Goal: Task Accomplishment & Management: Manage account settings

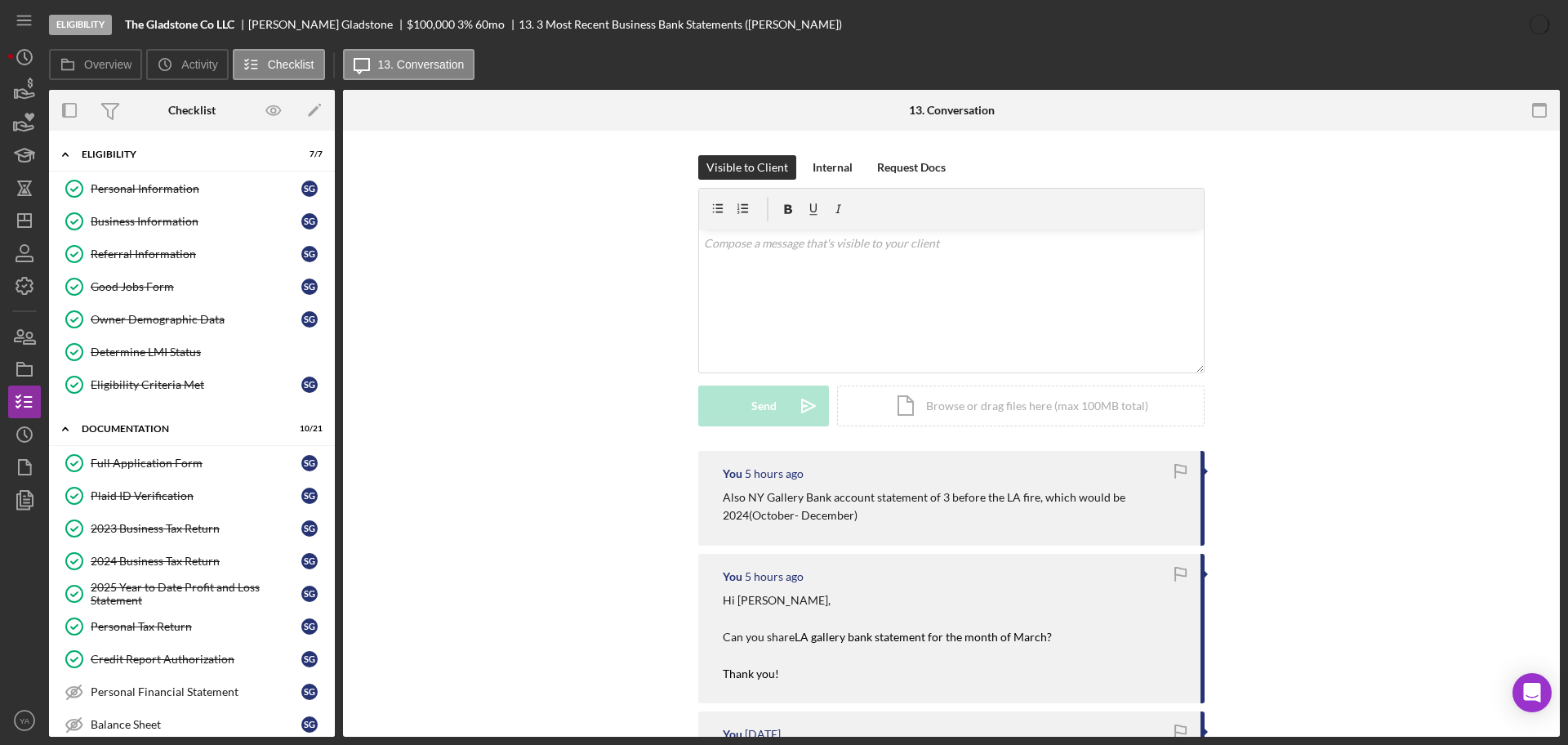
scroll to position [103, 0]
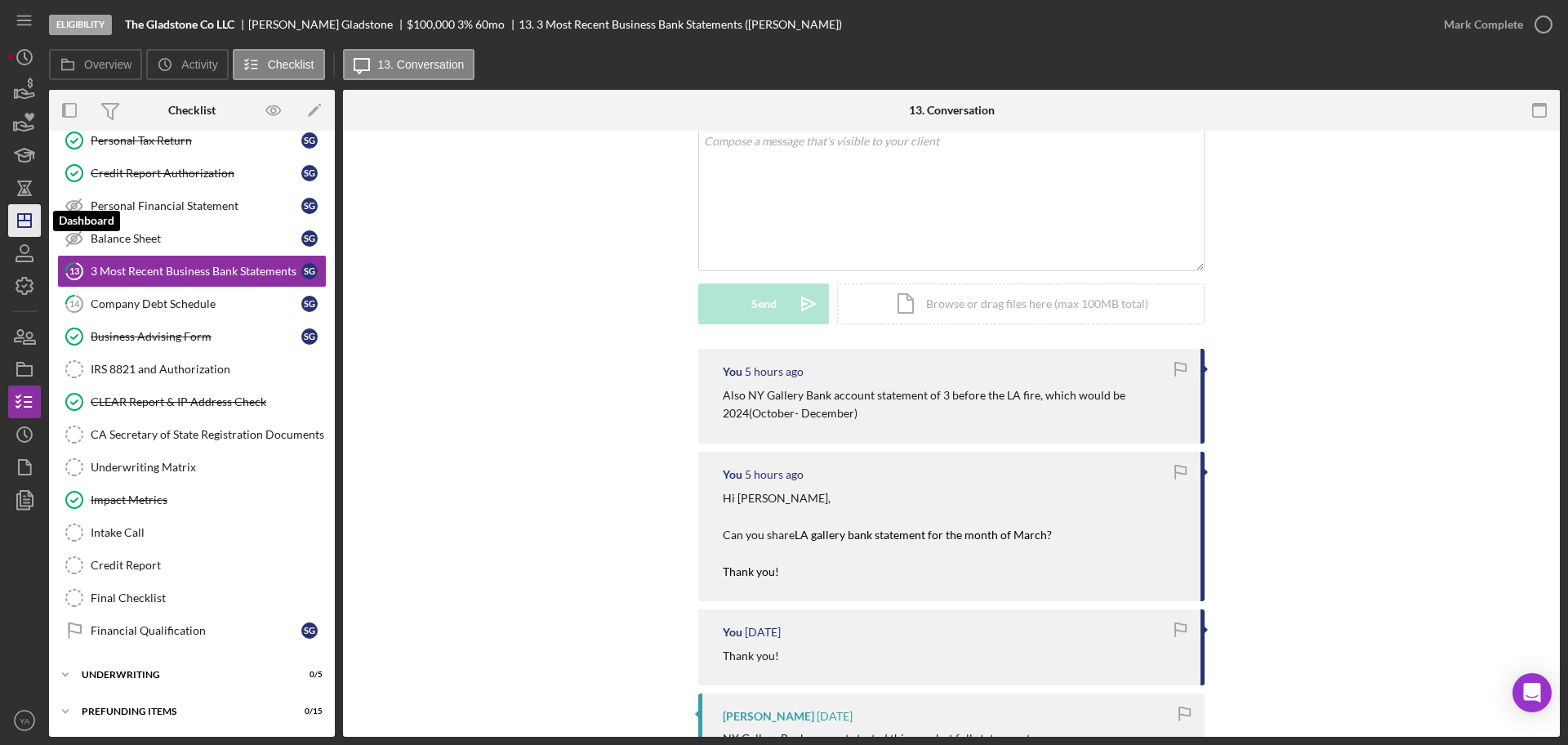
click at [21, 222] on icon "Icon/Dashboard" at bounding box center [24, 221] width 41 height 41
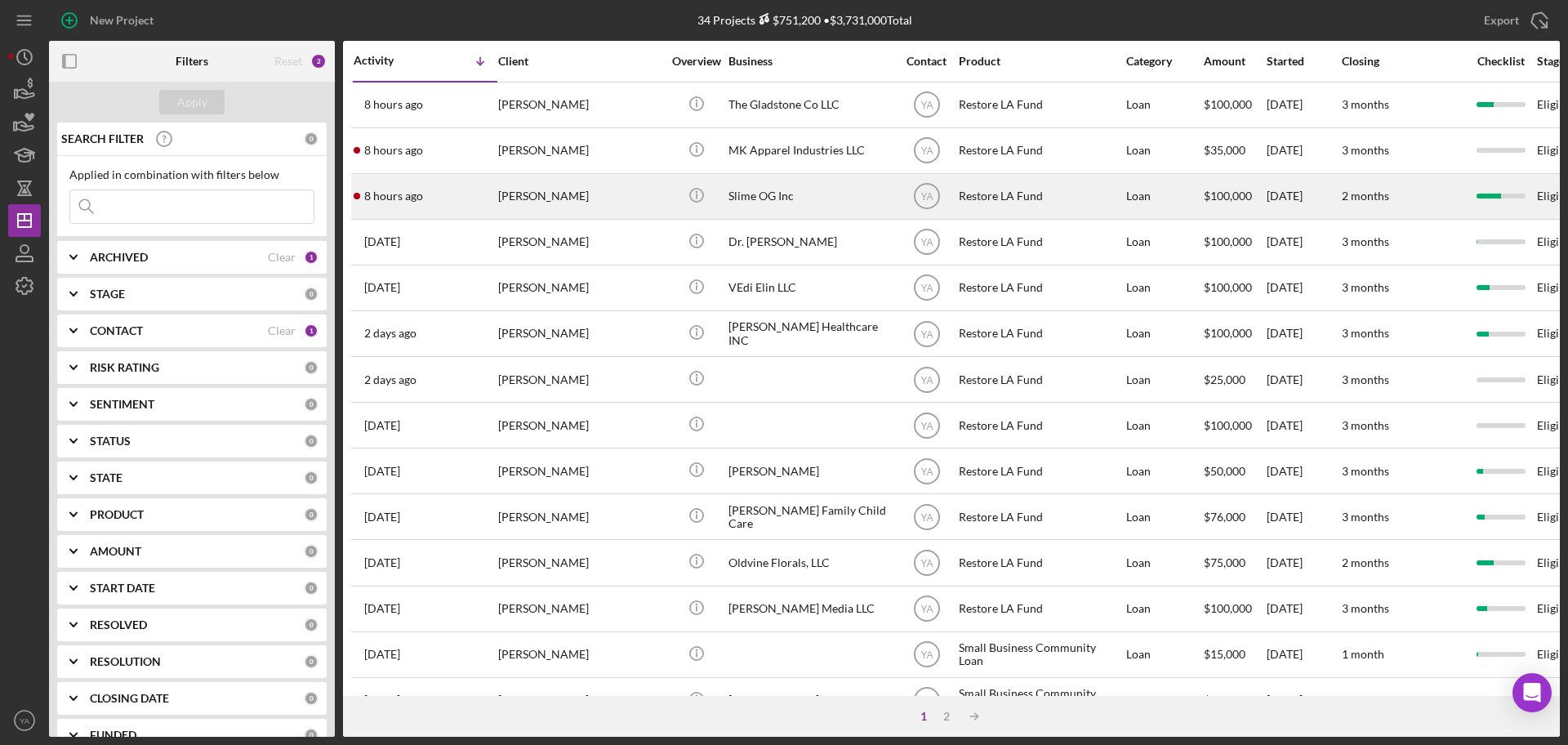
click at [625, 211] on div "[PERSON_NAME]" at bounding box center [579, 197] width 163 height 44
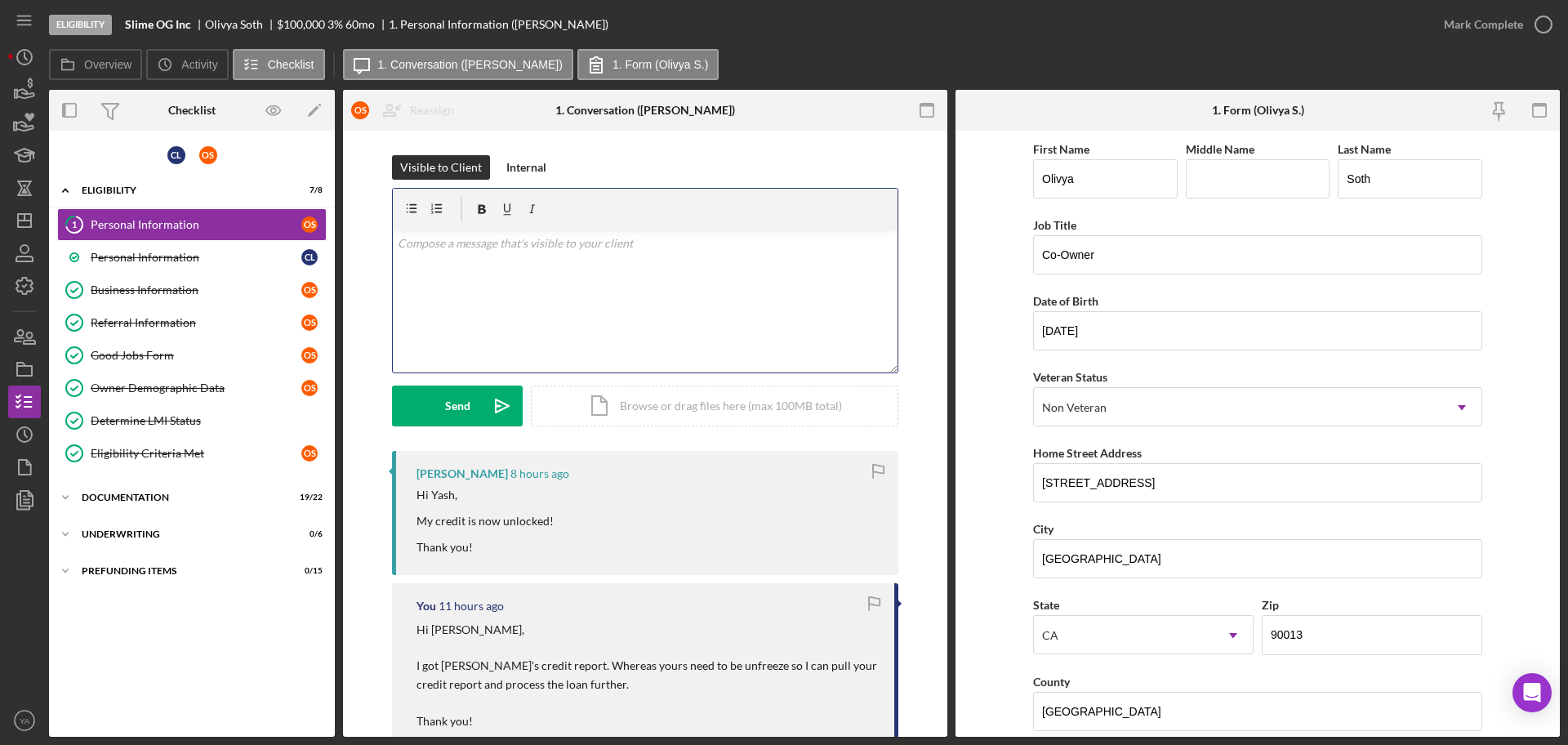
click at [593, 314] on div "v Color teal Color pink Remove color Add row above Add row below Add column bef…" at bounding box center [645, 301] width 505 height 143
click at [229, 262] on div "Personal Information" at bounding box center [196, 257] width 210 height 13
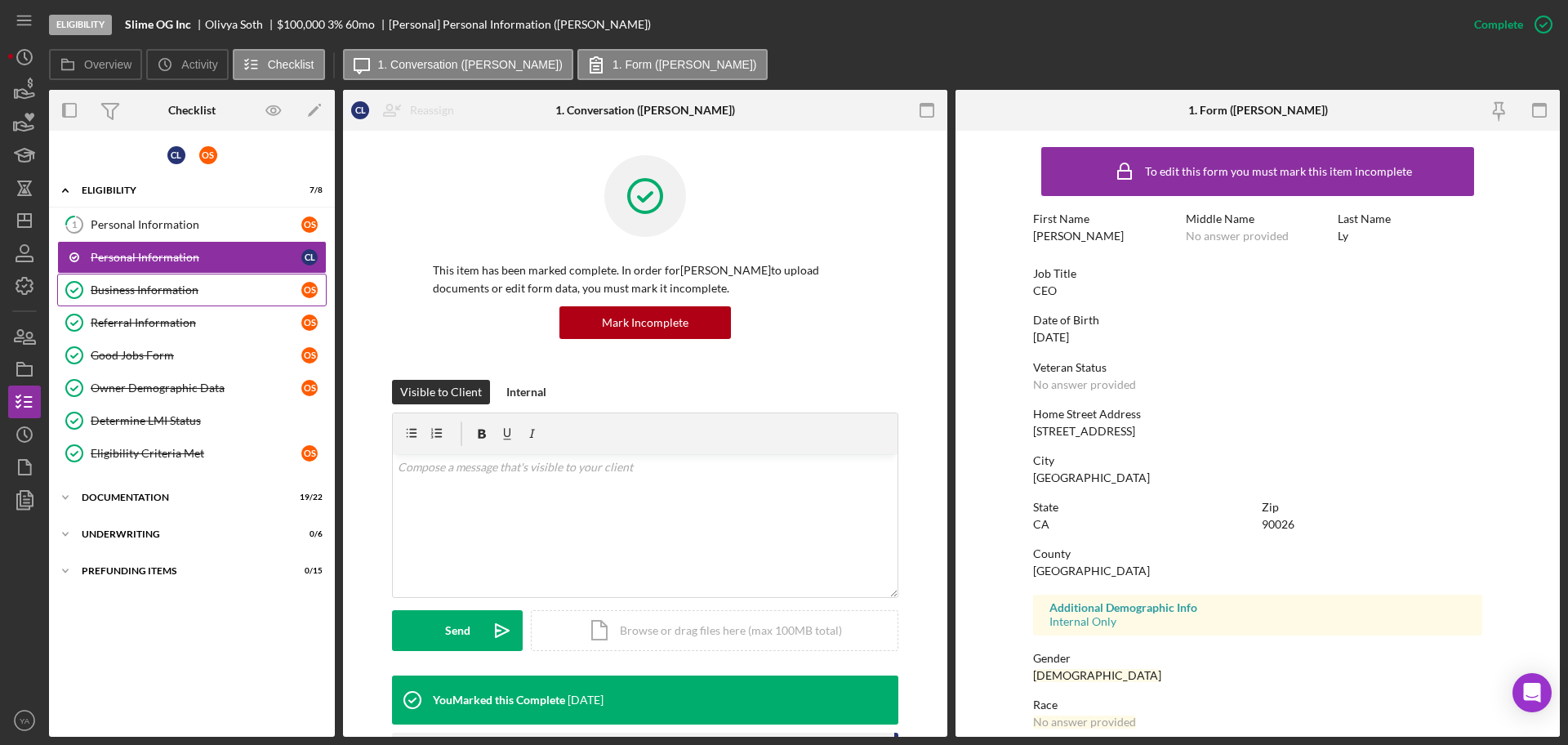
click at [204, 292] on div "Business Information" at bounding box center [196, 289] width 210 height 13
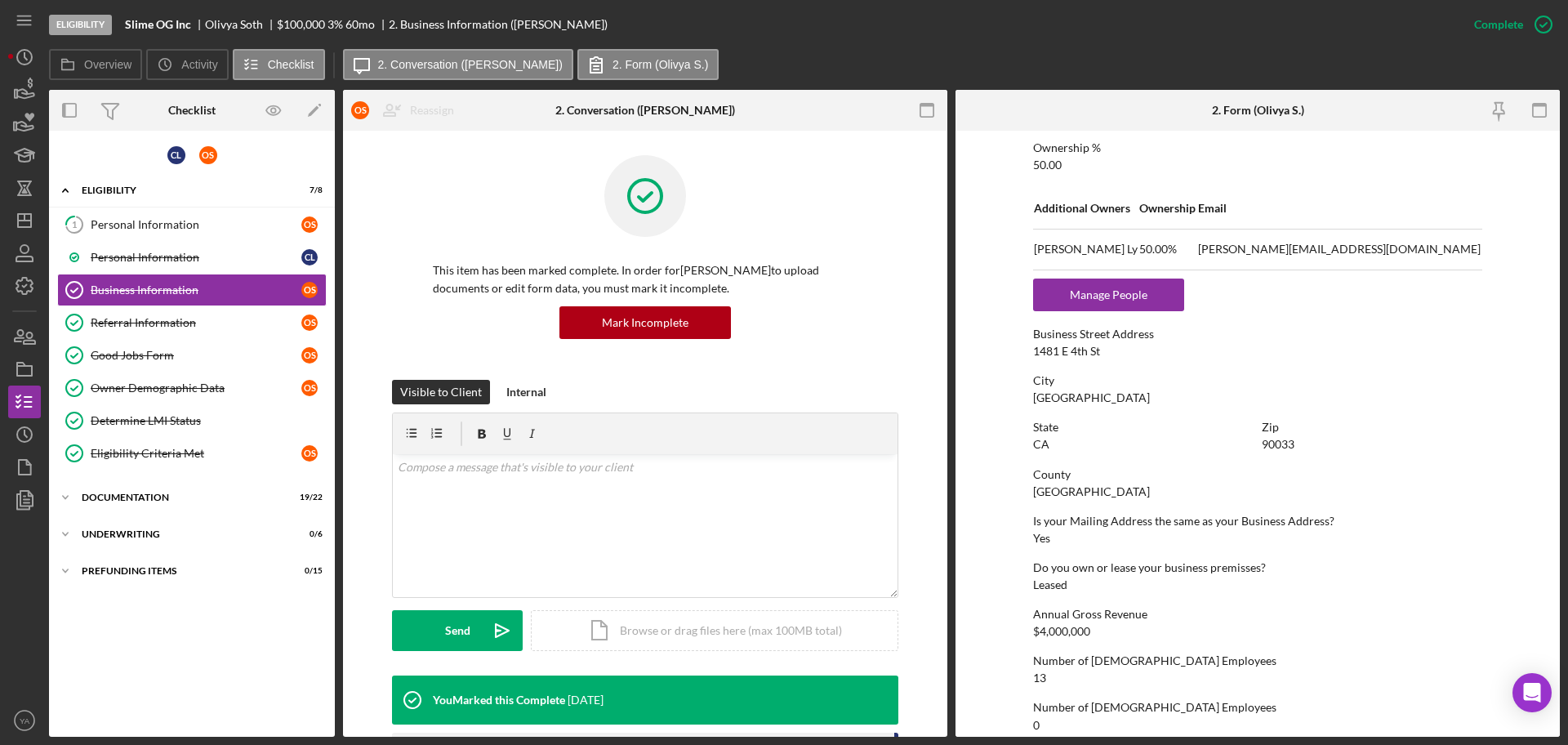
scroll to position [812, 0]
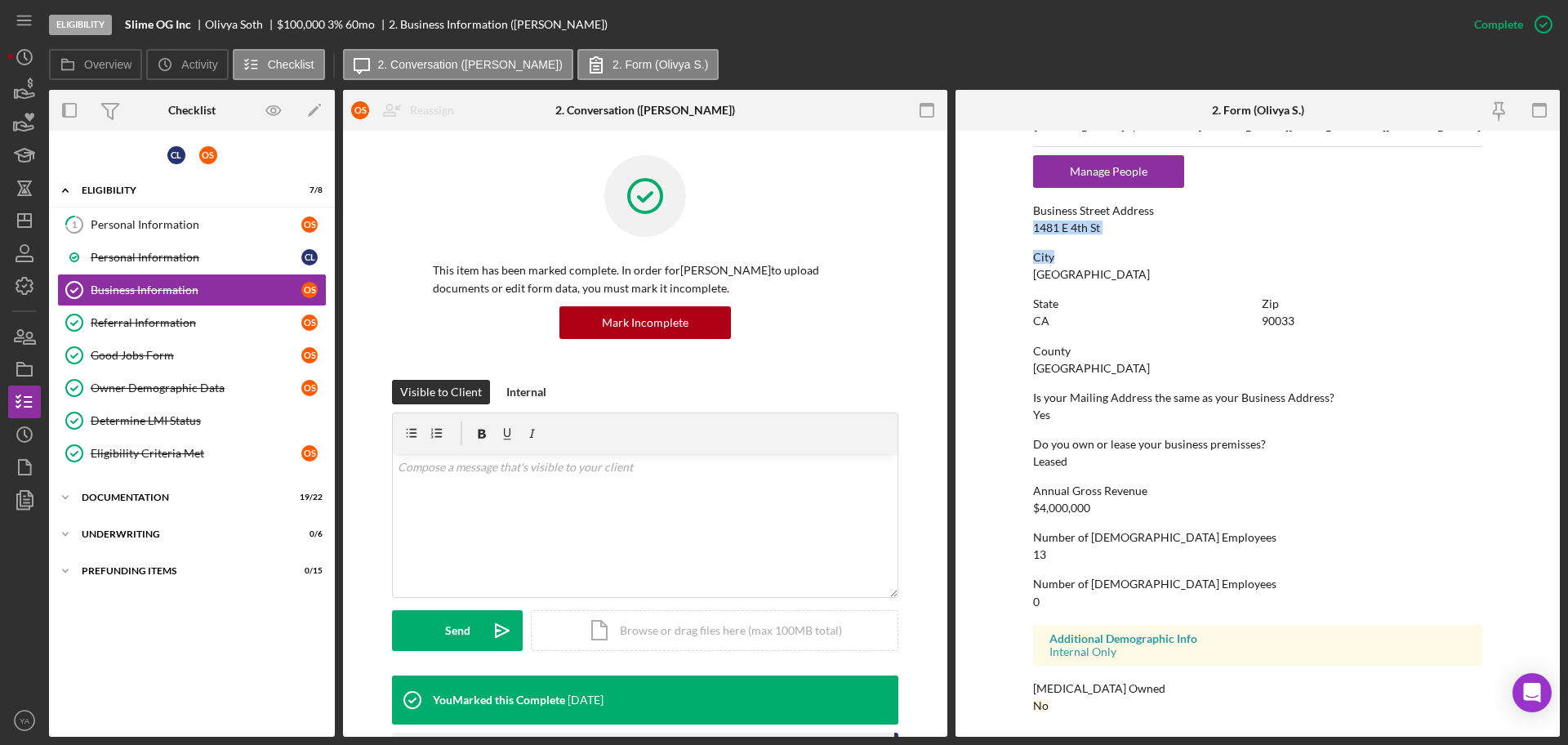
drag, startPoint x: 1027, startPoint y: 224, endPoint x: 1148, endPoint y: 237, distance: 121.7
click at [1148, 237] on form "To edit this form you must mark this item incomplete Business Name Slime OG Inc…" at bounding box center [1258, 434] width 604 height 606
click at [1137, 235] on div "To edit this form you must mark this item incomplete Business Name Slime OG Inc…" at bounding box center [1257, 27] width 449 height 1402
drag, startPoint x: 1123, startPoint y: 235, endPoint x: 1034, endPoint y: 219, distance: 90.4
click at [1034, 219] on div "To edit this form you must mark this item incomplete Business Name Slime OG Inc…" at bounding box center [1257, 27] width 449 height 1402
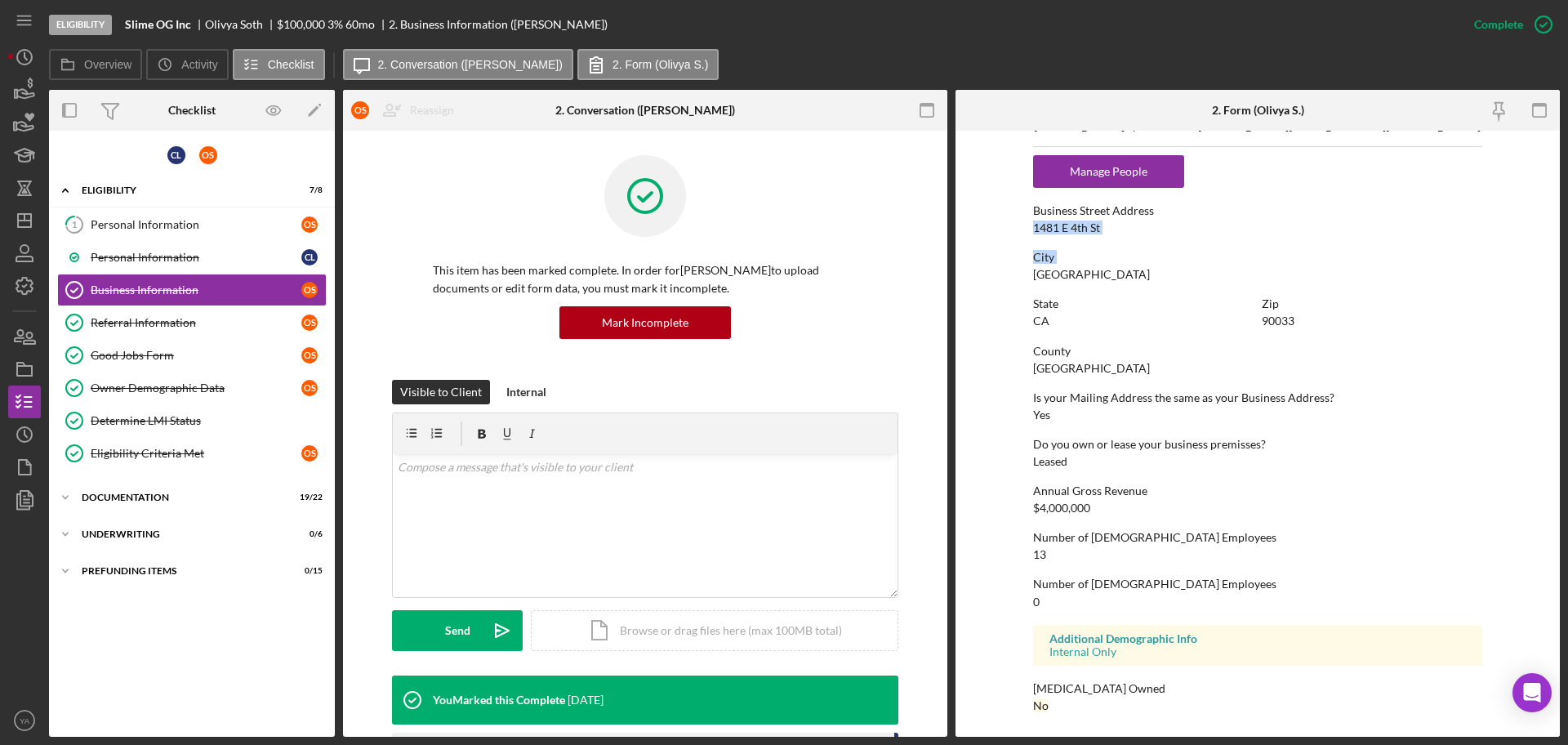
click at [1034, 219] on div "Business Street Address [STREET_ADDRESS]" at bounding box center [1257, 219] width 449 height 30
drag, startPoint x: 1069, startPoint y: 227, endPoint x: 1127, endPoint y: 224, distance: 58.1
click at [1087, 225] on div "1481 E 4th St" at bounding box center [1066, 228] width 67 height 13
drag, startPoint x: 1123, startPoint y: 221, endPoint x: 1031, endPoint y: 230, distance: 92.4
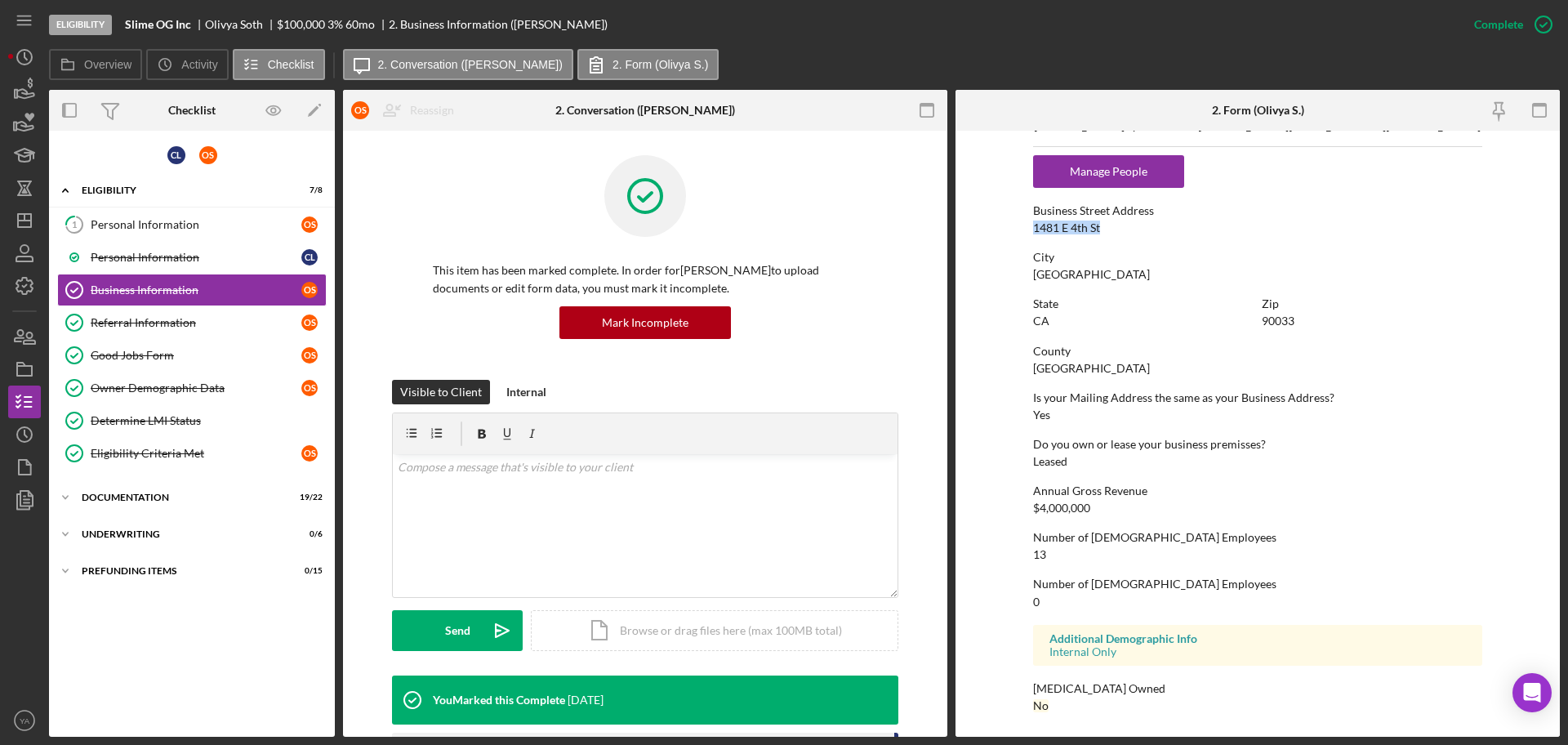
click at [1033, 230] on div "Business Street Address [STREET_ADDRESS]" at bounding box center [1257, 219] width 449 height 30
copy div "1481 E 4th St"
click at [174, 217] on link "1 Personal Information O S" at bounding box center [191, 225] width 269 height 33
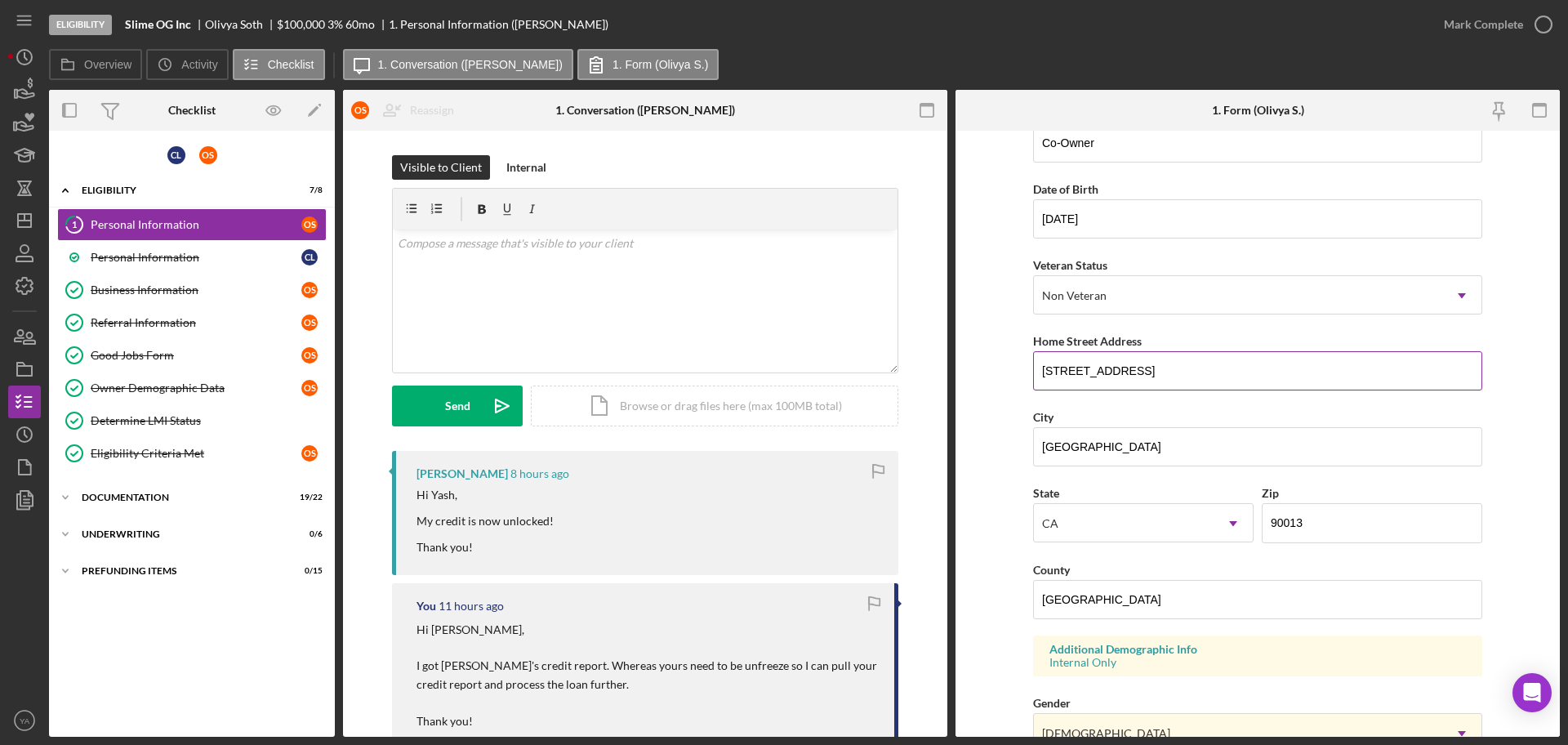
scroll to position [103, 0]
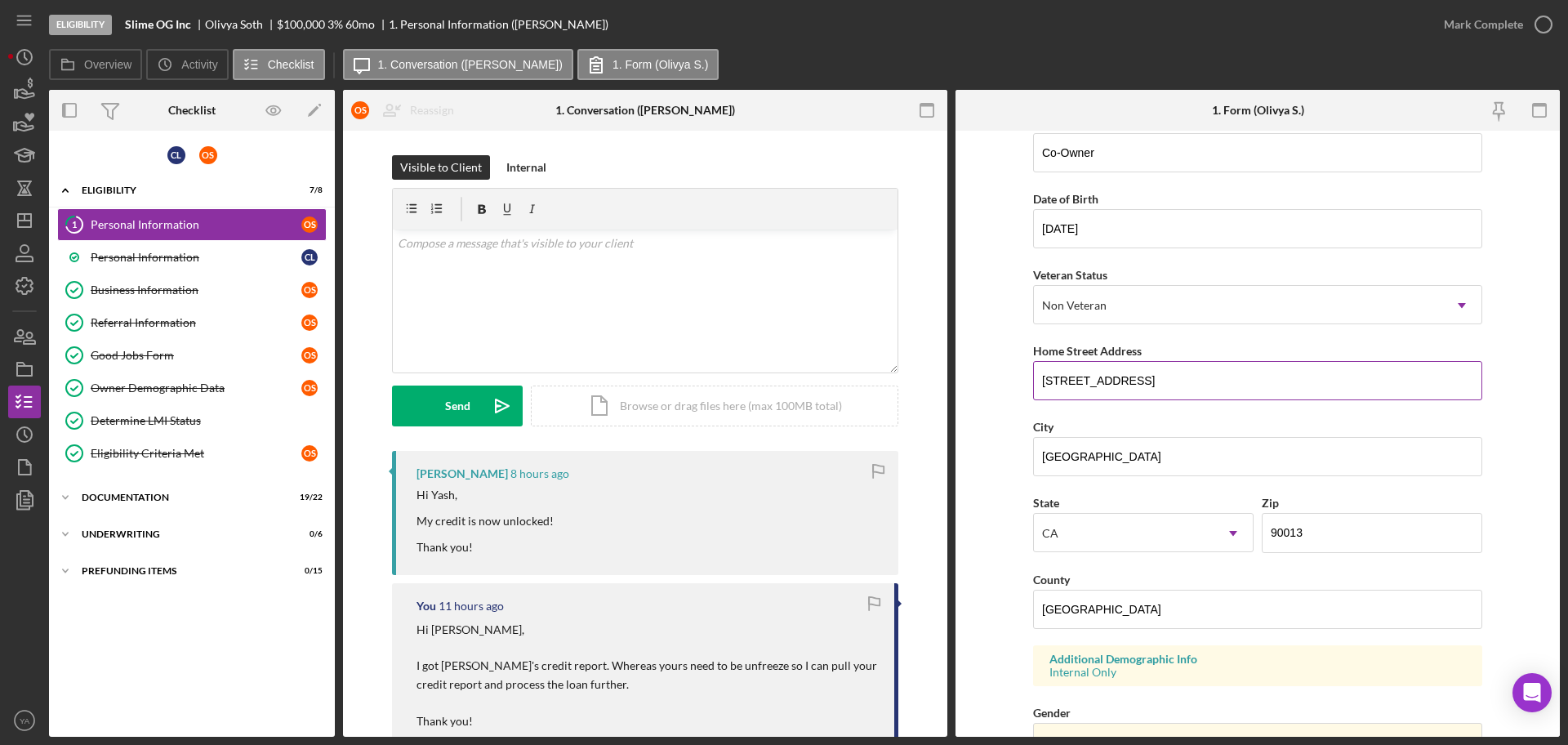
click at [1207, 374] on input "[STREET_ADDRESS]" at bounding box center [1257, 380] width 449 height 39
click at [1306, 524] on input "90013" at bounding box center [1371, 533] width 220 height 39
click at [212, 23] on div "[PERSON_NAME]" at bounding box center [240, 25] width 72 height 13
drag, startPoint x: 213, startPoint y: 23, endPoint x: 278, endPoint y: 30, distance: 65.4
click at [278, 30] on div "Slime OG Inc Olivya Soth $100,000 $20,000 3 % 60 mo 1. Personal Information ([P…" at bounding box center [370, 24] width 491 height 14
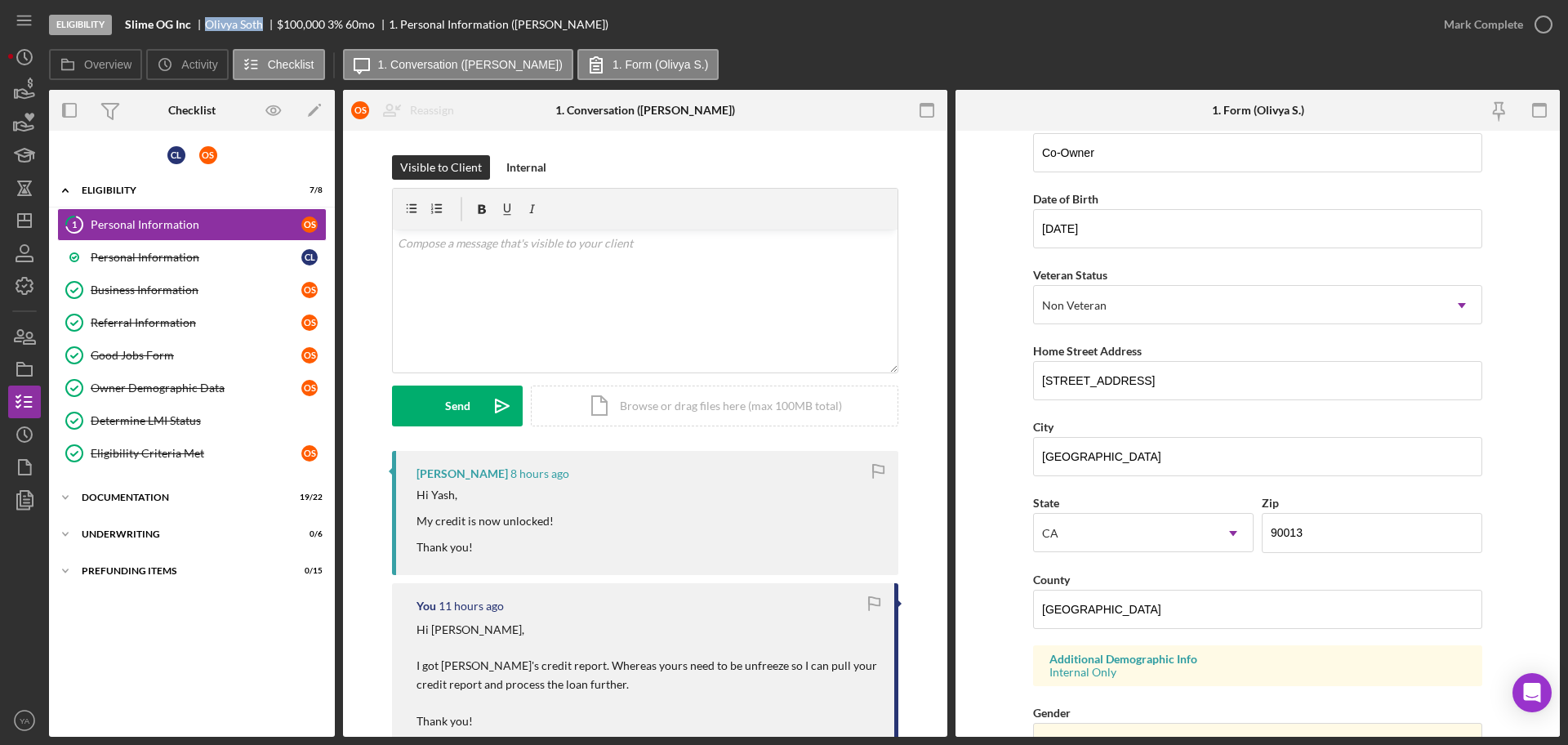
copy div "[PERSON_NAME]"
click at [669, 309] on div "v Color teal Color pink Remove color Add row above Add row below Add column bef…" at bounding box center [645, 301] width 505 height 143
click at [525, 406] on div "Send Icon/icon-invite-send Icon/Document Browse or drag files here (max 100MB t…" at bounding box center [645, 406] width 506 height 41
click at [501, 414] on icon "Icon/icon-invite-send" at bounding box center [502, 406] width 41 height 41
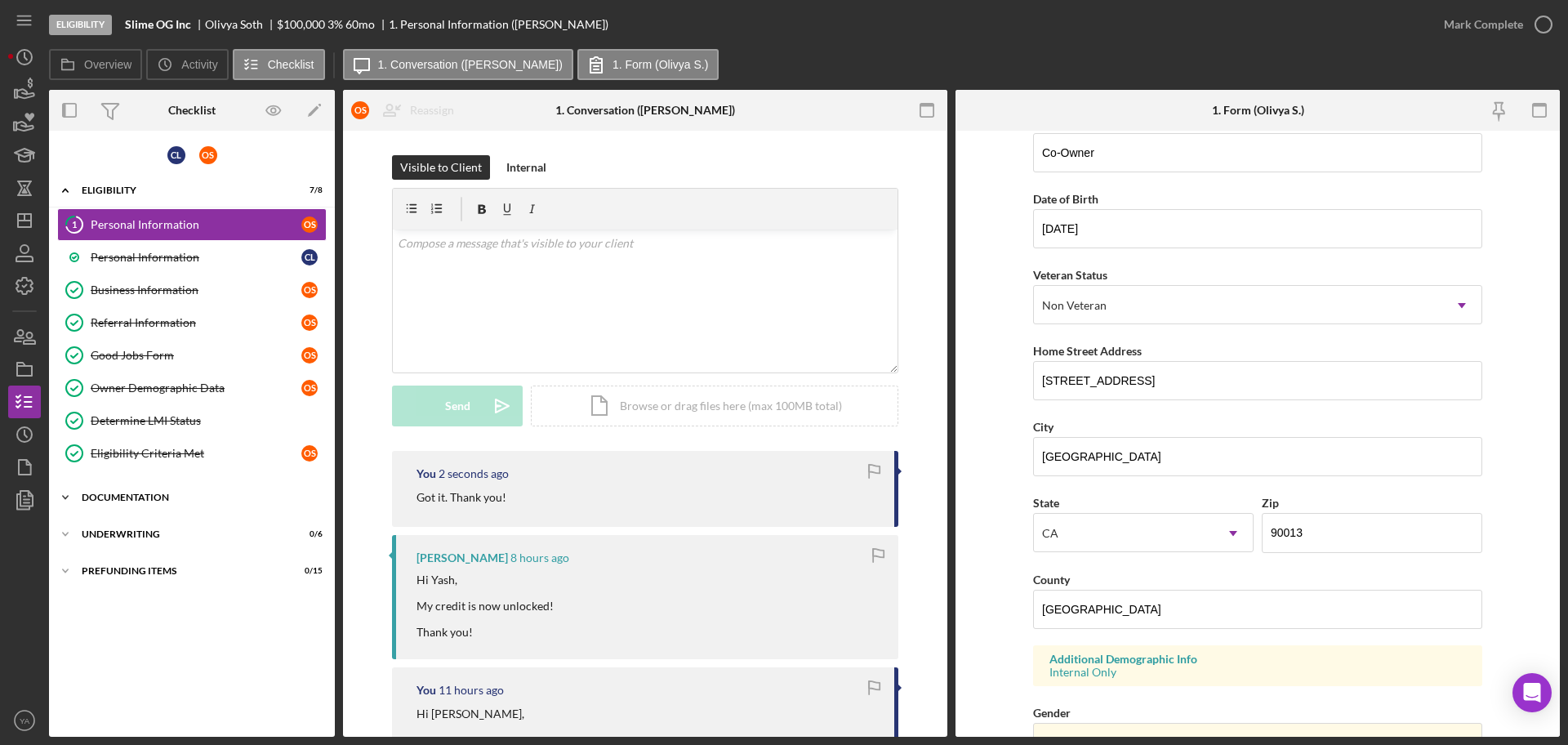
click at [193, 492] on div "Icon/Expander Documentation 19 / 22" at bounding box center [191, 497] width 286 height 33
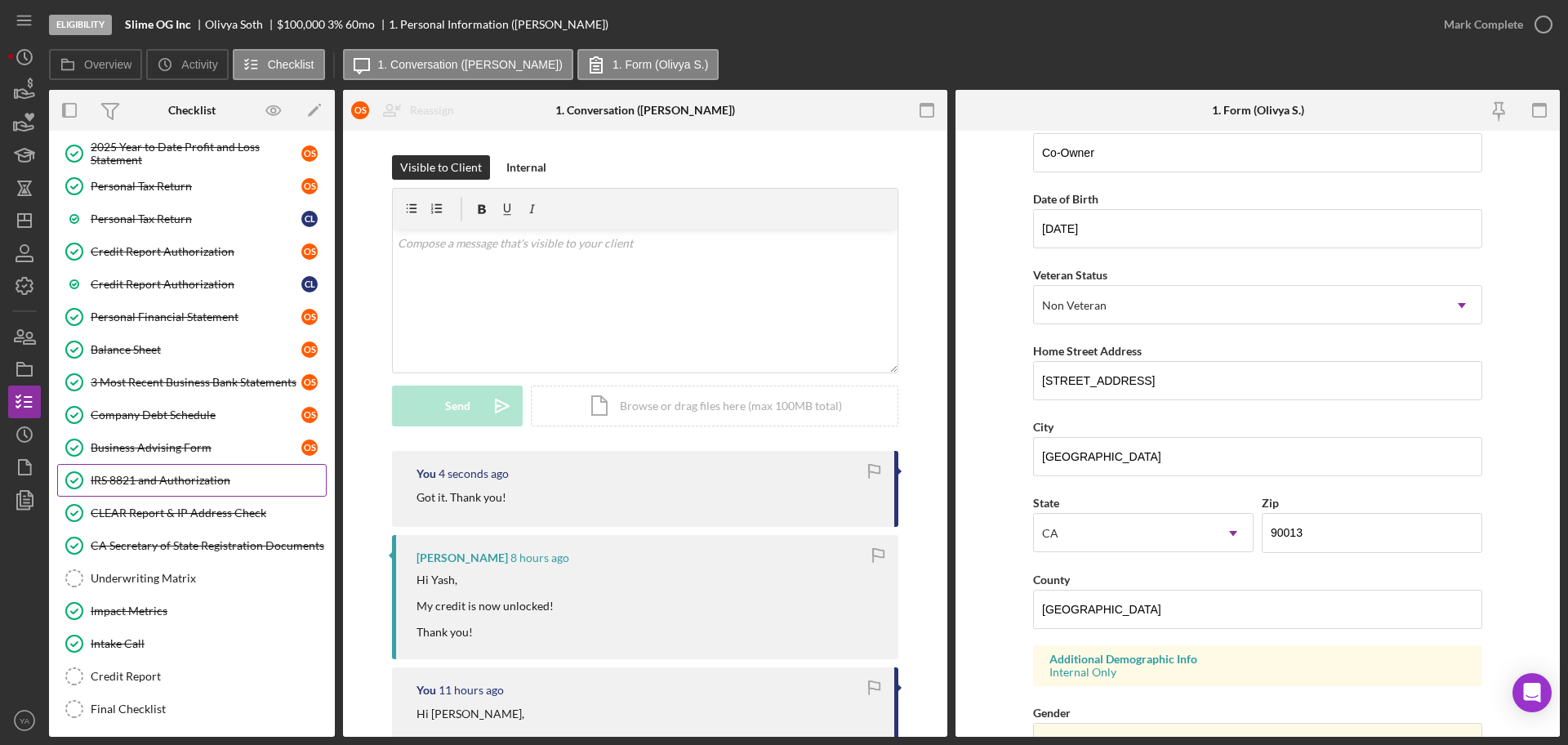
scroll to position [587, 0]
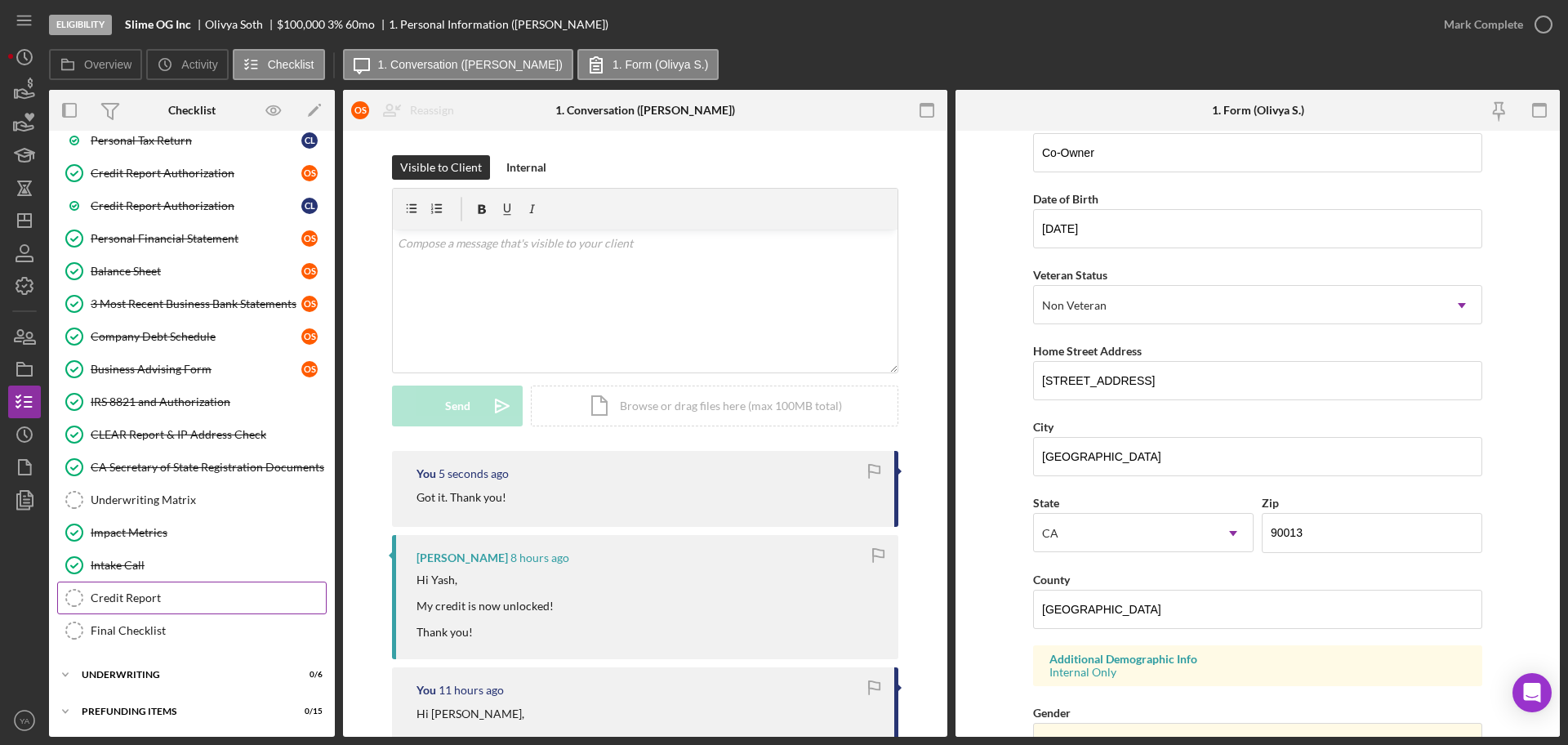
click at [177, 586] on link "Credit Report Credit Report" at bounding box center [191, 598] width 269 height 33
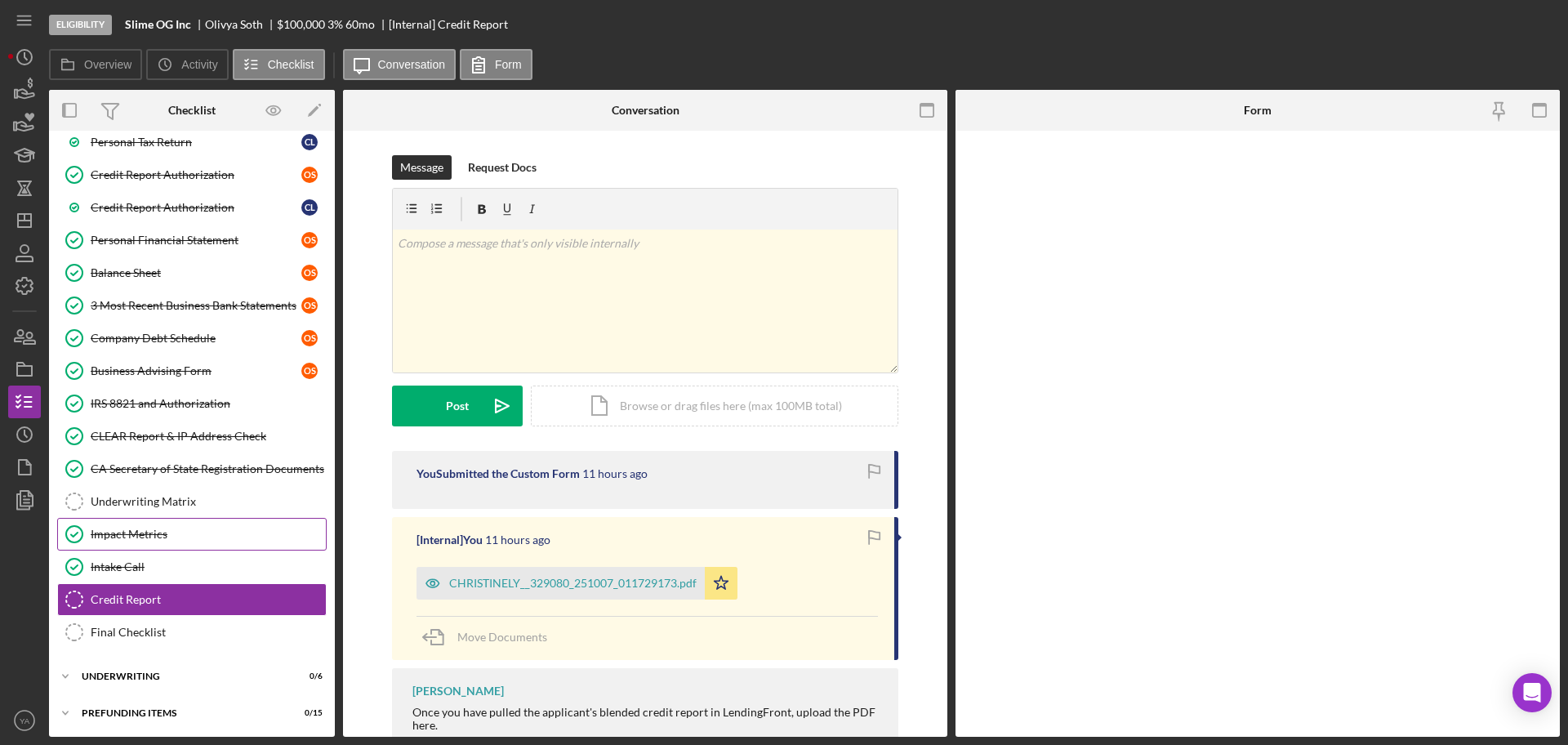
scroll to position [587, 0]
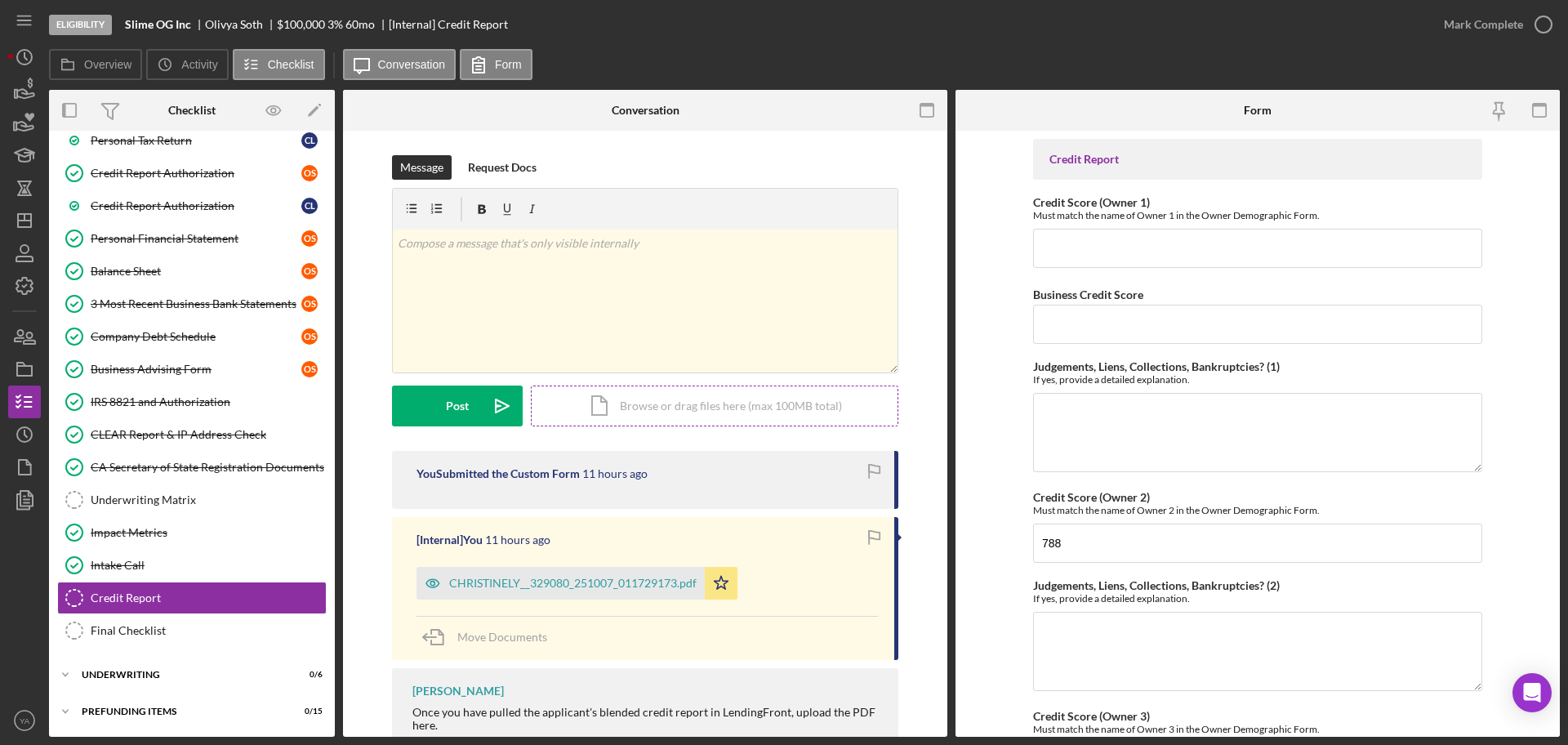
click at [666, 407] on div "Icon/Document Browse or drag files here (max 100MB total) Tap to choose files o…" at bounding box center [714, 406] width 367 height 41
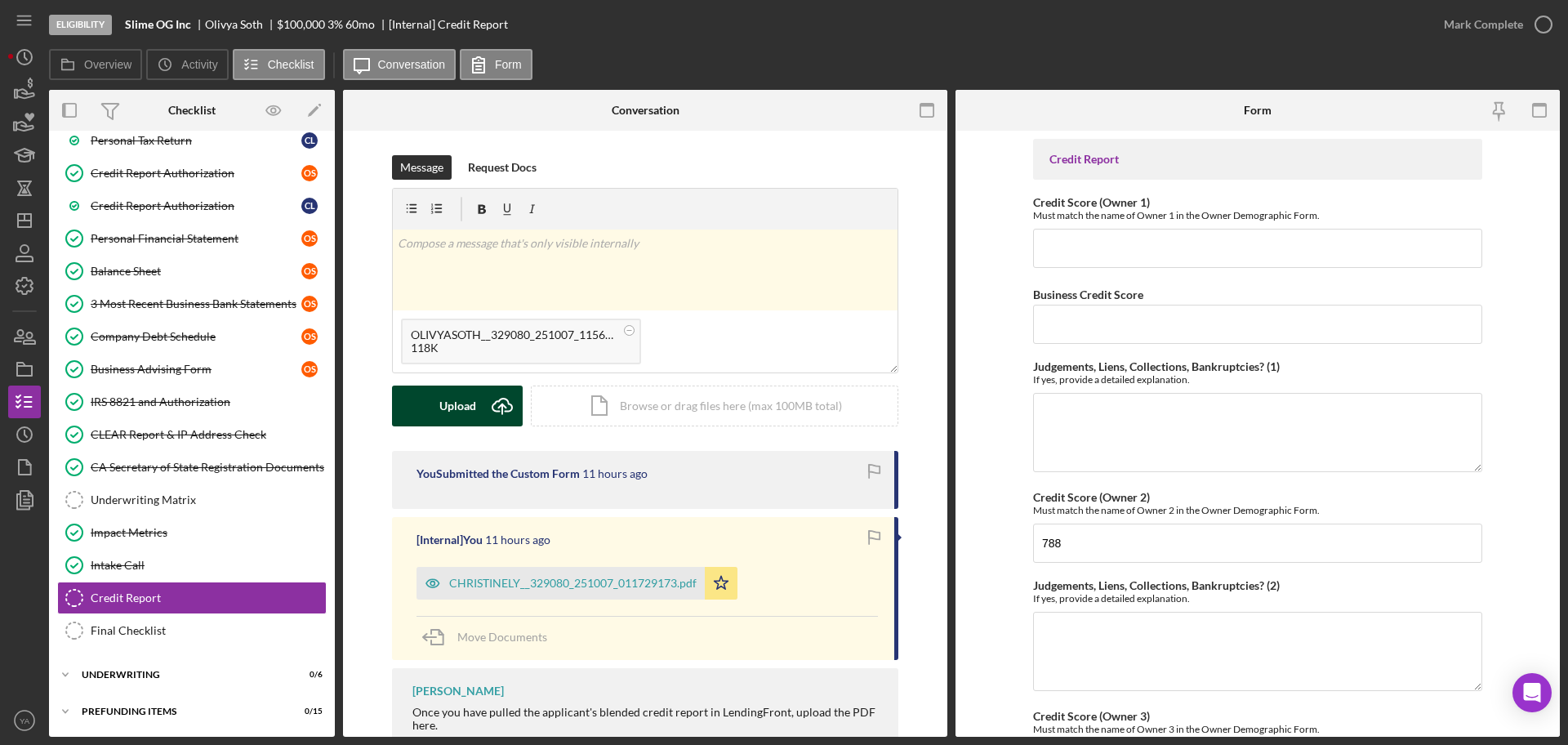
click at [462, 402] on div "Upload" at bounding box center [457, 406] width 37 height 41
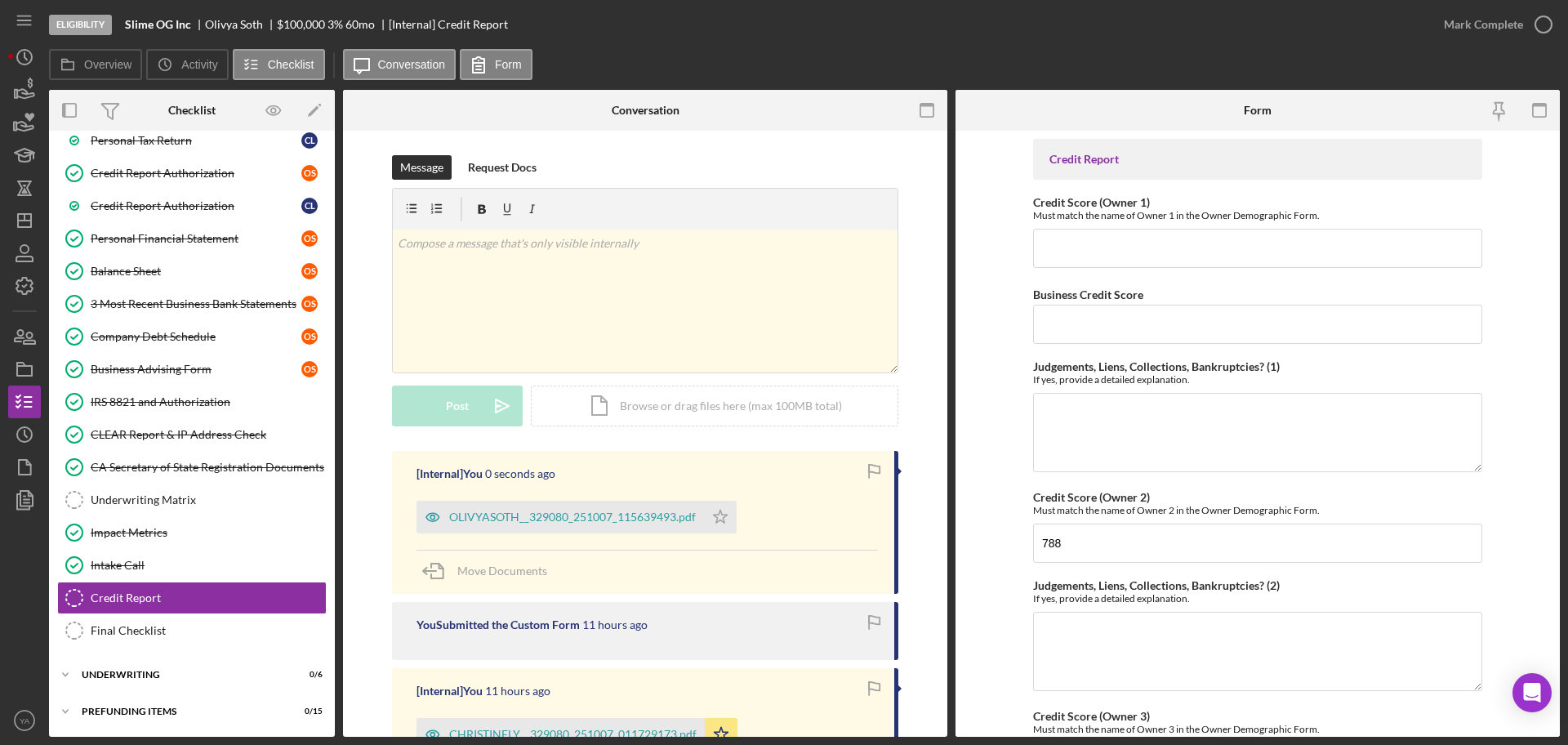
click at [735, 516] on div "OLIVYASOTH__329080_251007_115639493.pdf Icon/Star" at bounding box center [580, 513] width 328 height 41
click at [722, 523] on polygon "button" at bounding box center [720, 516] width 14 height 13
click at [1533, 18] on icon "button" at bounding box center [1544, 25] width 41 height 41
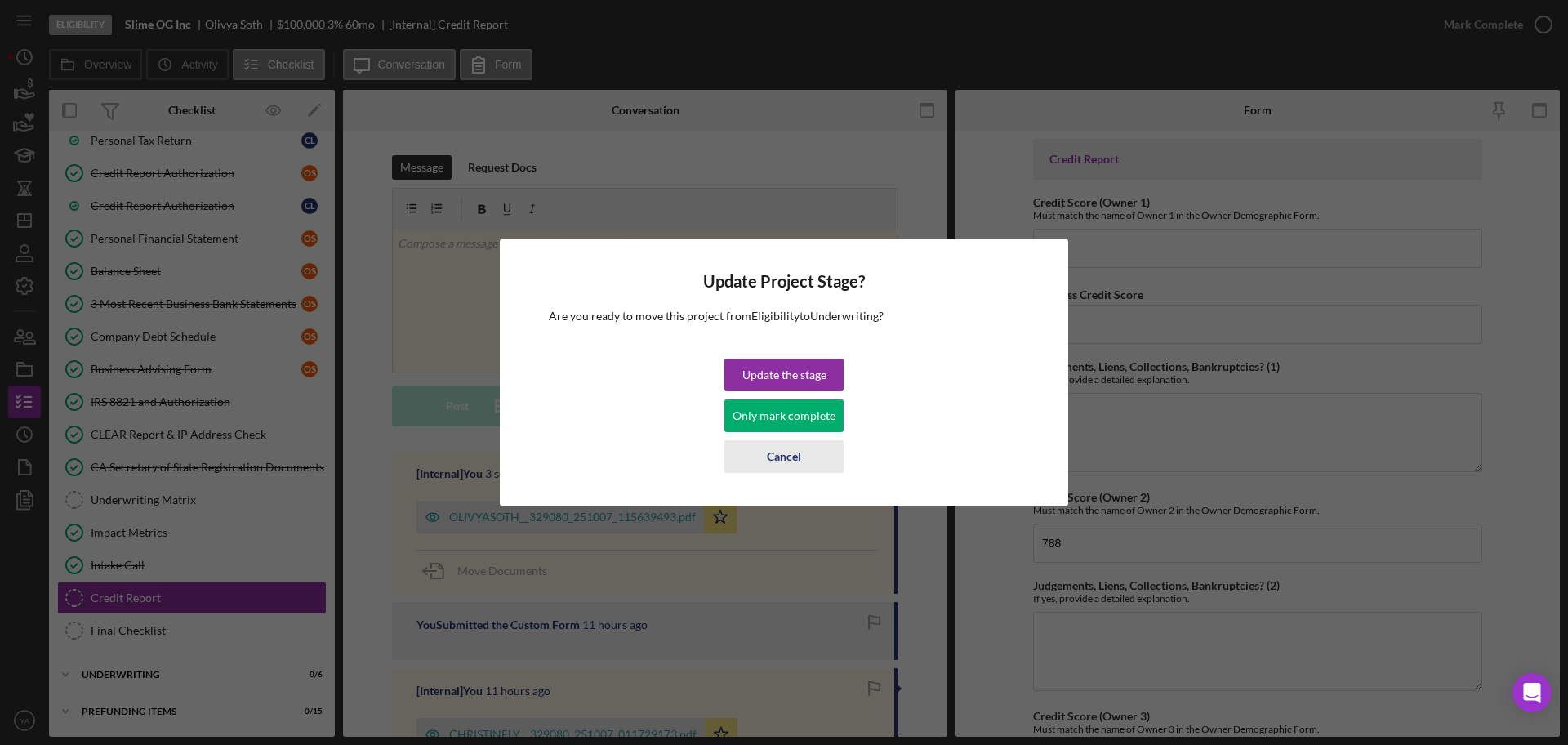
click at [784, 454] on div "Cancel" at bounding box center [784, 456] width 34 height 33
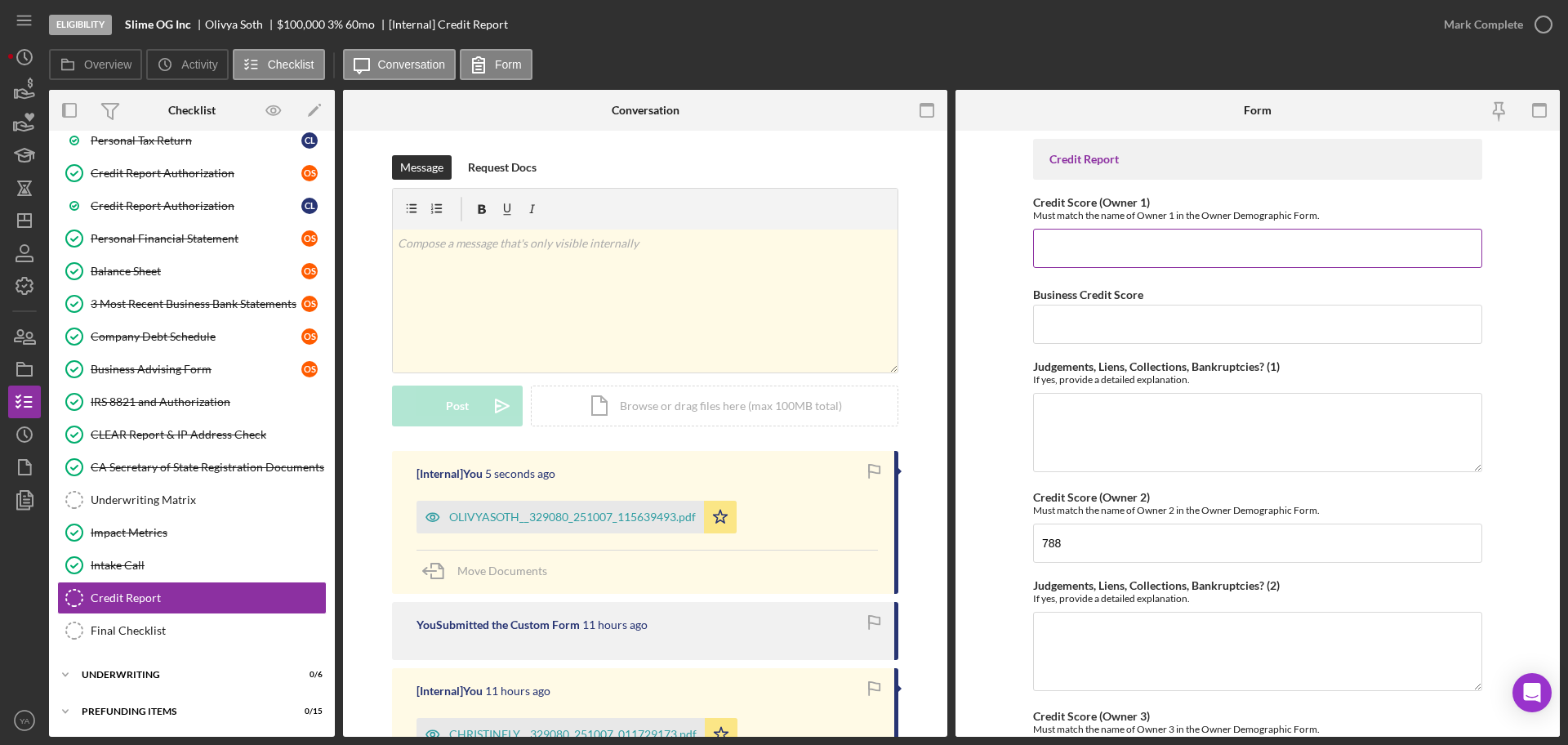
click at [1141, 249] on input "Credit Score (Owner 1)" at bounding box center [1257, 248] width 449 height 39
paste input "739"
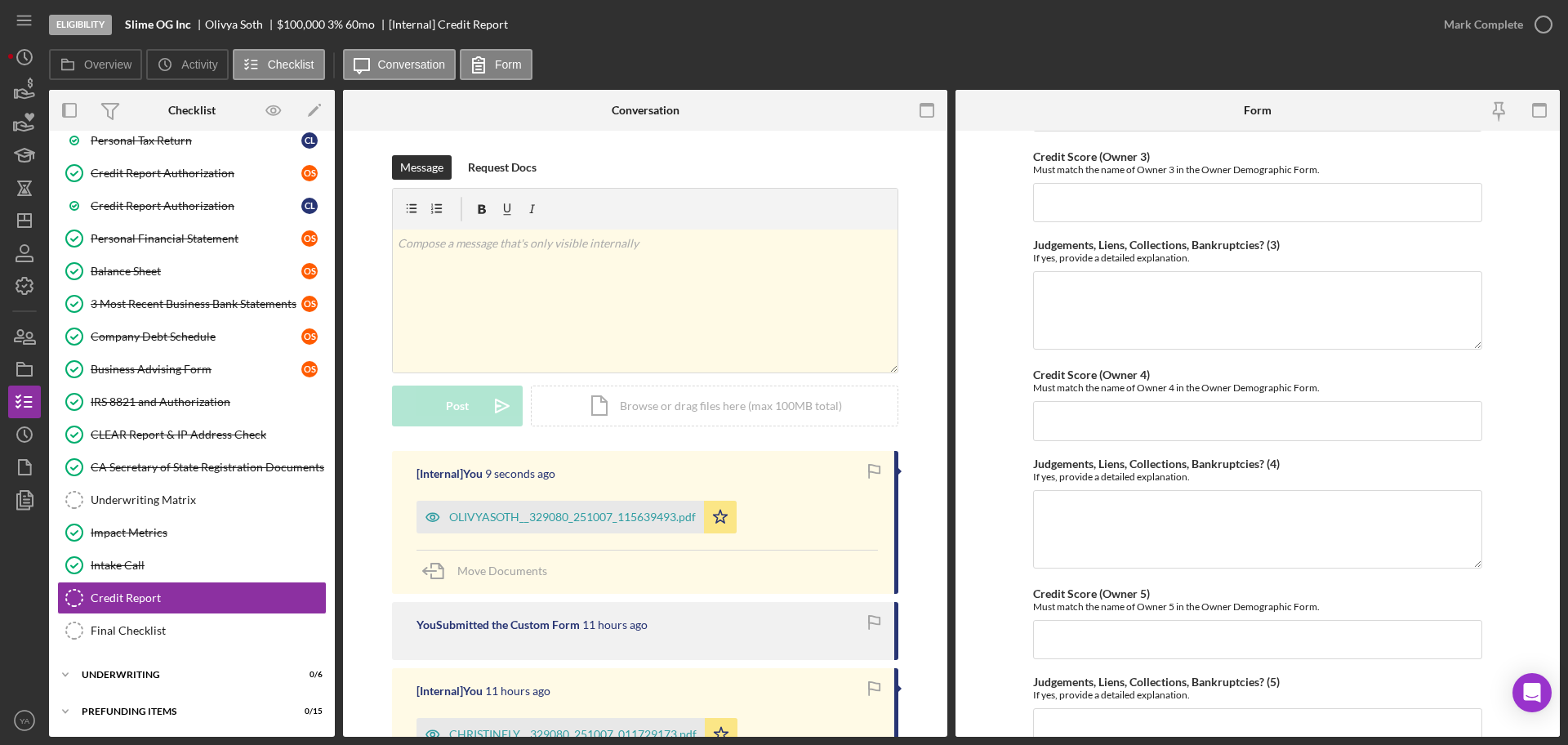
scroll to position [672, 0]
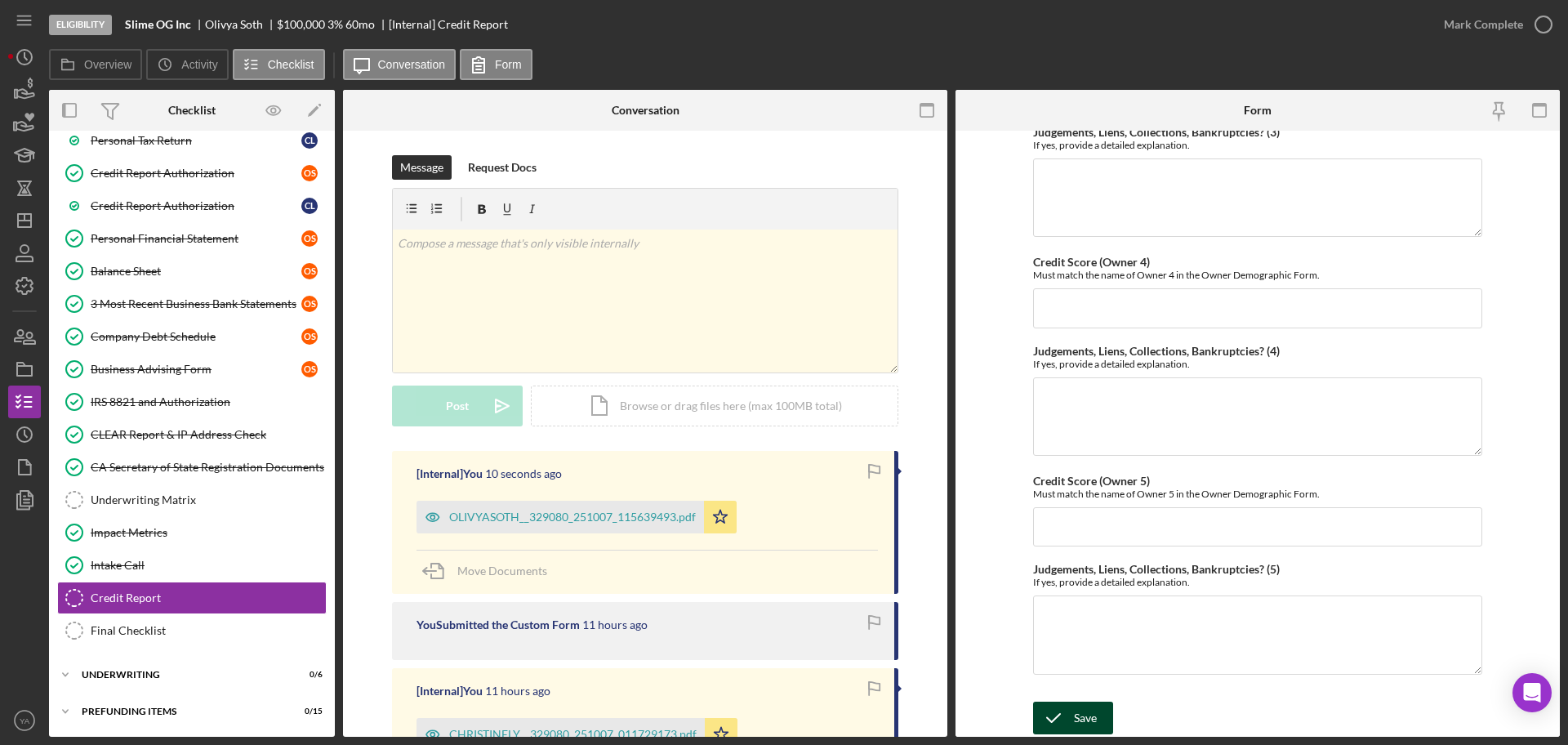
type input "739"
click at [1101, 702] on div "Save Save" at bounding box center [1257, 720] width 449 height 35
click at [1091, 710] on div "Save" at bounding box center [1085, 719] width 23 height 33
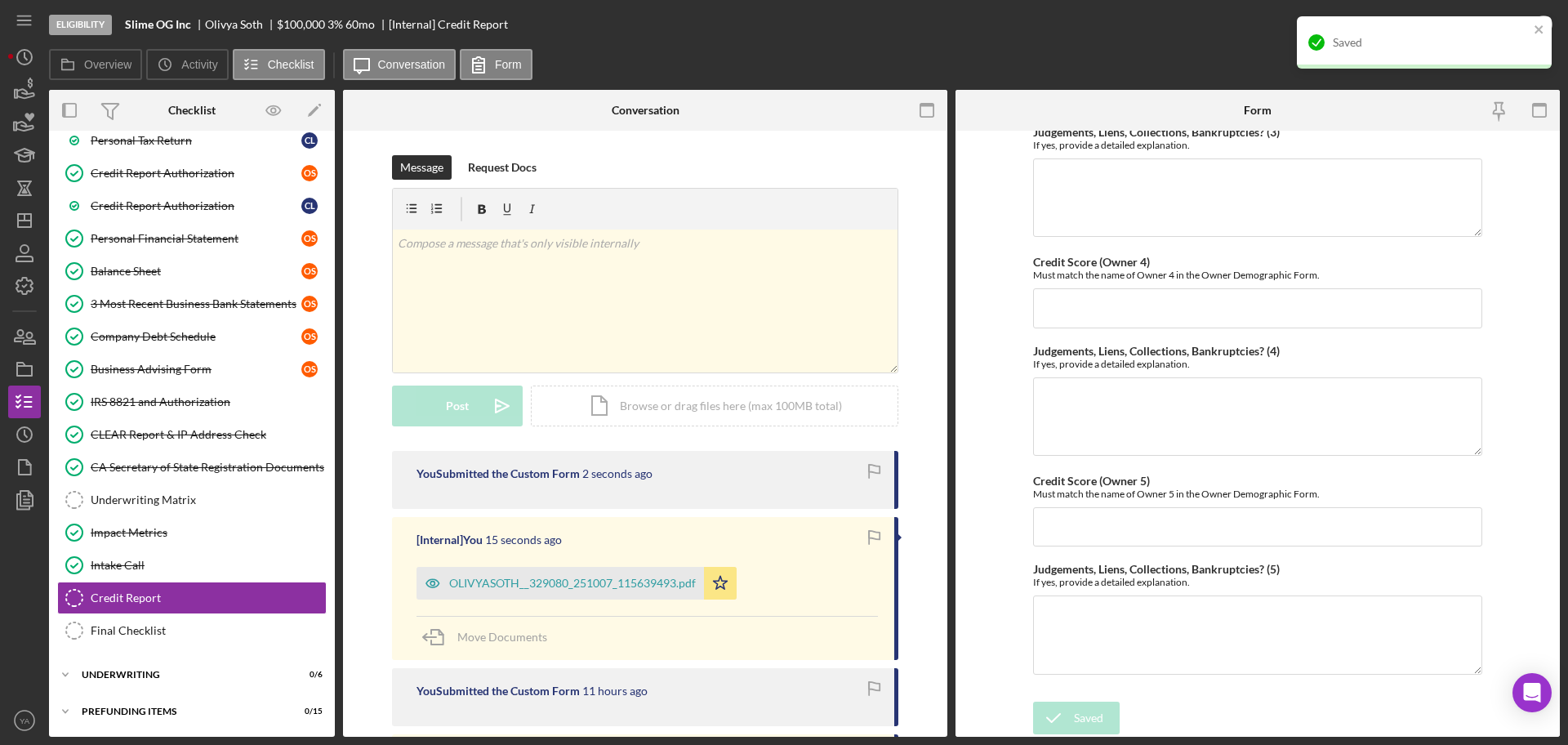
click at [1531, 29] on div "Saved" at bounding box center [1418, 42] width 230 height 26
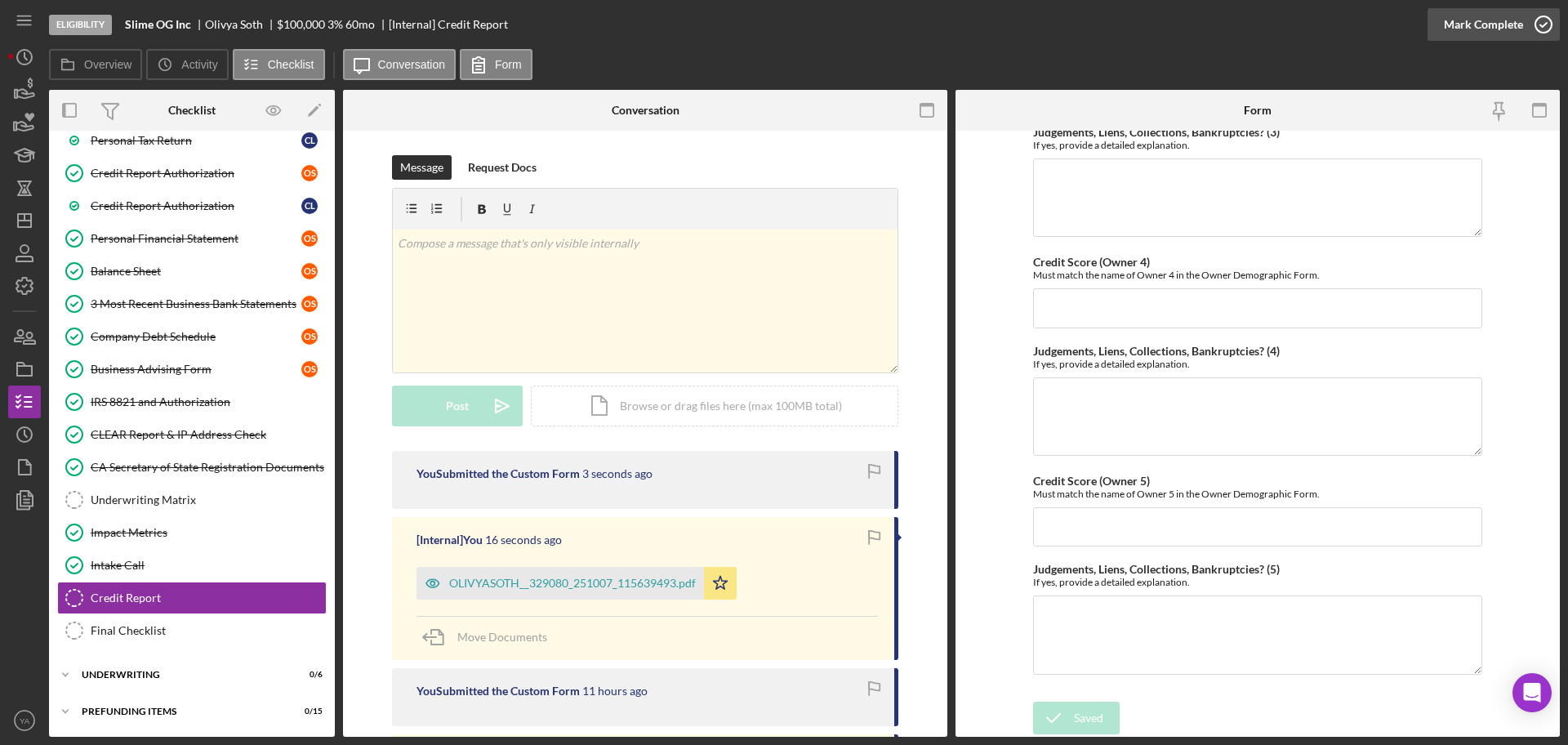
click at [1540, 23] on icon "button" at bounding box center [1544, 25] width 41 height 41
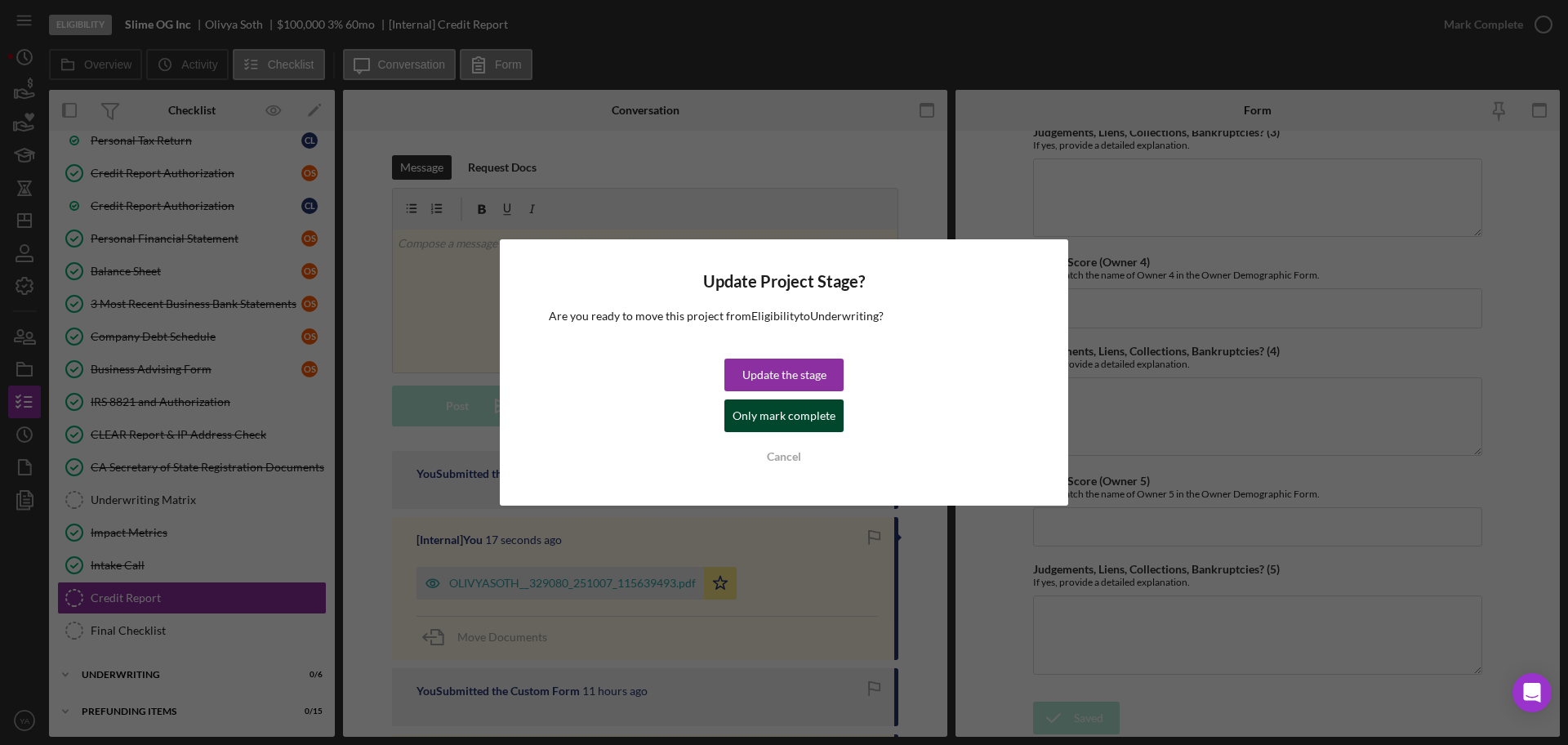
click at [790, 414] on div "Only mark complete" at bounding box center [784, 416] width 102 height 33
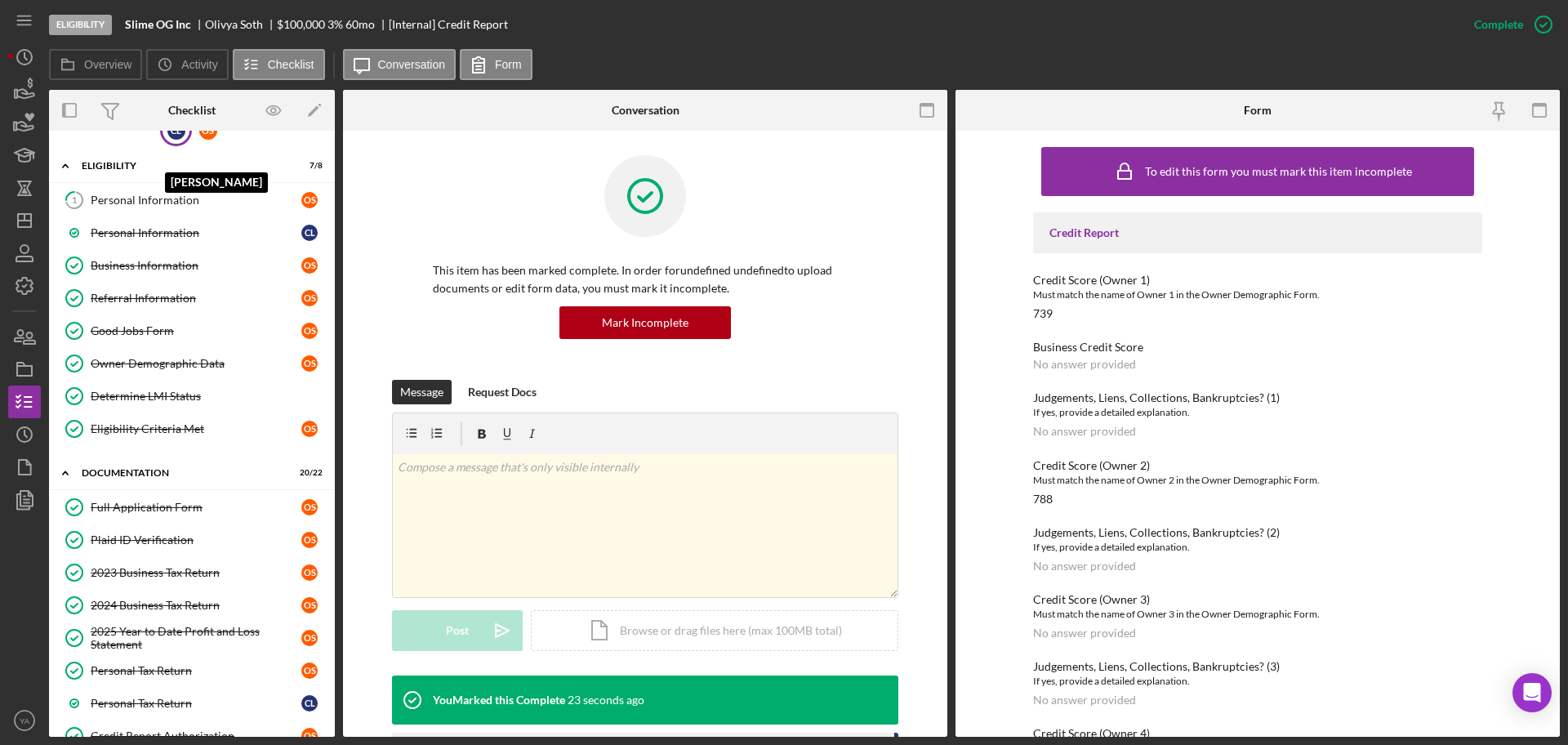
scroll to position [0, 0]
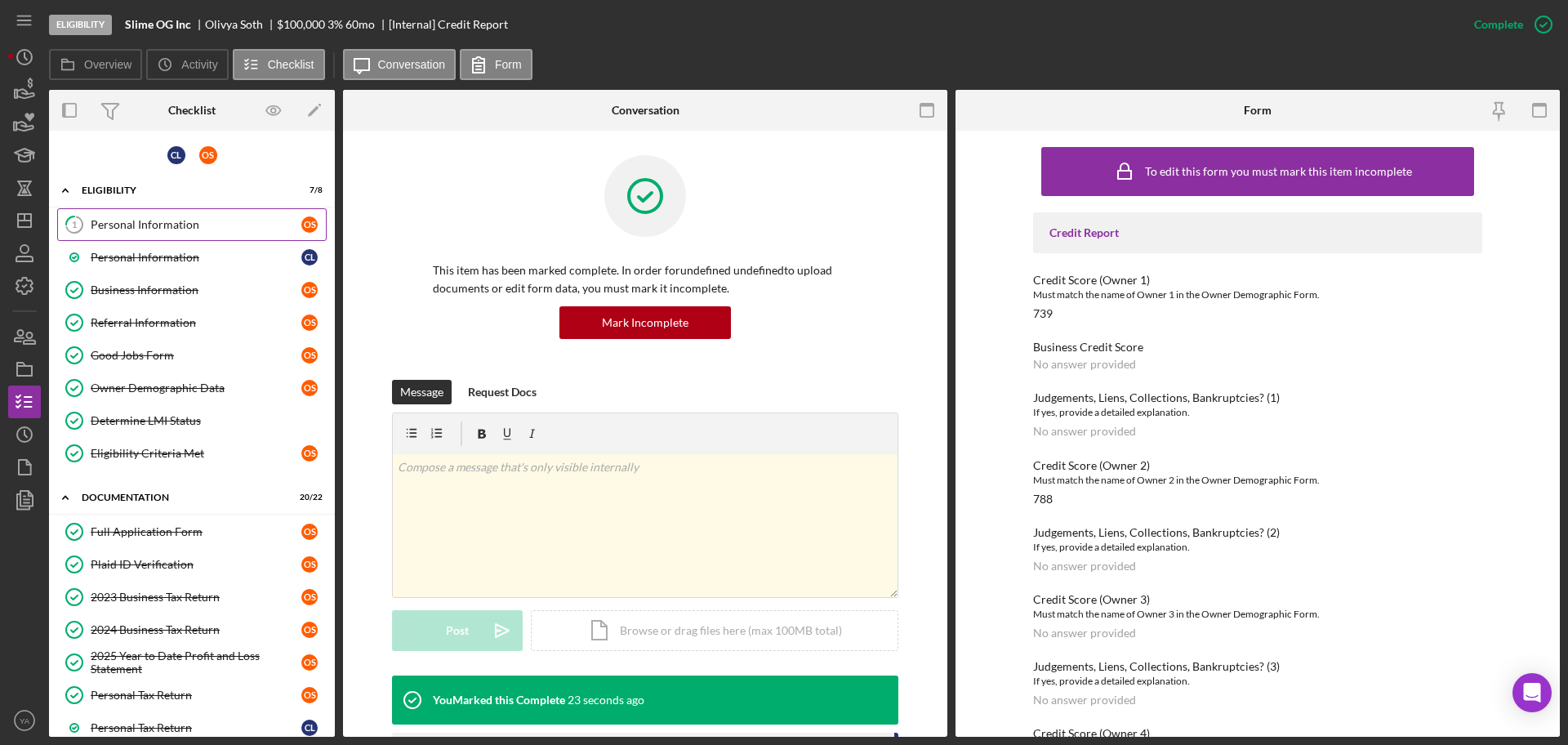
click at [146, 222] on div "Personal Information" at bounding box center [196, 224] width 210 height 13
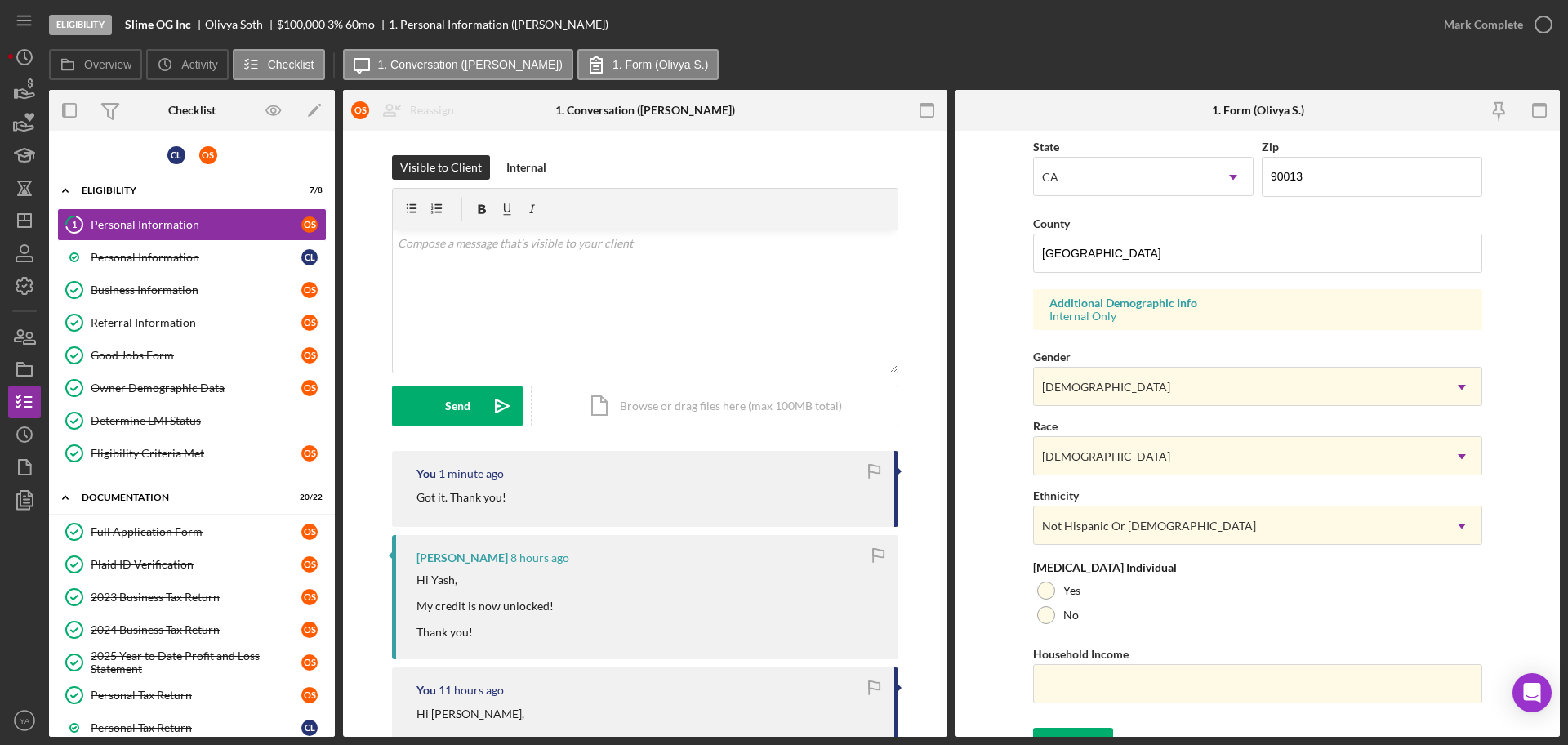
scroll to position [485, 0]
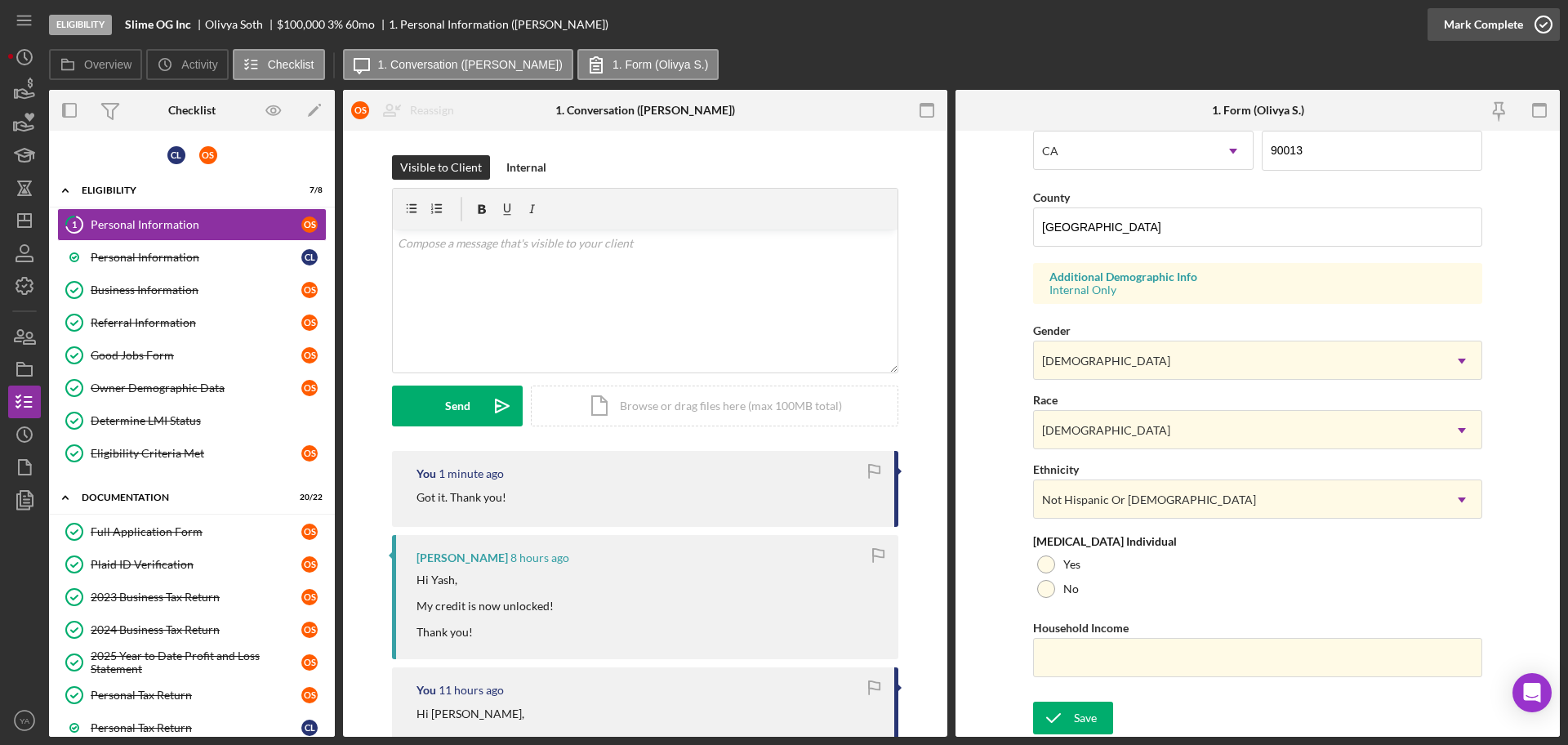
click at [1545, 23] on icon "button" at bounding box center [1544, 25] width 41 height 41
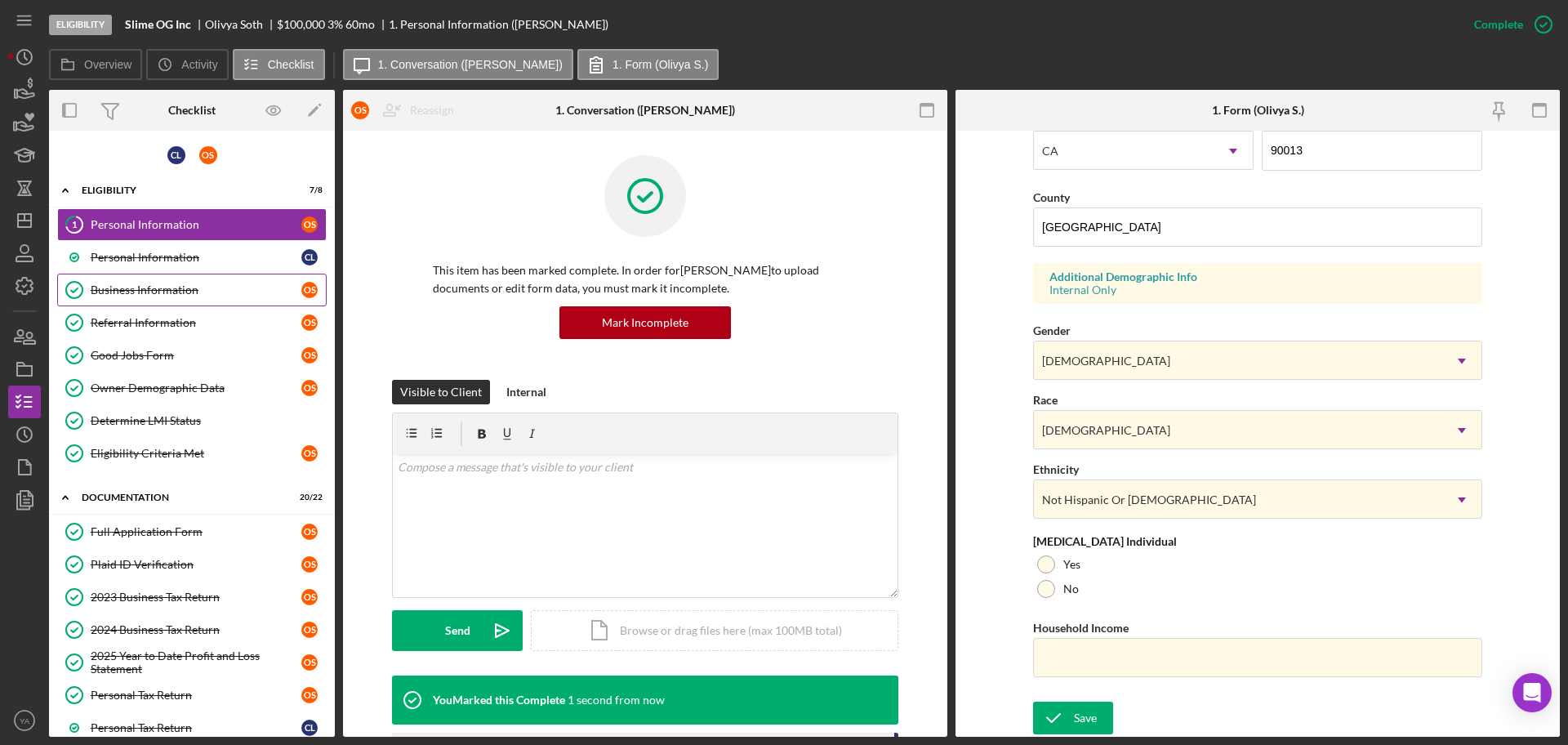
scroll to position [156, 0]
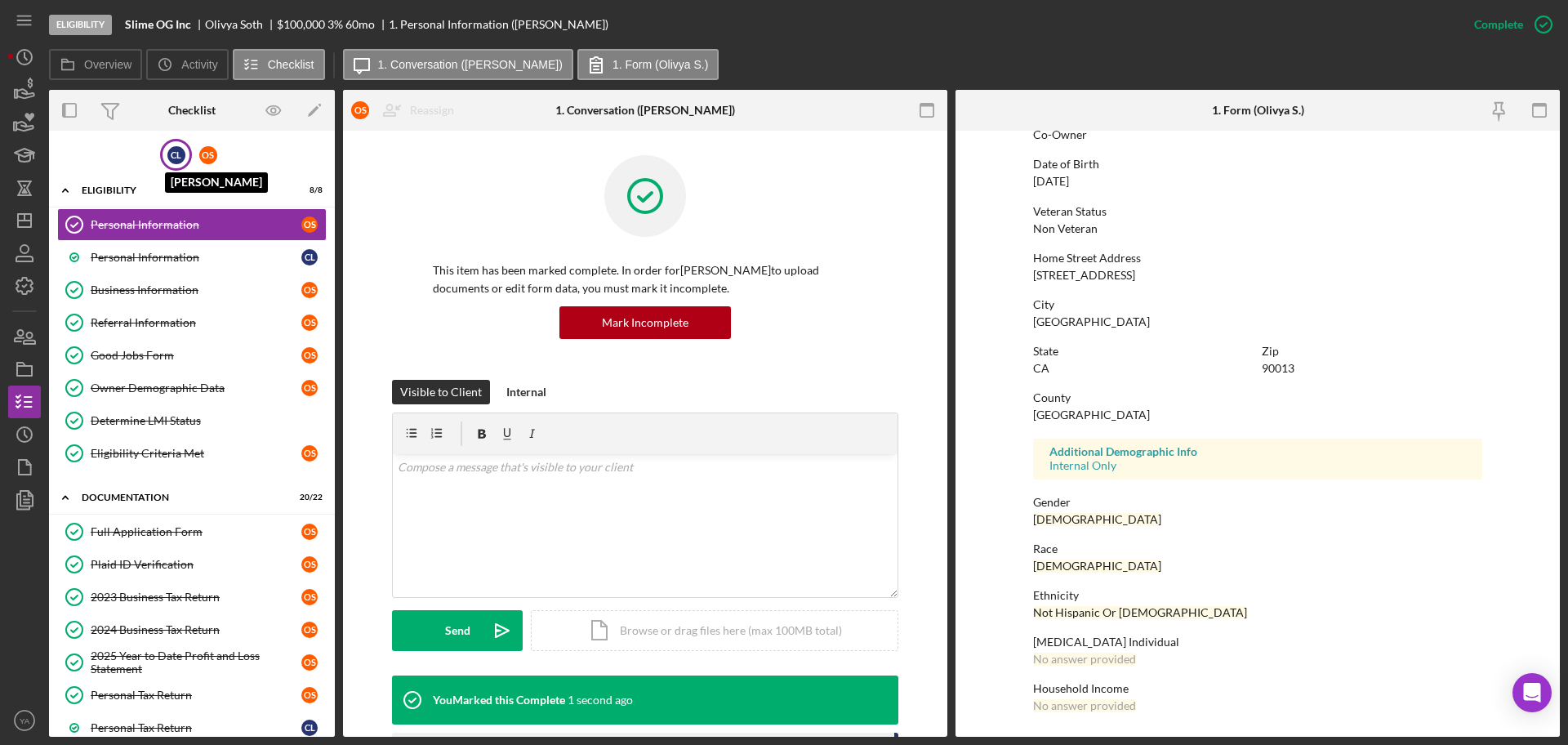
click at [180, 162] on div "C L" at bounding box center [177, 155] width 18 height 18
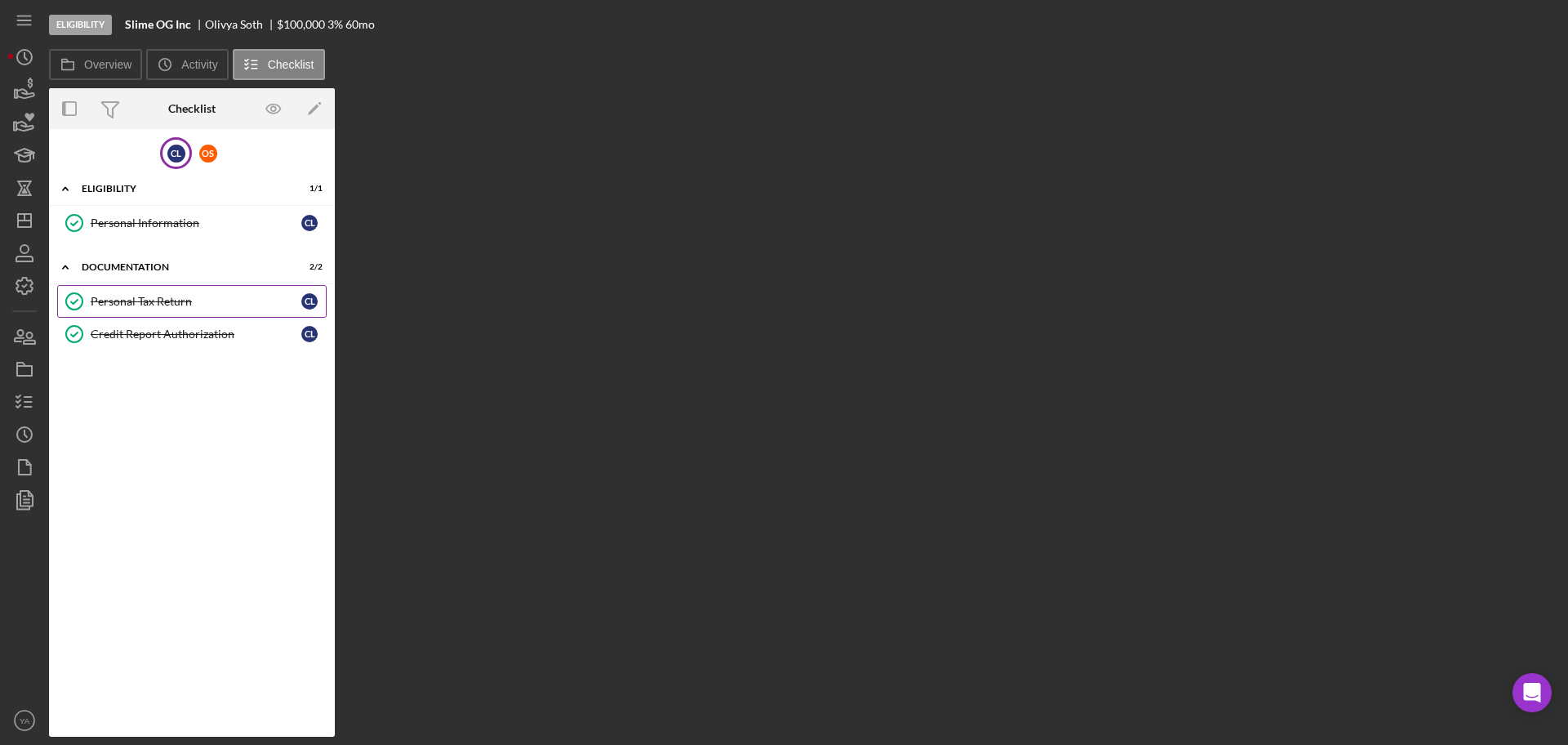
click at [175, 298] on div "Personal Tax Return" at bounding box center [196, 301] width 210 height 13
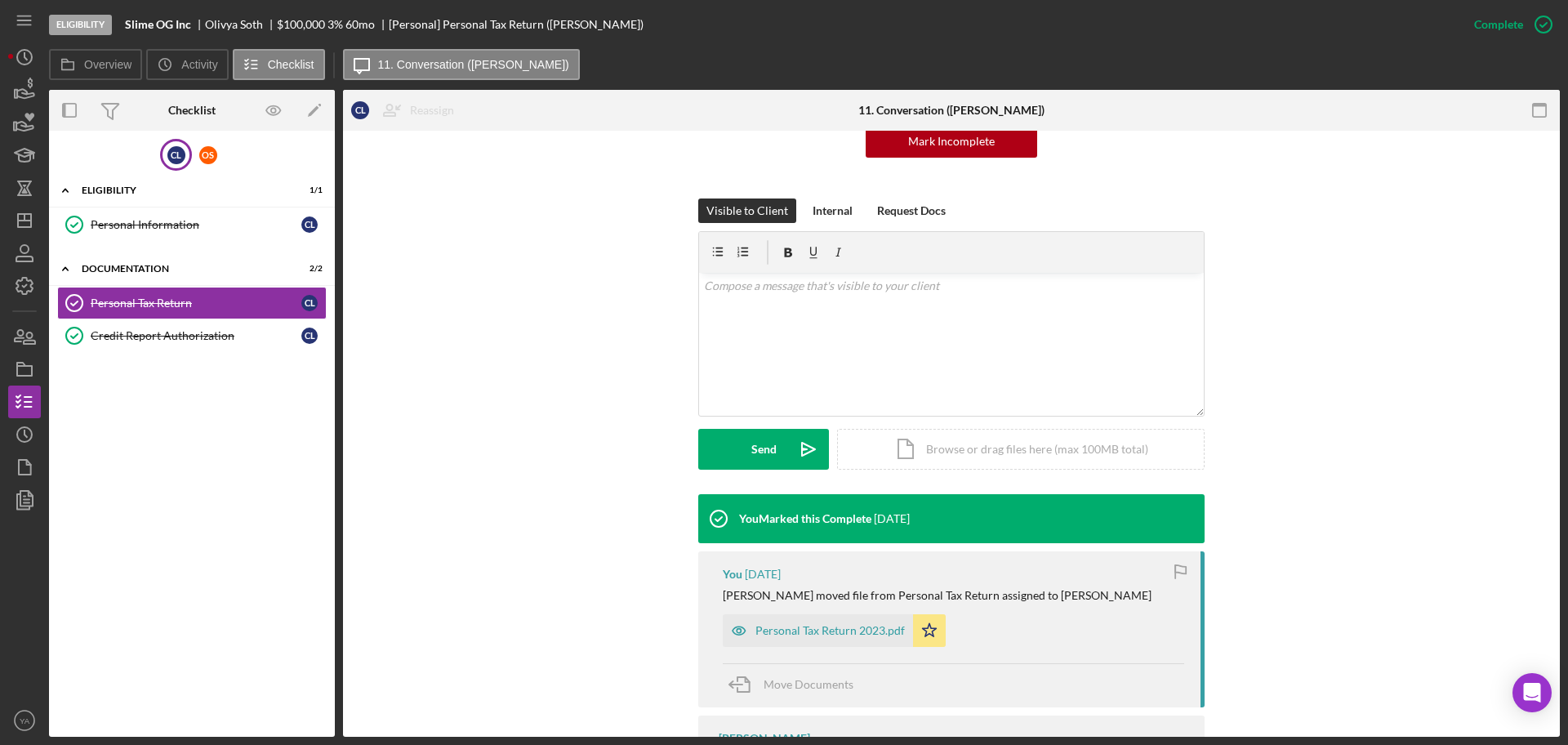
scroll to position [304, 0]
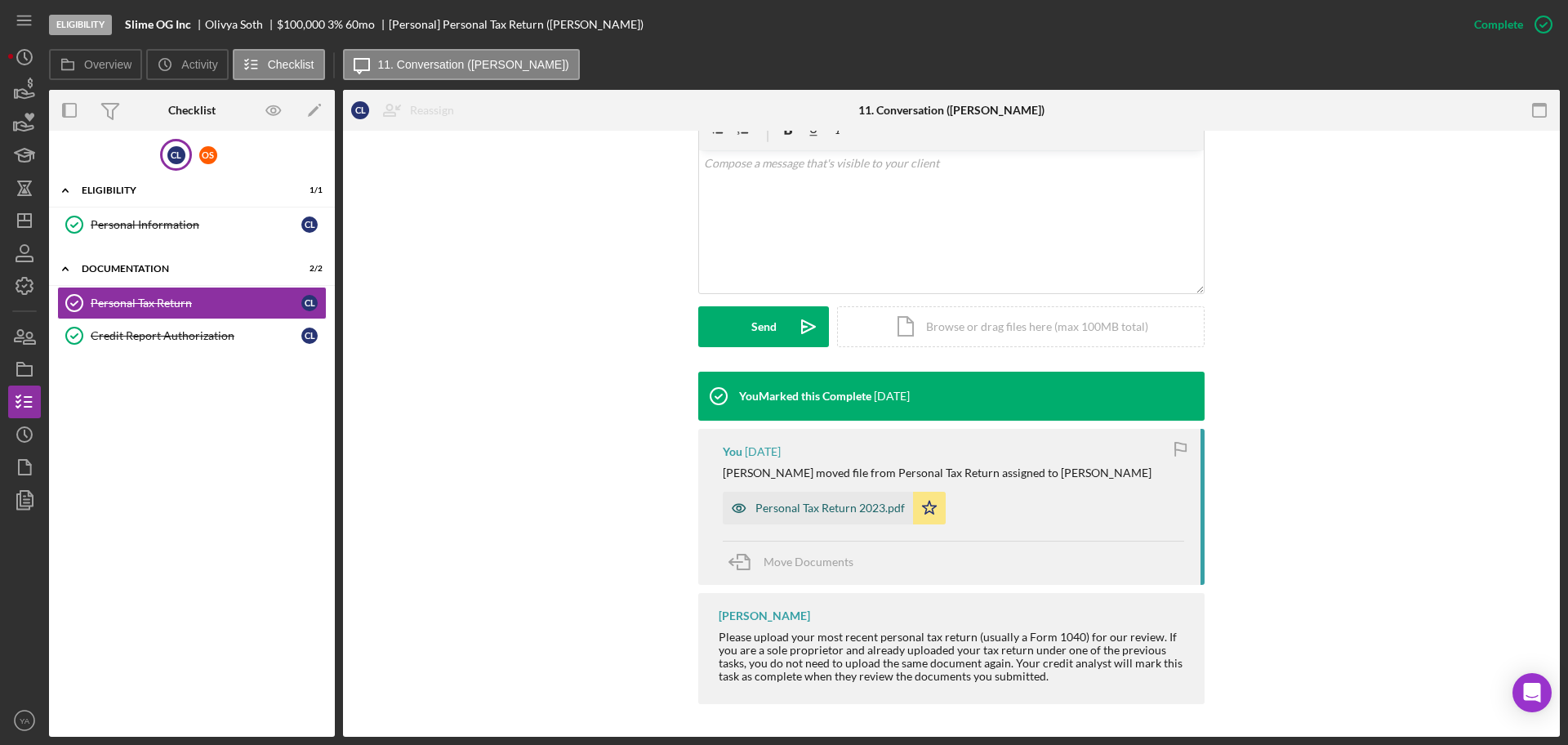
click at [815, 515] on div "Personal Tax Return 2023.pdf" at bounding box center [818, 508] width 190 height 33
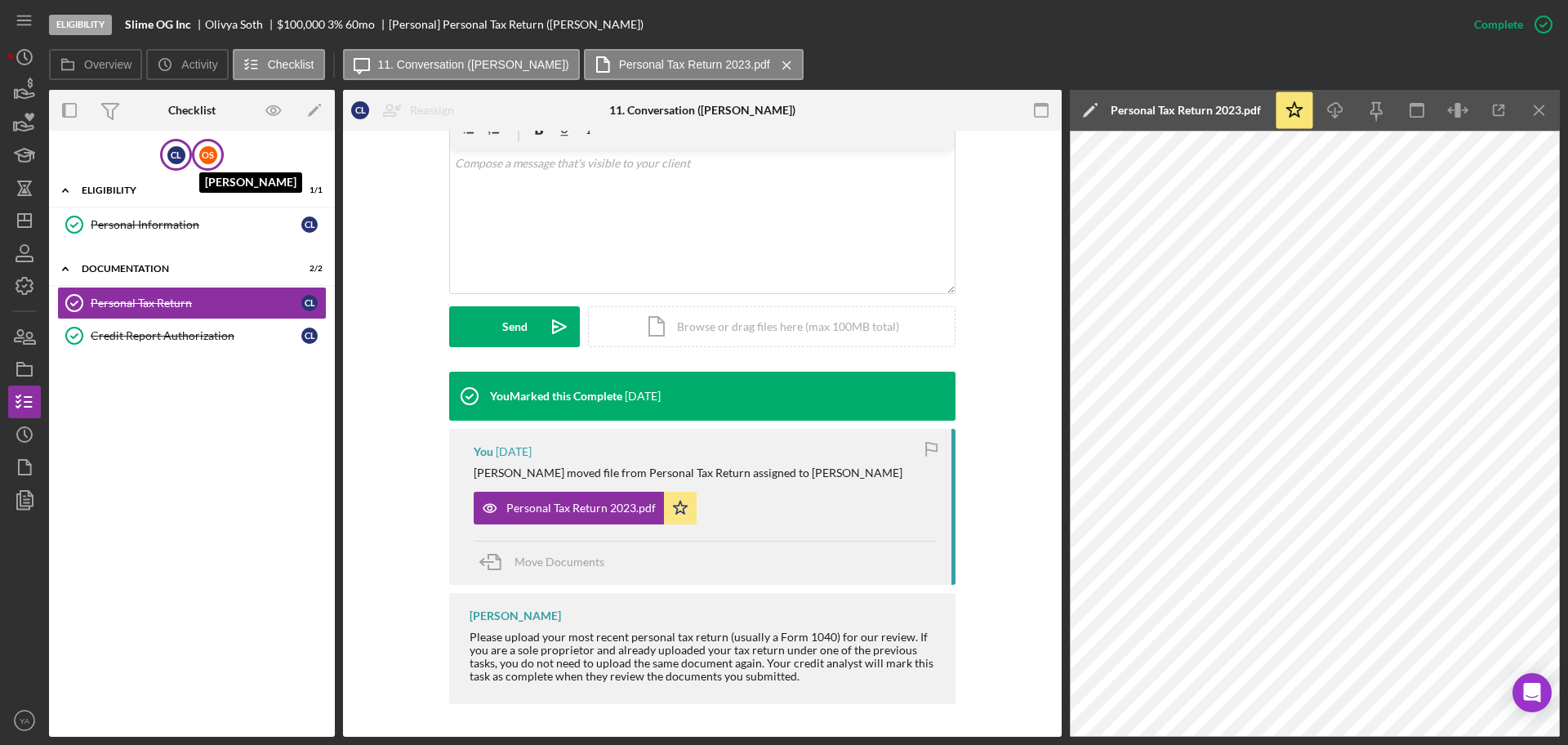
click at [212, 153] on div "O S" at bounding box center [209, 155] width 18 height 18
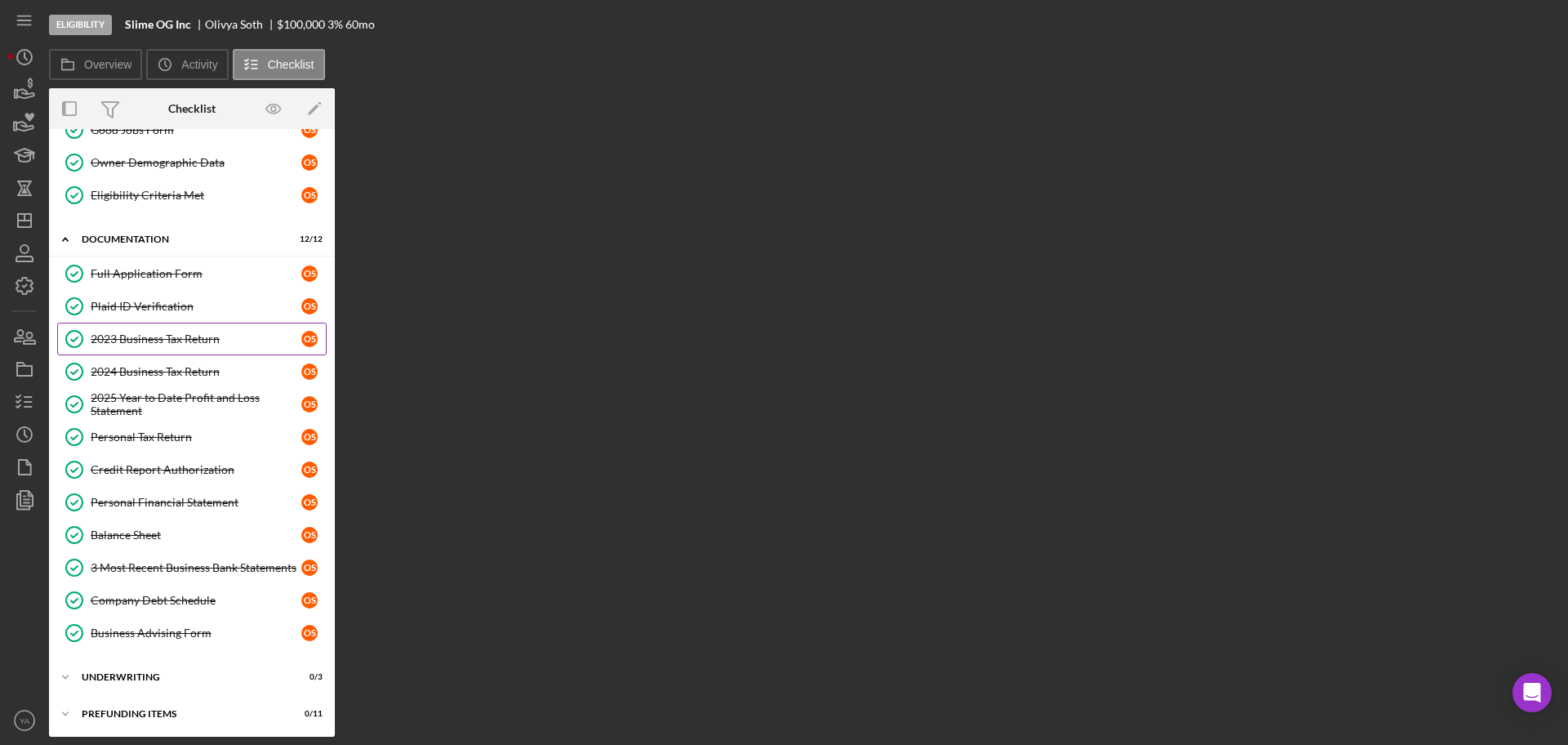
scroll to position [193, 0]
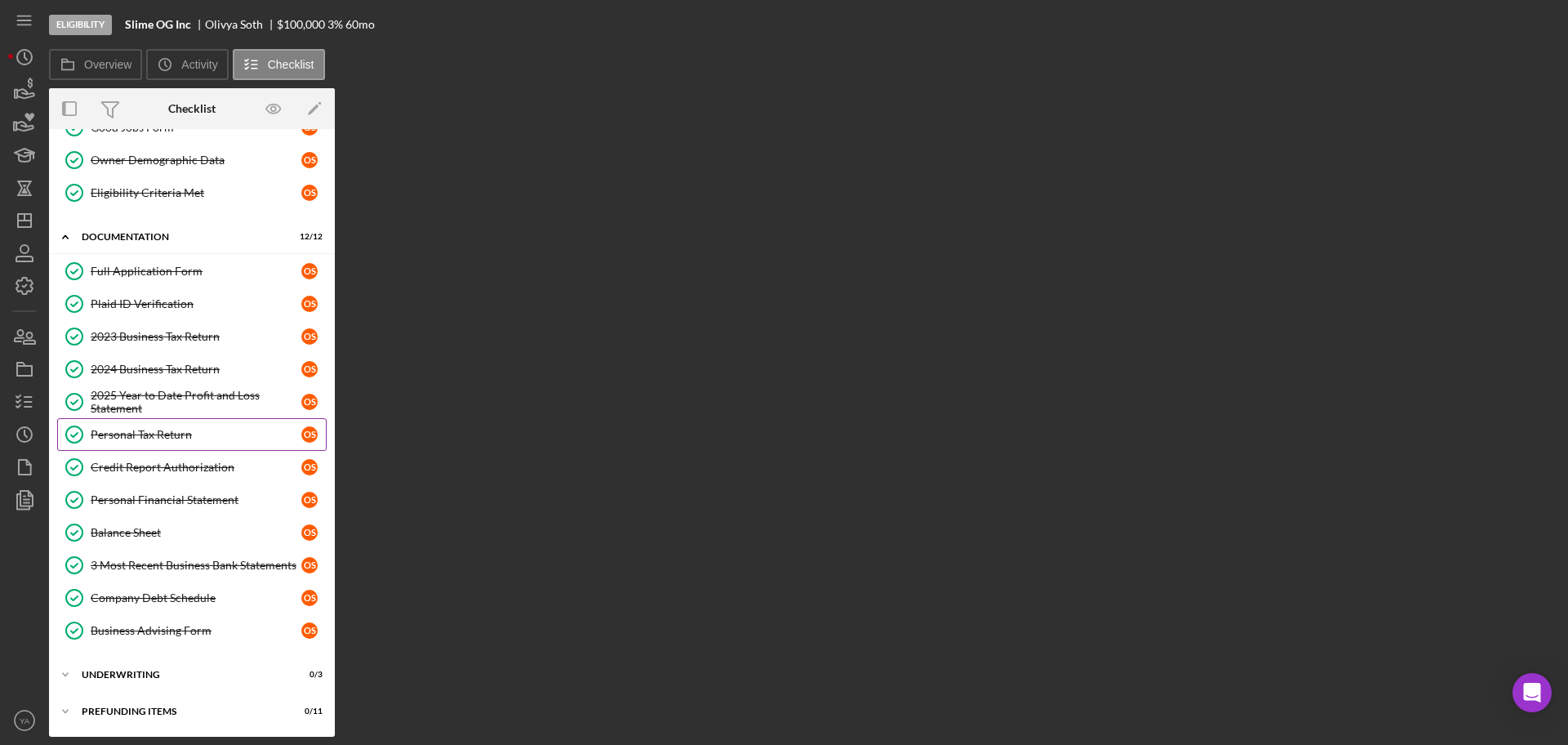
click at [190, 428] on div "Personal Tax Return" at bounding box center [196, 435] width 210 height 13
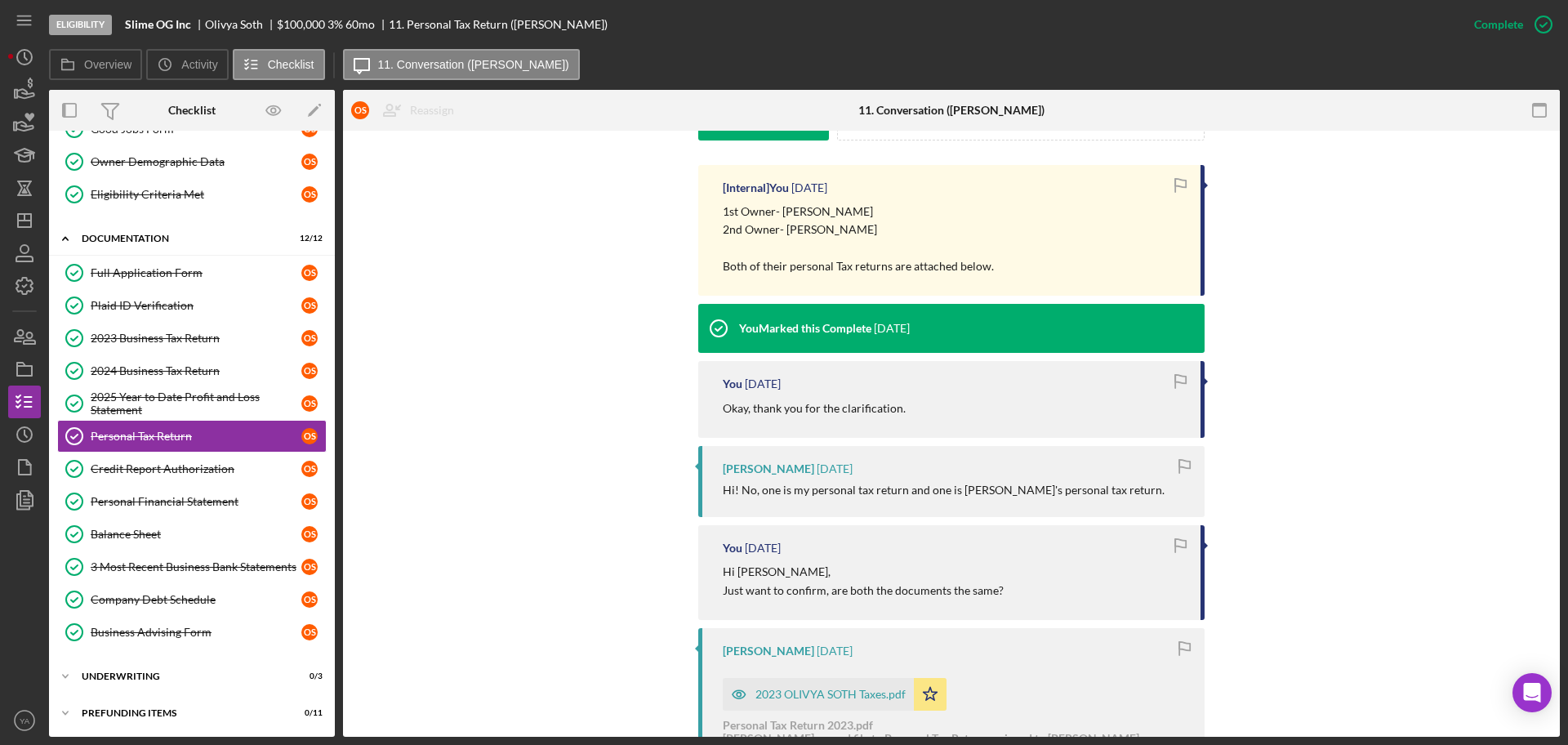
scroll to position [810, 0]
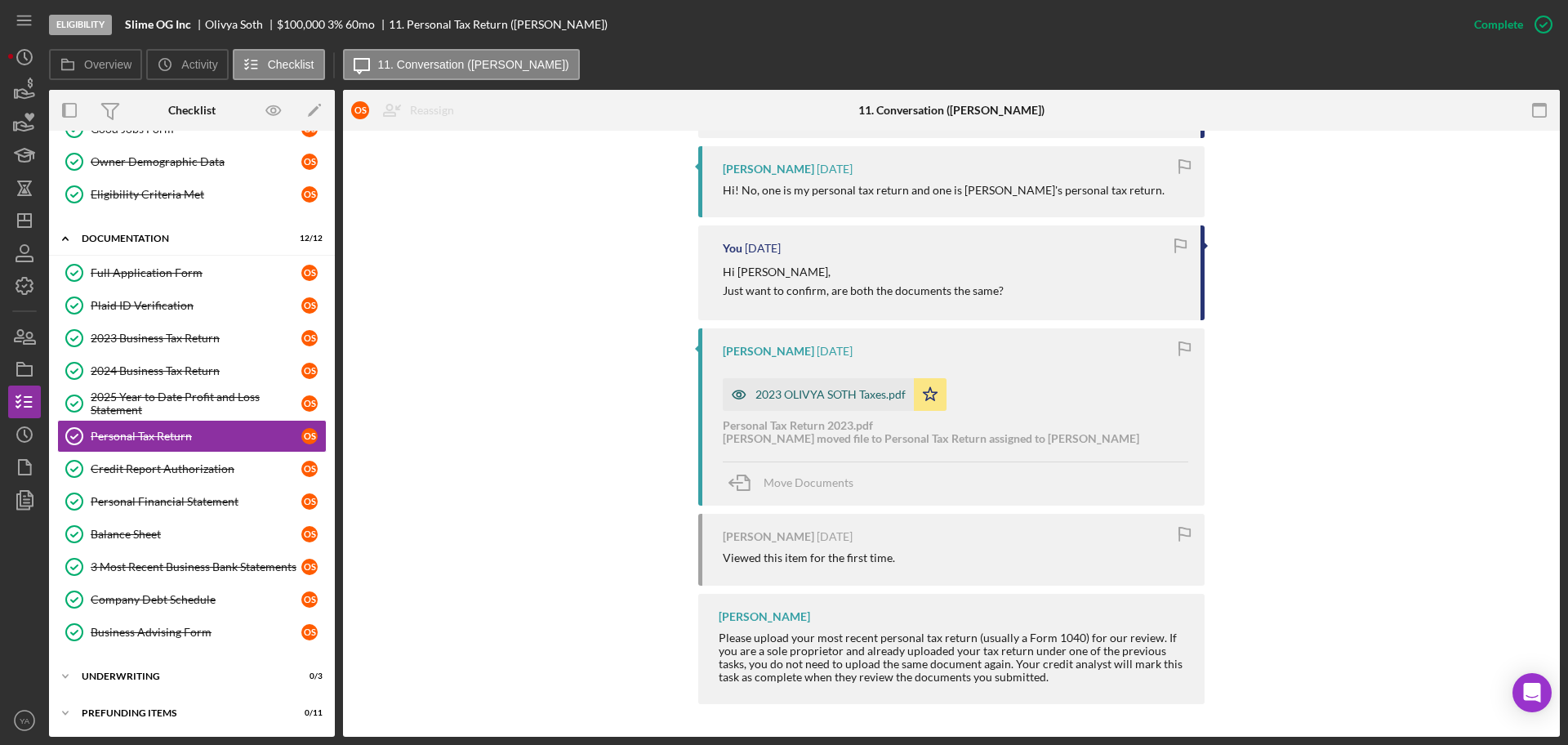
click at [844, 407] on div "2023 OLIVYA SOTH Taxes.pdf" at bounding box center [818, 395] width 191 height 33
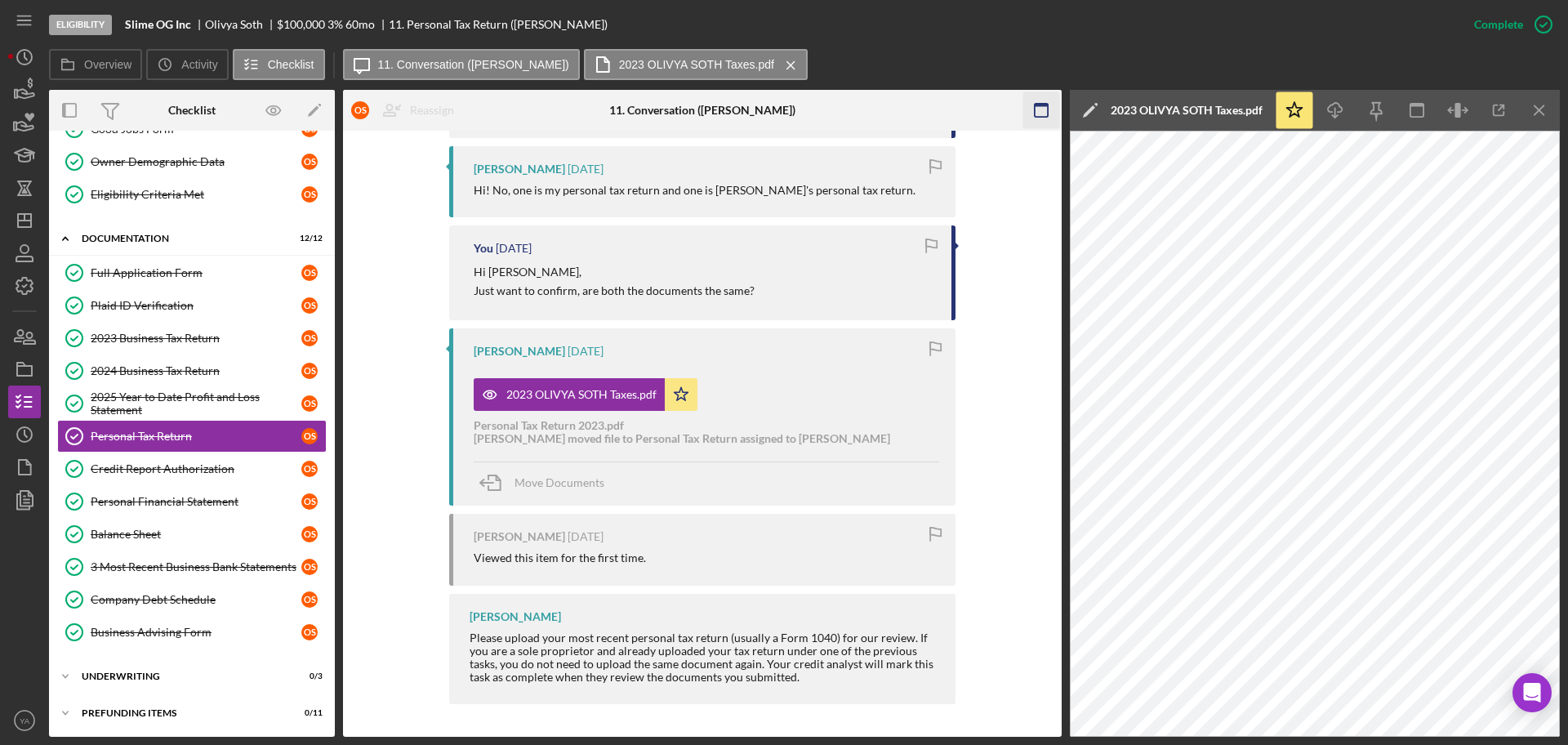
click at [1051, 117] on icon "button" at bounding box center [1040, 111] width 37 height 37
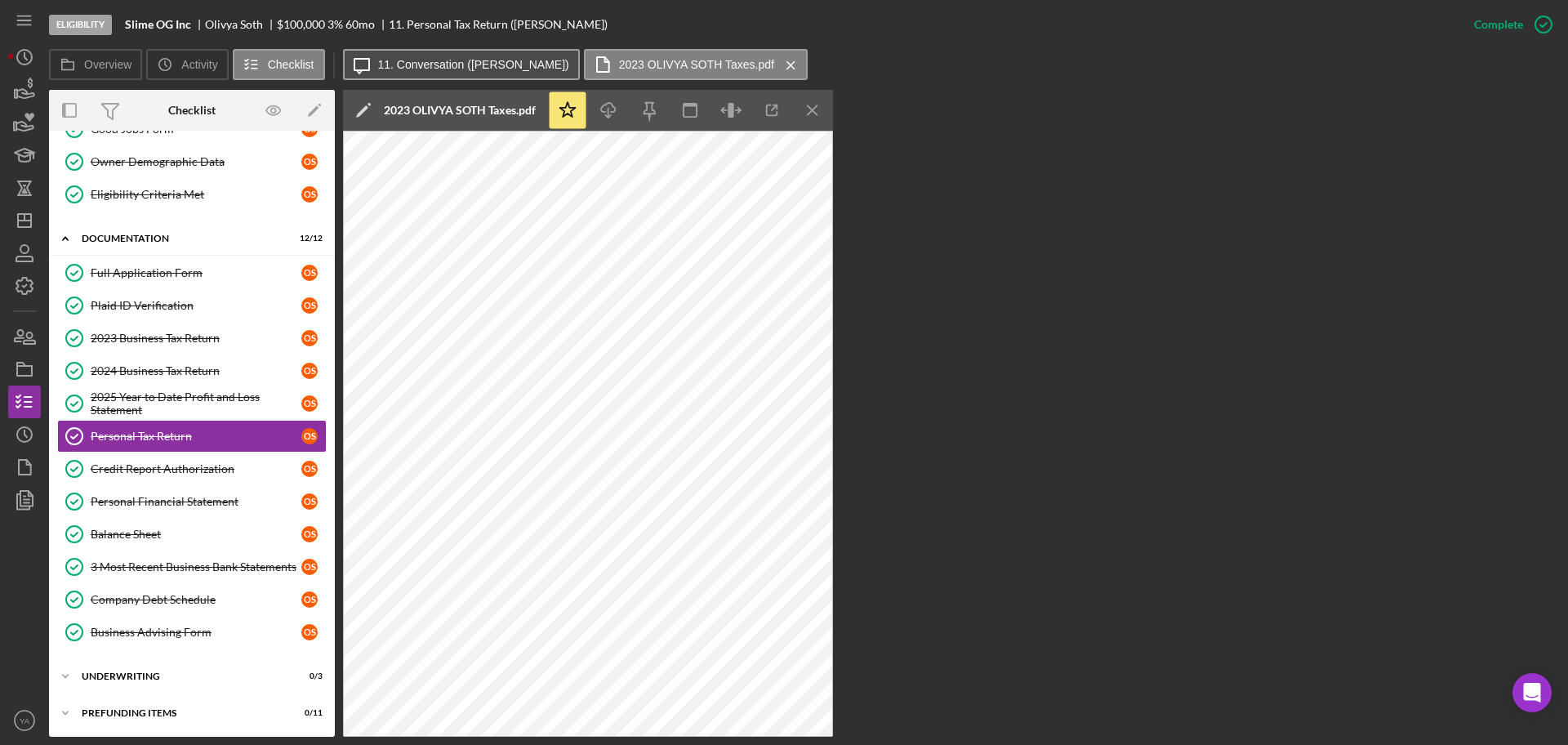
click at [394, 69] on label "11. Conversation ([PERSON_NAME])" at bounding box center [473, 64] width 191 height 13
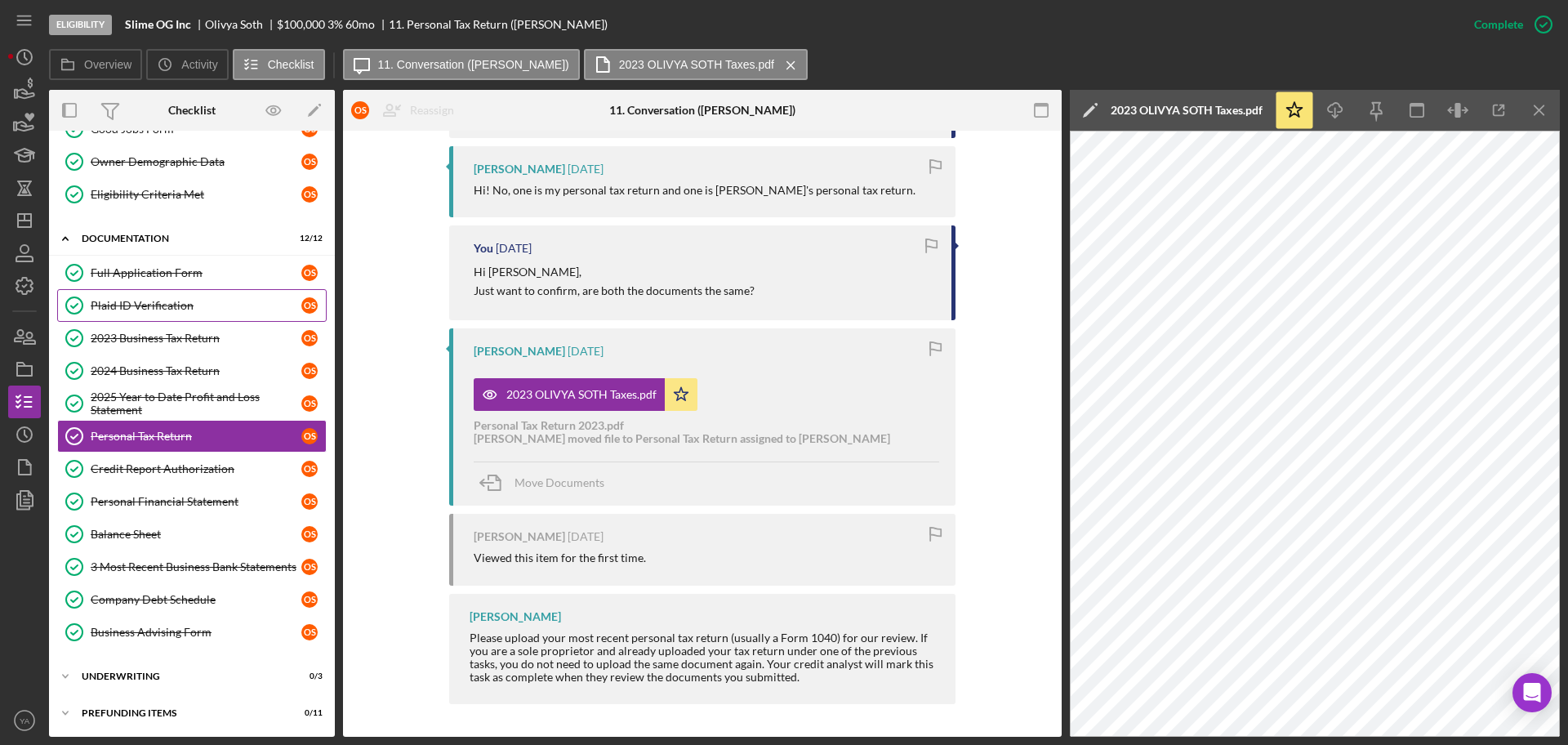
click at [201, 310] on div "Plaid ID Verification" at bounding box center [196, 306] width 210 height 13
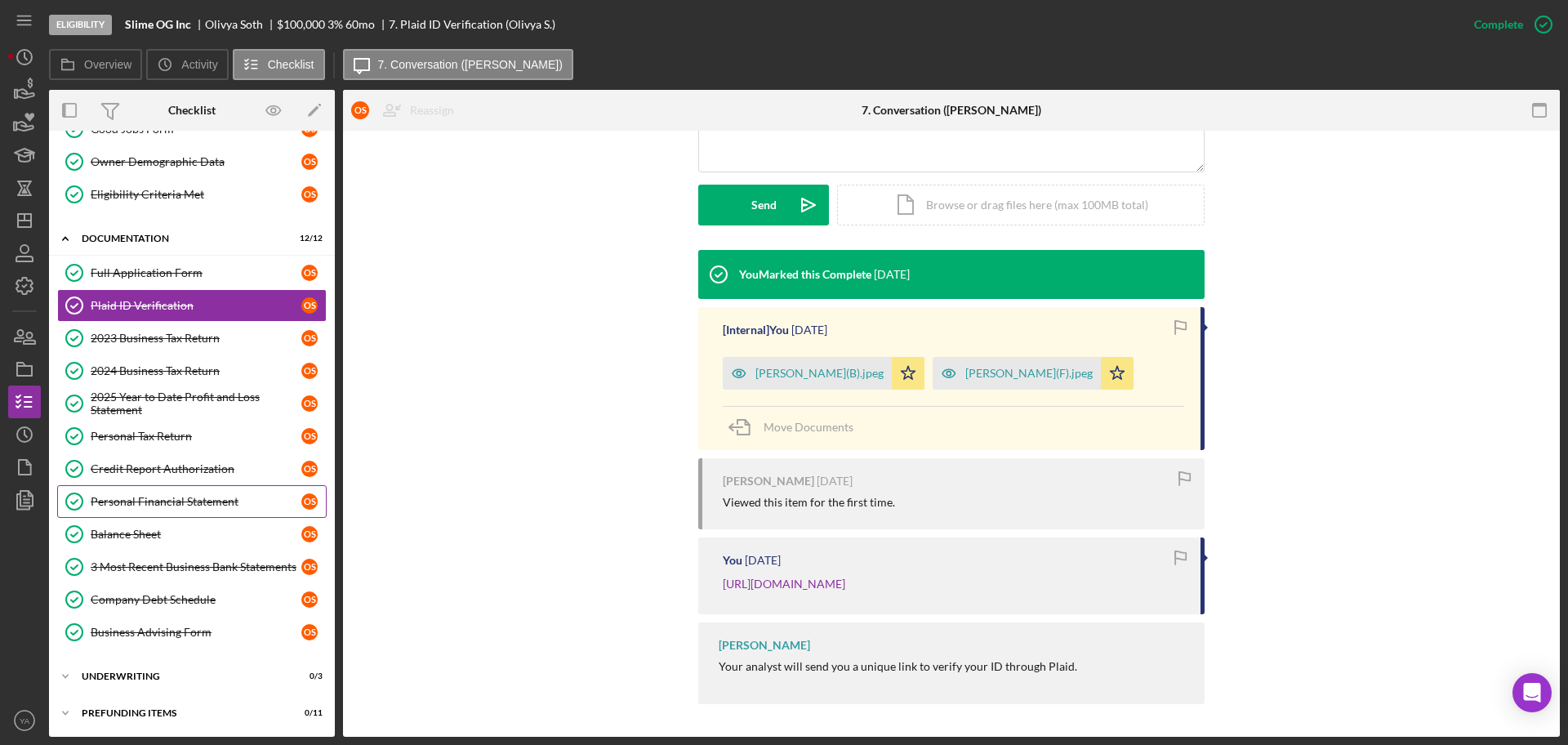
scroll to position [195, 0]
click at [150, 671] on div "Underwriting" at bounding box center [198, 674] width 233 height 10
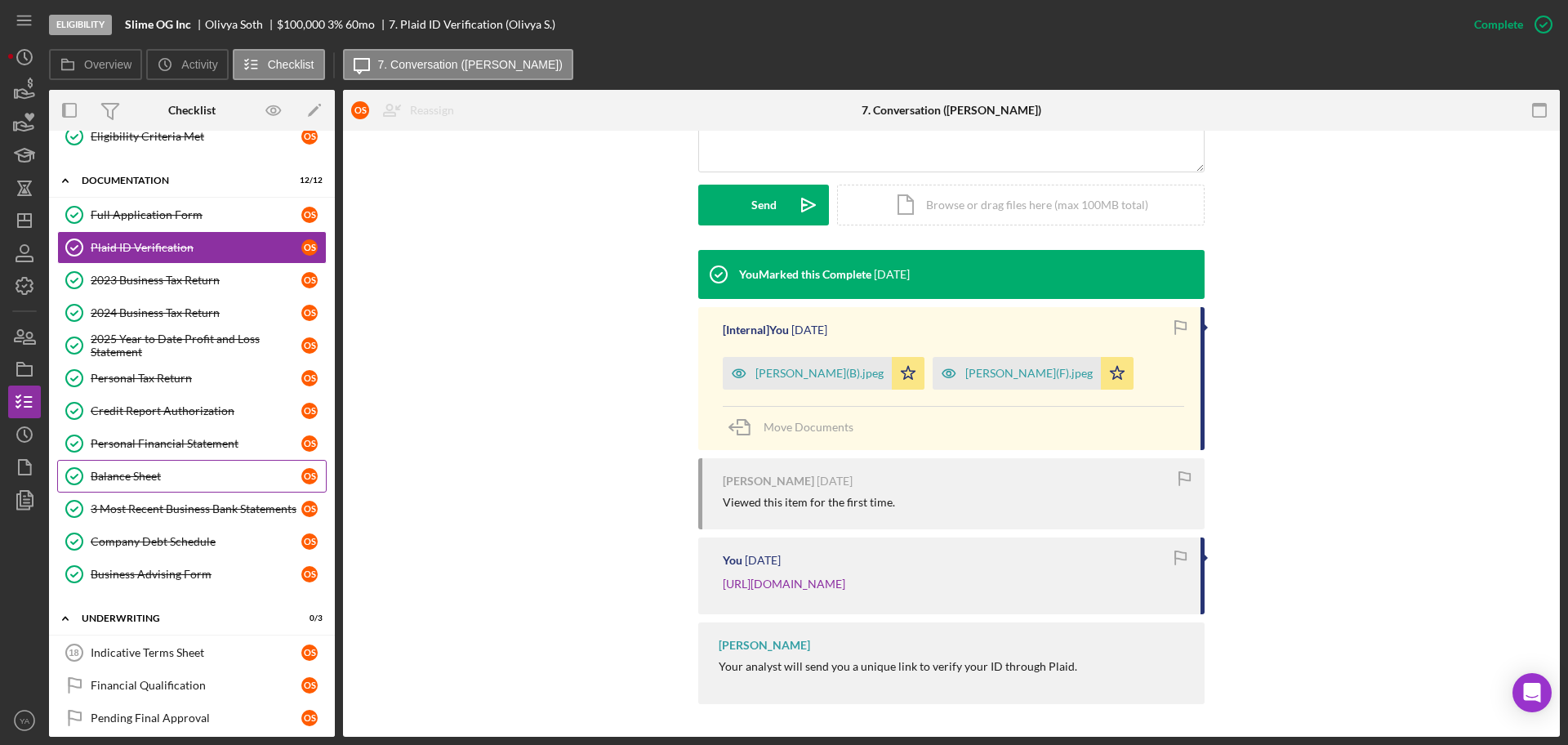
scroll to position [302, 0]
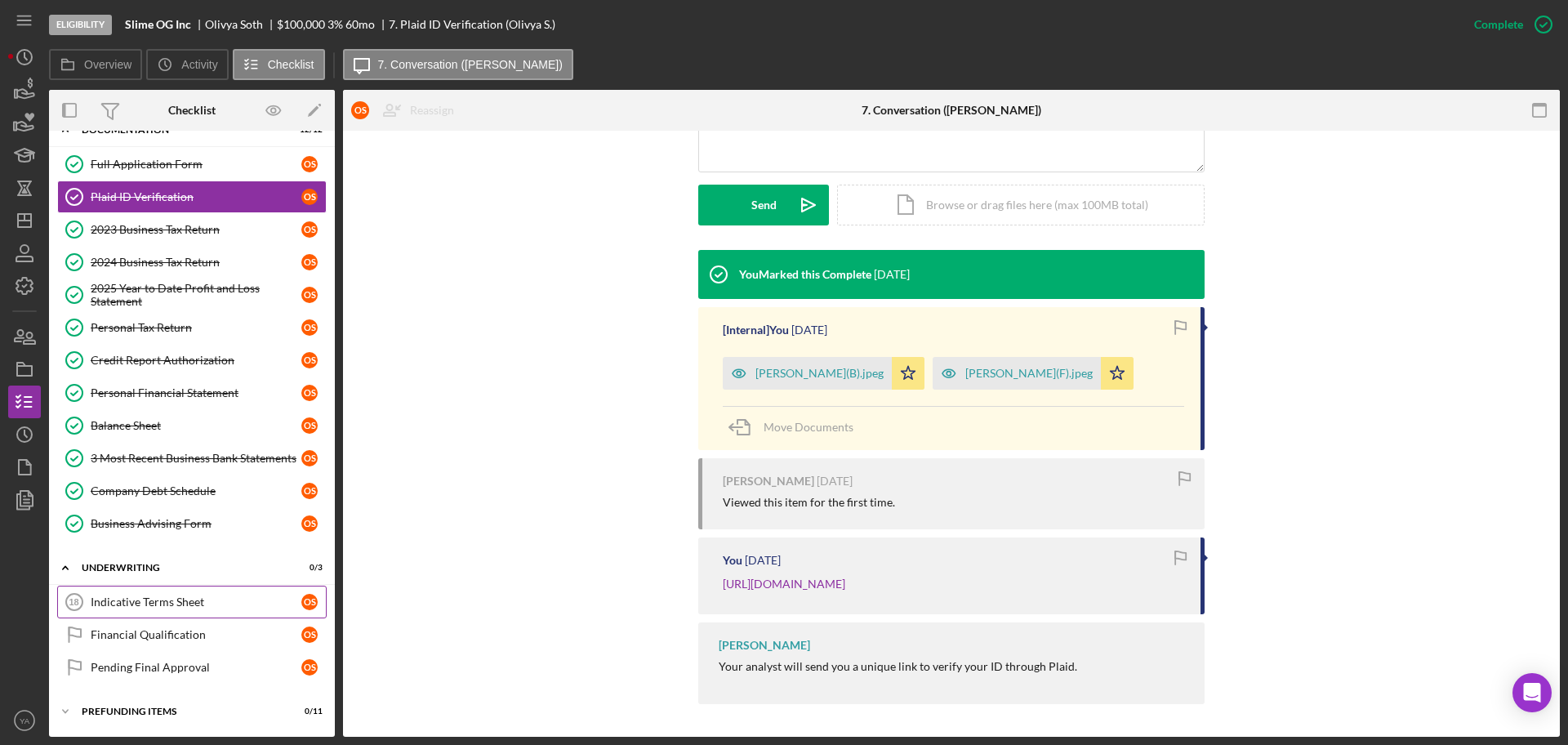
click at [189, 595] on div "Indicative Terms Sheet" at bounding box center [196, 602] width 210 height 13
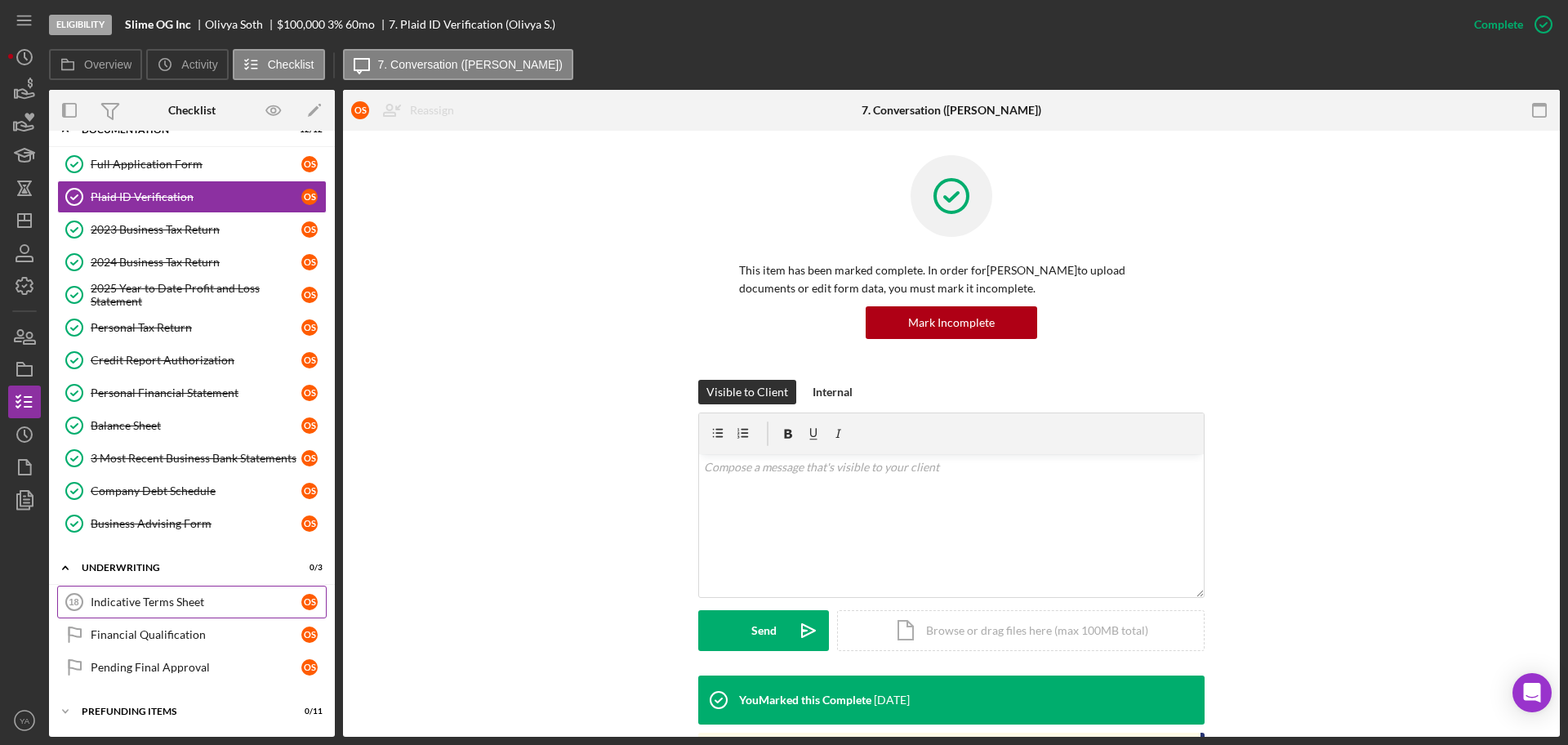
scroll to position [300, 0]
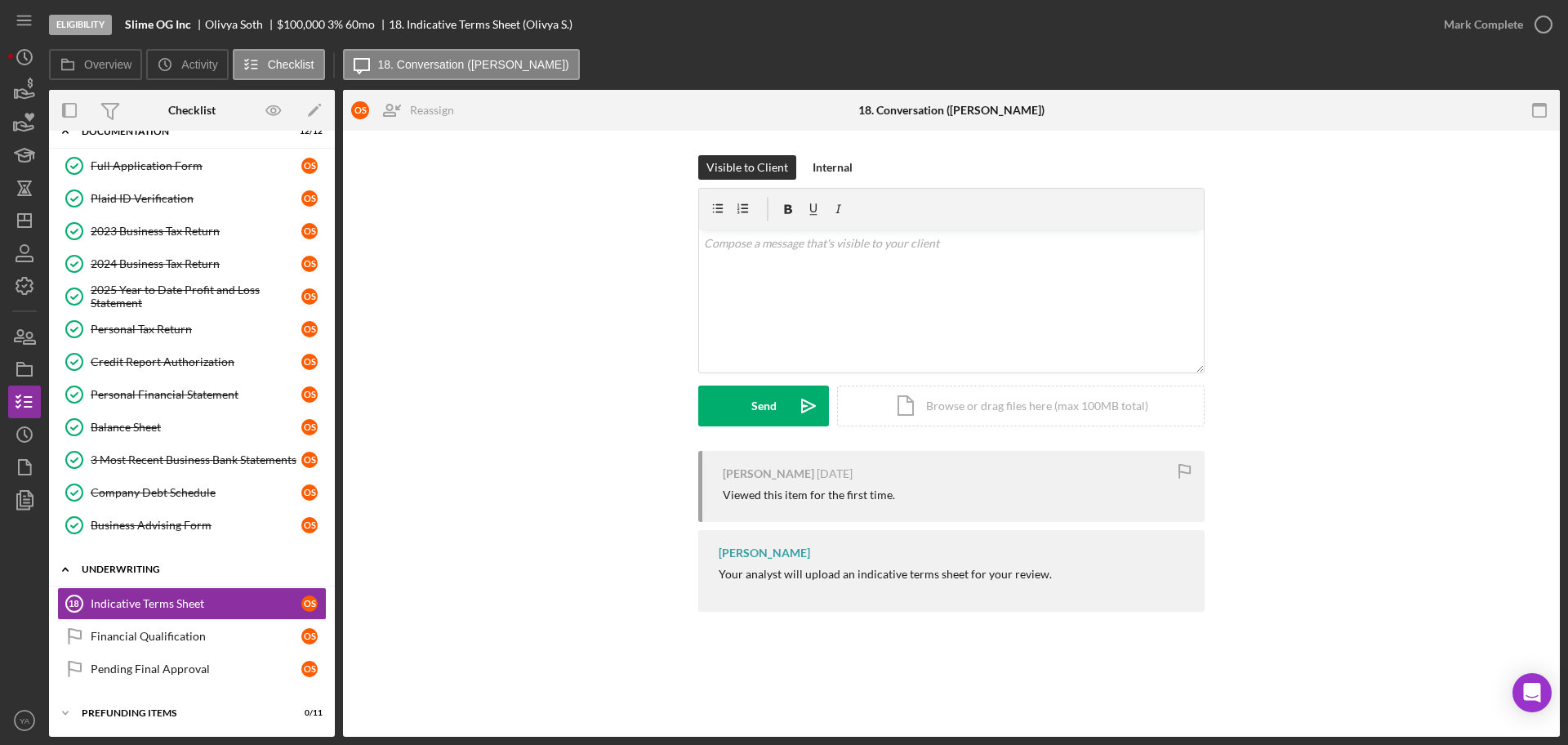
click at [161, 562] on div "Icon/Expander Underwriting 0 / 3" at bounding box center [191, 570] width 286 height 34
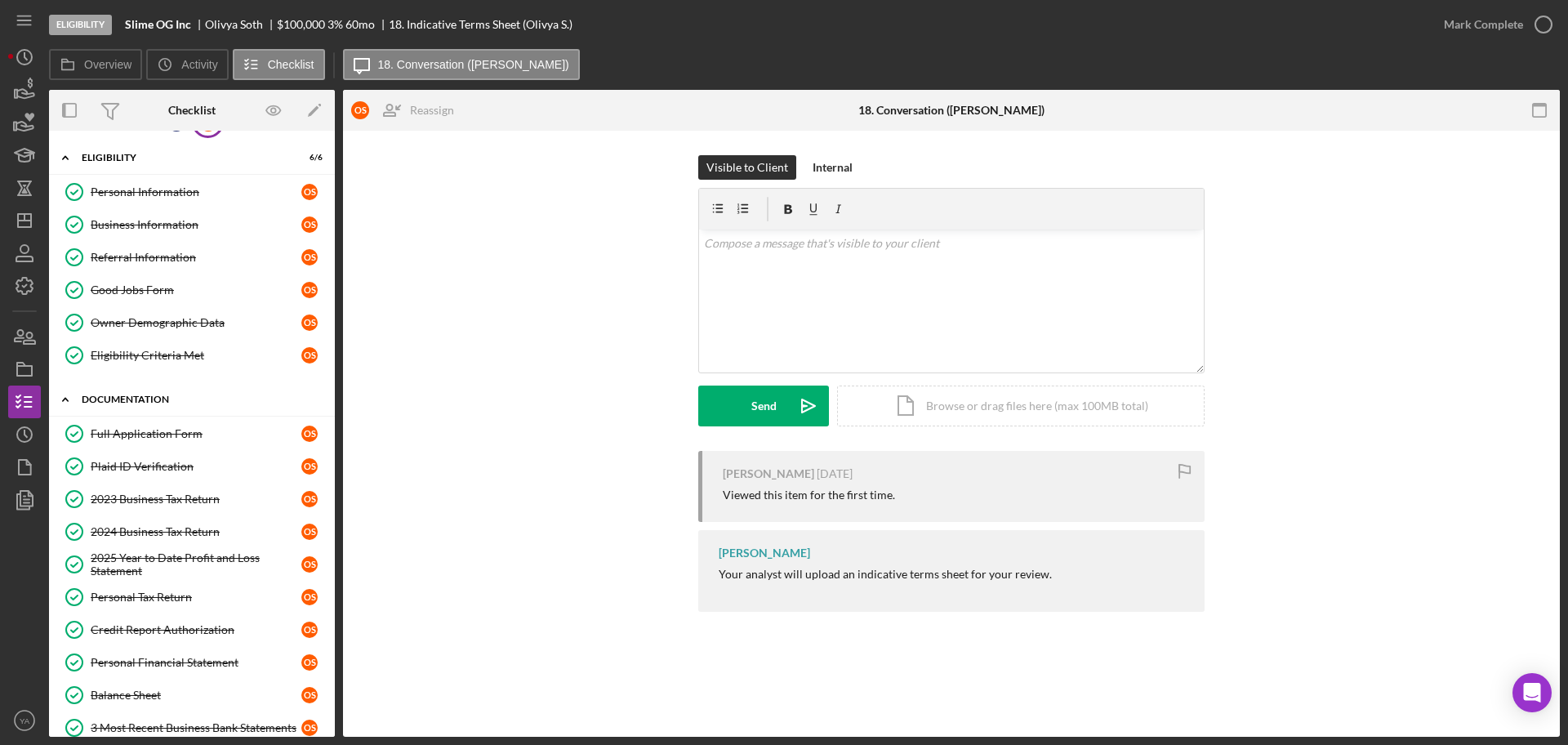
scroll to position [0, 0]
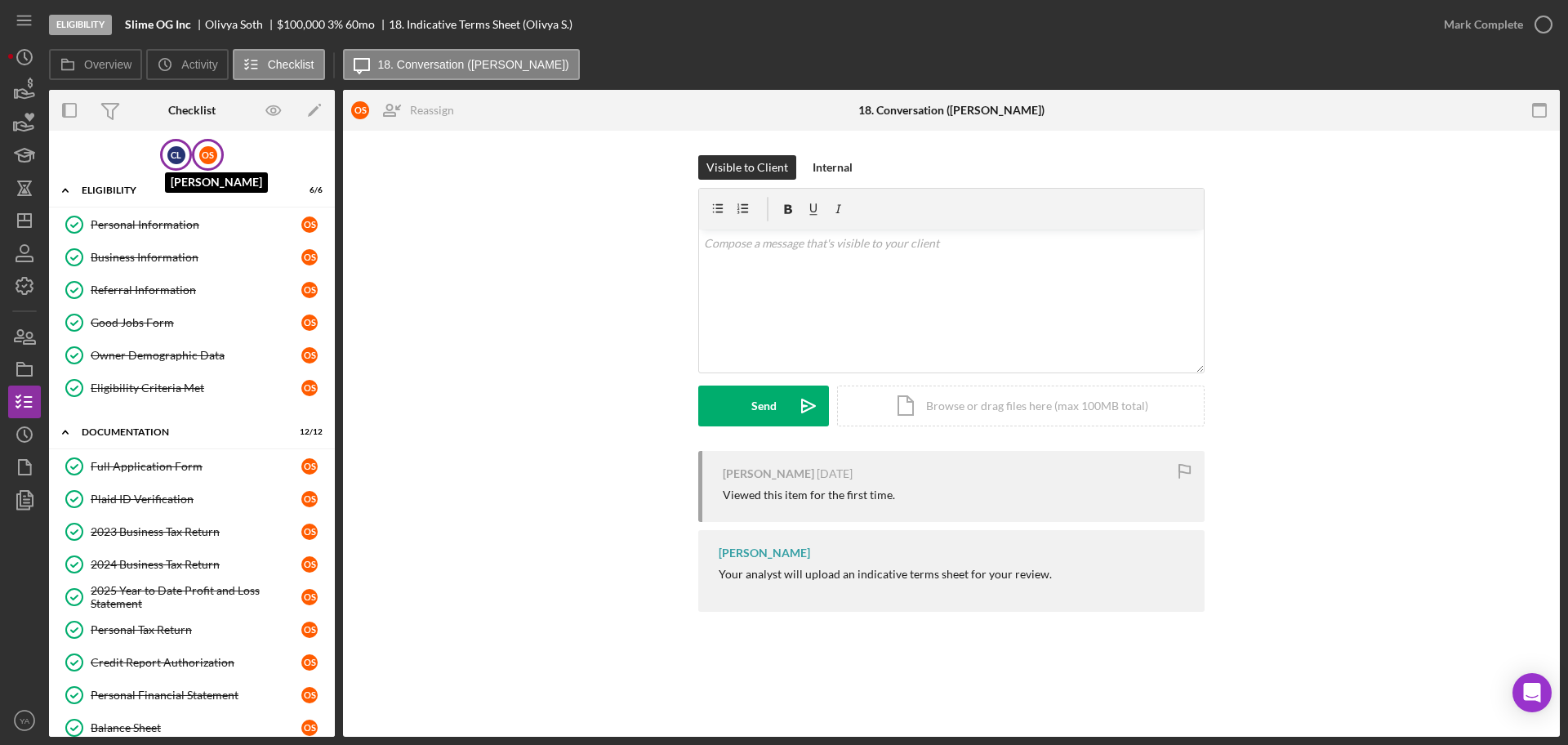
click at [169, 152] on div "C L" at bounding box center [177, 155] width 18 height 18
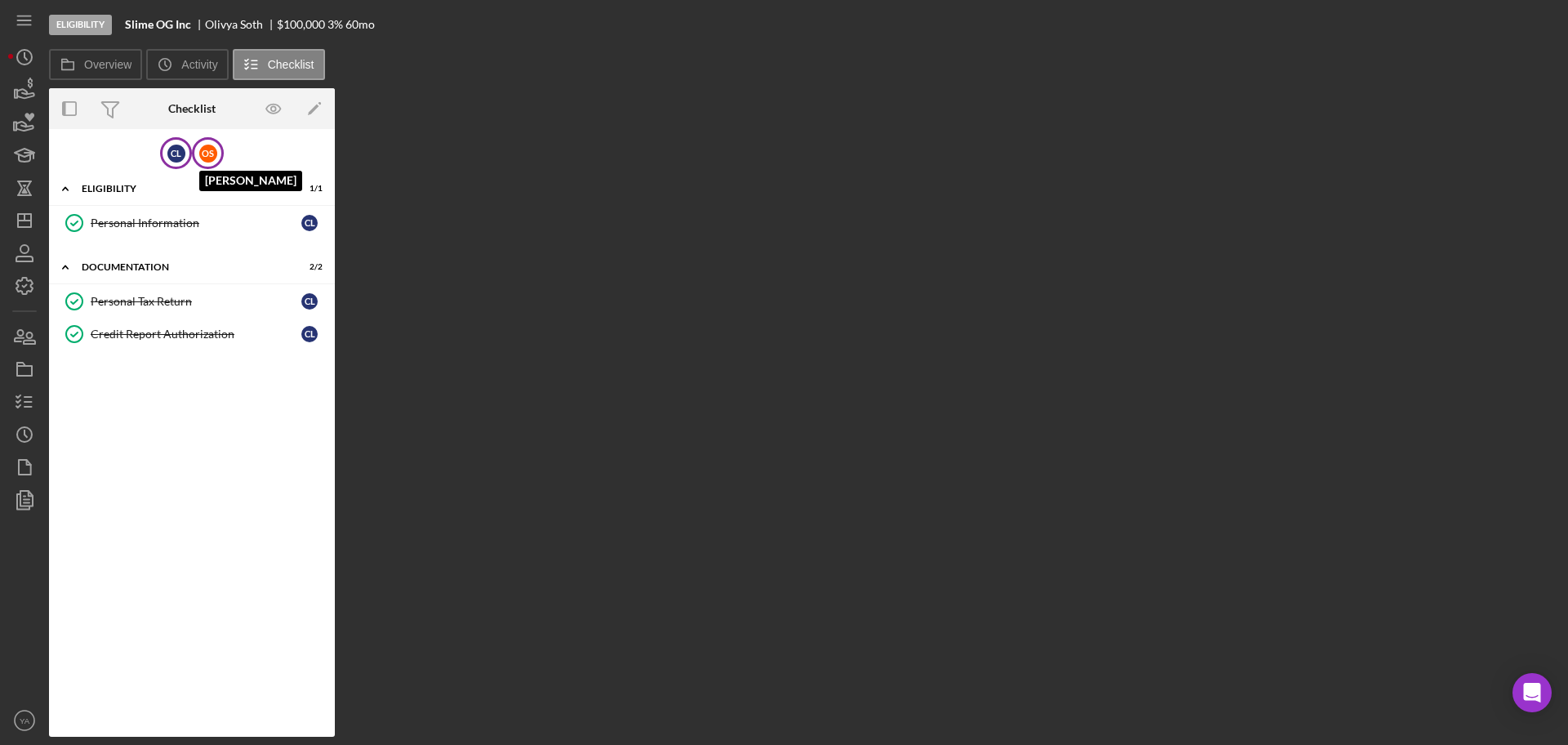
click at [209, 152] on div "O S" at bounding box center [209, 153] width 18 height 18
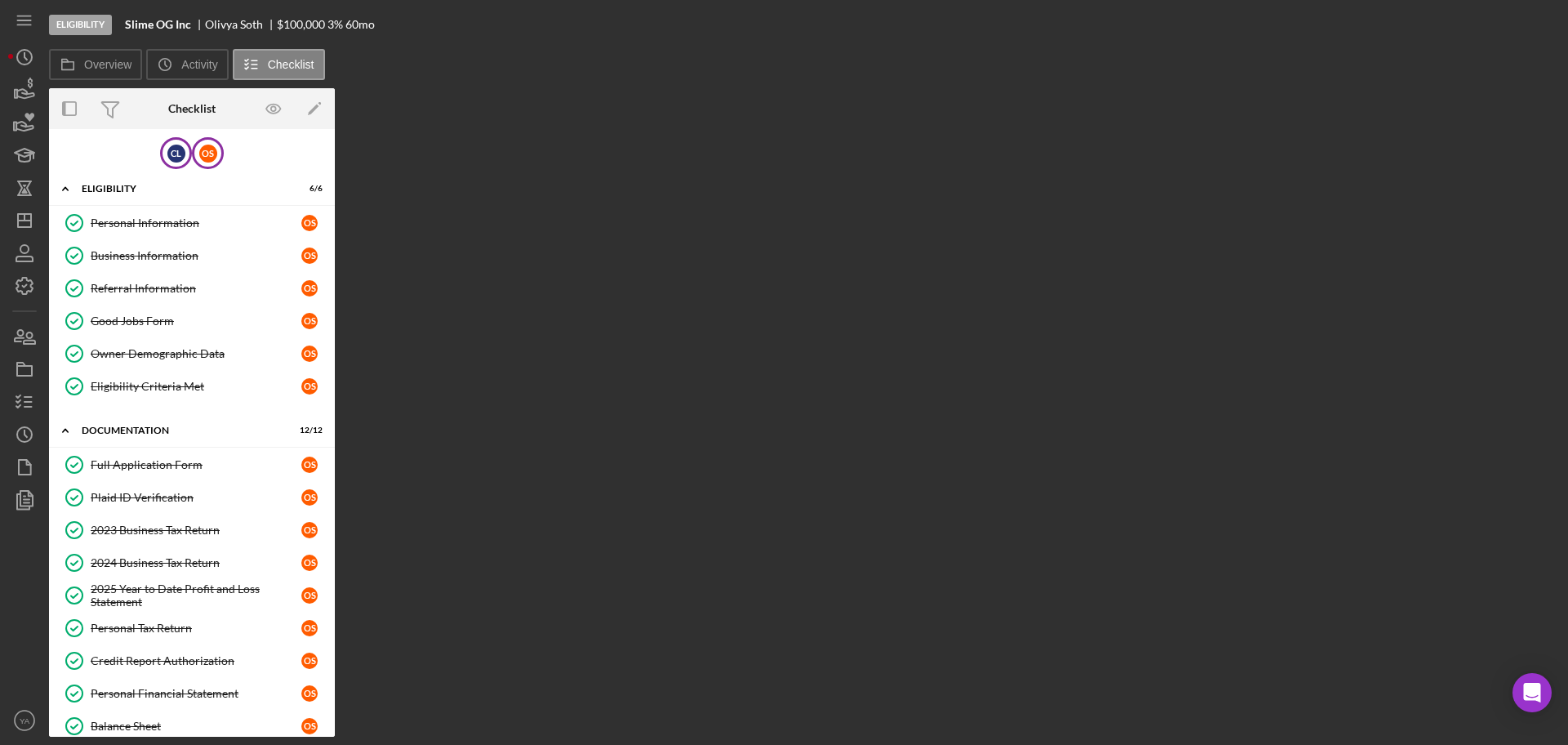
click at [185, 159] on div "C L" at bounding box center [176, 152] width 32 height 32
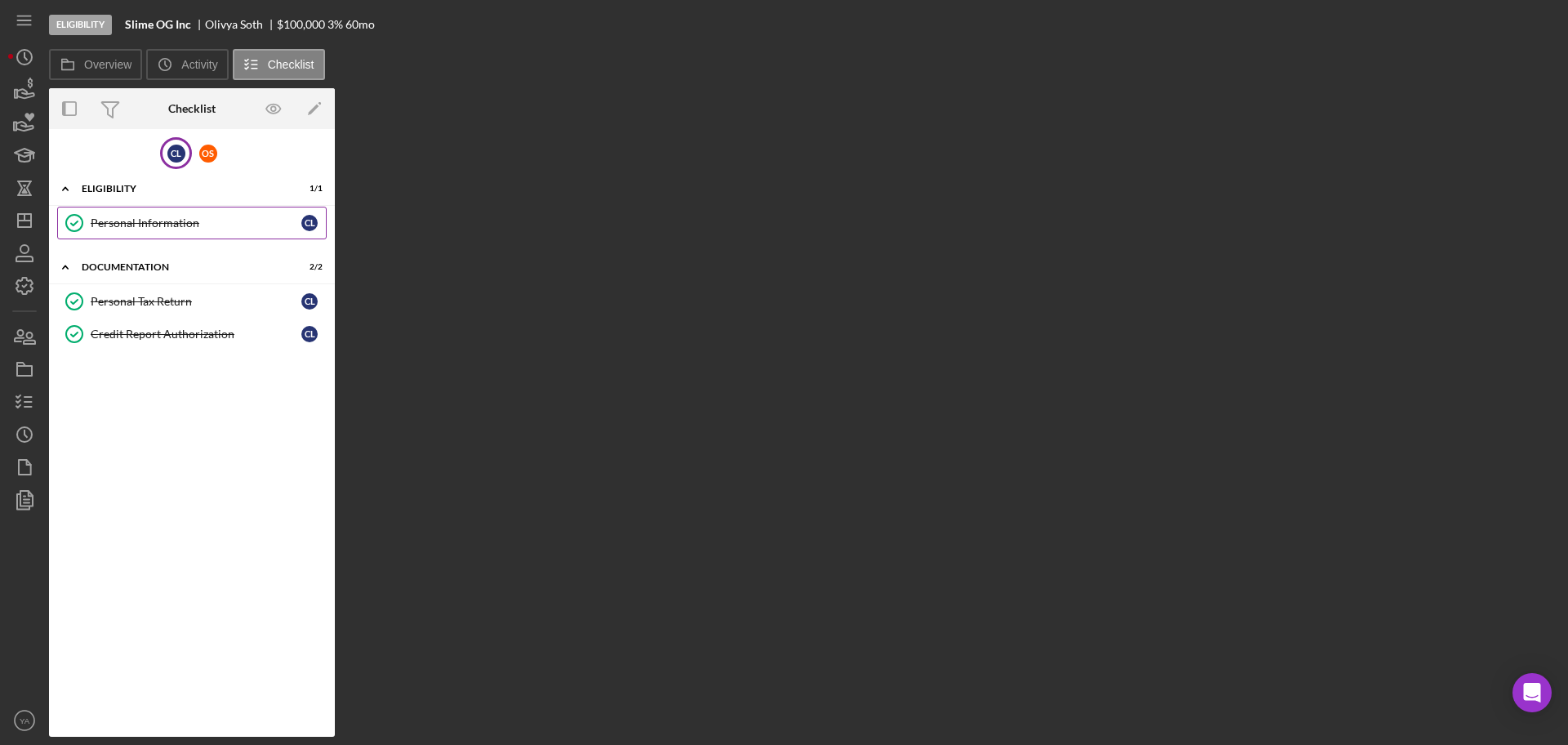
click at [177, 231] on link "Personal Information Personal Information C L" at bounding box center [191, 223] width 269 height 33
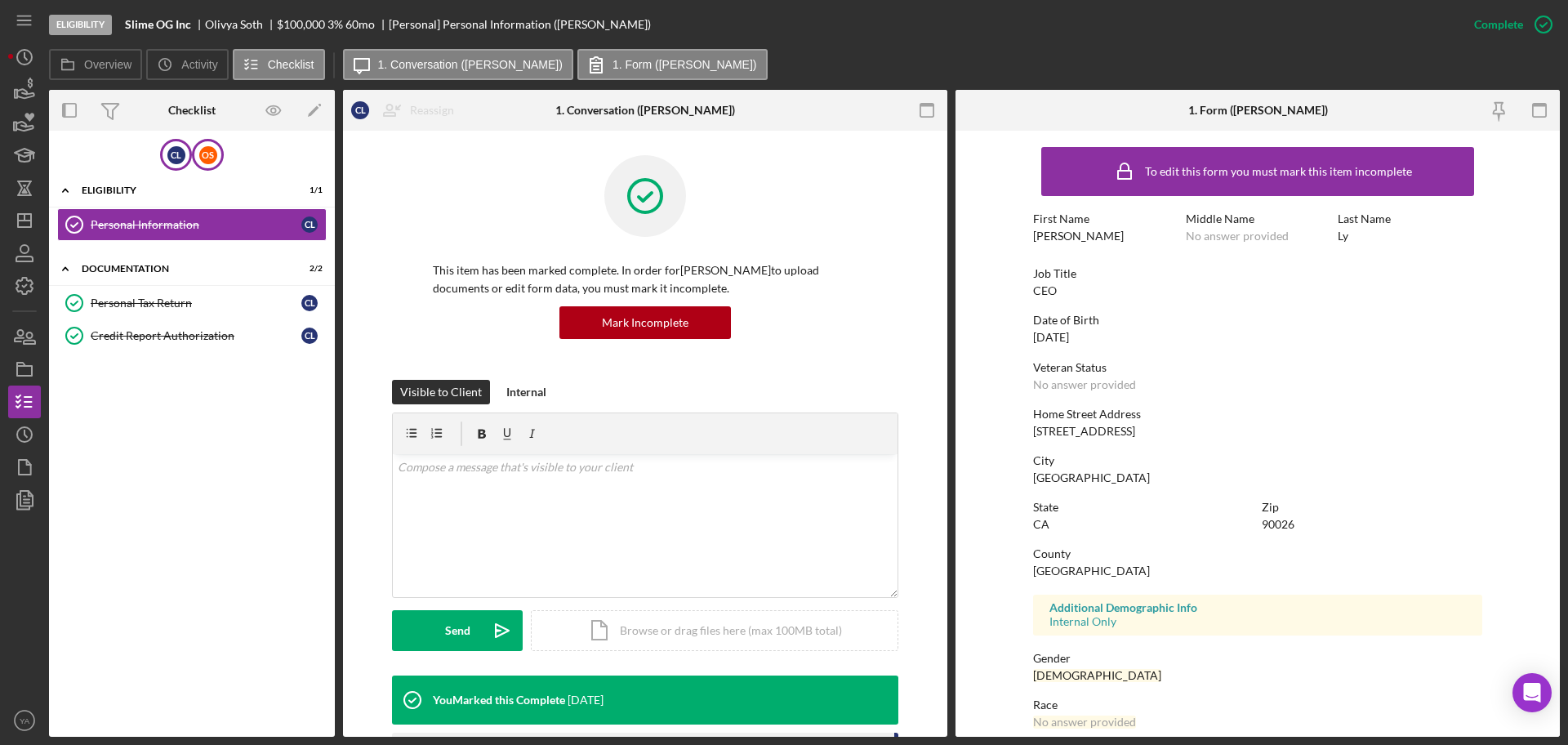
click at [197, 152] on div "O S" at bounding box center [208, 154] width 32 height 32
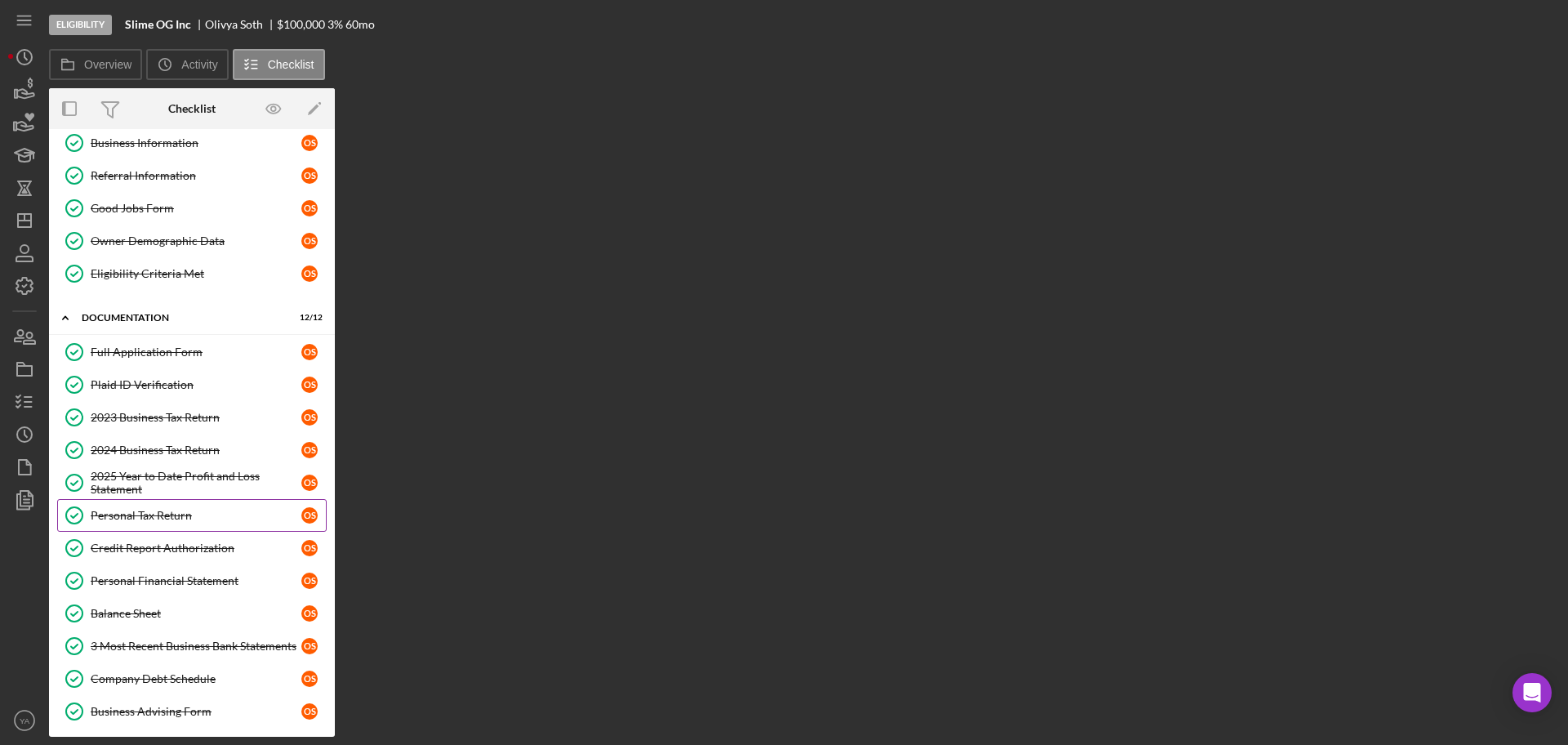
scroll to position [193, 0]
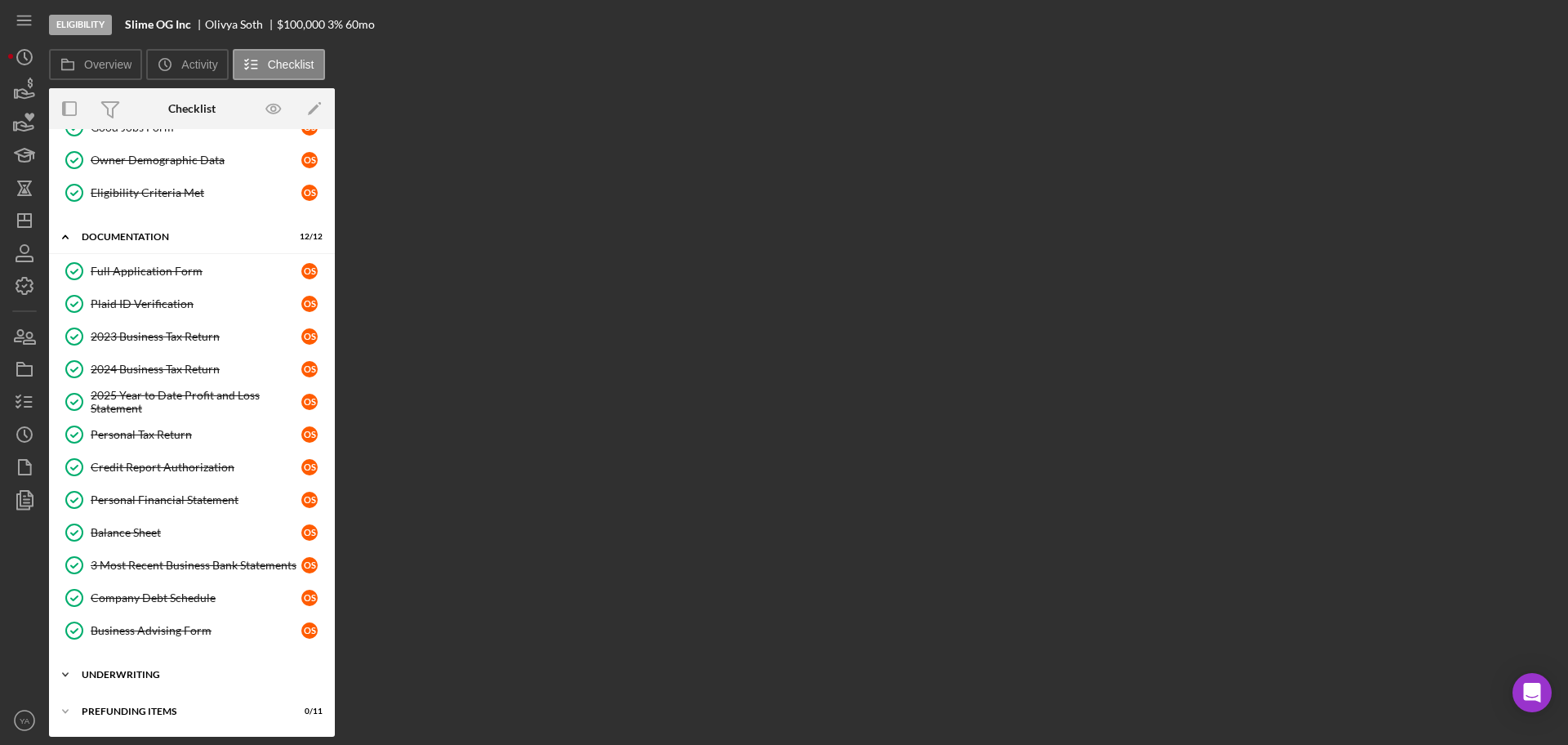
click at [163, 664] on div "Icon/Expander Underwriting 0 / 3" at bounding box center [191, 675] width 286 height 33
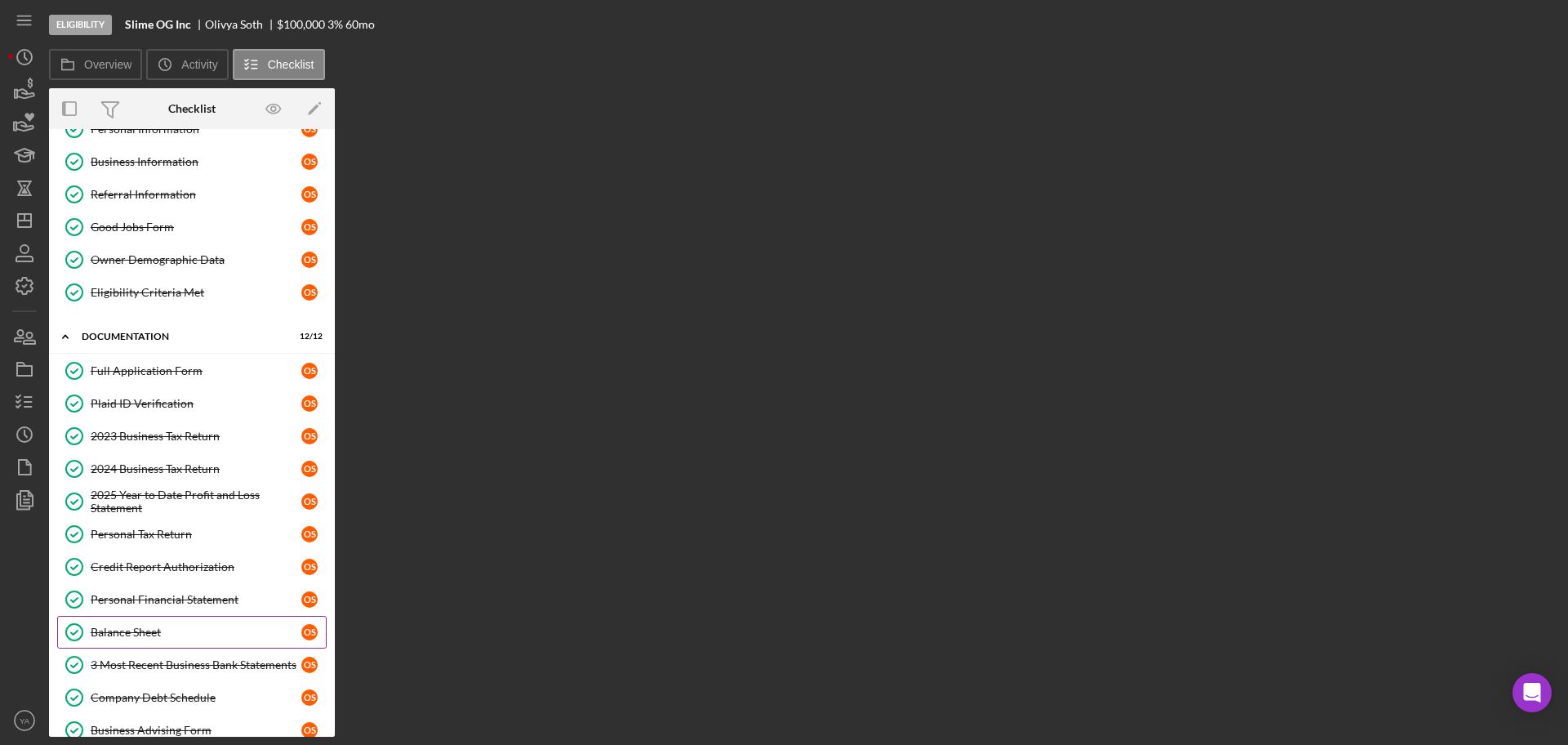
scroll to position [0, 0]
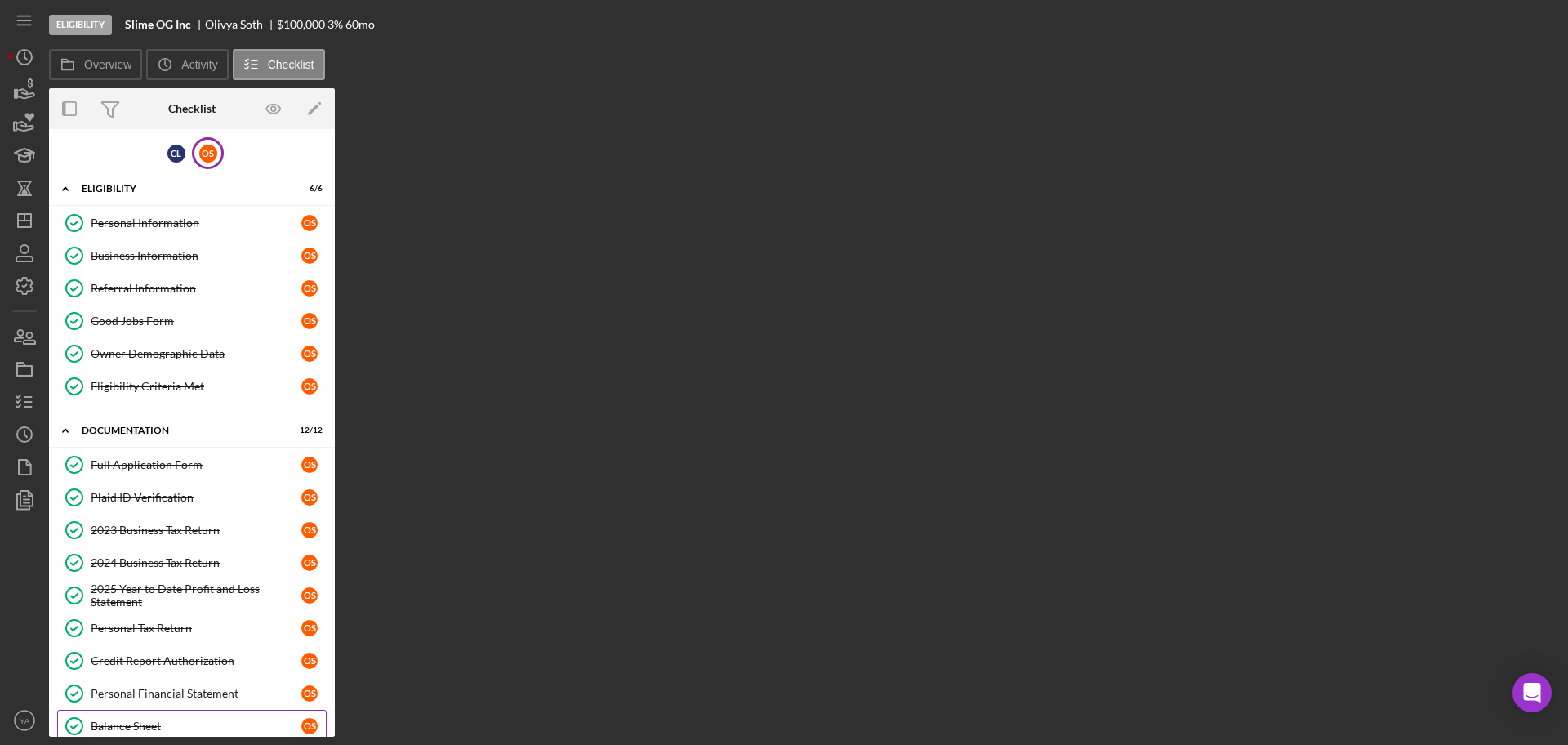
click at [189, 546] on link "2024 Business Tax Return 2024 Business Tax Return O S" at bounding box center [191, 563] width 269 height 33
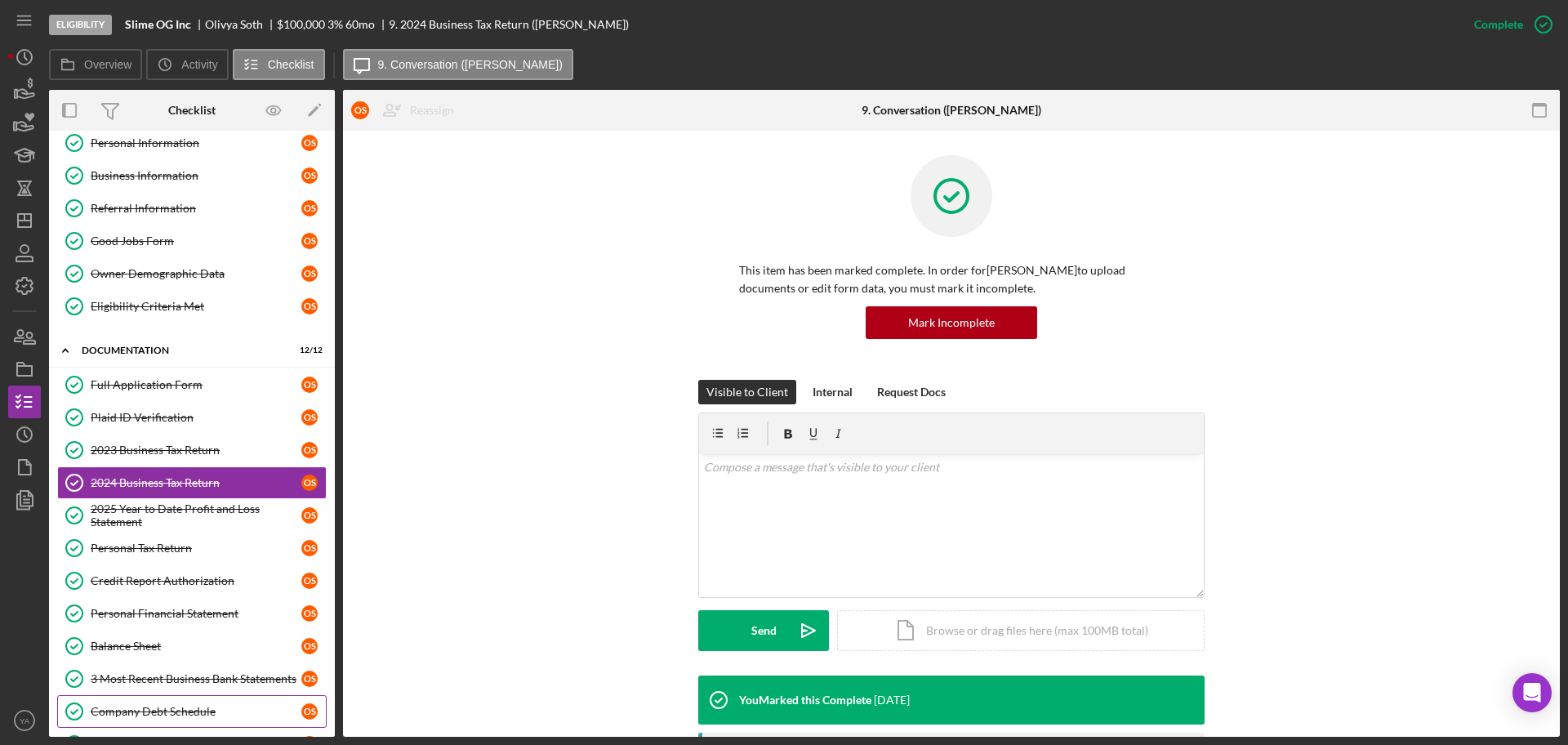
scroll to position [302, 0]
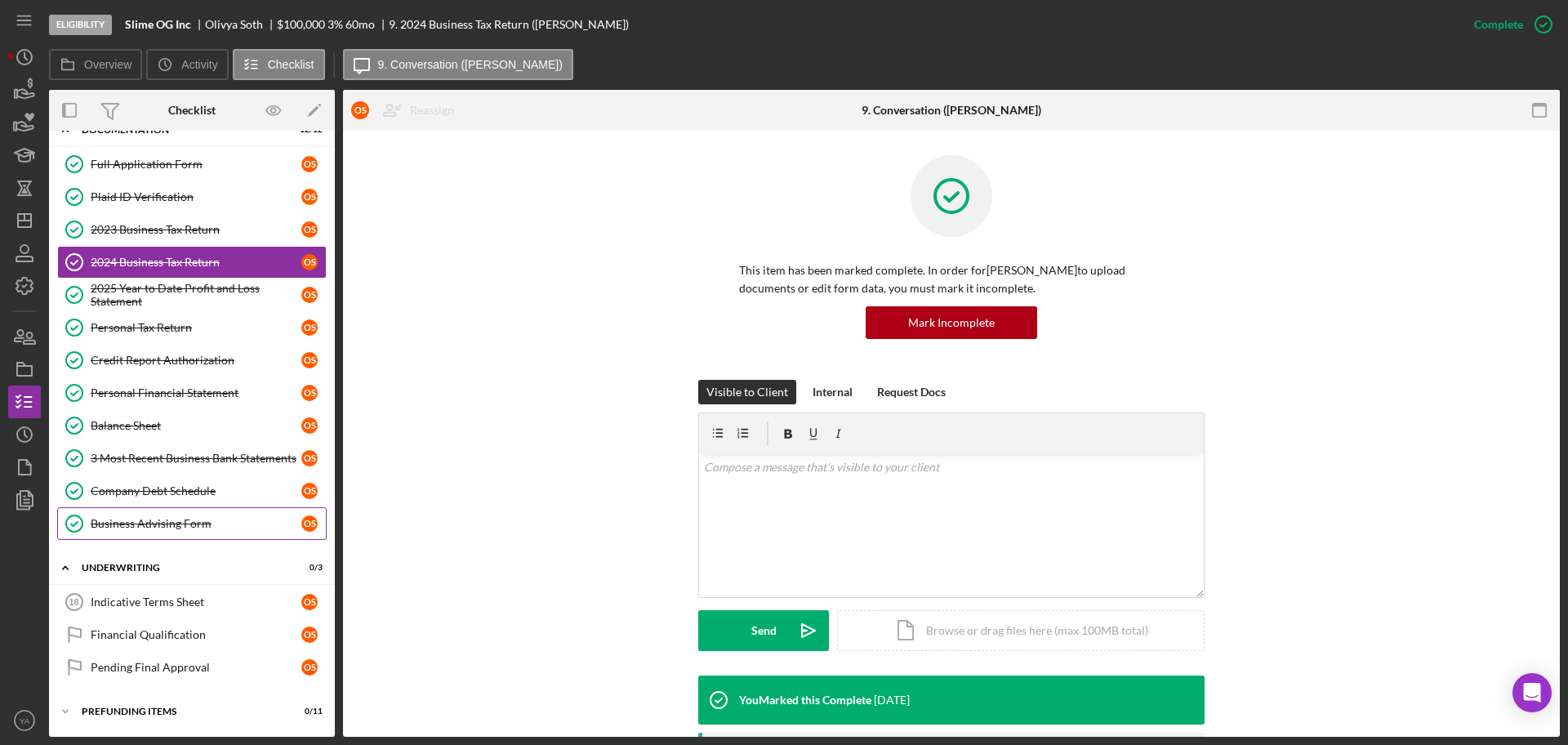
click at [239, 524] on div "Business Advising Form" at bounding box center [196, 524] width 210 height 13
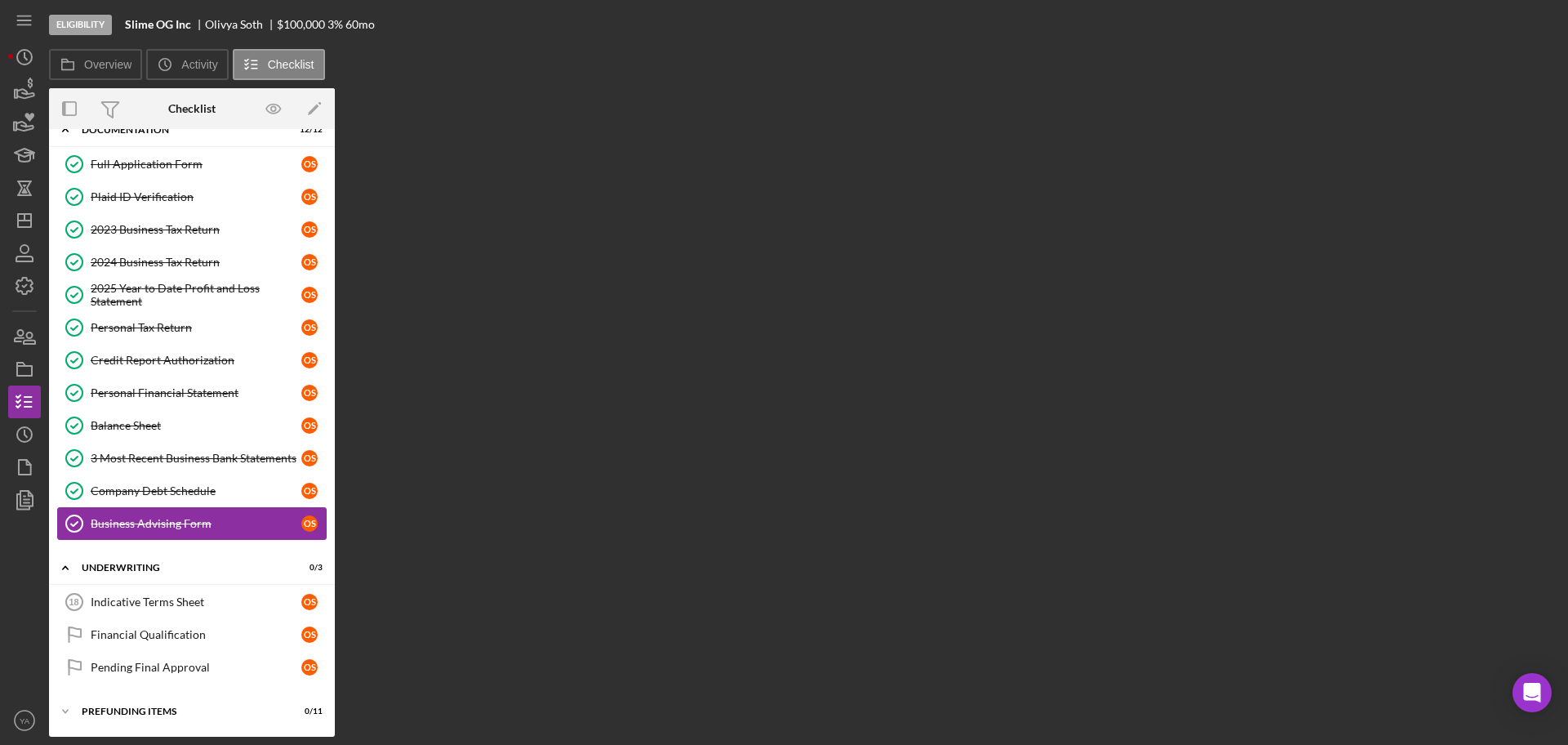
scroll to position [300, 0]
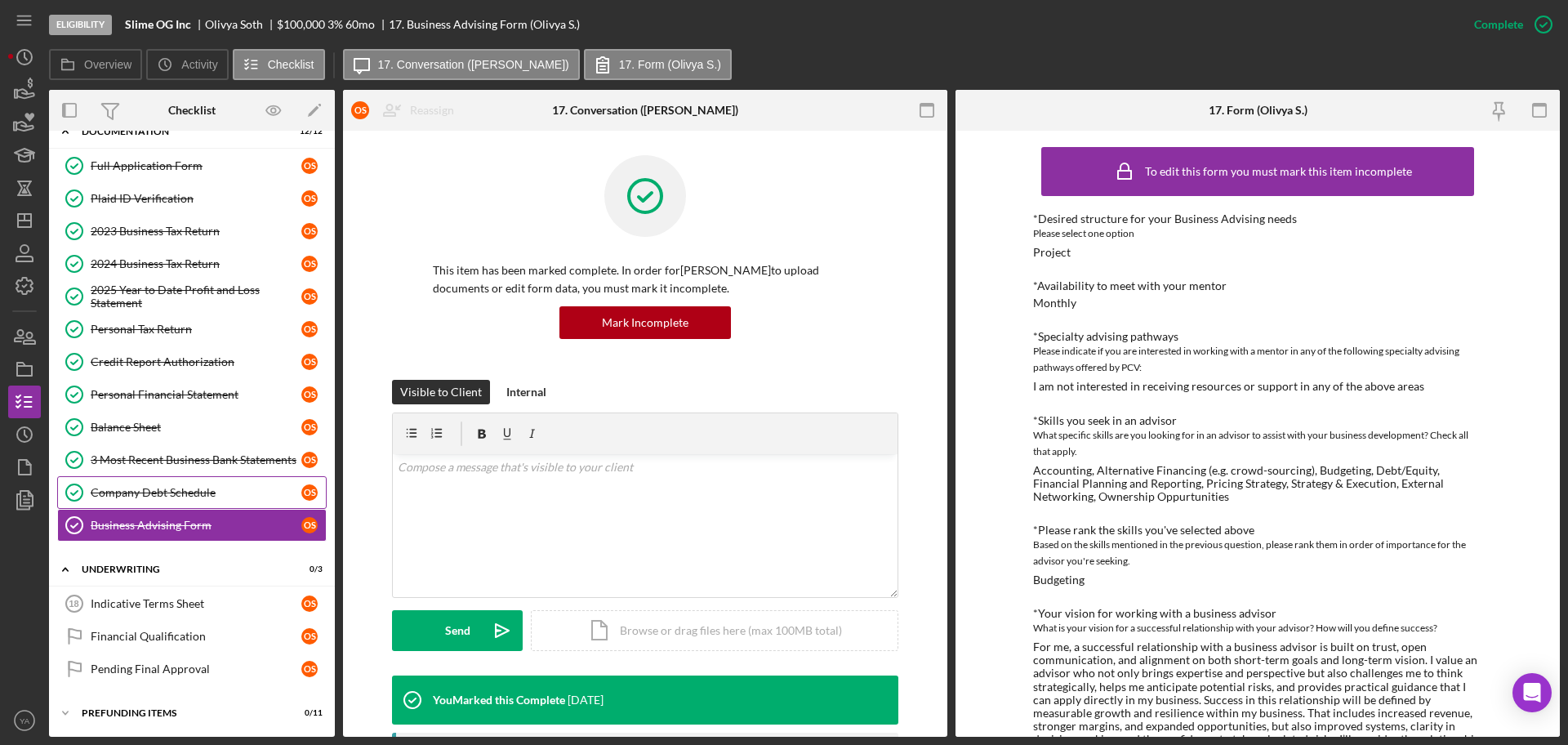
click at [226, 498] on div "Company Debt Schedule" at bounding box center [196, 493] width 210 height 13
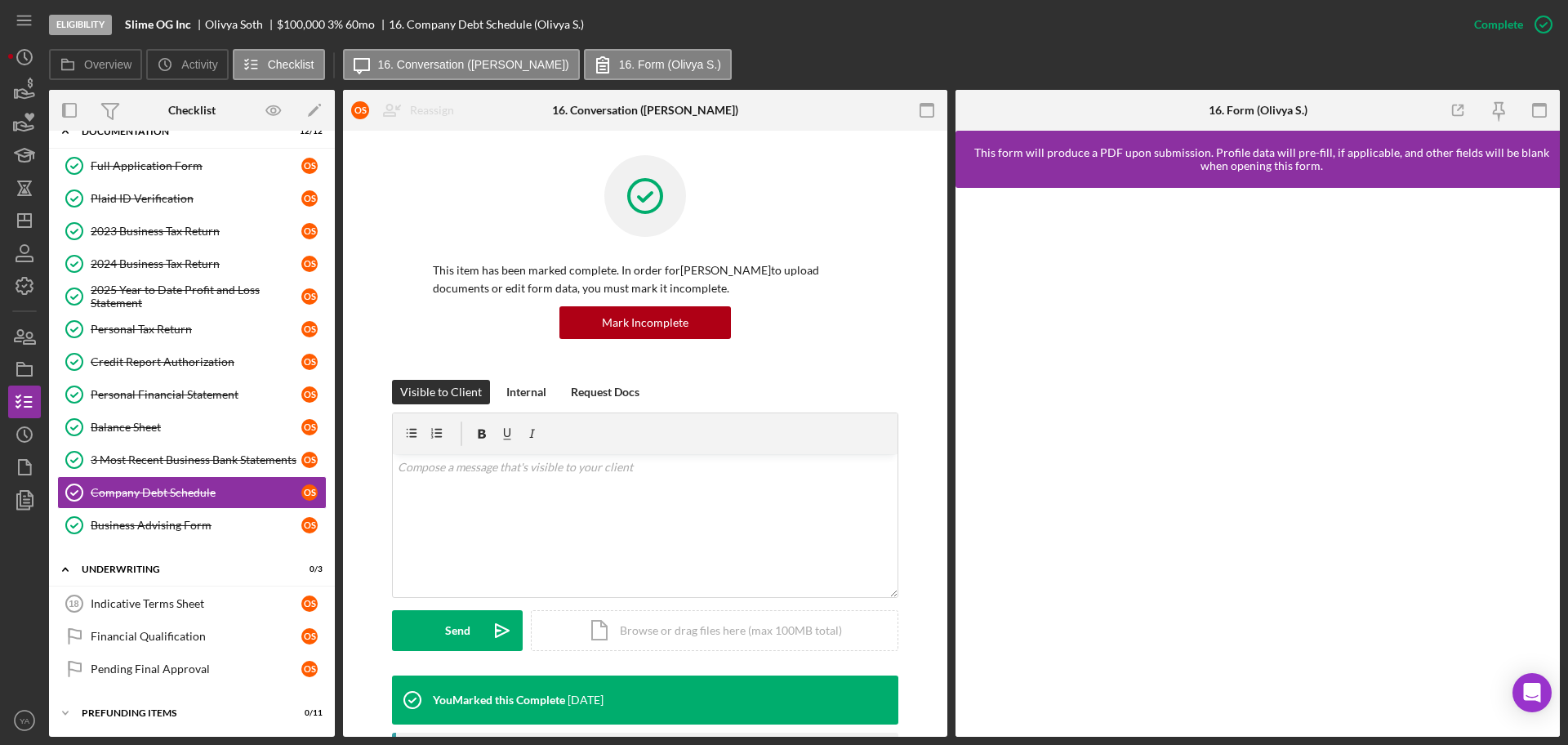
click at [211, 552] on div "C L O S Icon/Expander Eligibility 6 / 6 Personal Information Personal Informati…" at bounding box center [191, 284] width 286 height 892
click at [200, 587] on link "Indicative Terms Sheet 18 Indicative Terms Sheet O S" at bounding box center [191, 603] width 269 height 33
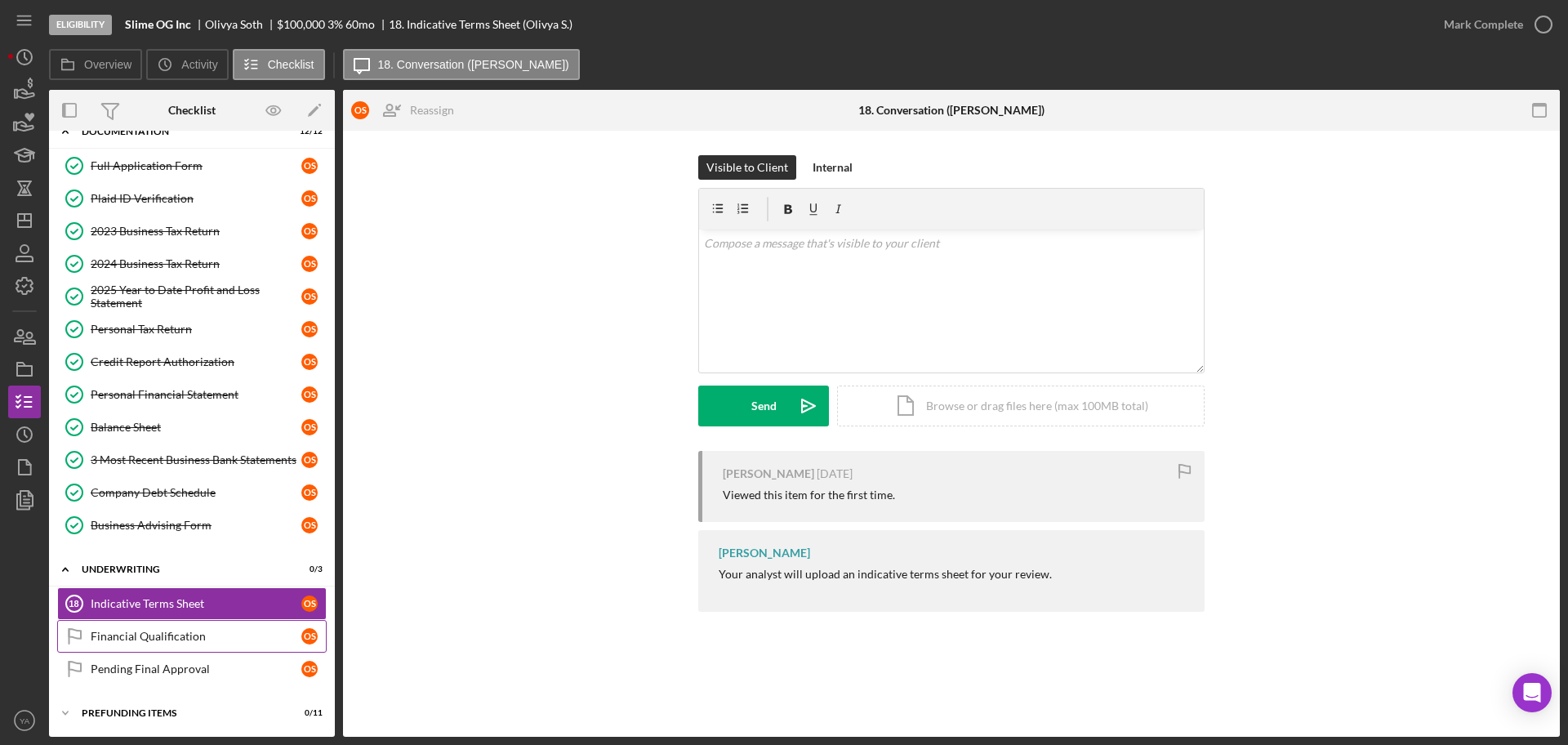
click at [194, 633] on div "Financial Qualification" at bounding box center [196, 636] width 210 height 13
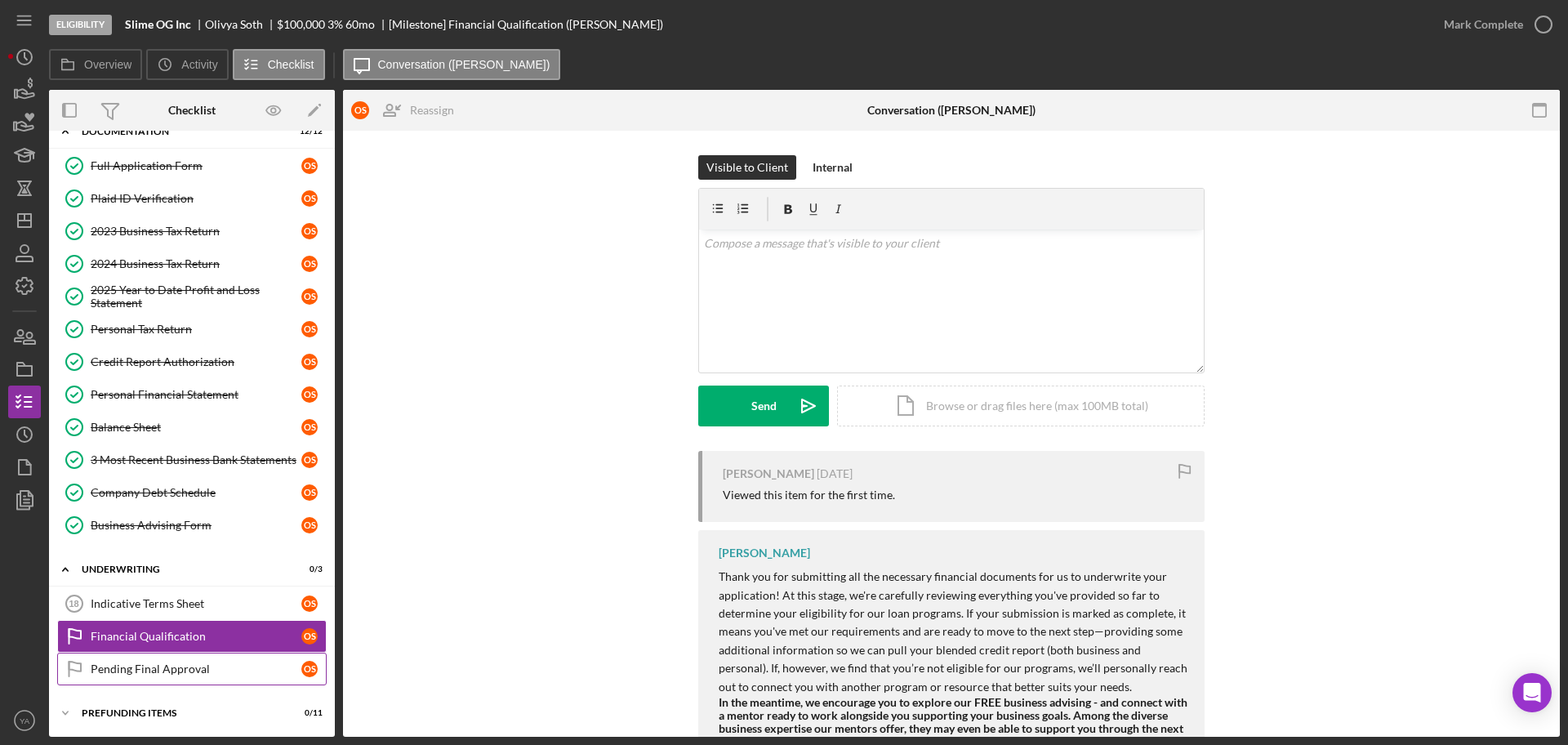
click at [200, 664] on div "Pending Final Approval" at bounding box center [196, 669] width 210 height 13
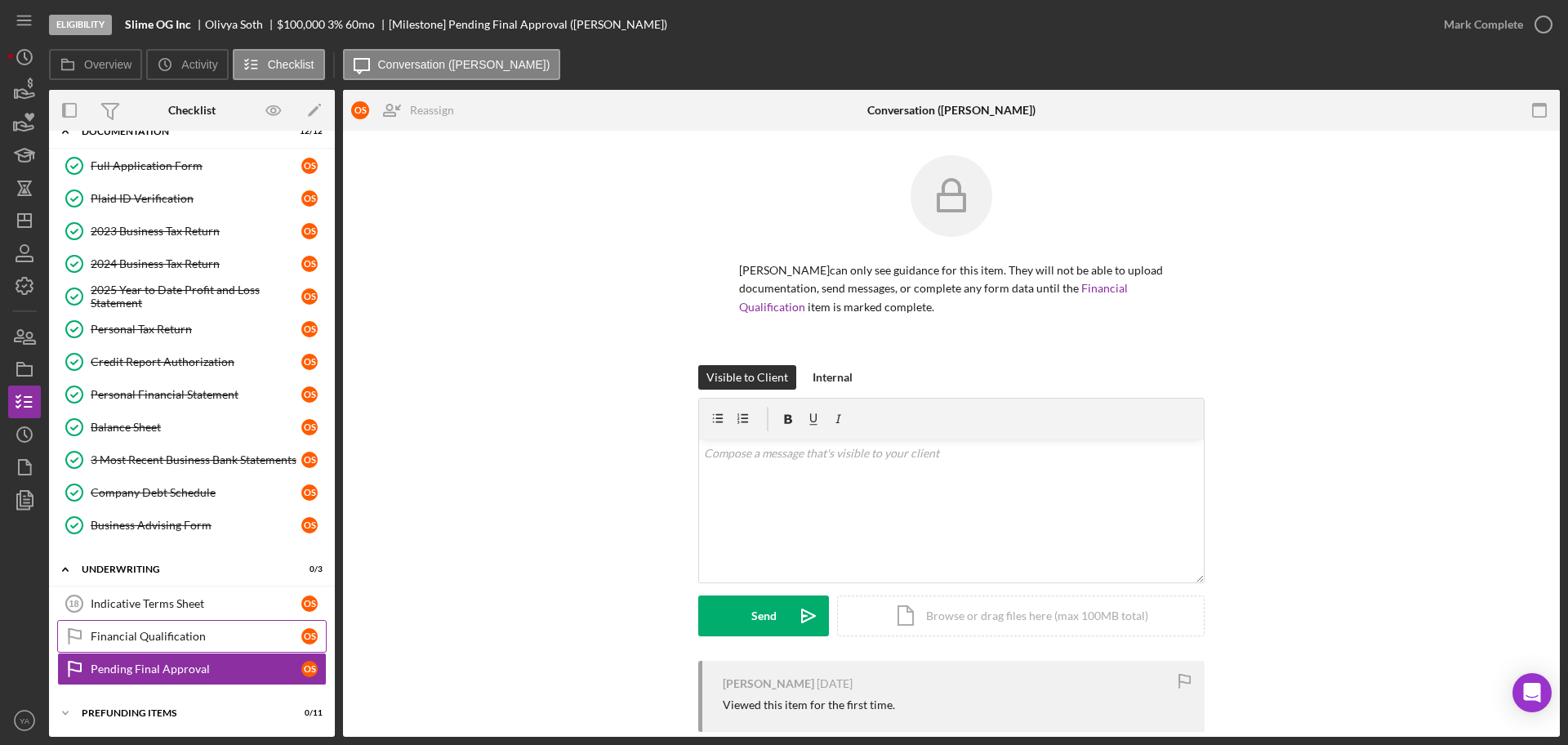
click at [200, 637] on div "Financial Qualification" at bounding box center [196, 636] width 210 height 13
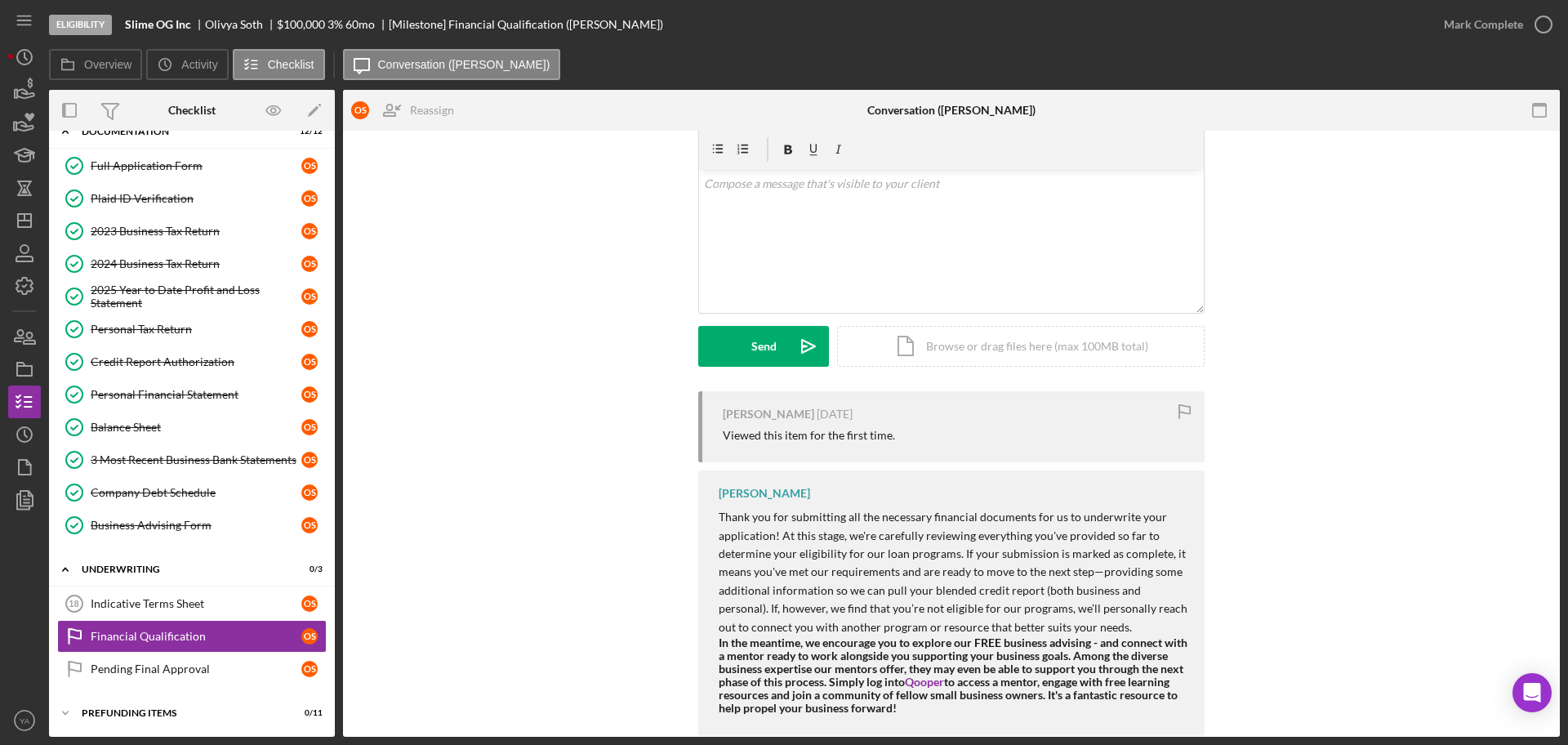
scroll to position [92, 0]
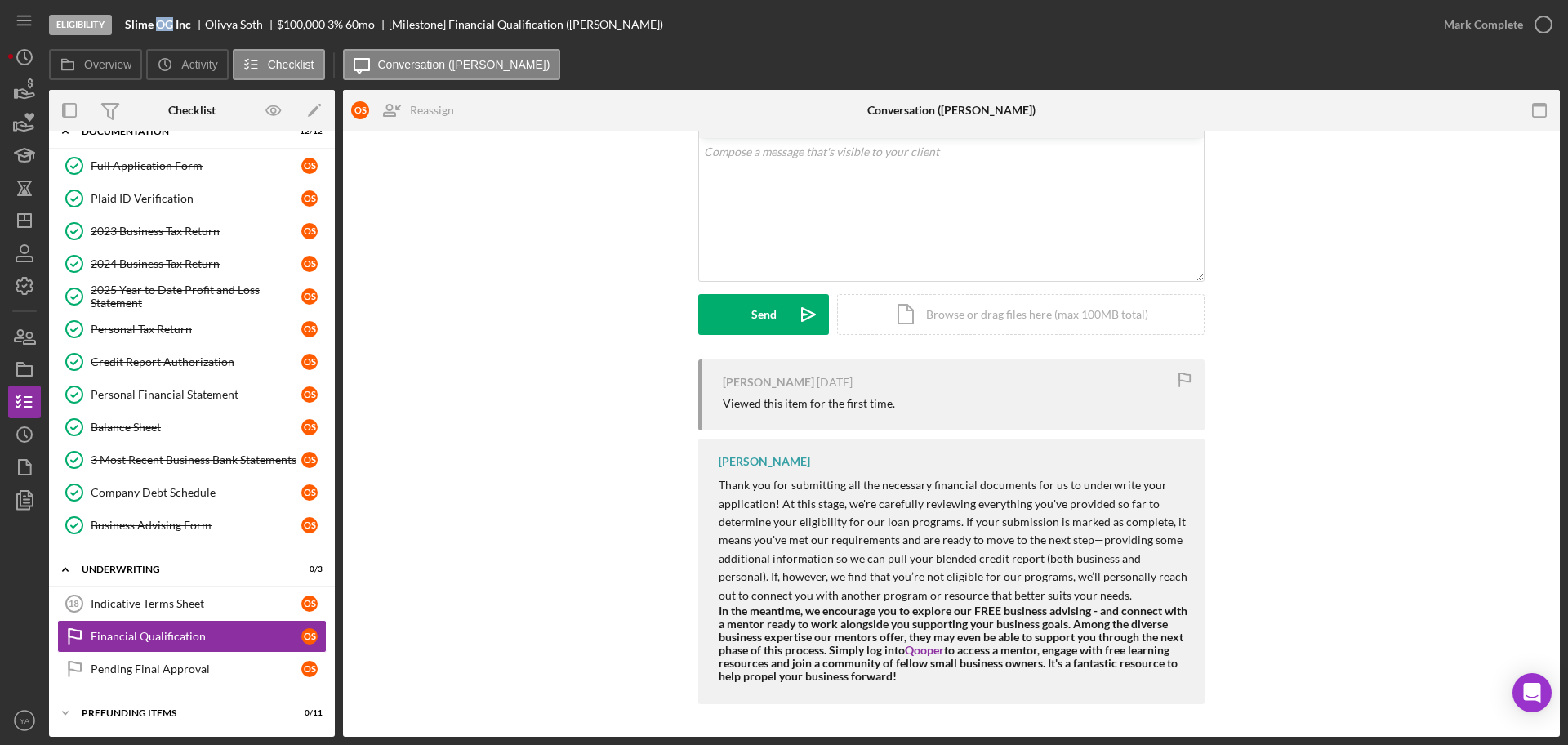
drag, startPoint x: 172, startPoint y: 18, endPoint x: 152, endPoint y: 20, distance: 20.1
click at [157, 19] on b "Slime OG Inc" at bounding box center [158, 25] width 66 height 13
click at [138, 18] on b "Slime OG Inc" at bounding box center [158, 25] width 66 height 13
drag, startPoint x: 138, startPoint y: 18, endPoint x: 187, endPoint y: 20, distance: 49.0
click at [187, 20] on b "Slime OG Inc" at bounding box center [158, 25] width 66 height 13
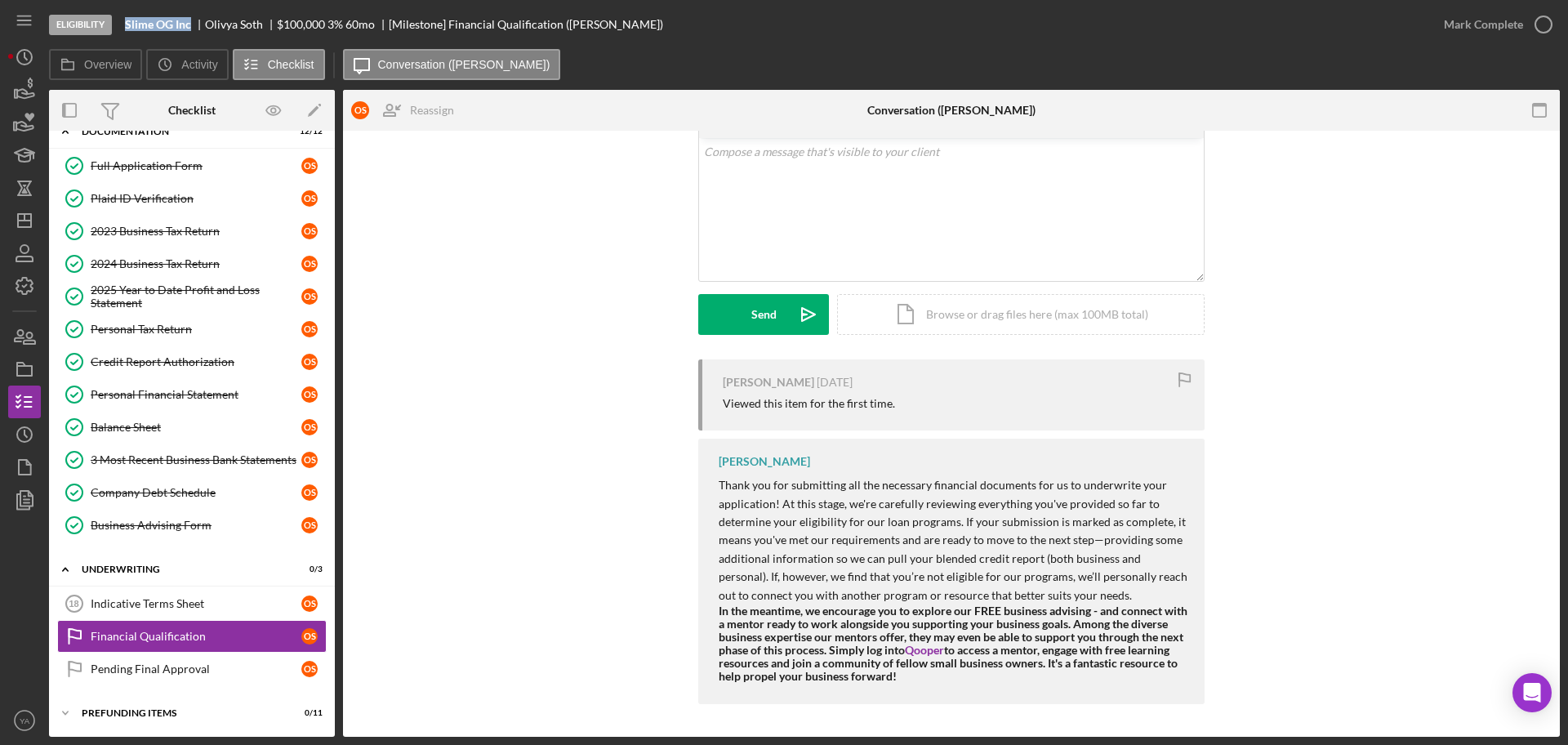
copy b "Slime OG Inc"
click at [442, 293] on div "Visible to Client Internal v Color teal Color pink Remove color Add row above A…" at bounding box center [951, 211] width 1168 height 296
click at [37, 218] on icon "Icon/Dashboard" at bounding box center [24, 221] width 41 height 41
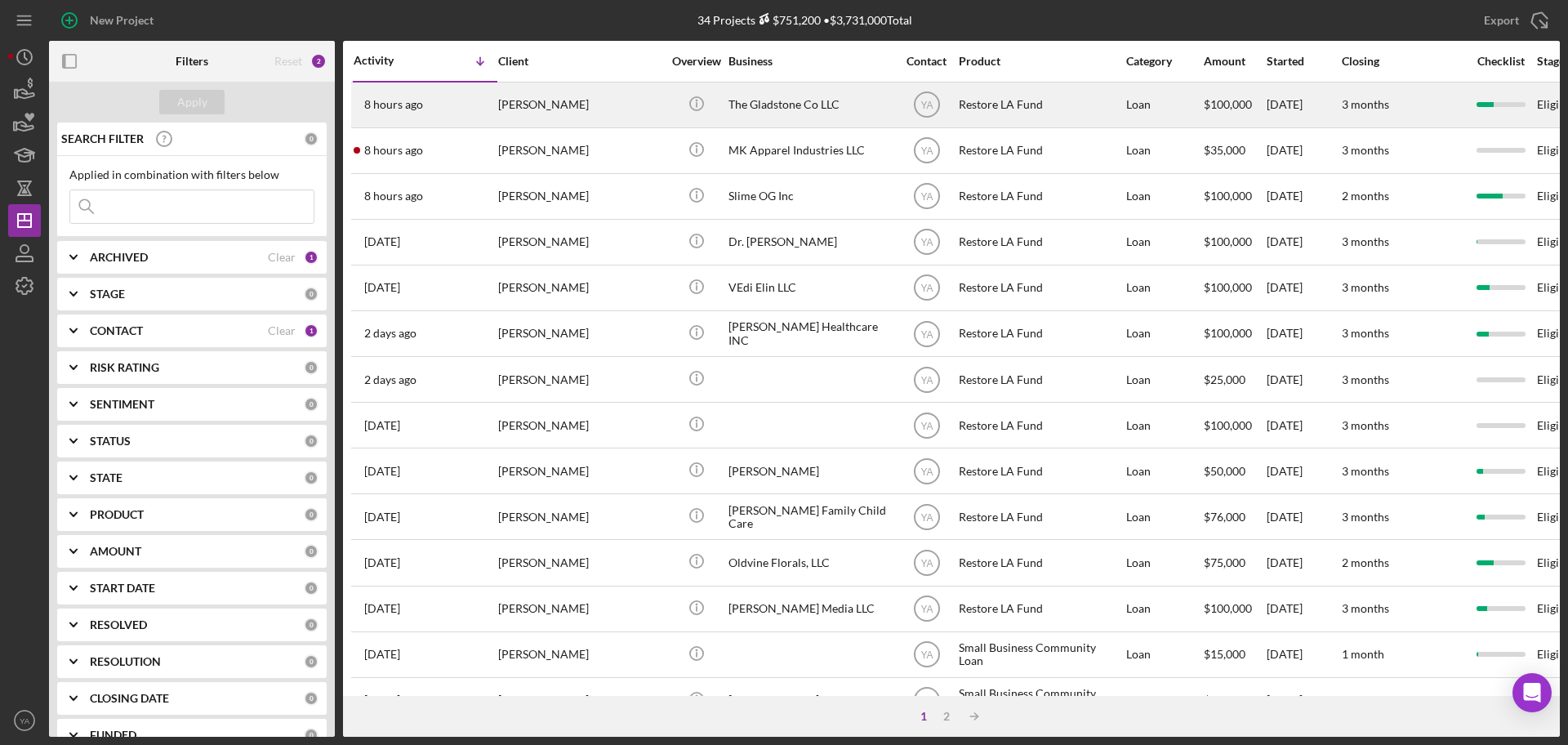
click at [789, 113] on div "The Gladstone Co LLC" at bounding box center [810, 105] width 163 height 44
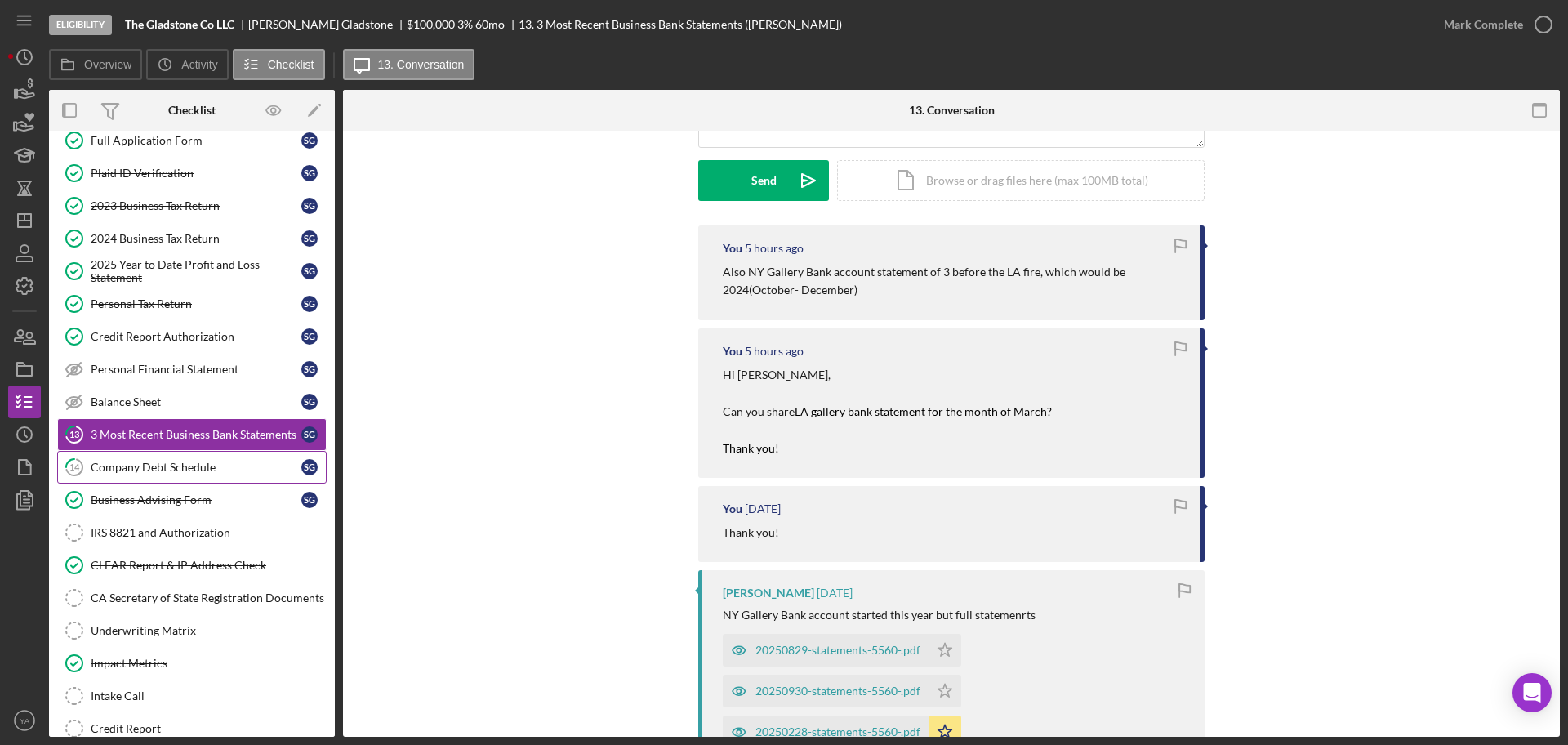
scroll to position [103, 0]
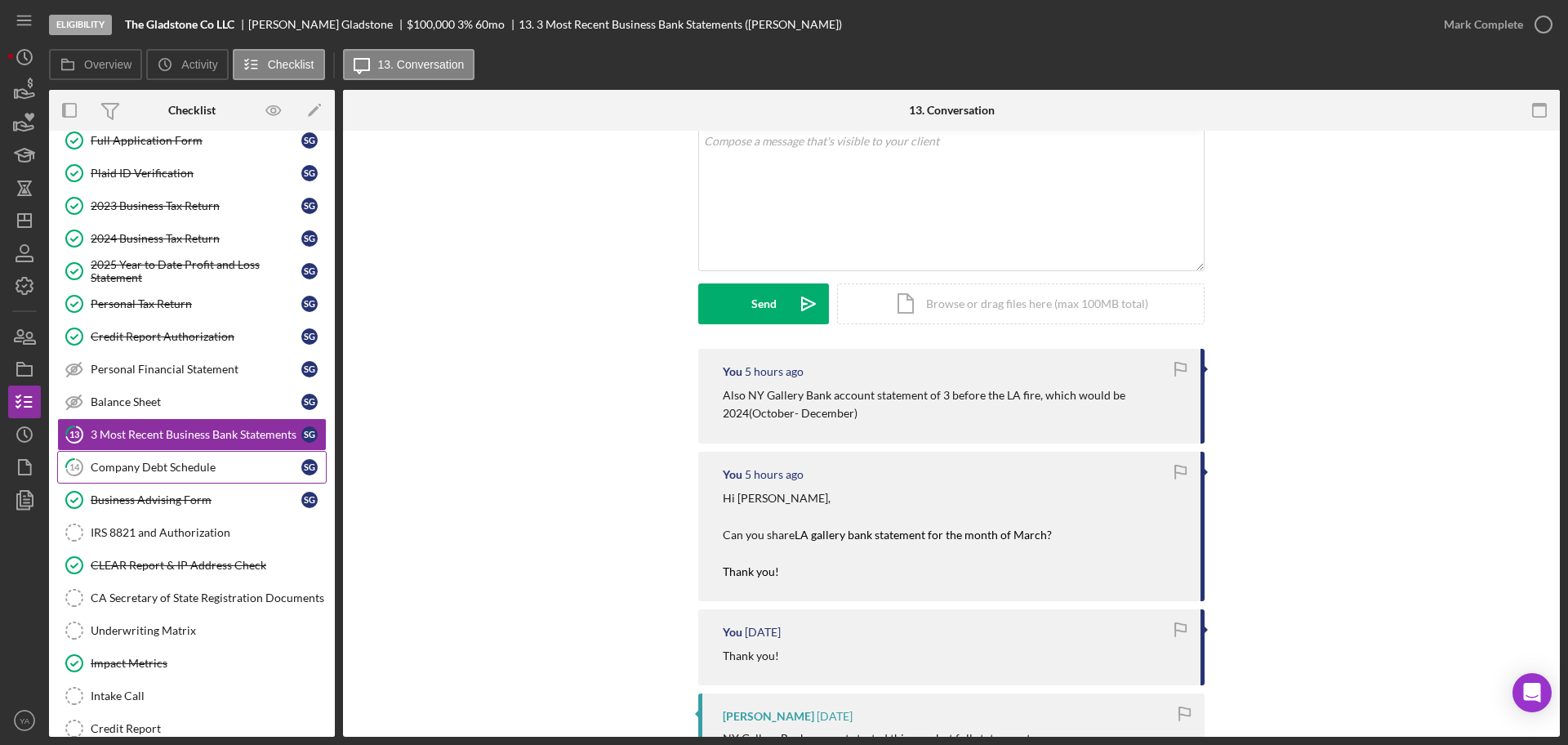
click at [165, 458] on link "14 Company Debt Schedule S G" at bounding box center [191, 467] width 269 height 33
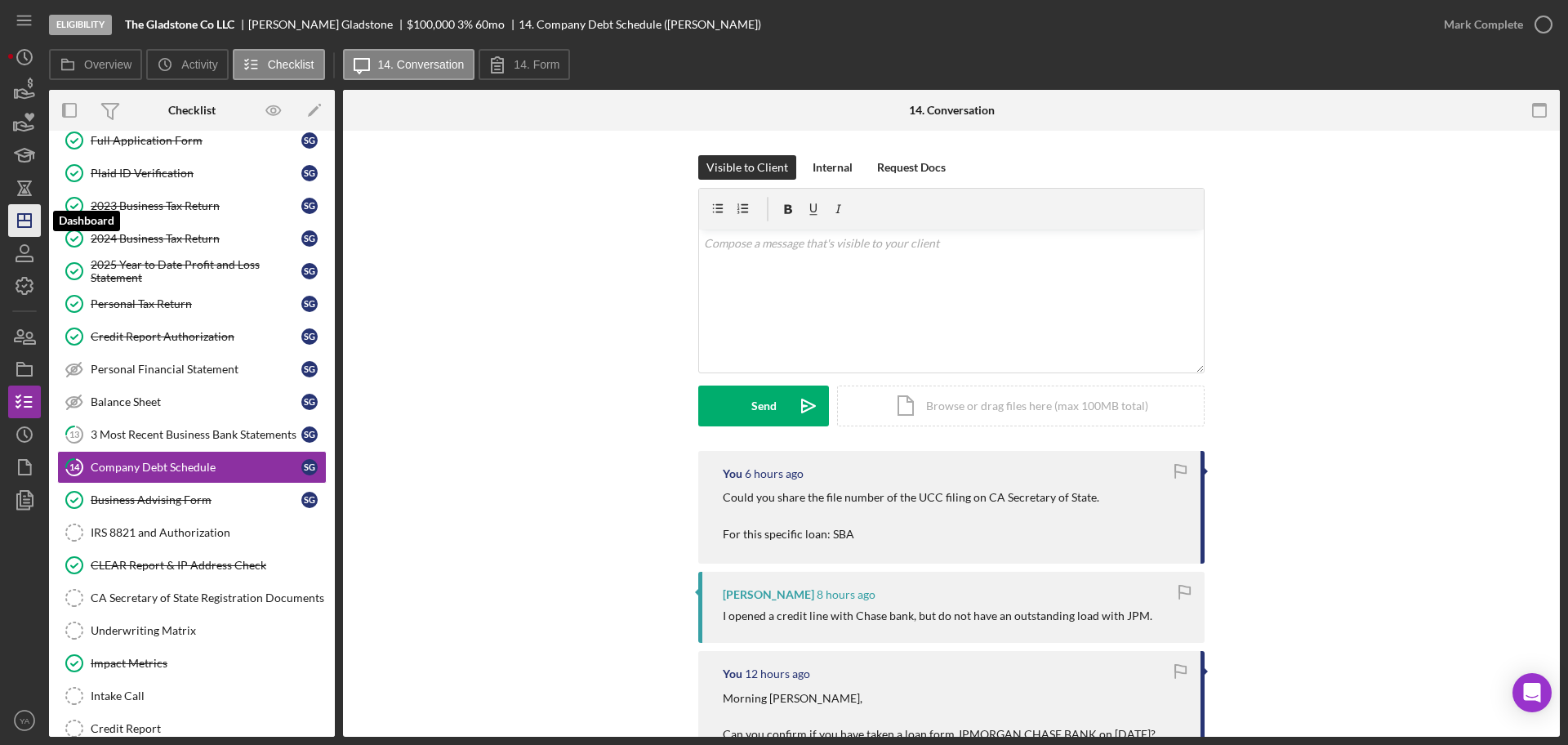
click at [12, 208] on icon "Icon/Dashboard" at bounding box center [24, 221] width 41 height 41
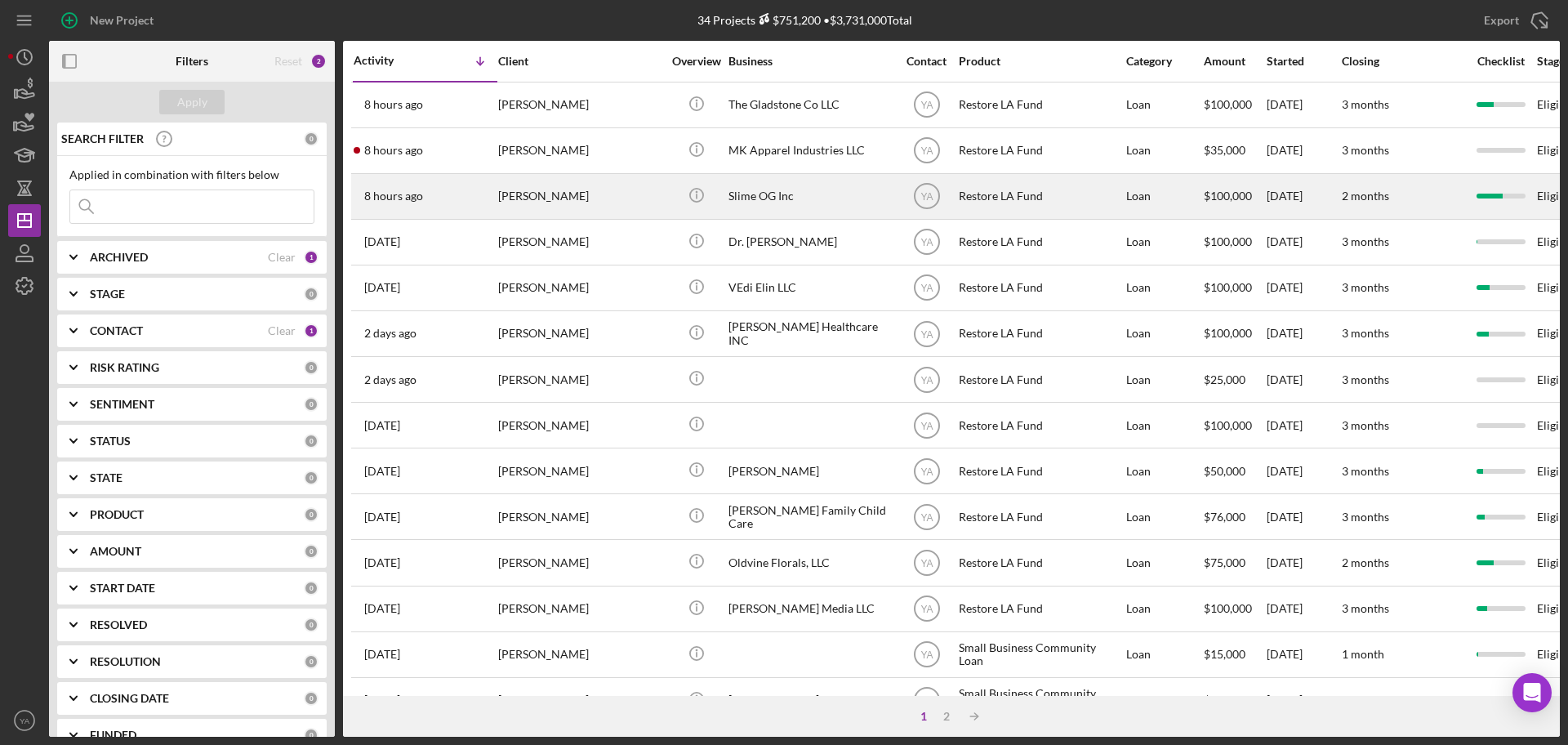
click at [840, 189] on div "Slime OG Inc" at bounding box center [810, 197] width 163 height 44
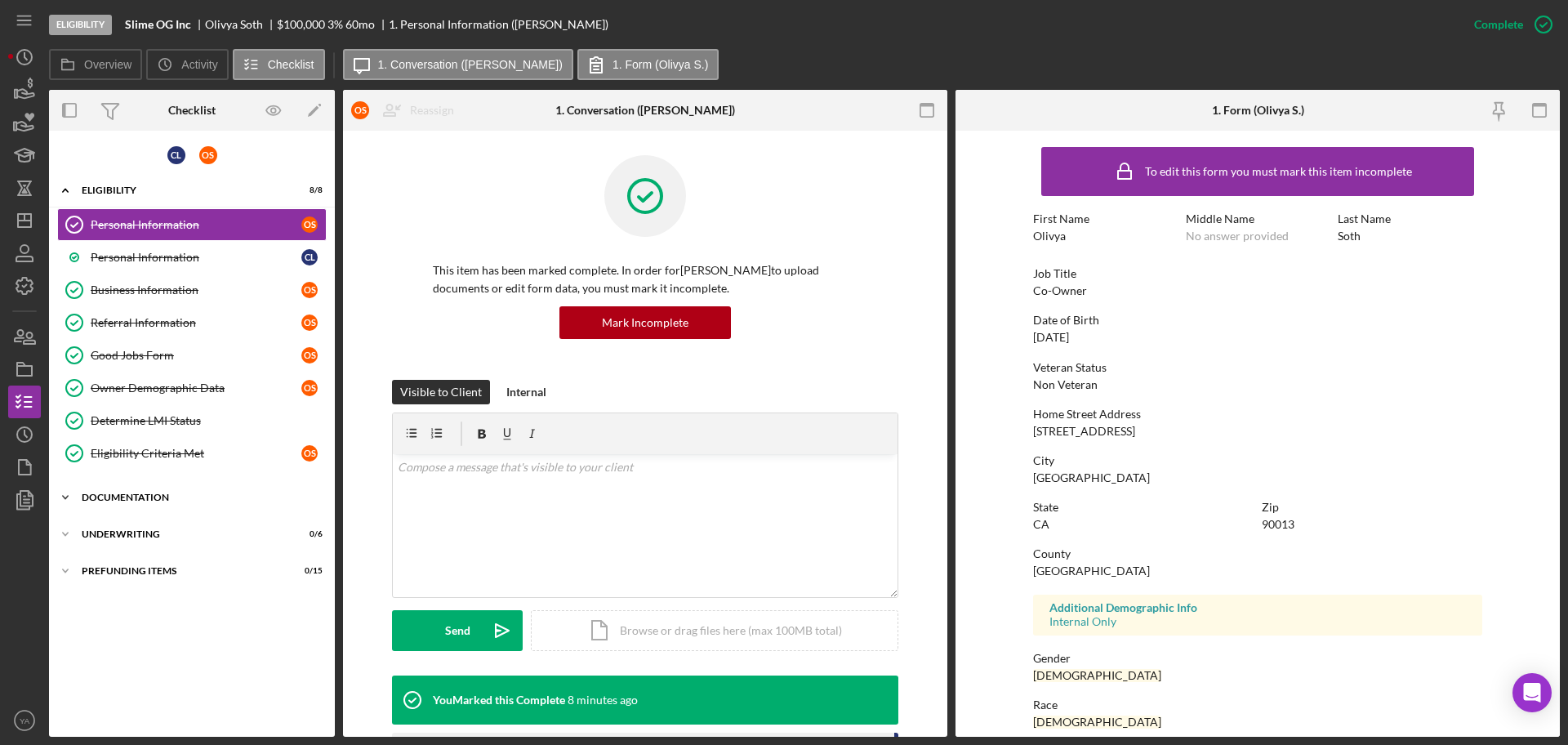
click at [222, 488] on div "Icon/Expander Documentation 20 / 22" at bounding box center [191, 497] width 286 height 33
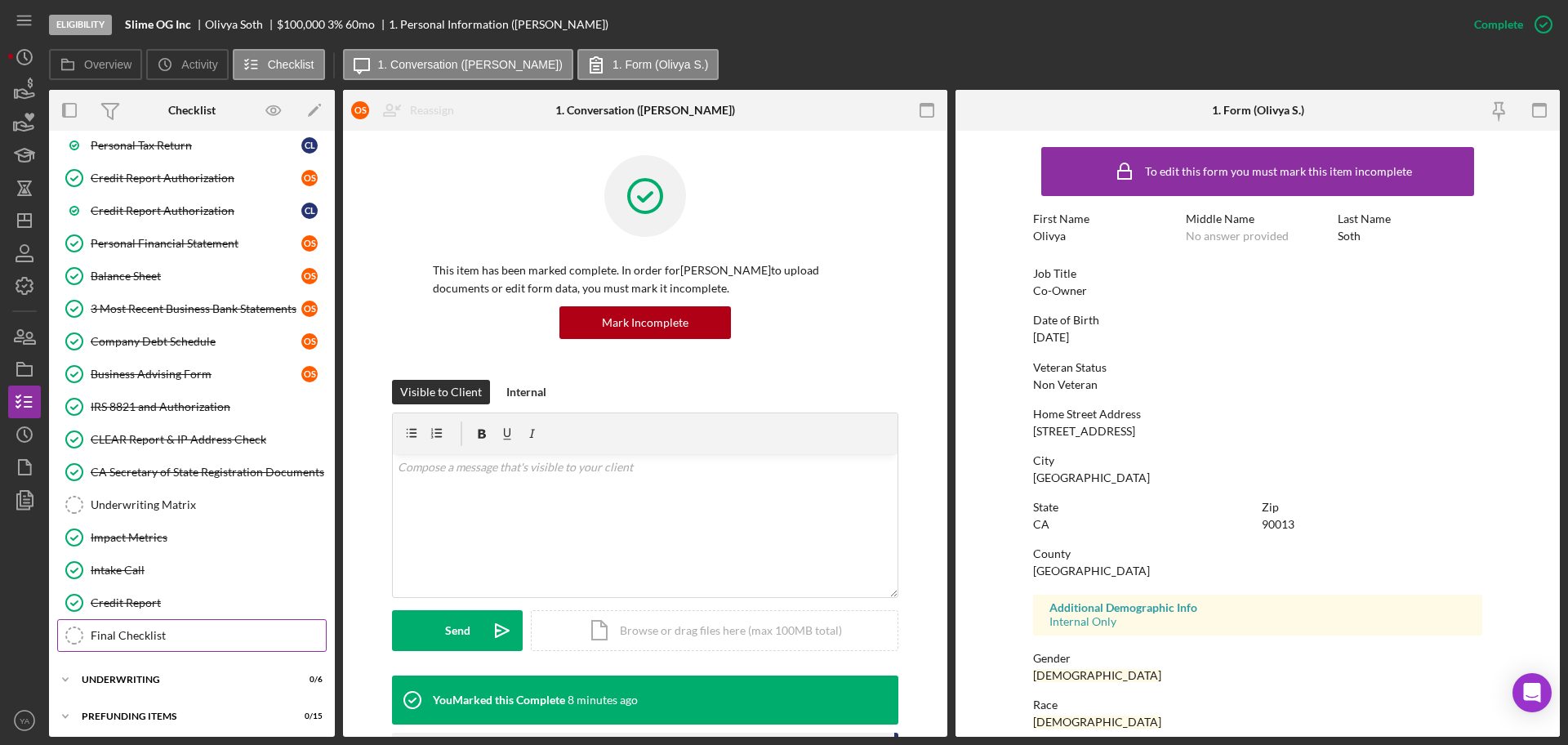
scroll to position [587, 0]
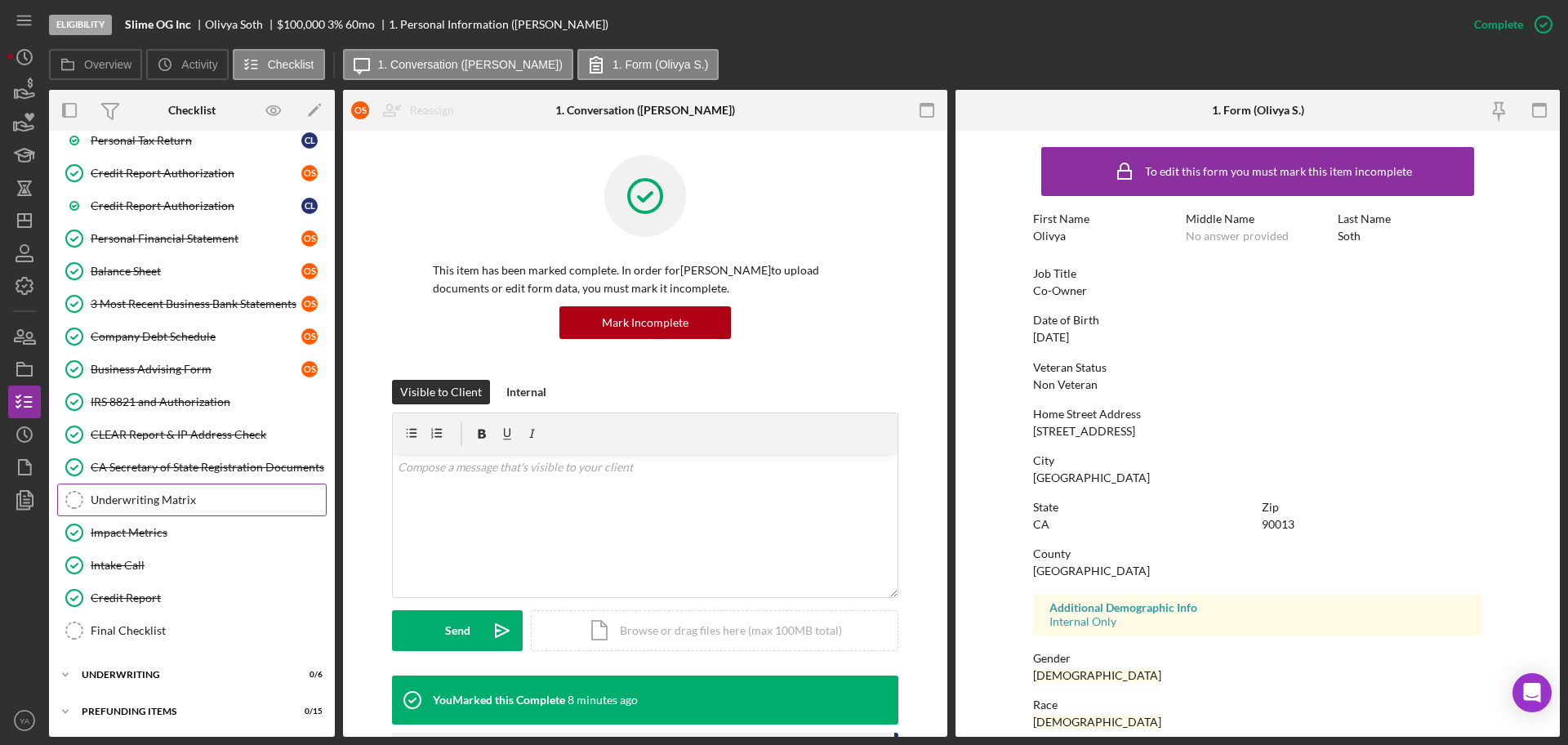
click at [223, 497] on div "Underwriting Matrix" at bounding box center [208, 500] width 235 height 13
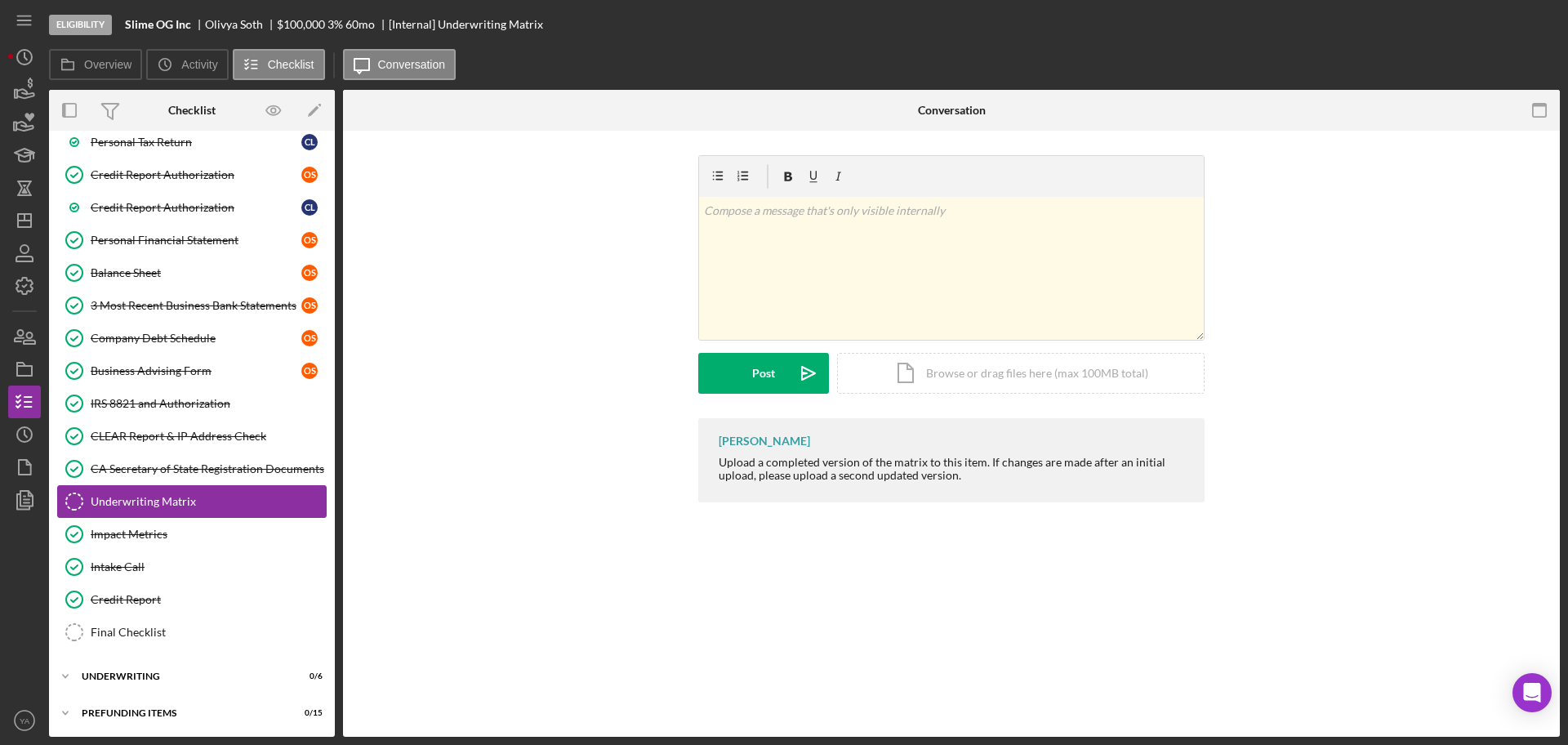
scroll to position [587, 0]
click at [820, 492] on div "[PERSON_NAME] Upload a completed version of the matrix to this item. If changes…" at bounding box center [951, 460] width 506 height 84
click at [135, 26] on b "Slime OG Inc" at bounding box center [158, 25] width 66 height 13
drag, startPoint x: 135, startPoint y: 26, endPoint x: 184, endPoint y: 25, distance: 49.0
click at [184, 25] on b "Slime OG Inc" at bounding box center [158, 25] width 66 height 13
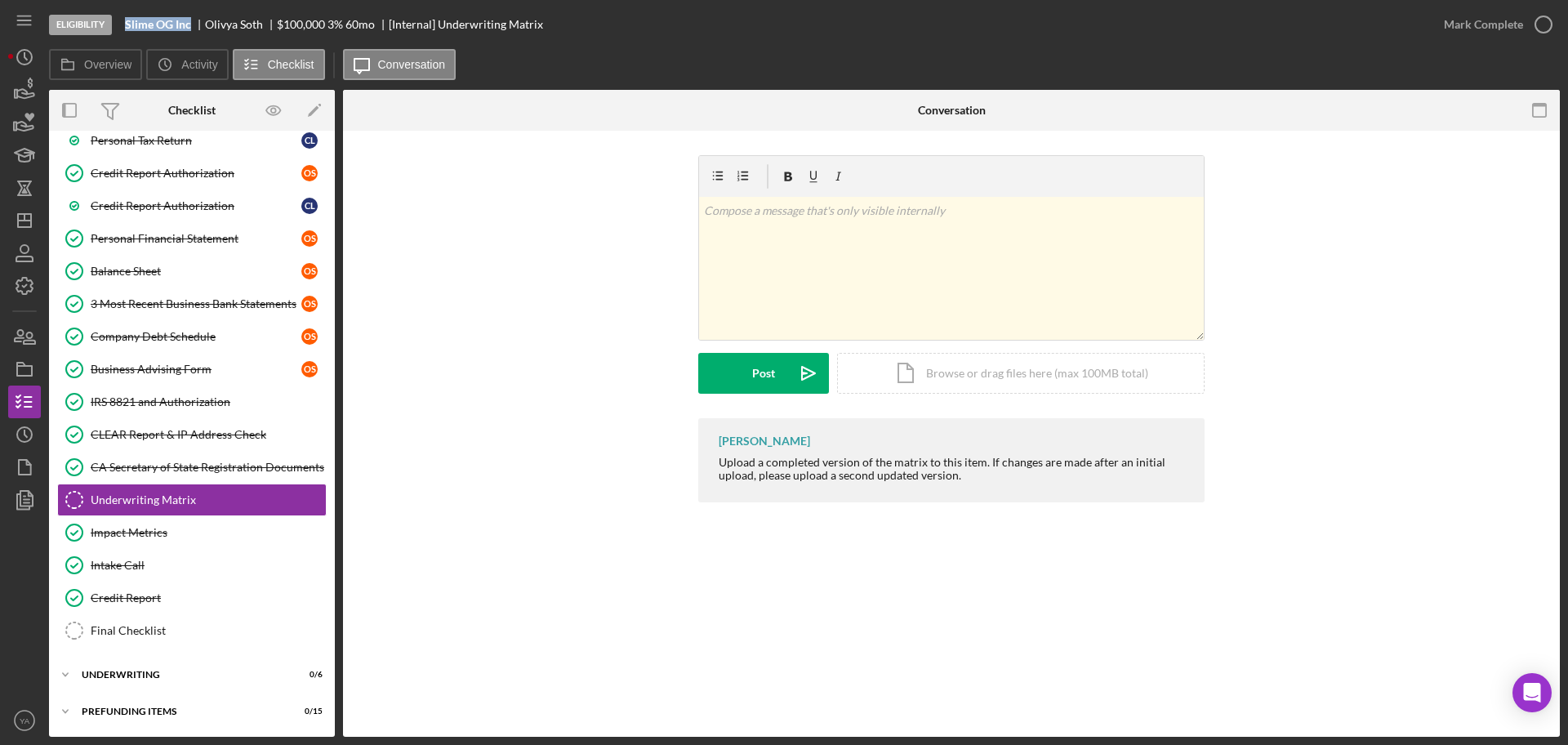
copy b "Slime OG Inc"
click at [1089, 367] on div "Icon/Document Browse or drag files here (max 100MB total) Tap to choose files o…" at bounding box center [1020, 373] width 367 height 41
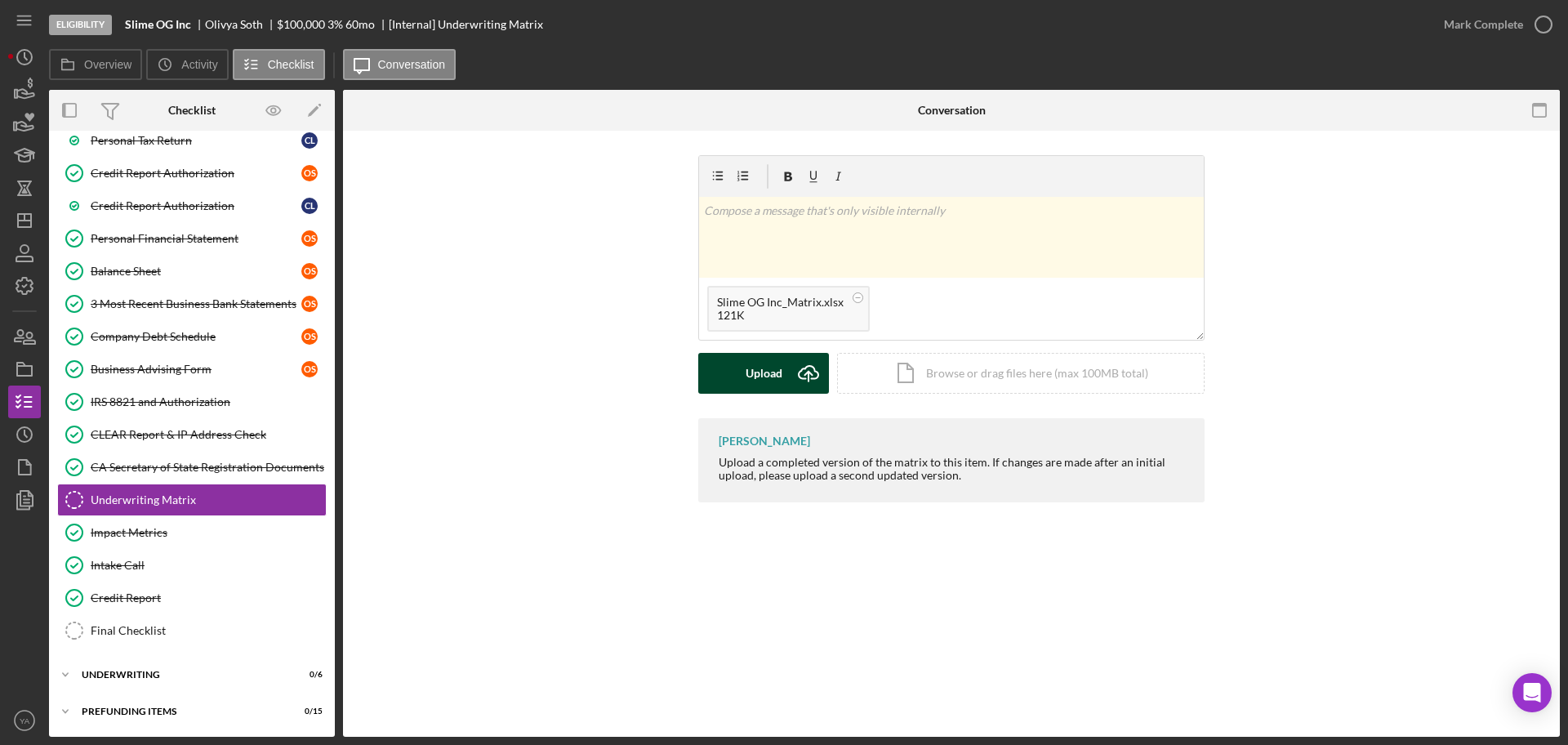
click at [776, 377] on div "Upload" at bounding box center [764, 373] width 37 height 41
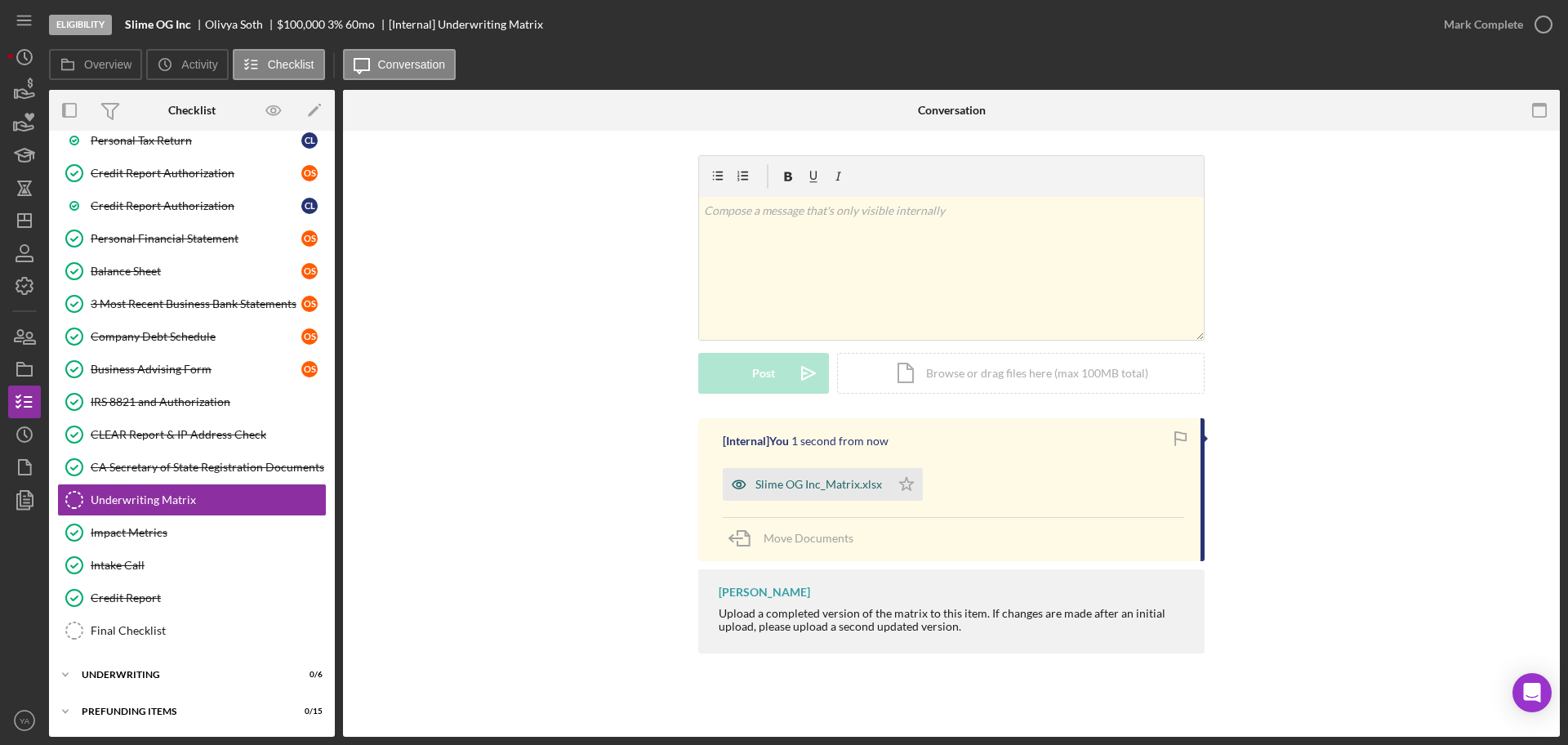
click at [811, 484] on div "Slime OG Inc_Matrix.xlsx" at bounding box center [819, 485] width 127 height 13
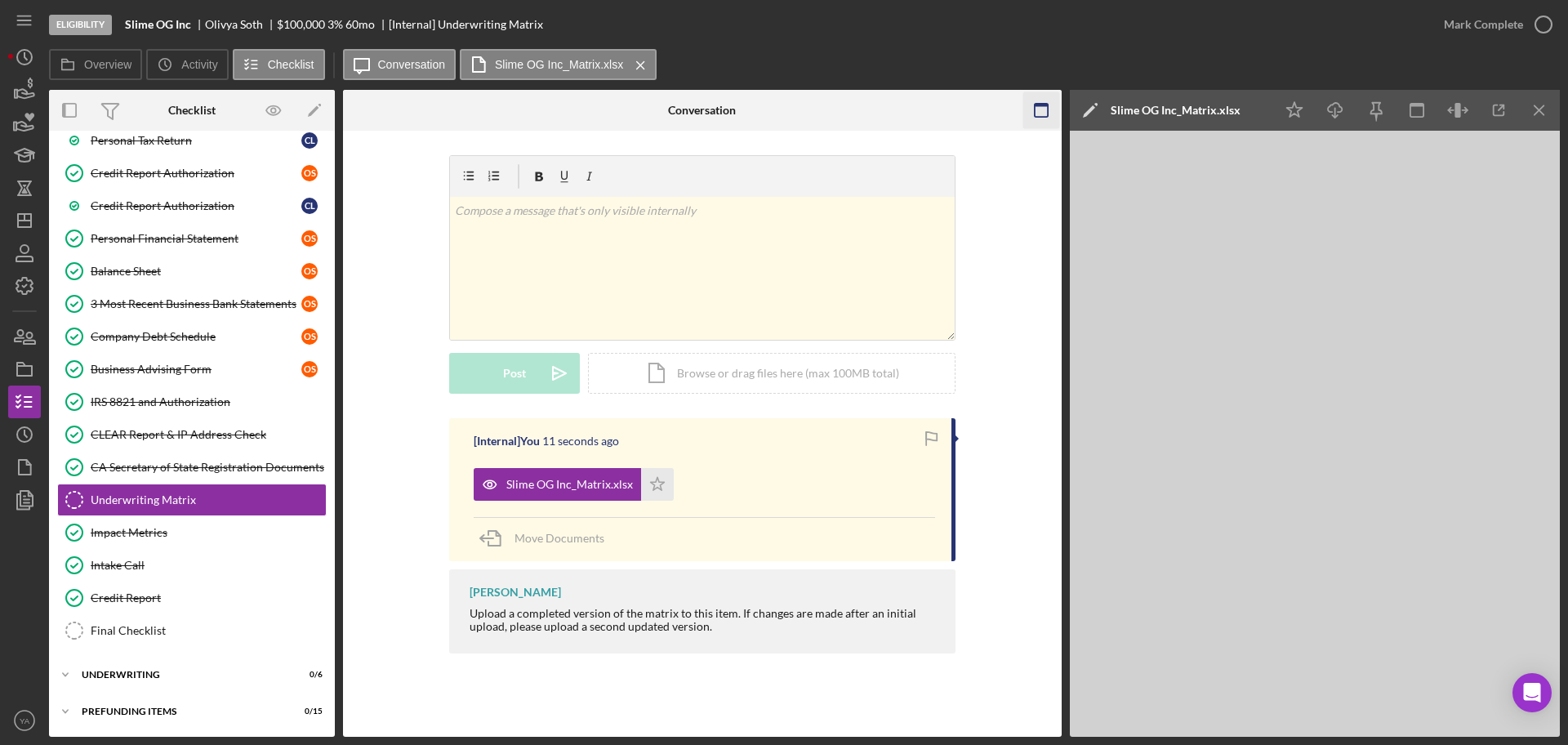
click at [1034, 119] on icon "button" at bounding box center [1040, 111] width 37 height 37
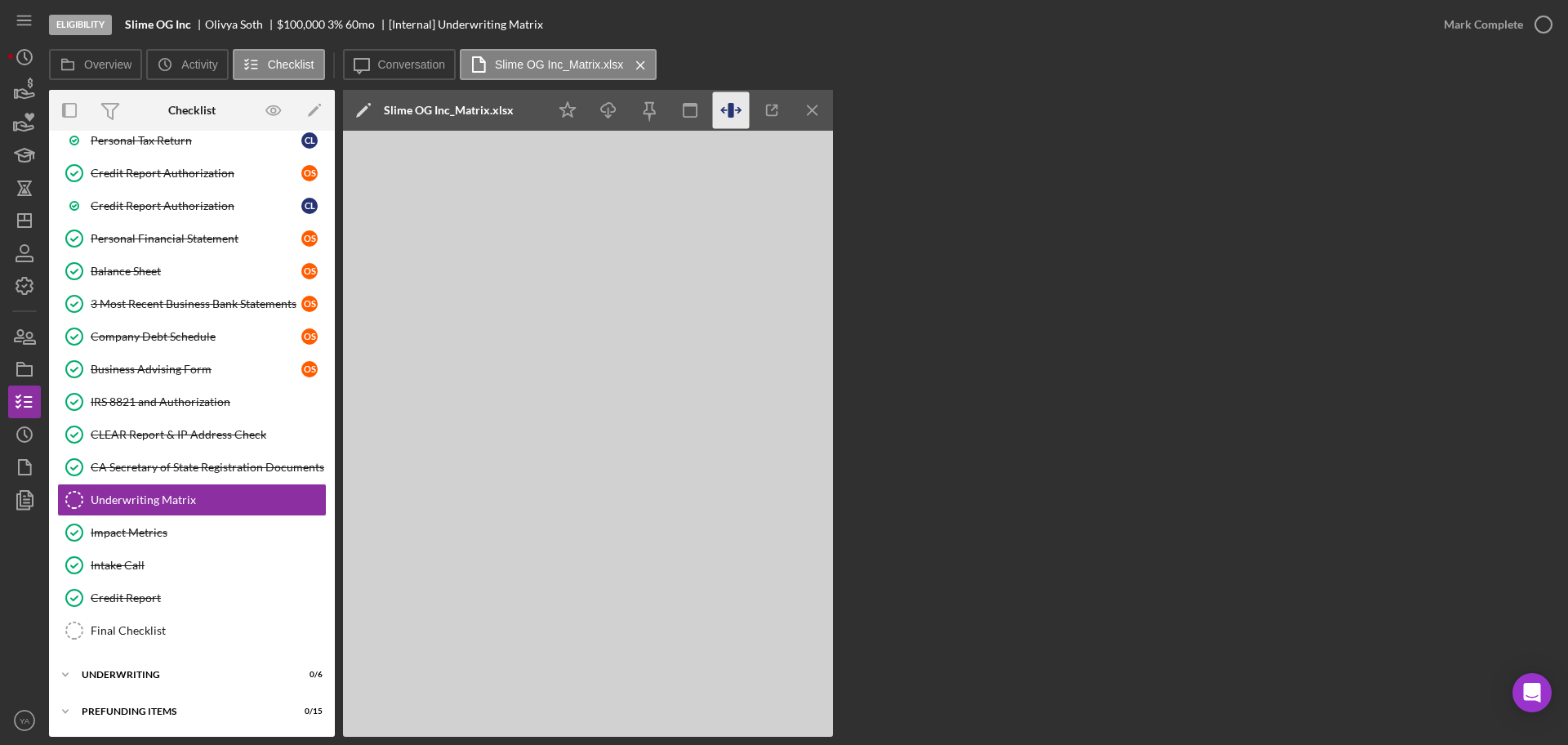
click at [743, 111] on icon "button" at bounding box center [731, 111] width 37 height 37
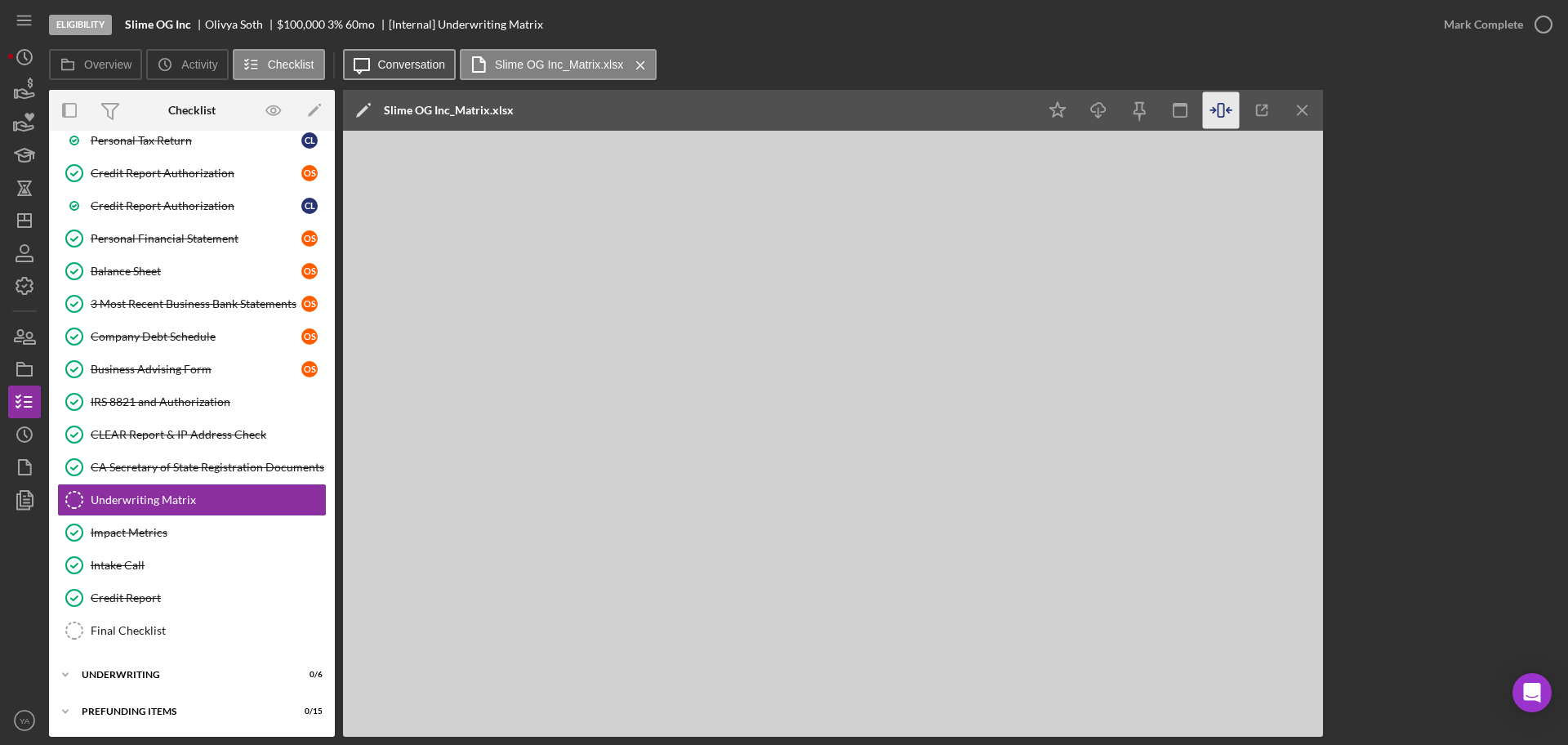
click at [400, 65] on label "Conversation" at bounding box center [412, 64] width 68 height 13
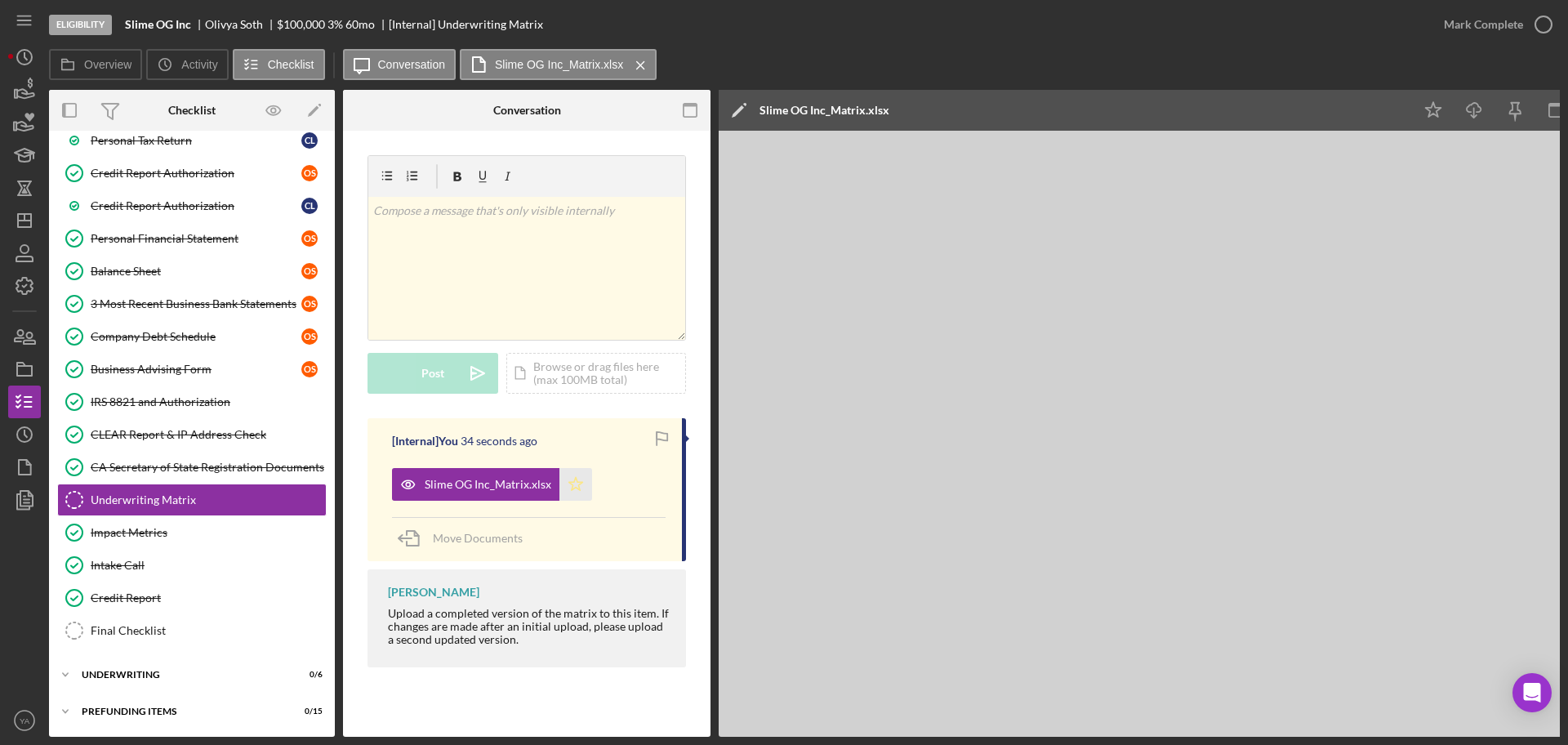
click at [579, 470] on icon "Icon/Star" at bounding box center [576, 485] width 33 height 33
click at [1525, 12] on icon "button" at bounding box center [1544, 25] width 41 height 41
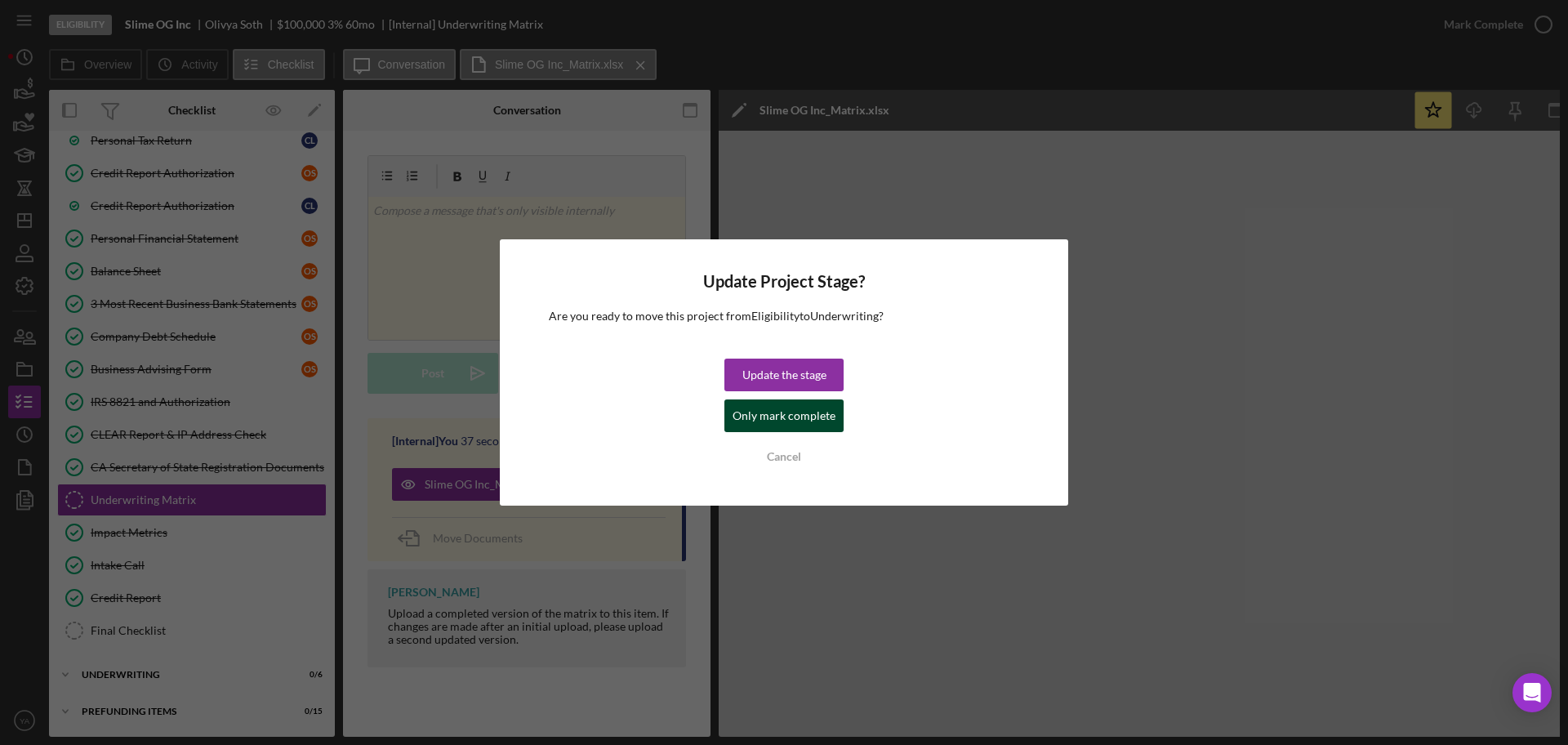
click at [760, 410] on div "Only mark complete" at bounding box center [784, 416] width 102 height 33
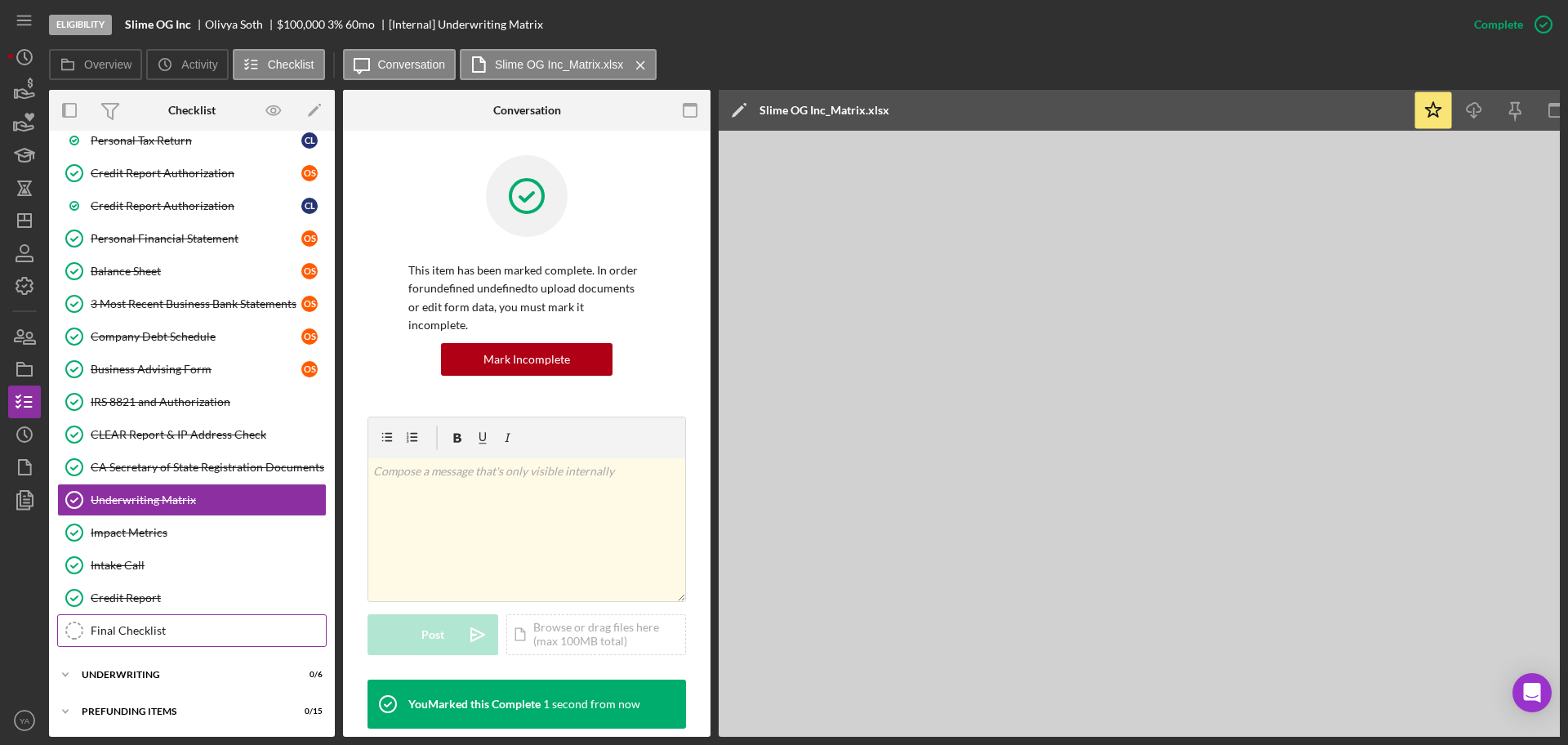
click at [139, 626] on div "Final Checklist" at bounding box center [208, 631] width 235 height 13
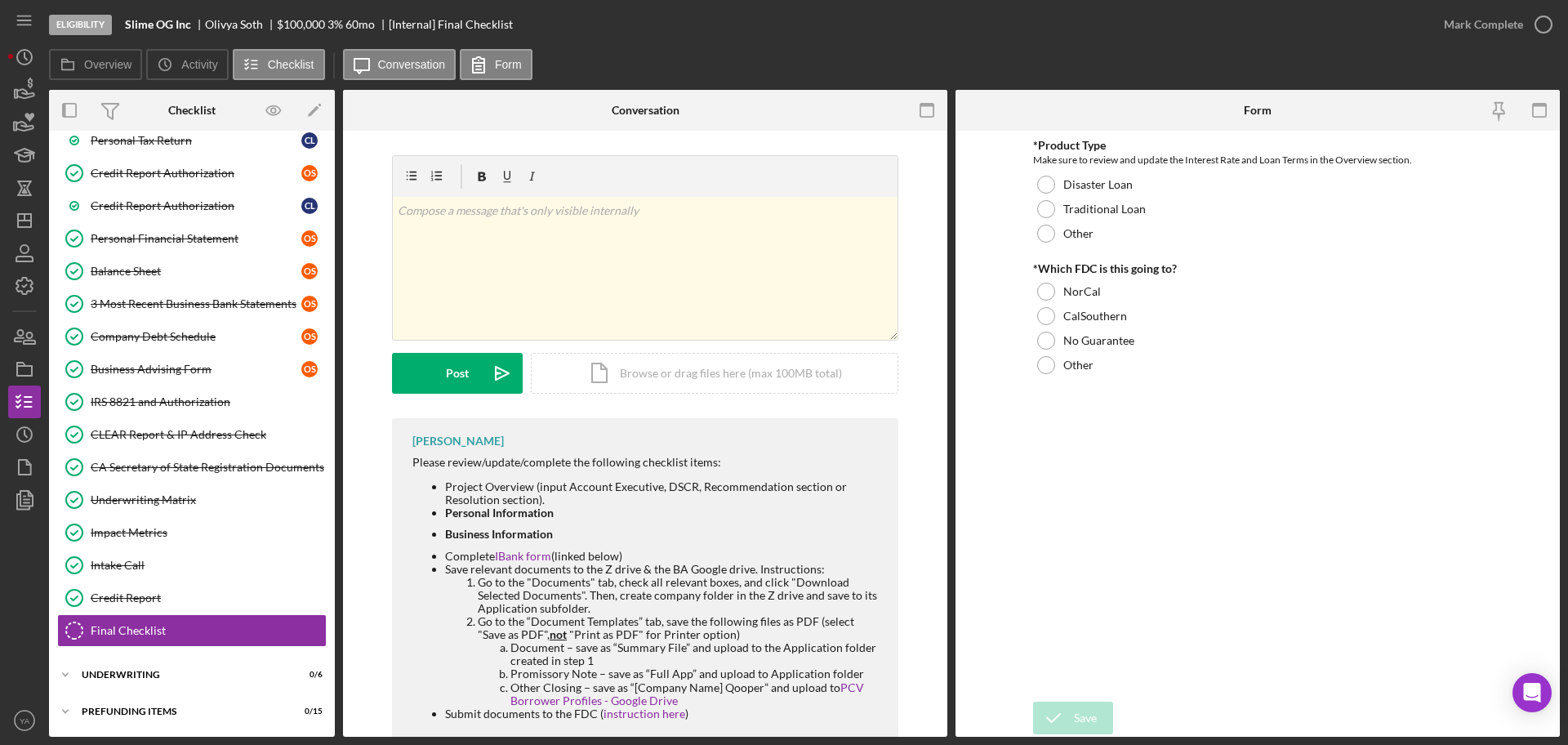
scroll to position [89, 0]
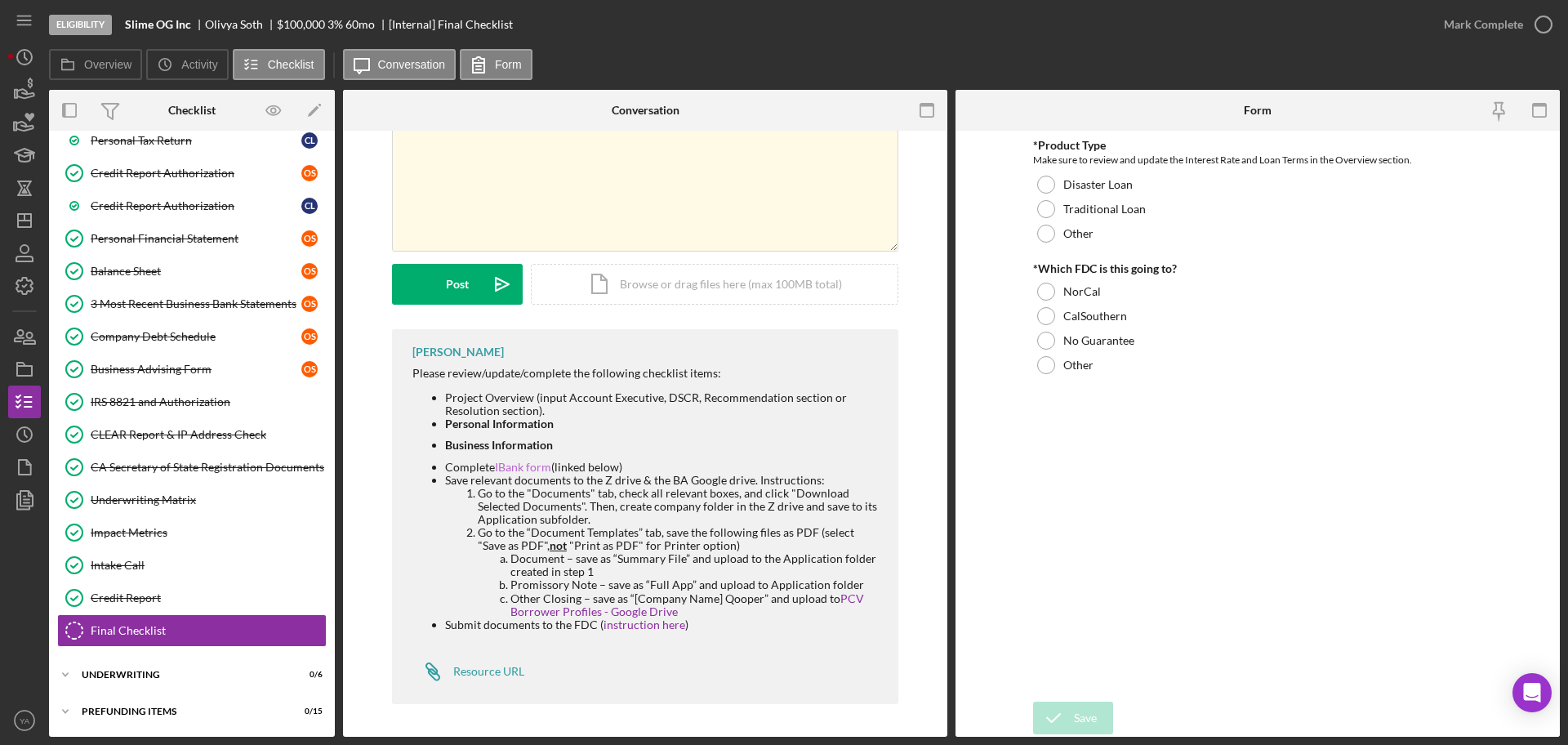
click at [526, 469] on link "IBank form" at bounding box center [523, 466] width 56 height 14
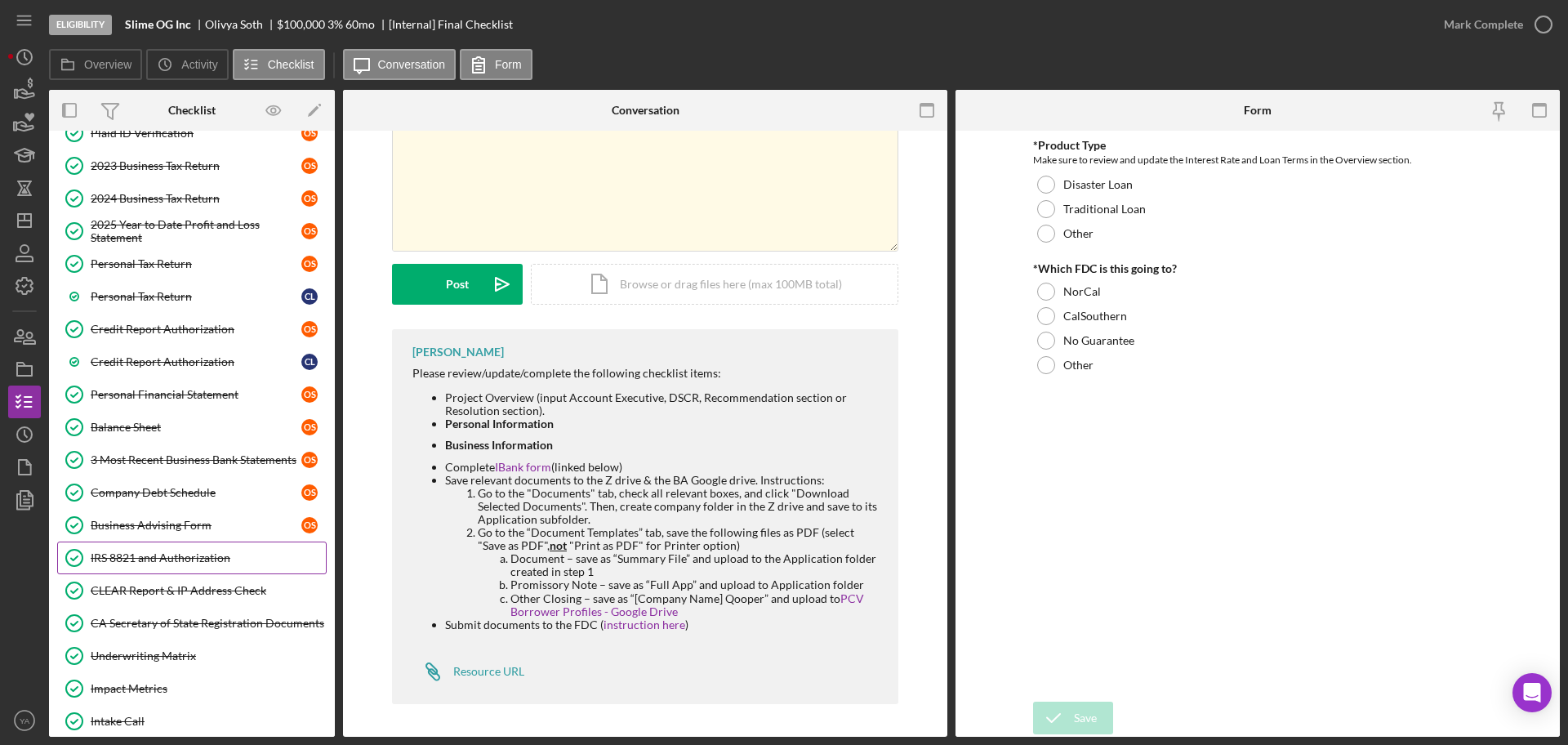
scroll to position [587, 0]
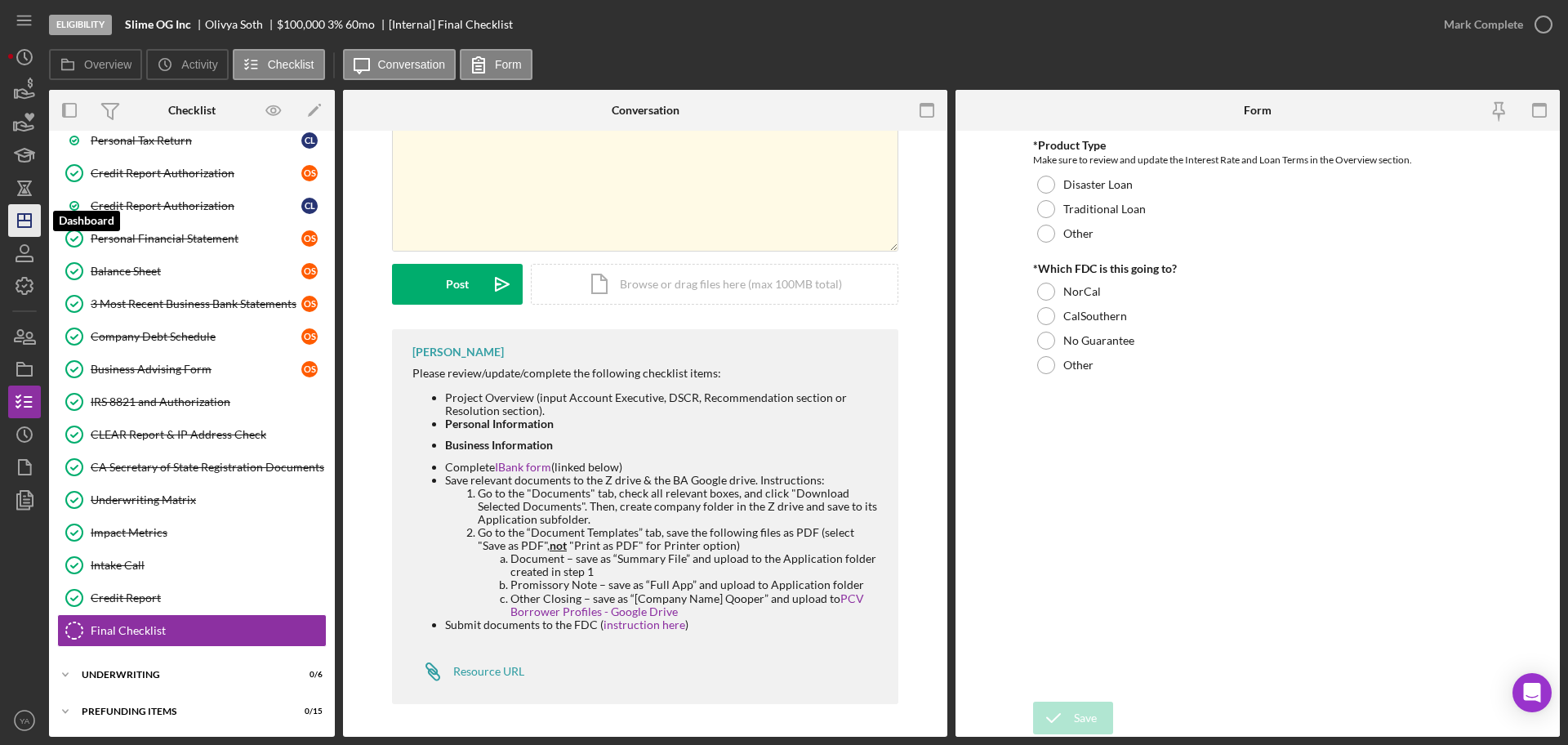
click at [26, 210] on icon "Icon/Dashboard" at bounding box center [24, 221] width 41 height 41
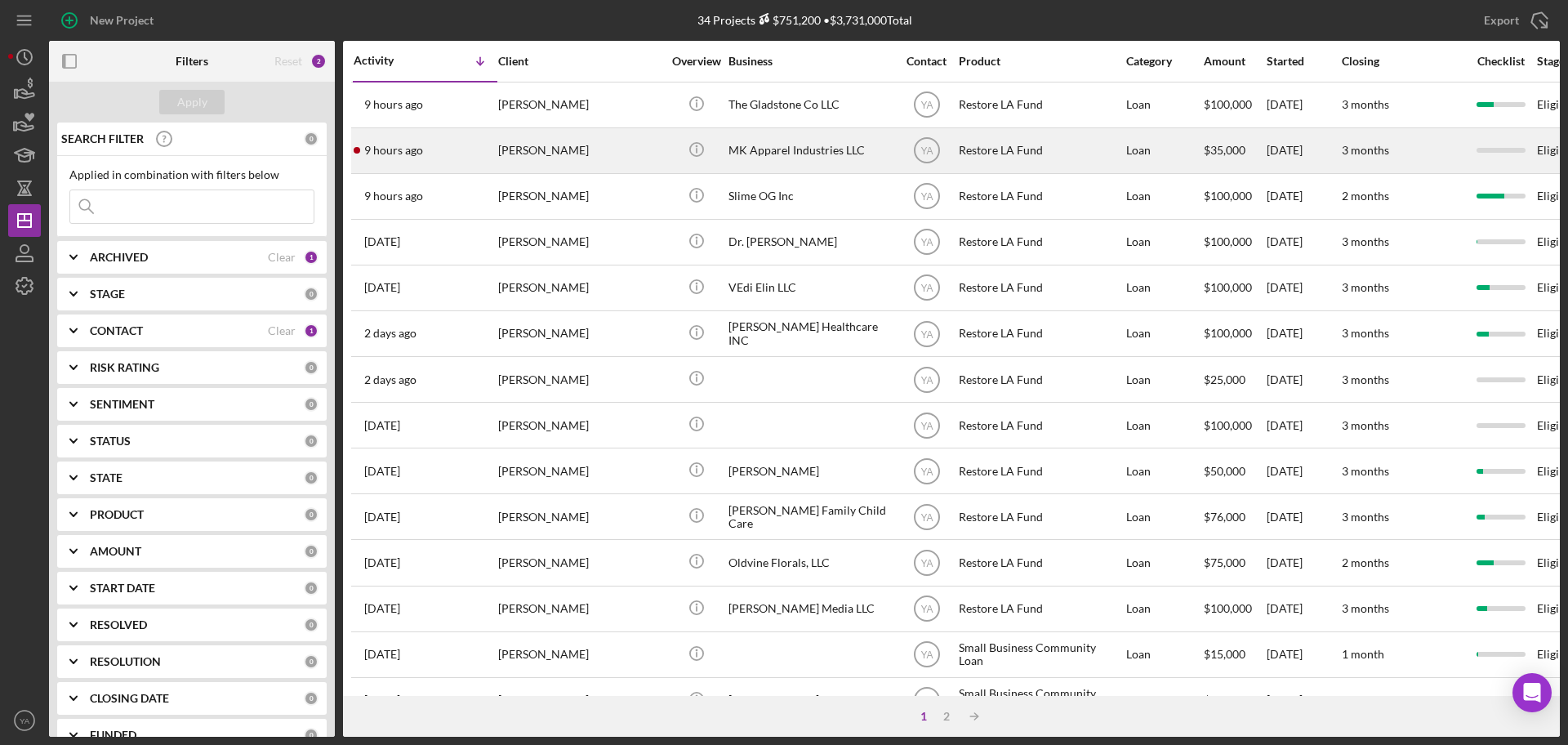
click at [582, 160] on div "[PERSON_NAME]" at bounding box center [579, 151] width 163 height 44
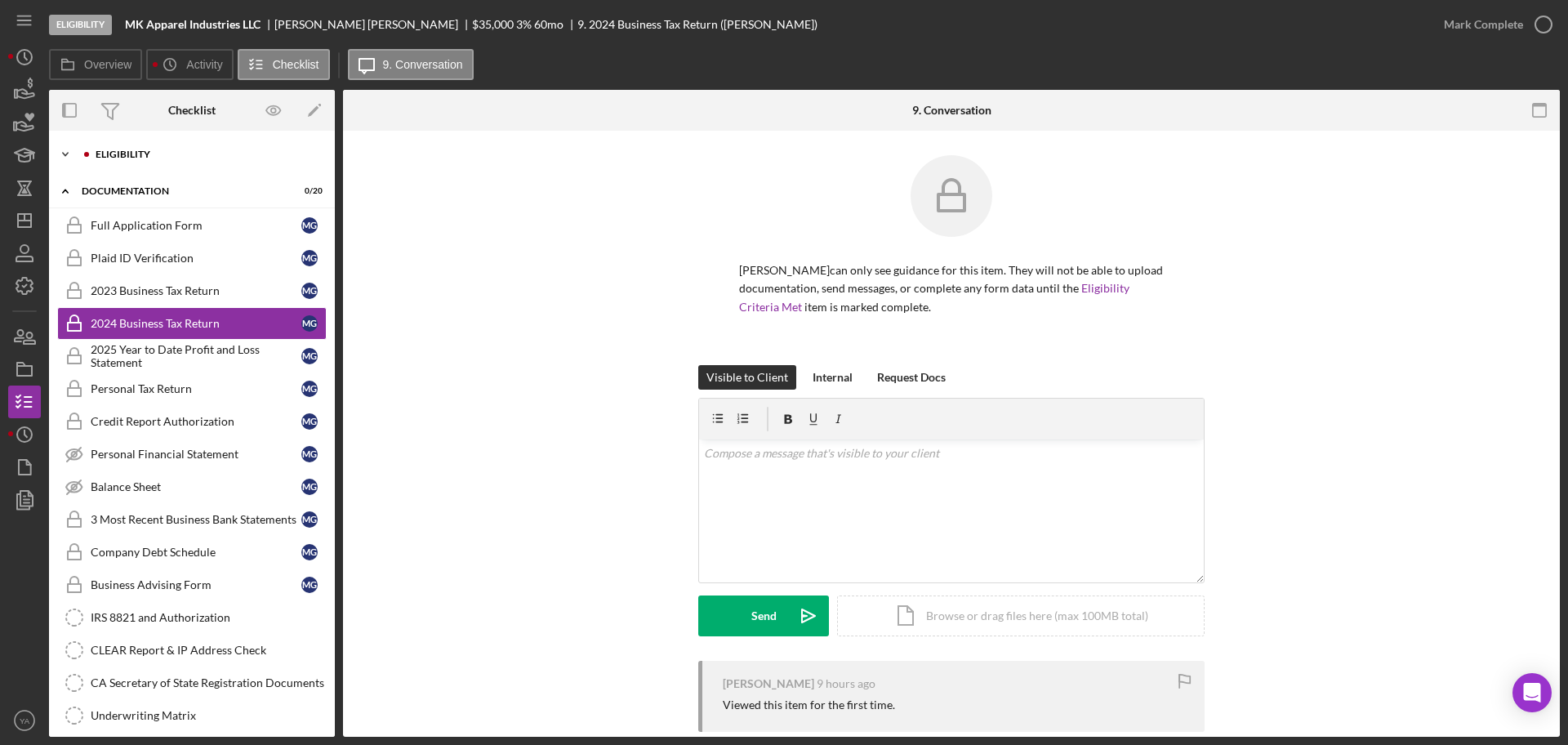
click at [175, 164] on div "Icon/Expander Eligibility 0 / 7" at bounding box center [191, 154] width 286 height 33
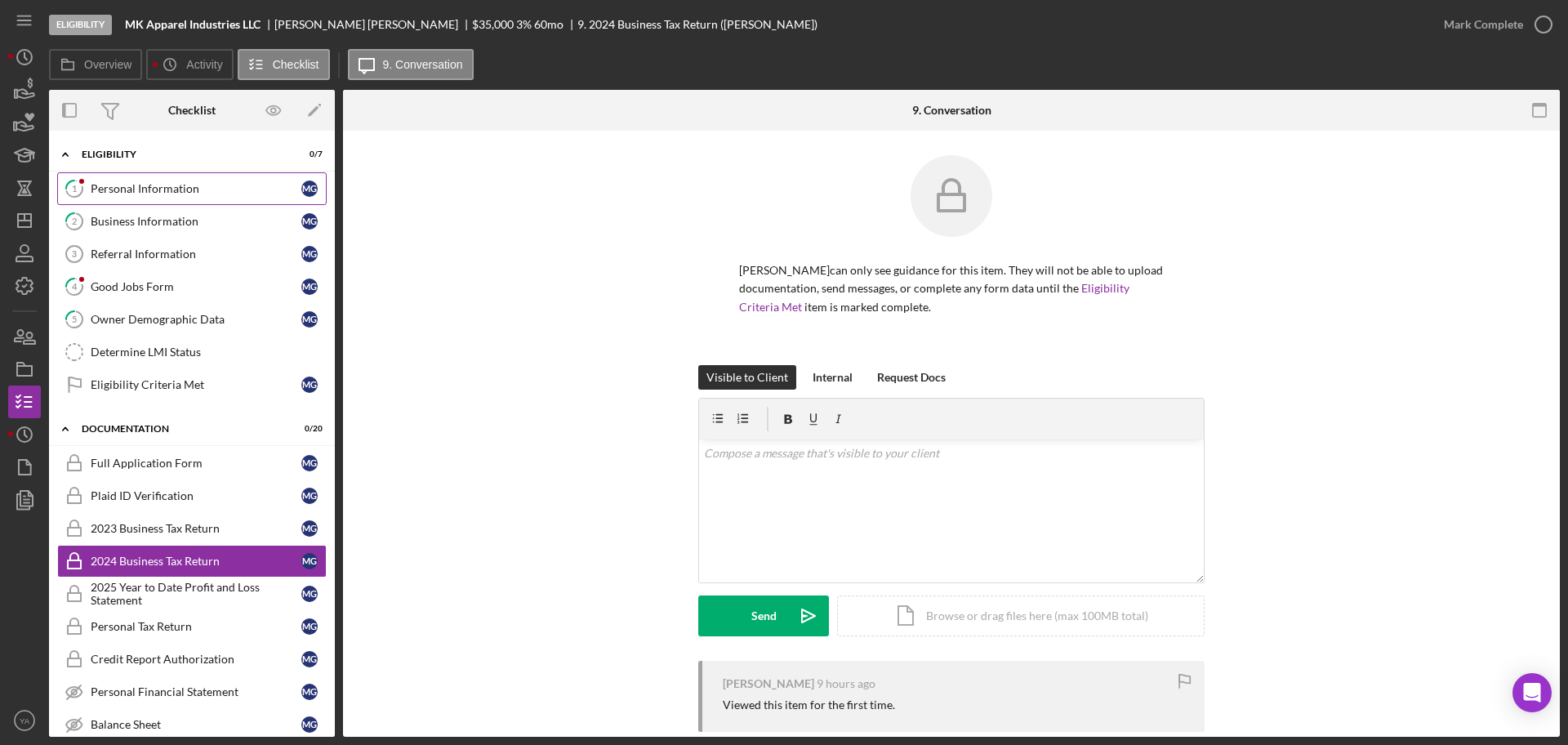
click at [186, 185] on div "Personal Information" at bounding box center [196, 189] width 210 height 13
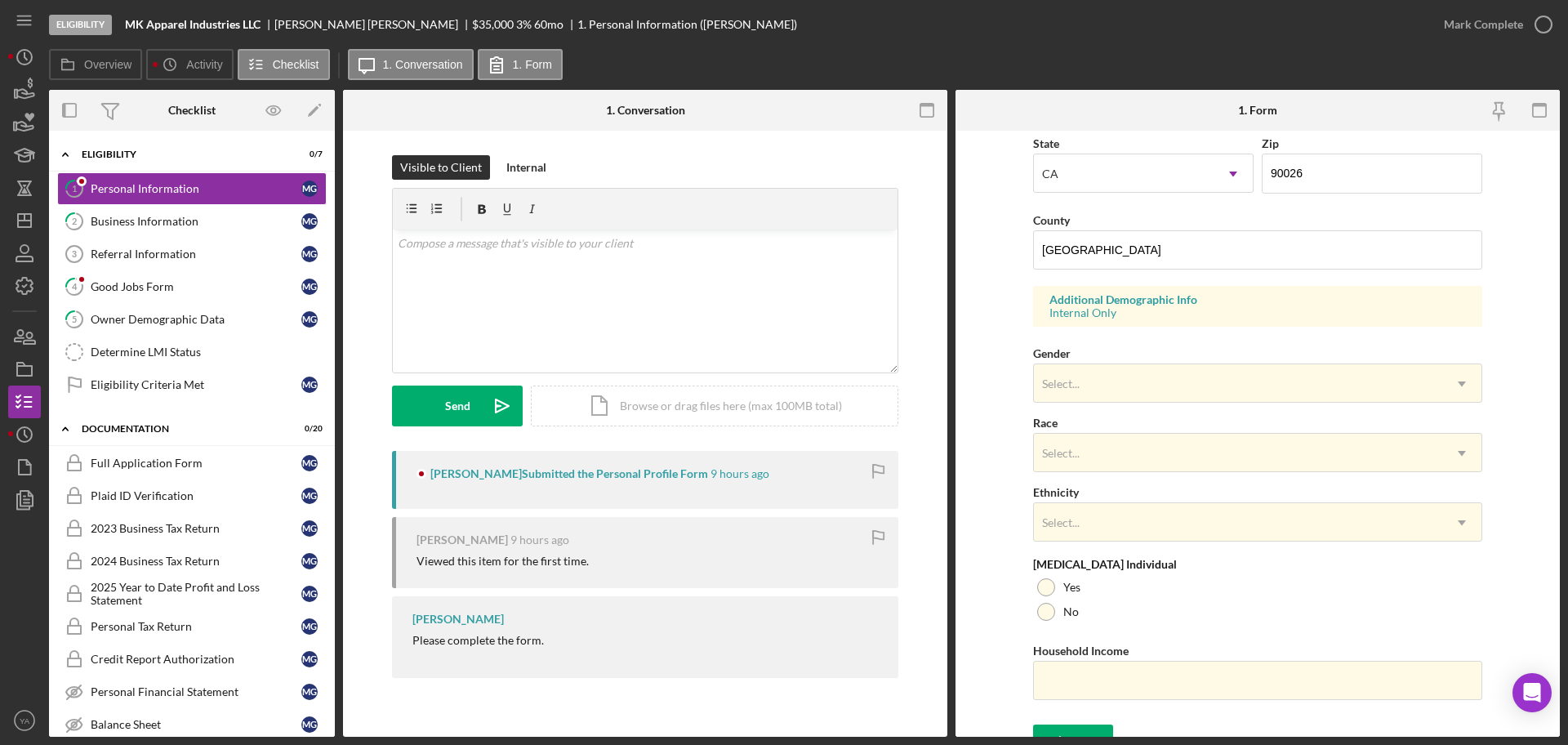
scroll to position [485, 0]
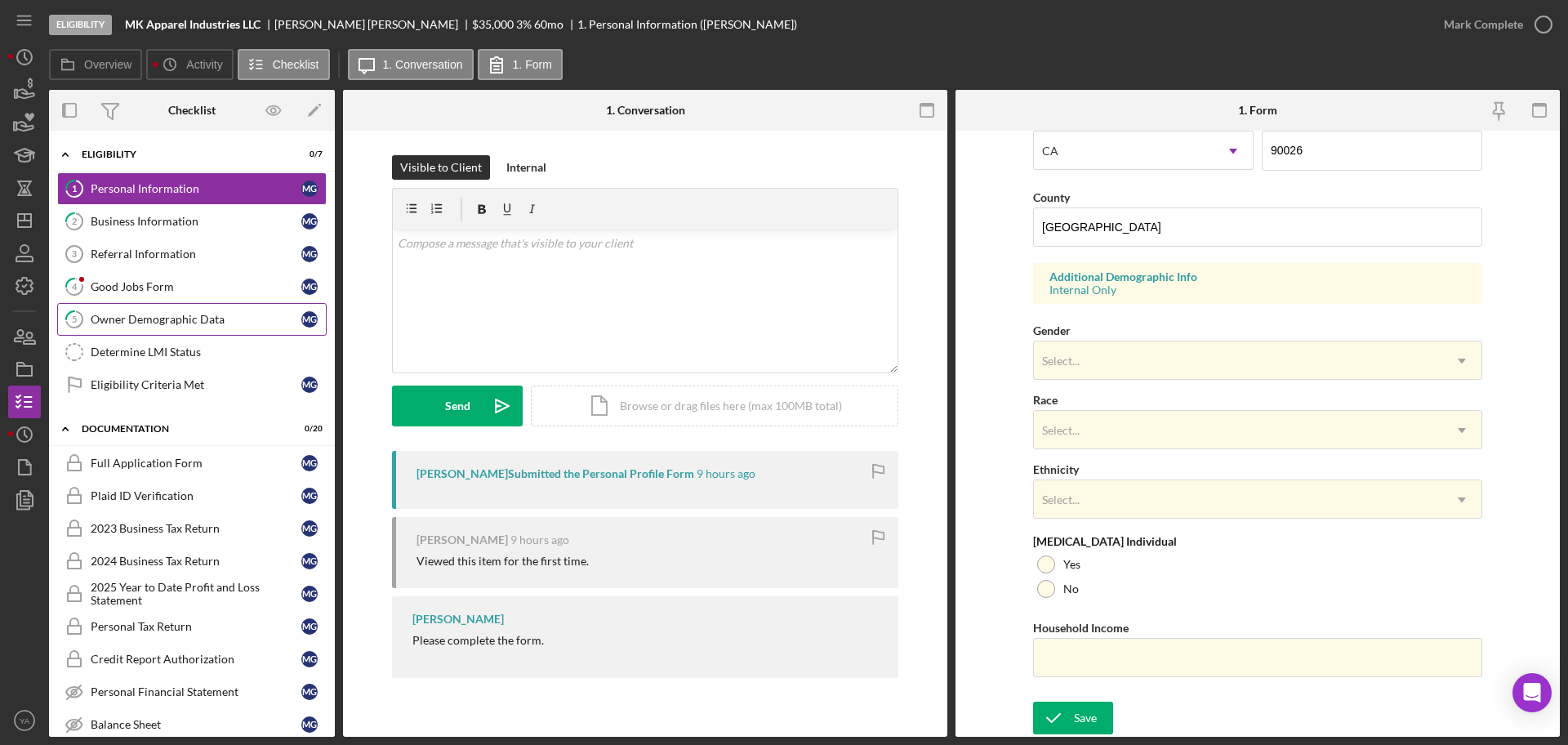
click at [230, 327] on link "5 Owner Demographic Data M G" at bounding box center [191, 319] width 269 height 33
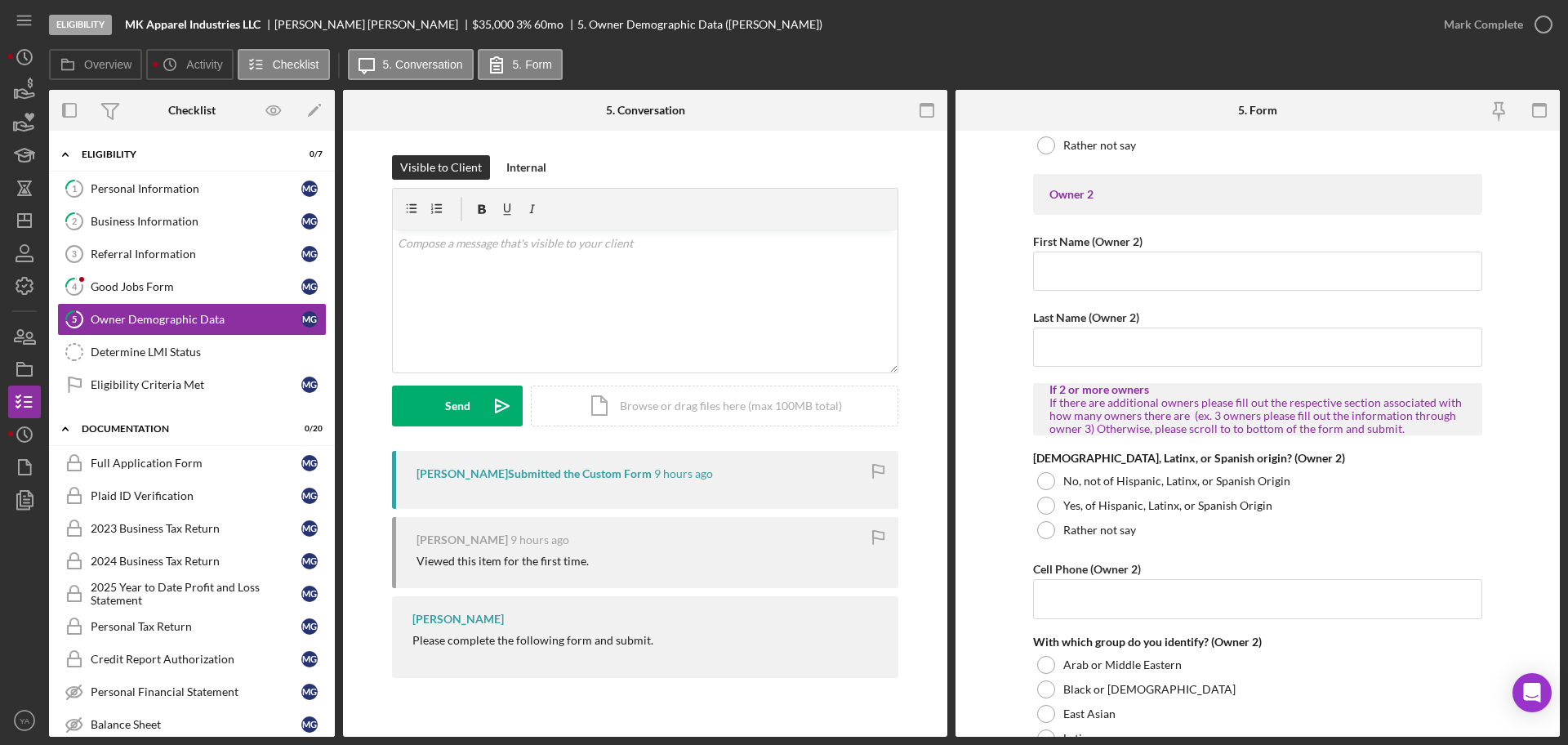
scroll to position [1634, 0]
click at [1519, 40] on div "Mark Complete" at bounding box center [1494, 25] width 132 height 49
click at [1522, 33] on button "Mark Complete" at bounding box center [1494, 25] width 132 height 33
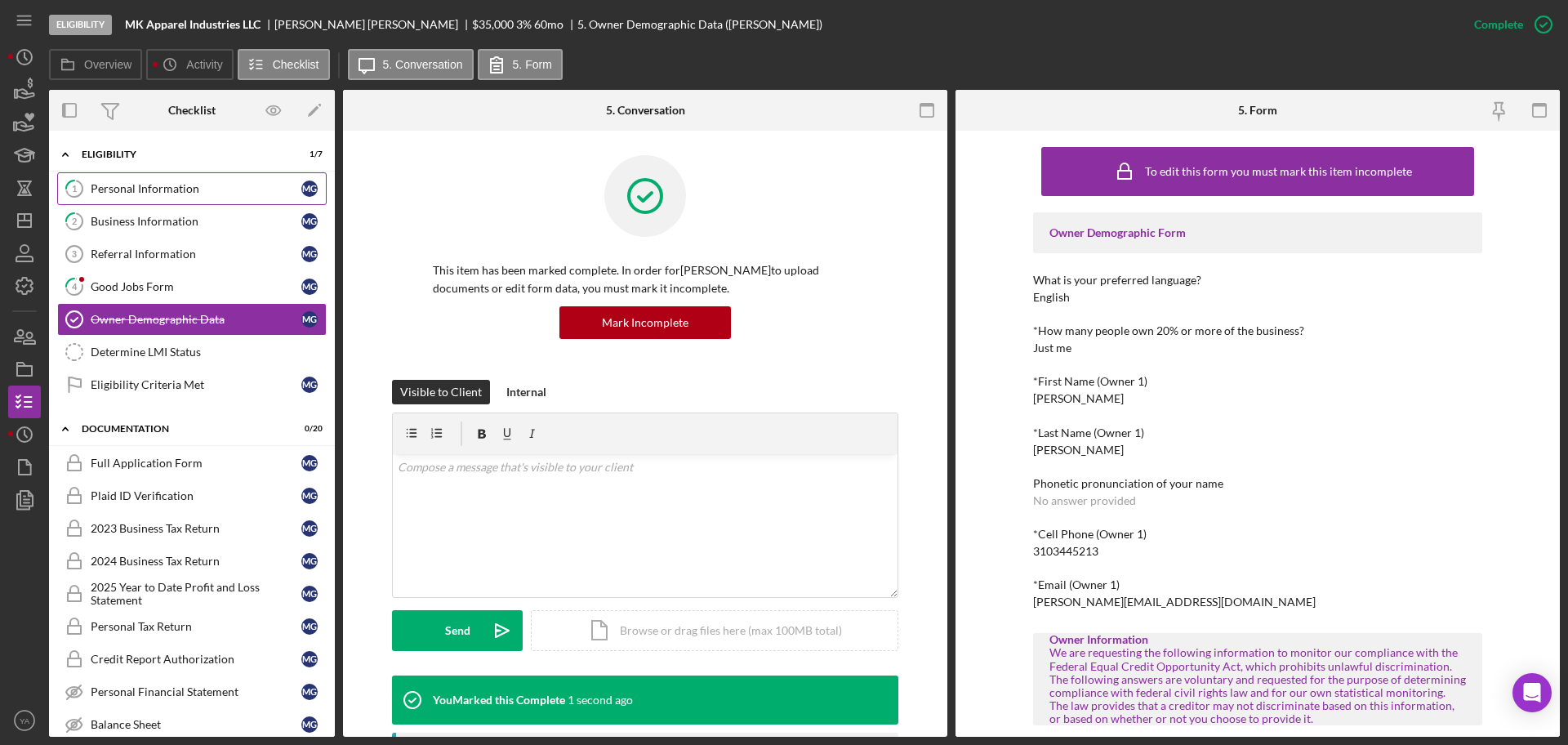
click at [143, 189] on div "Personal Information" at bounding box center [196, 189] width 210 height 13
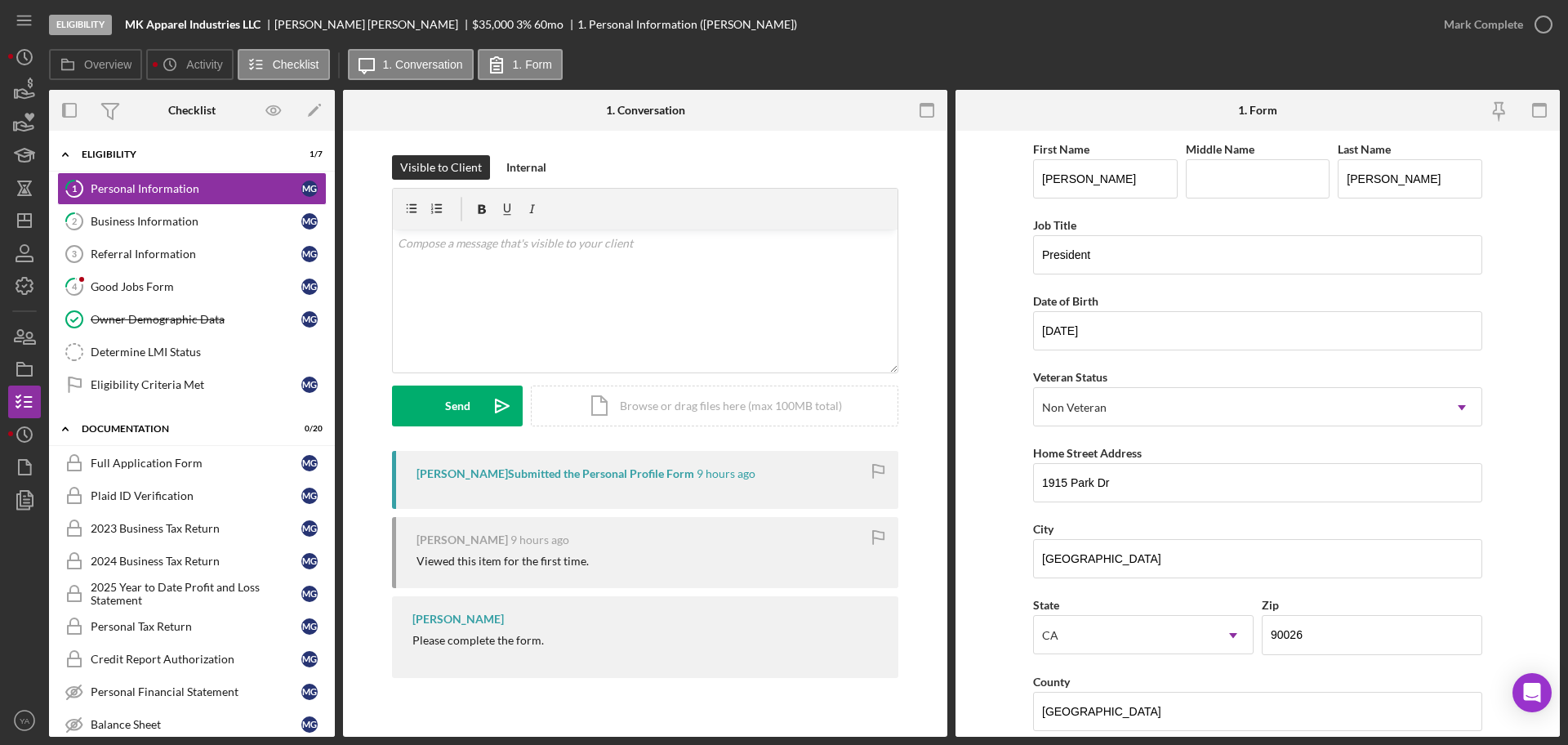
scroll to position [307, 0]
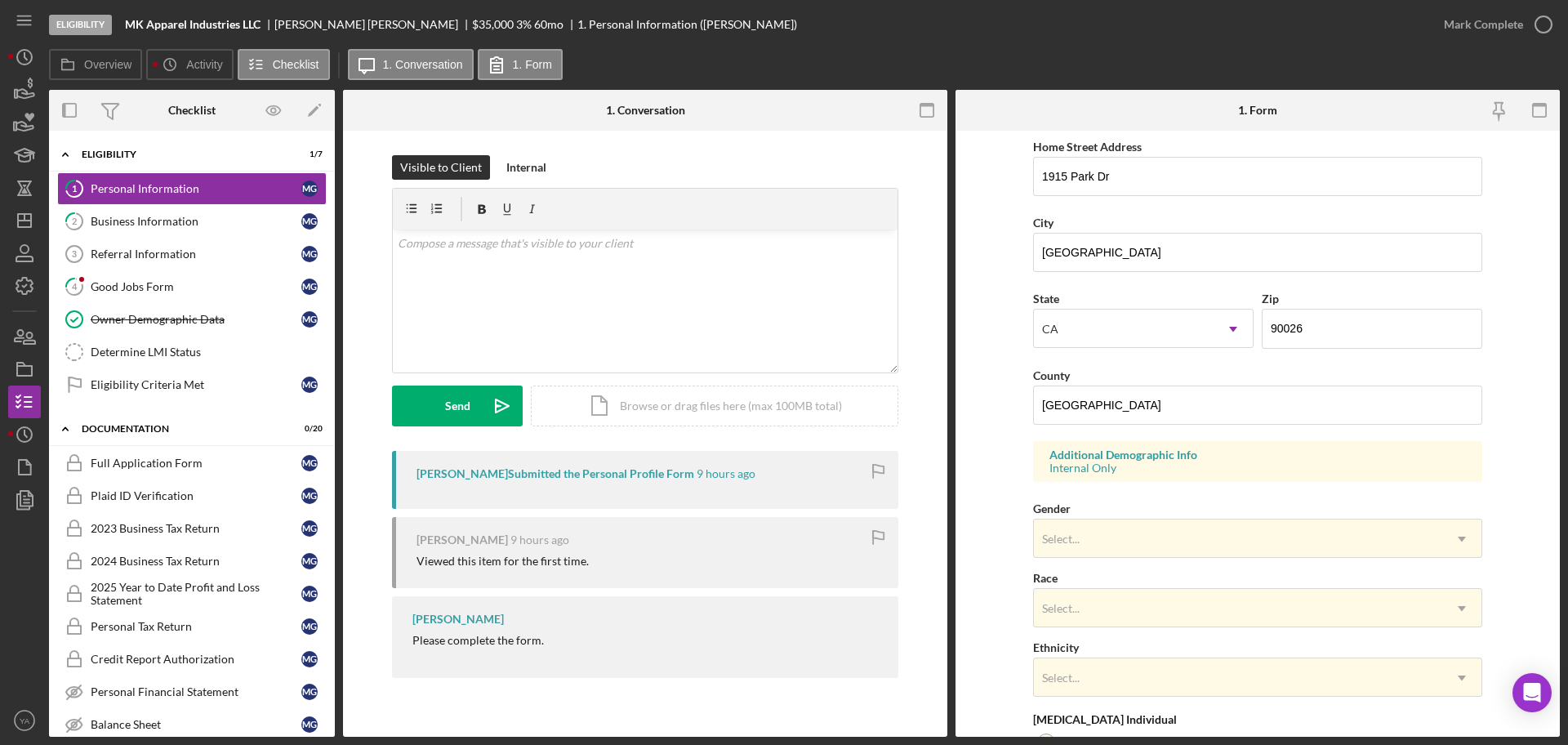
click at [1156, 516] on div "Gender Select... Icon/Dropdown Arrow" at bounding box center [1257, 528] width 449 height 60
click at [1156, 538] on div "Select..." at bounding box center [1238, 539] width 408 height 37
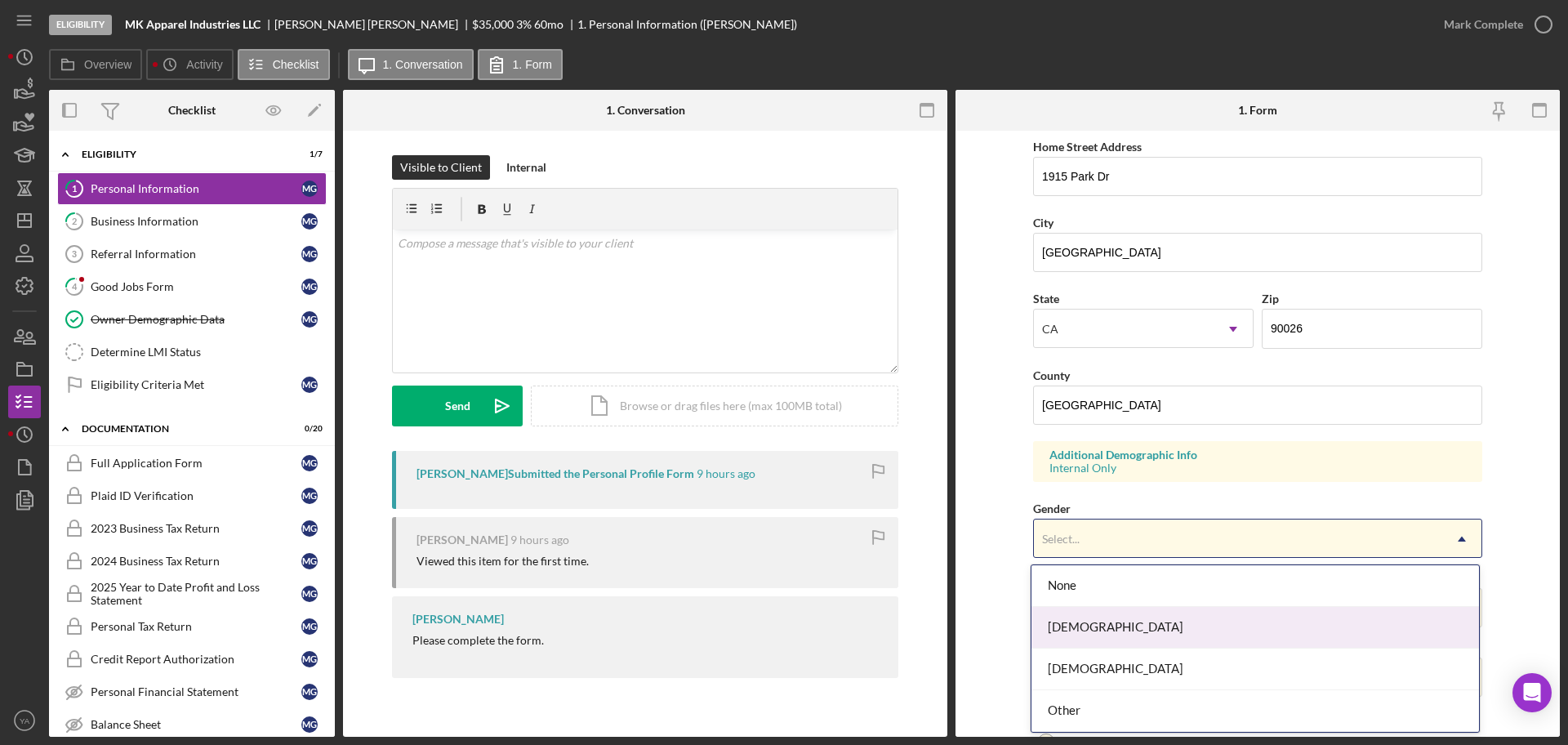
click at [1122, 622] on div "[DEMOGRAPHIC_DATA]" at bounding box center [1254, 628] width 447 height 42
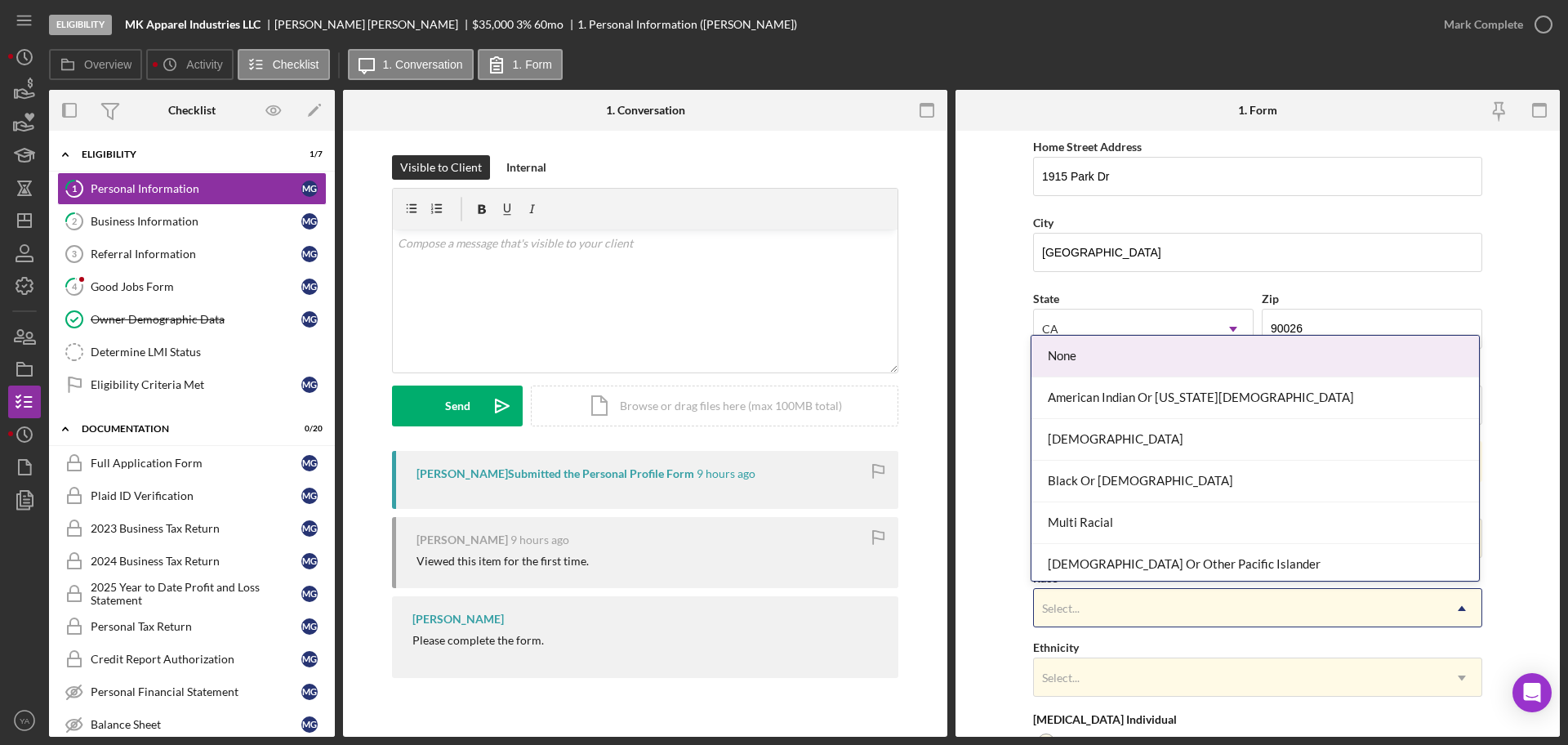
click at [1122, 616] on div "Select..." at bounding box center [1238, 608] width 408 height 37
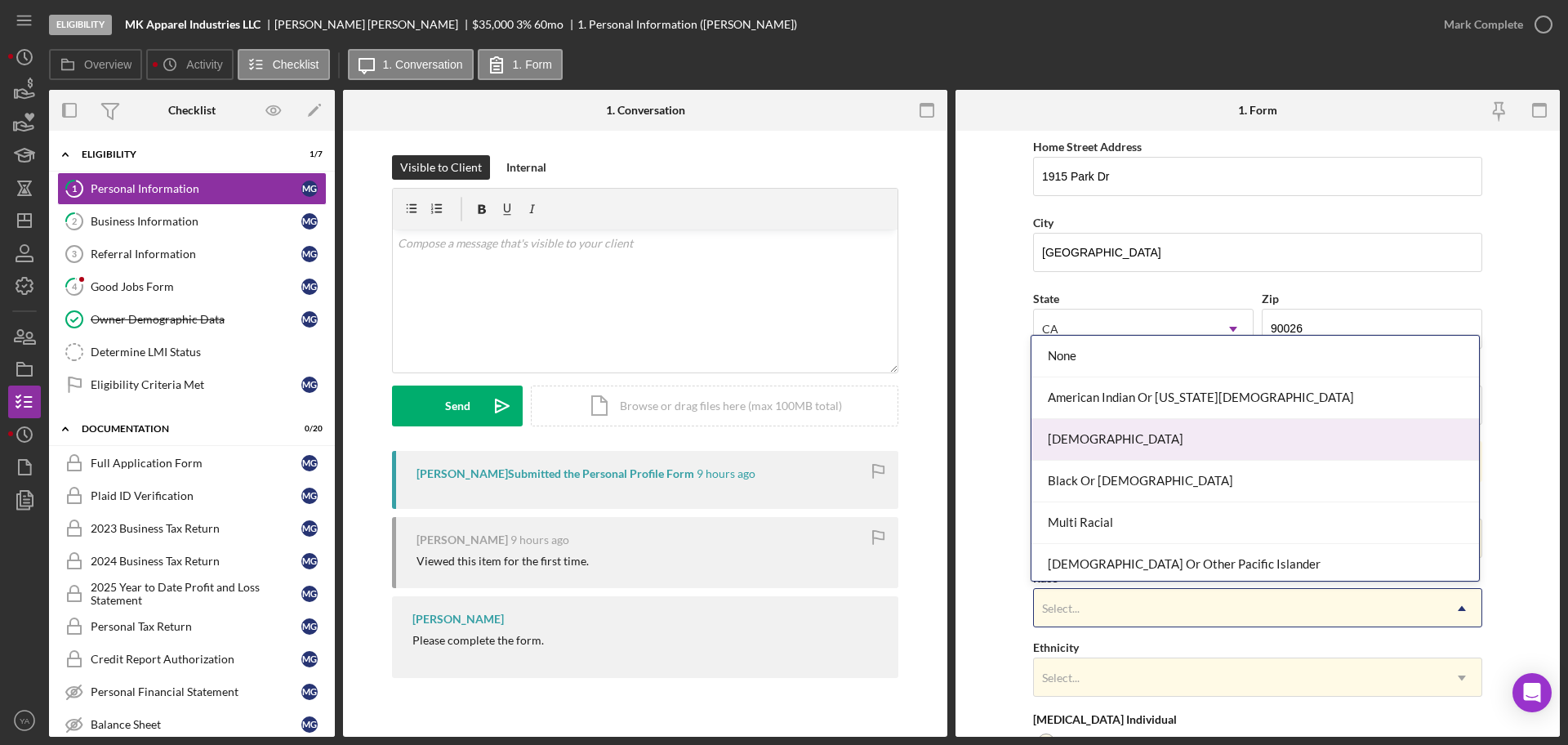
click at [1132, 427] on div "[DEMOGRAPHIC_DATA]" at bounding box center [1254, 440] width 447 height 42
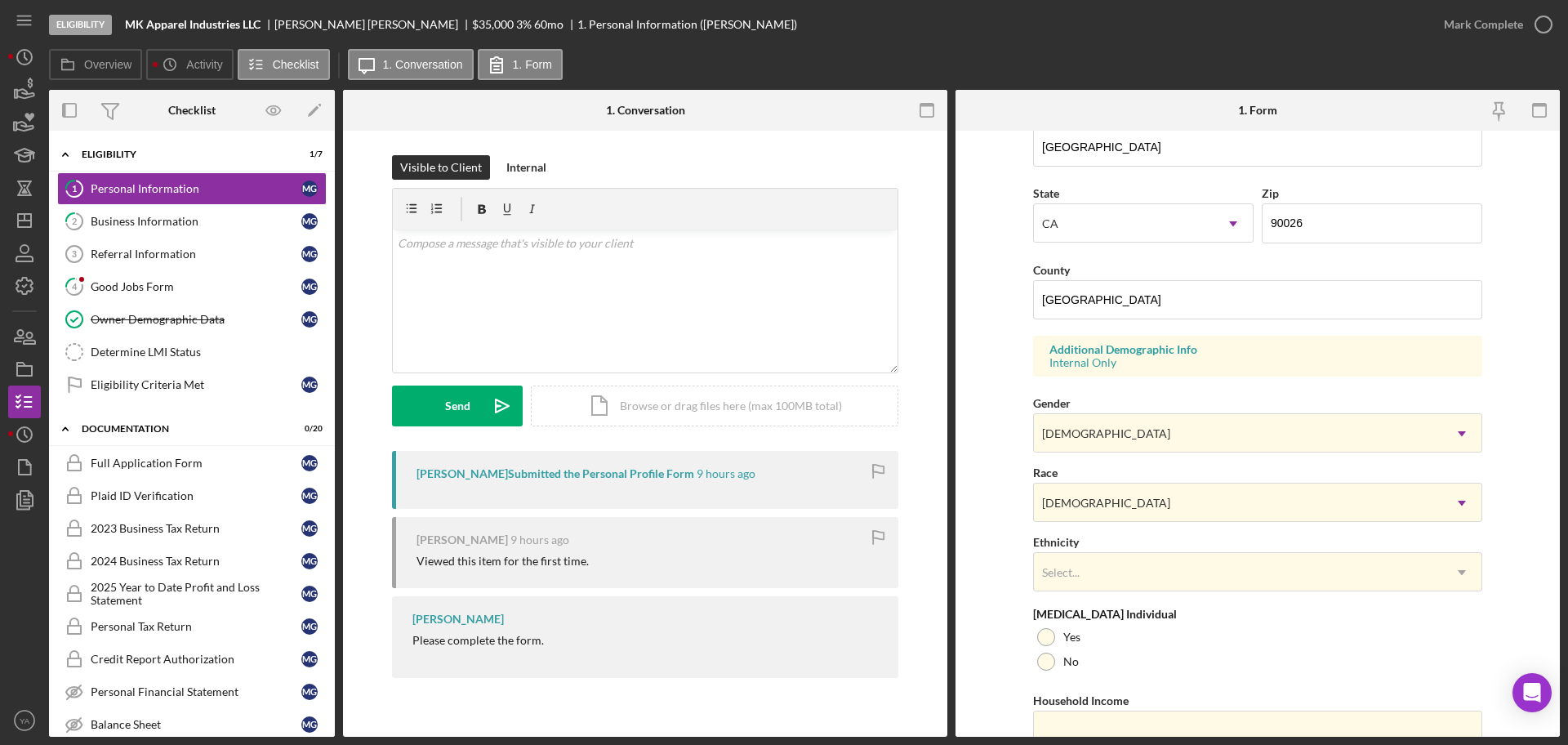
scroll to position [485, 0]
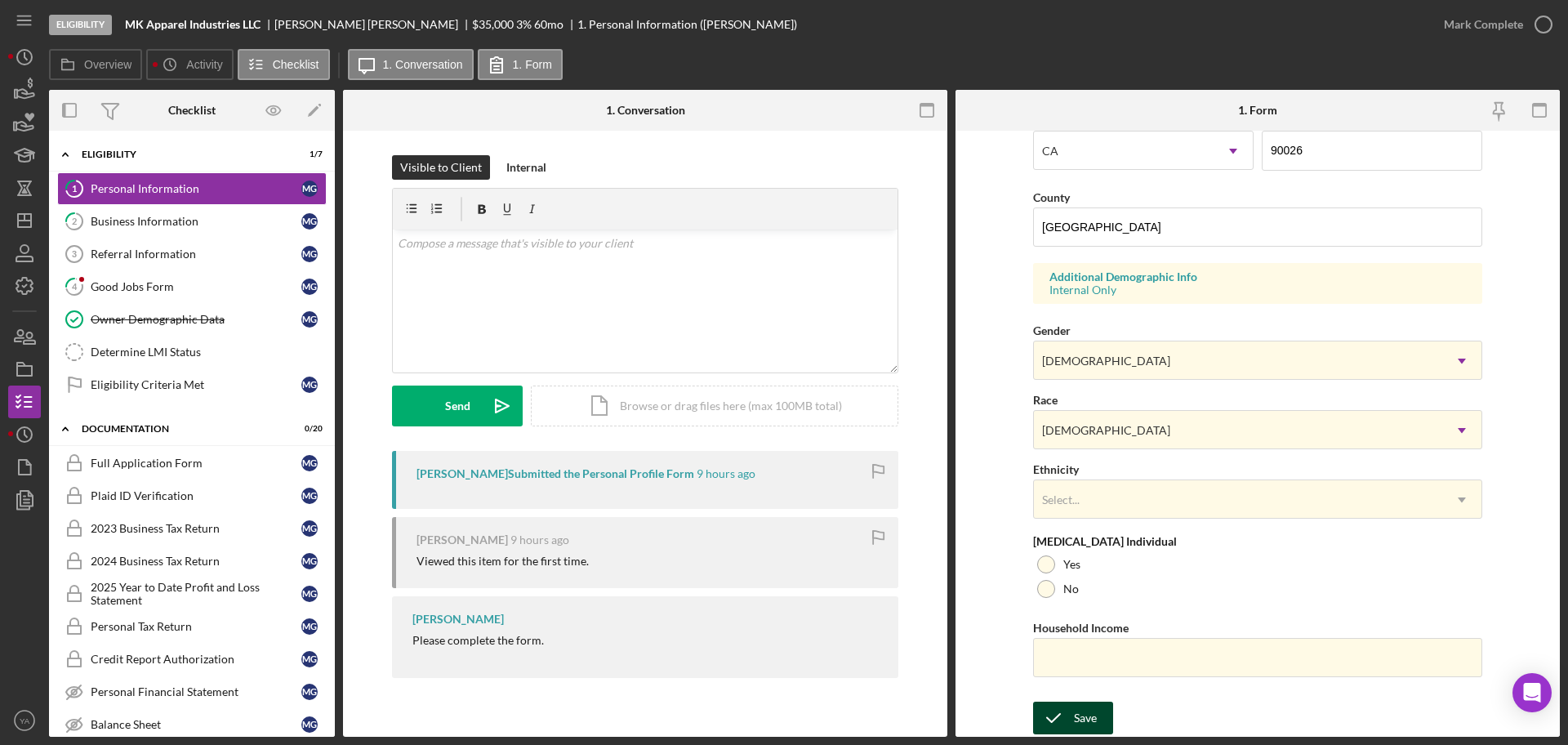
click at [1083, 716] on div "Save" at bounding box center [1085, 719] width 23 height 33
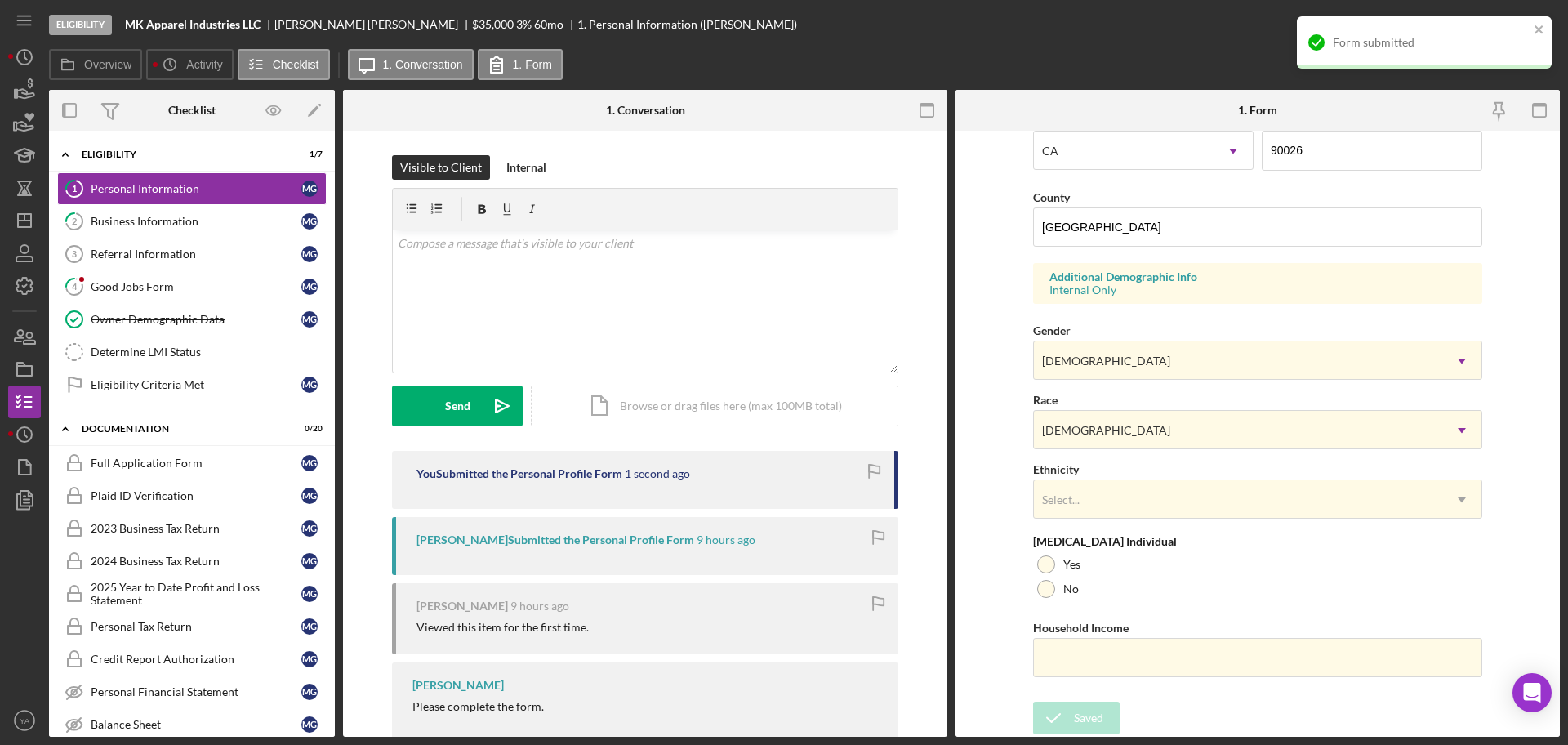
click at [1524, 42] on div "Form submitted" at bounding box center [1431, 43] width 196 height 13
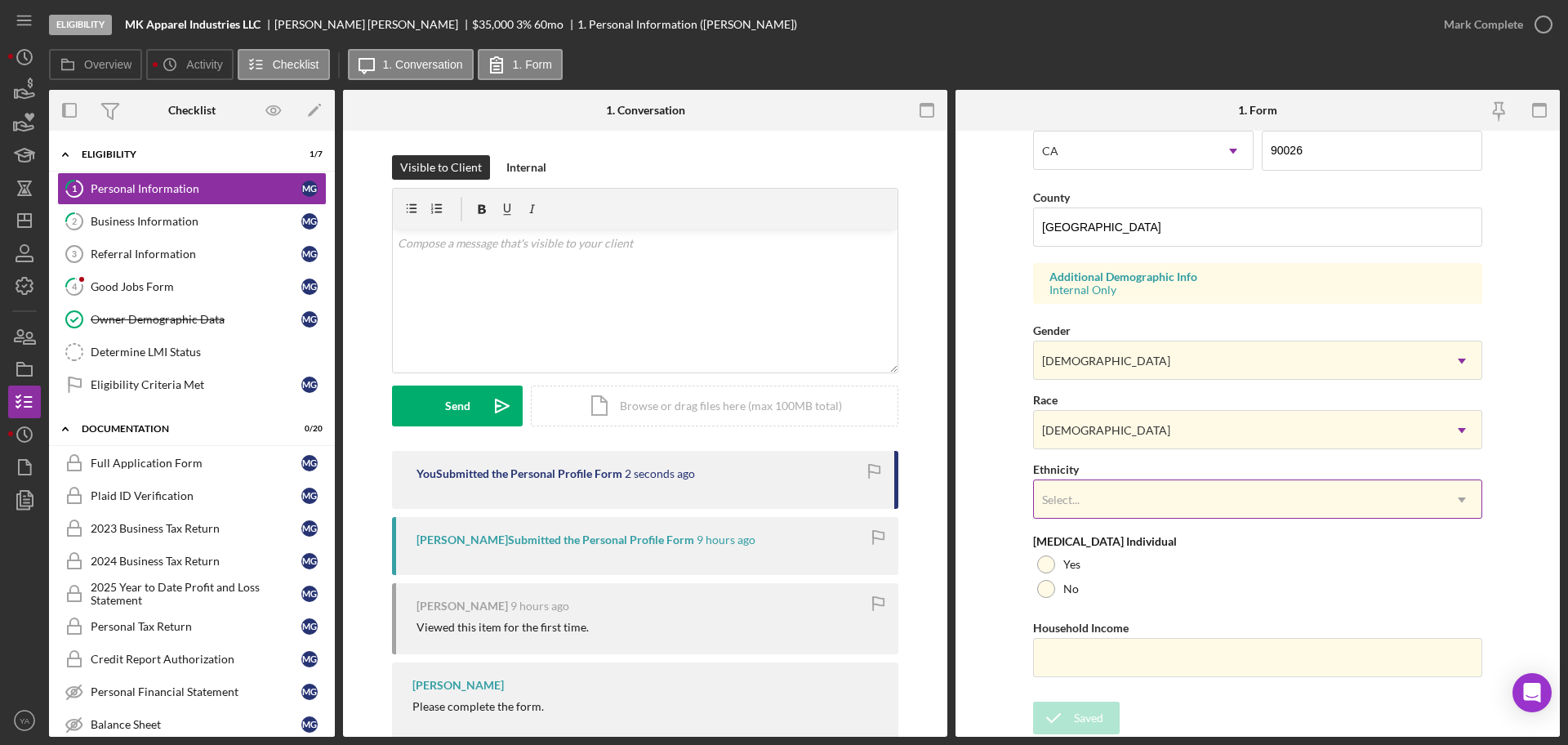
click at [1236, 495] on div "Select..." at bounding box center [1238, 499] width 408 height 37
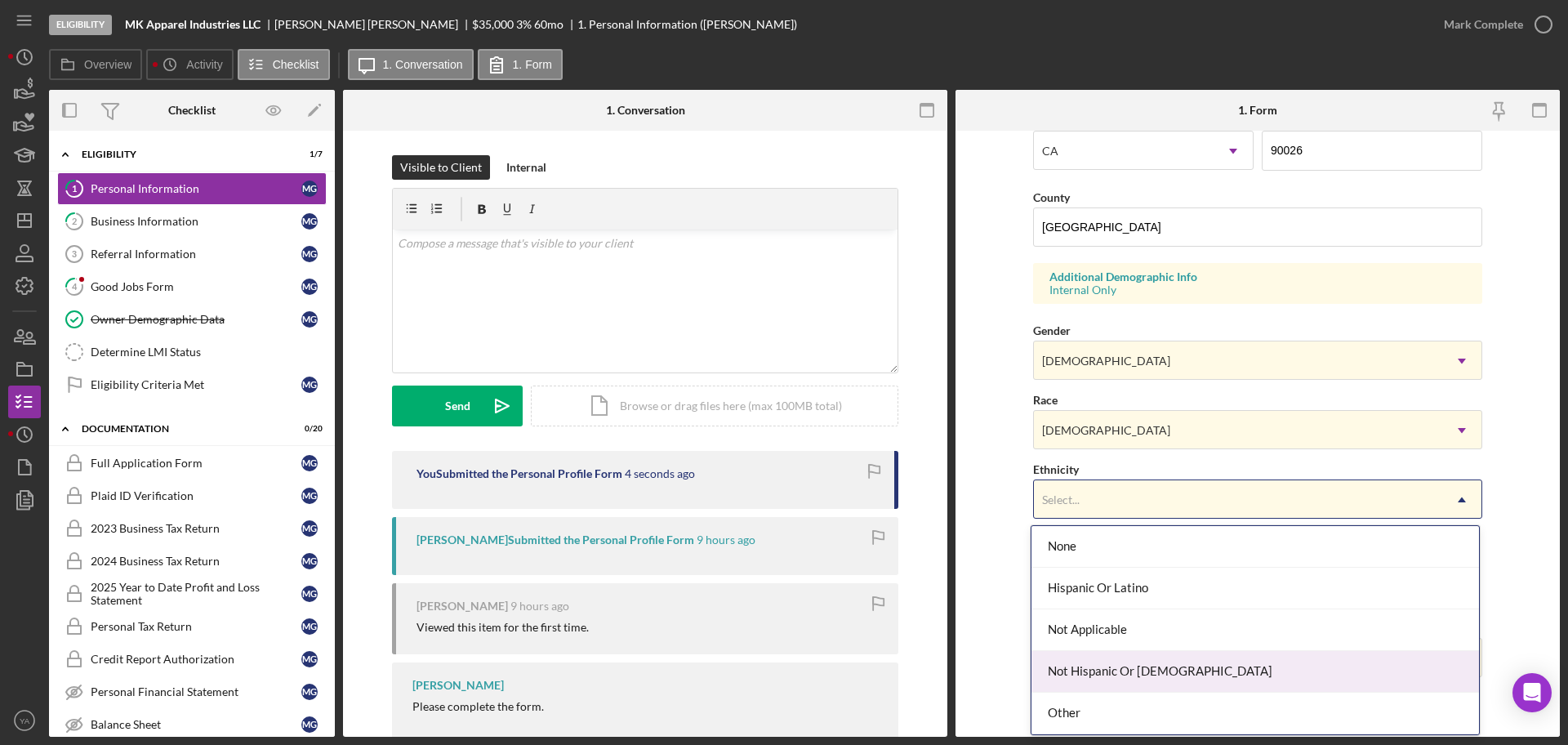
click at [1137, 676] on div "Not Hispanic Or [DEMOGRAPHIC_DATA]" at bounding box center [1254, 672] width 447 height 42
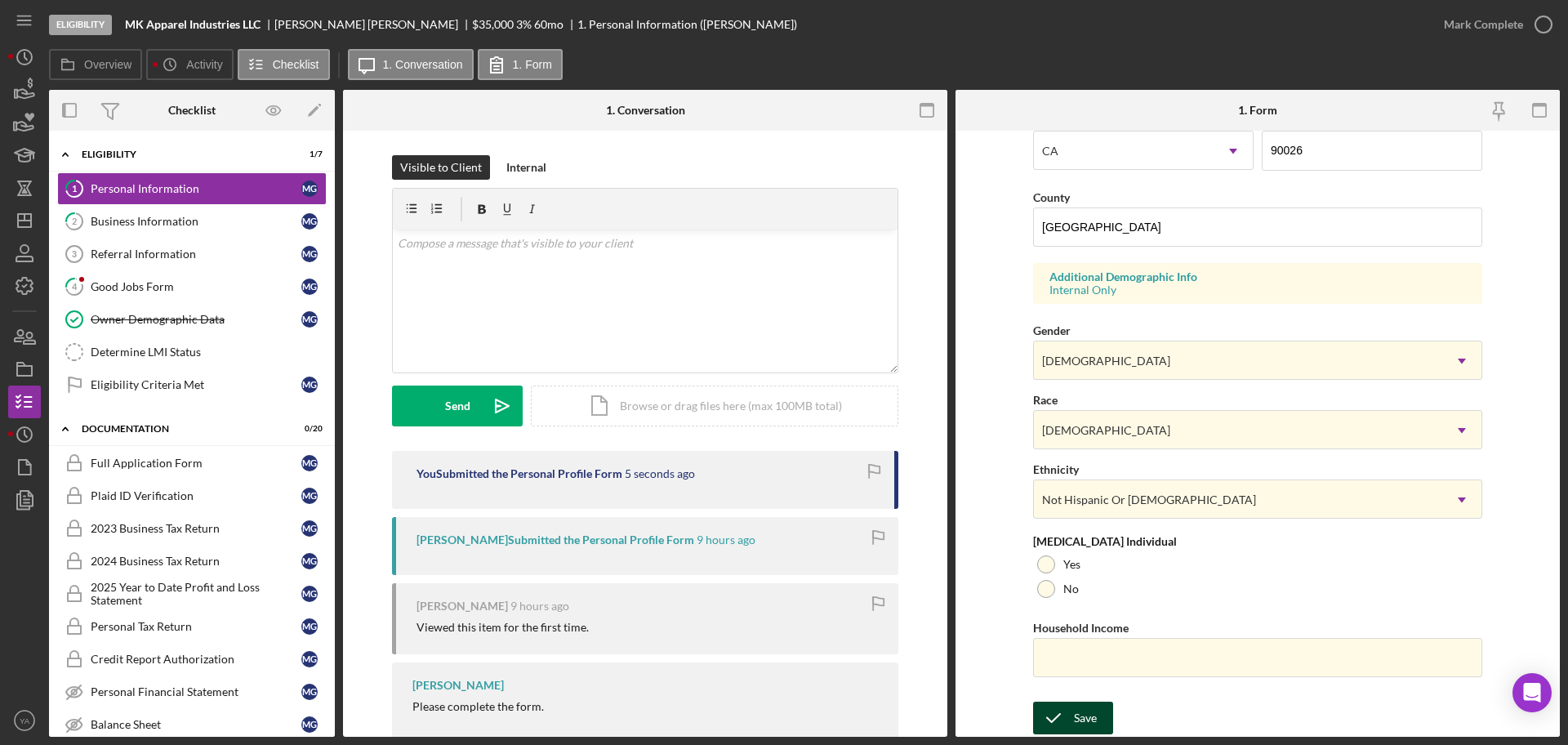
click at [1090, 721] on div "Save" at bounding box center [1085, 719] width 23 height 33
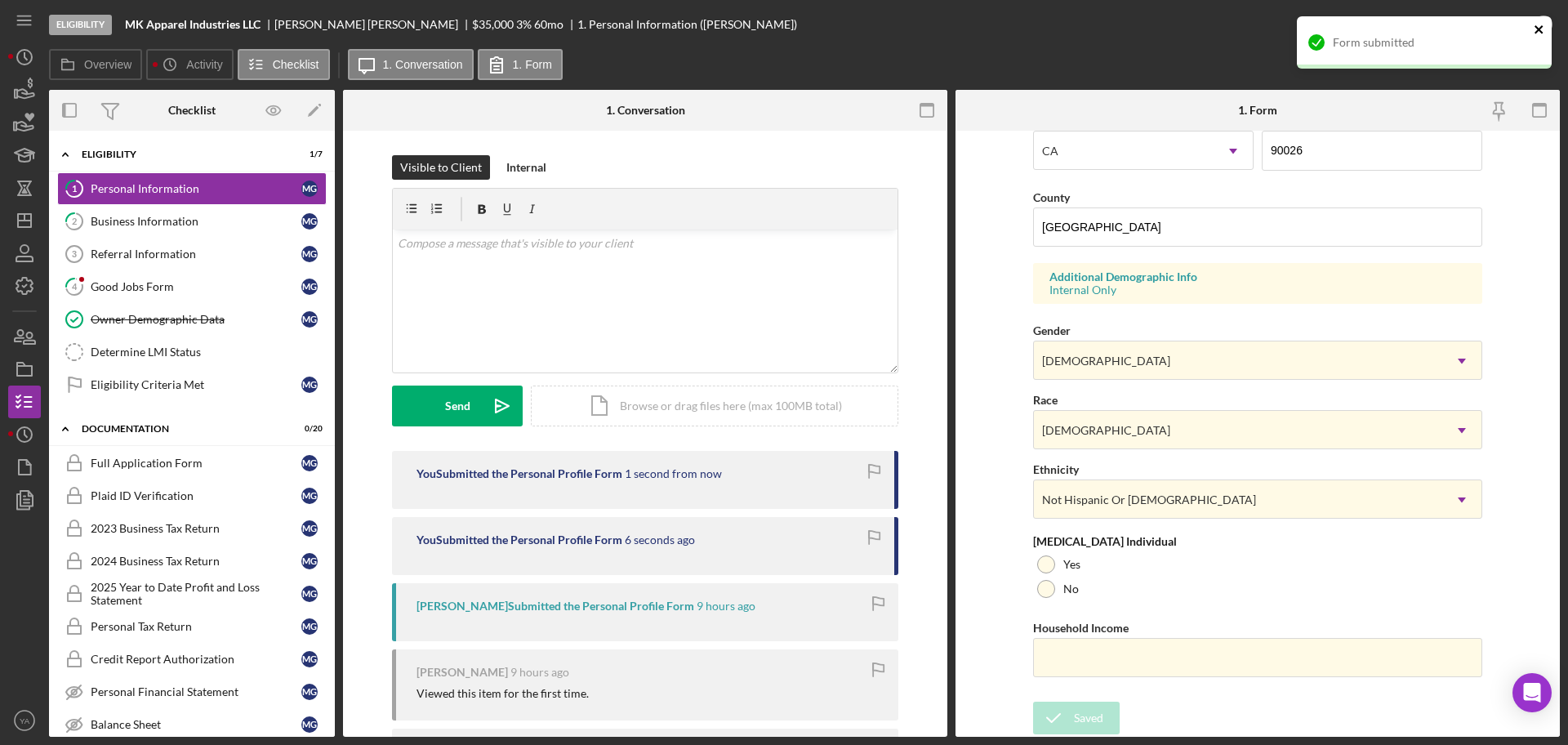
click at [1531, 25] on div "Form submitted" at bounding box center [1424, 43] width 255 height 53
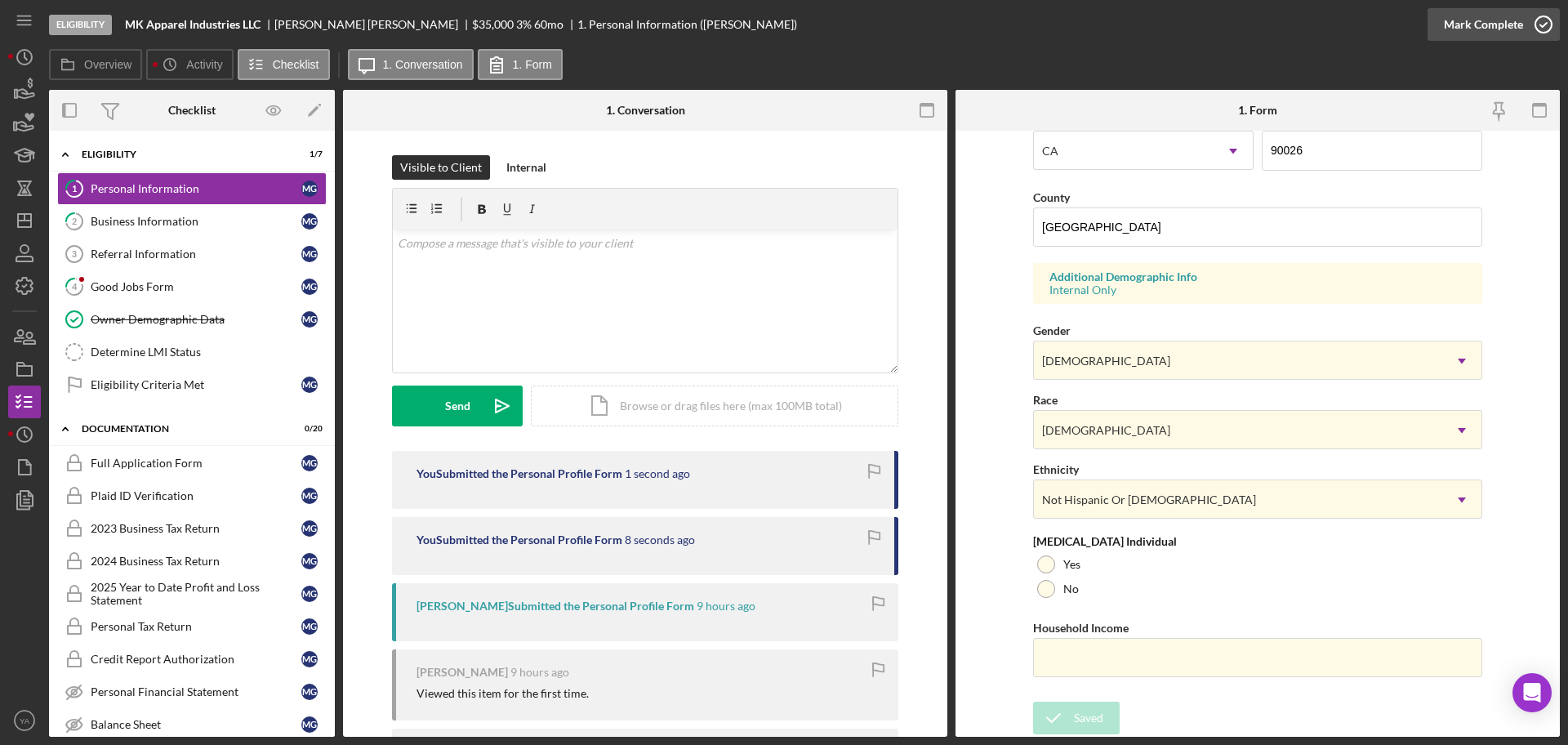
click at [1520, 28] on div "Mark Complete" at bounding box center [1483, 25] width 79 height 33
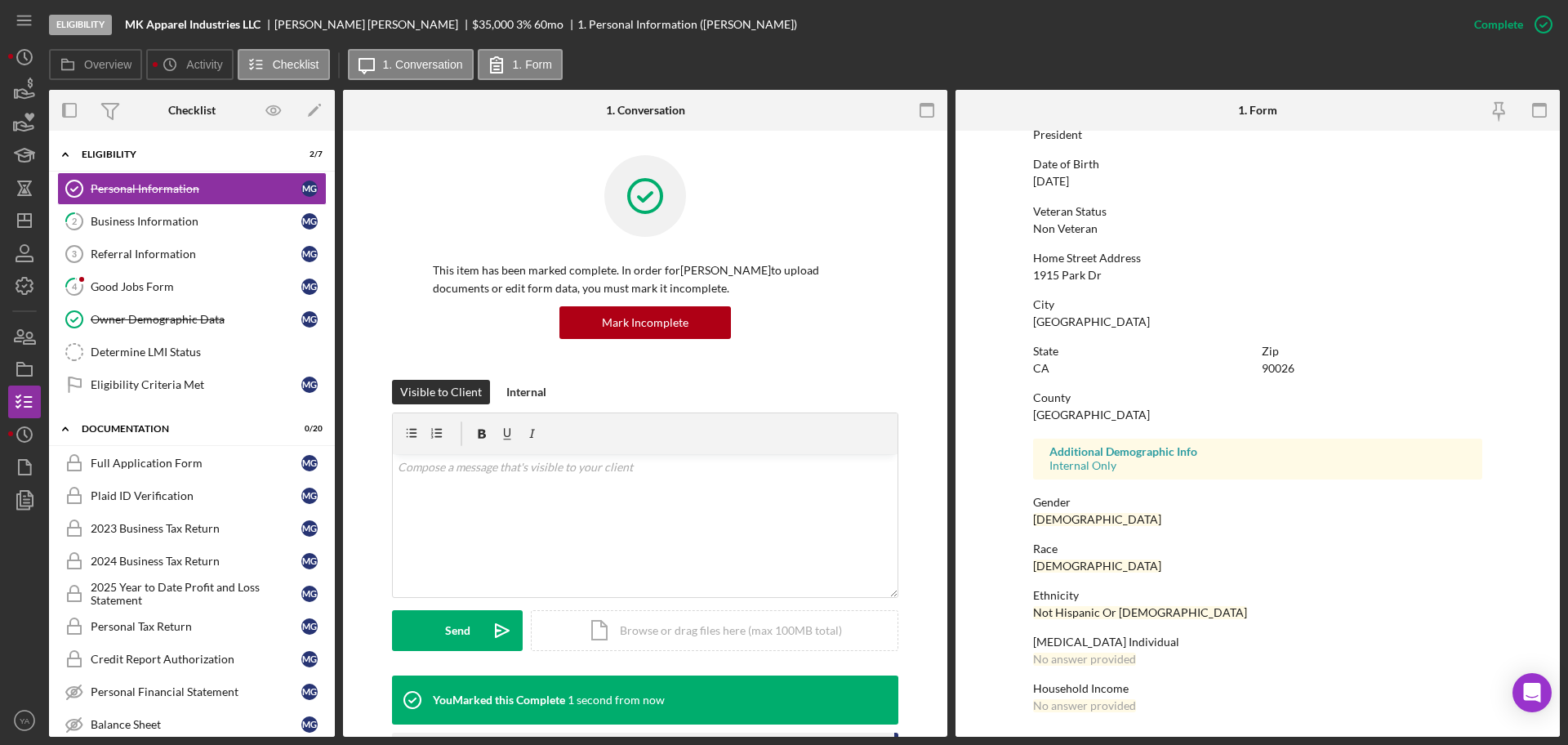
scroll to position [156, 0]
click at [195, 291] on div "Good Jobs Form" at bounding box center [196, 287] width 210 height 13
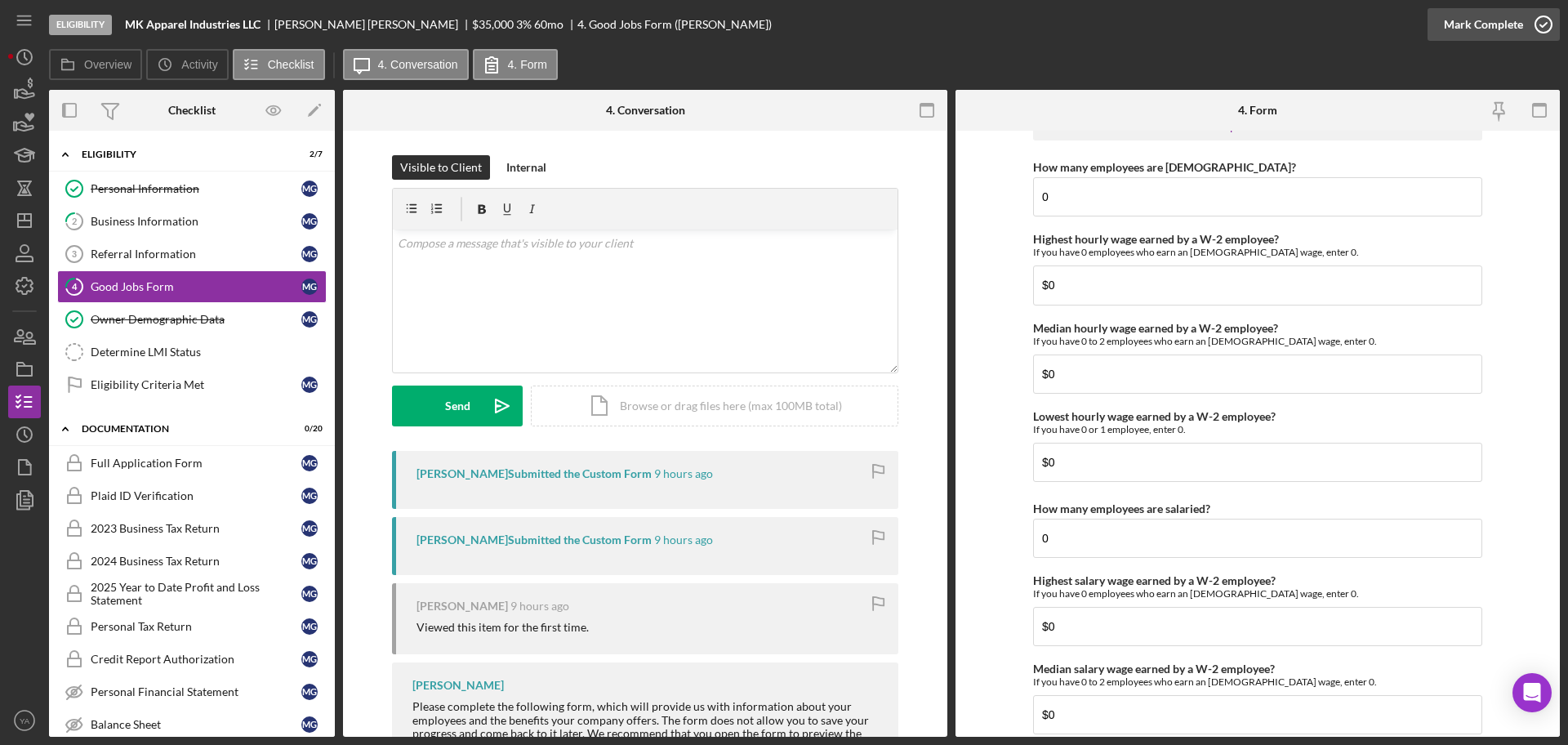
scroll to position [3139, 0]
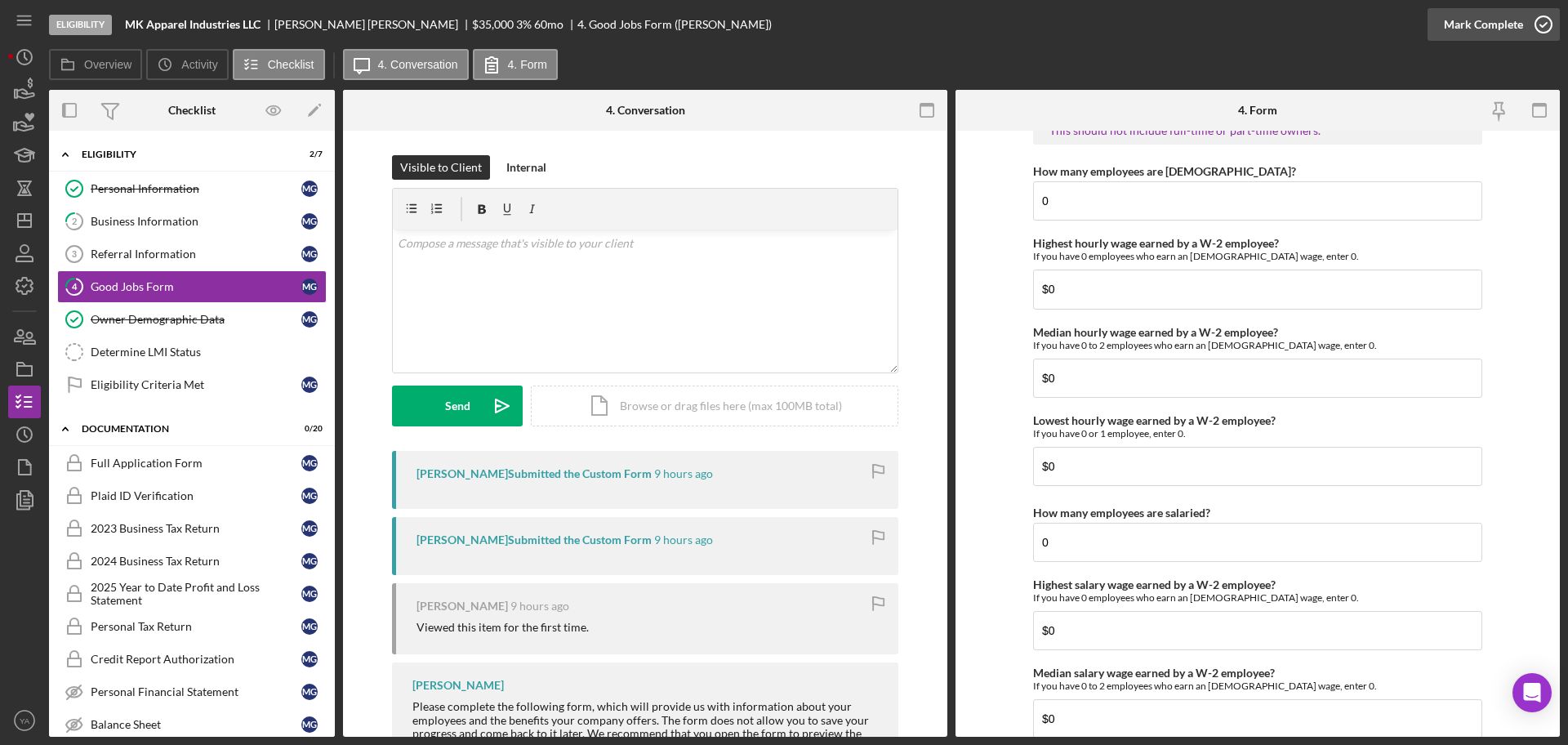
click at [1546, 15] on icon "button" at bounding box center [1544, 25] width 41 height 41
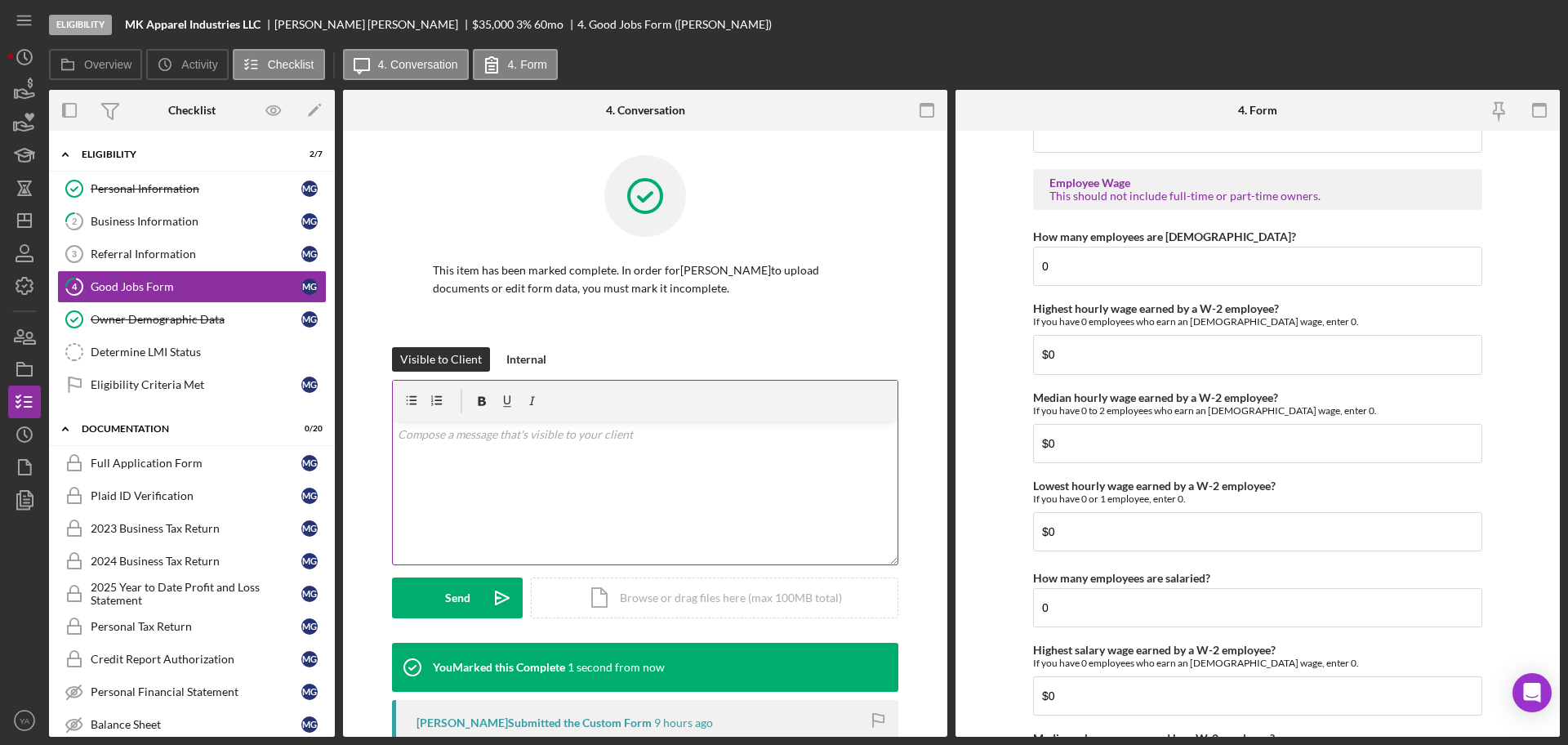
scroll to position [3204, 0]
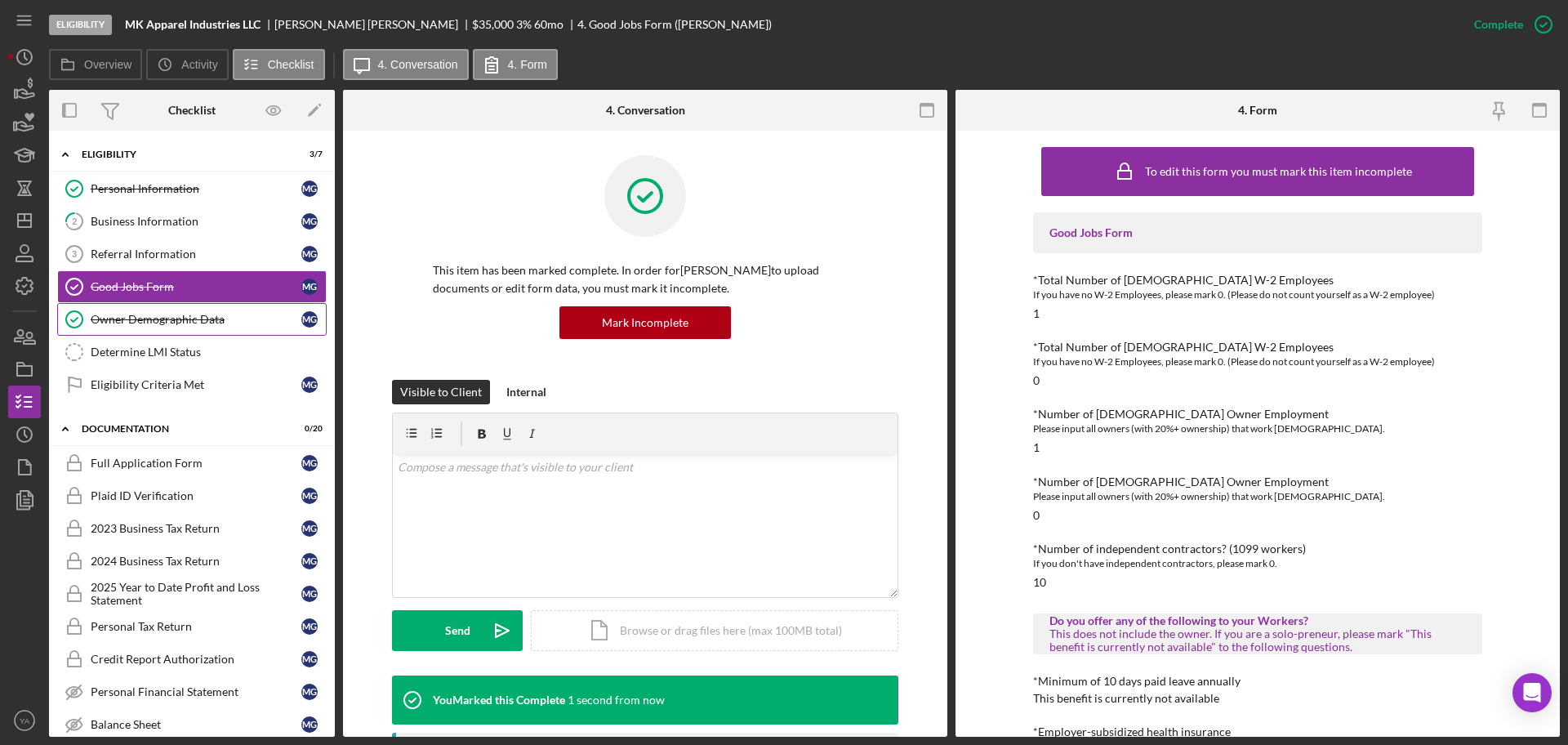
click at [237, 309] on link "Owner Demographic Data Owner Demographic Data M G" at bounding box center [191, 319] width 269 height 33
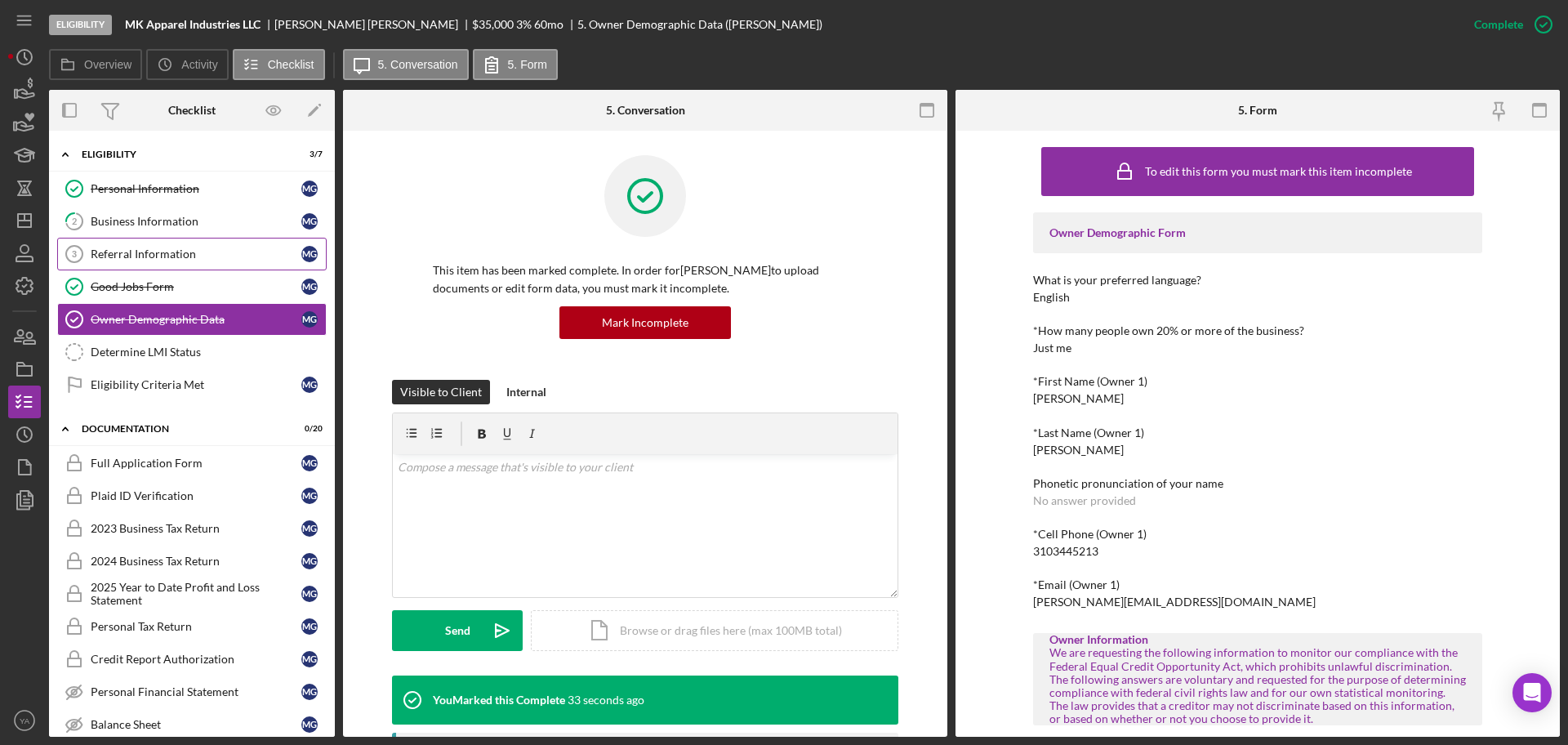
click at [221, 242] on link "Referral Information 3 Referral Information M G" at bounding box center [191, 254] width 269 height 33
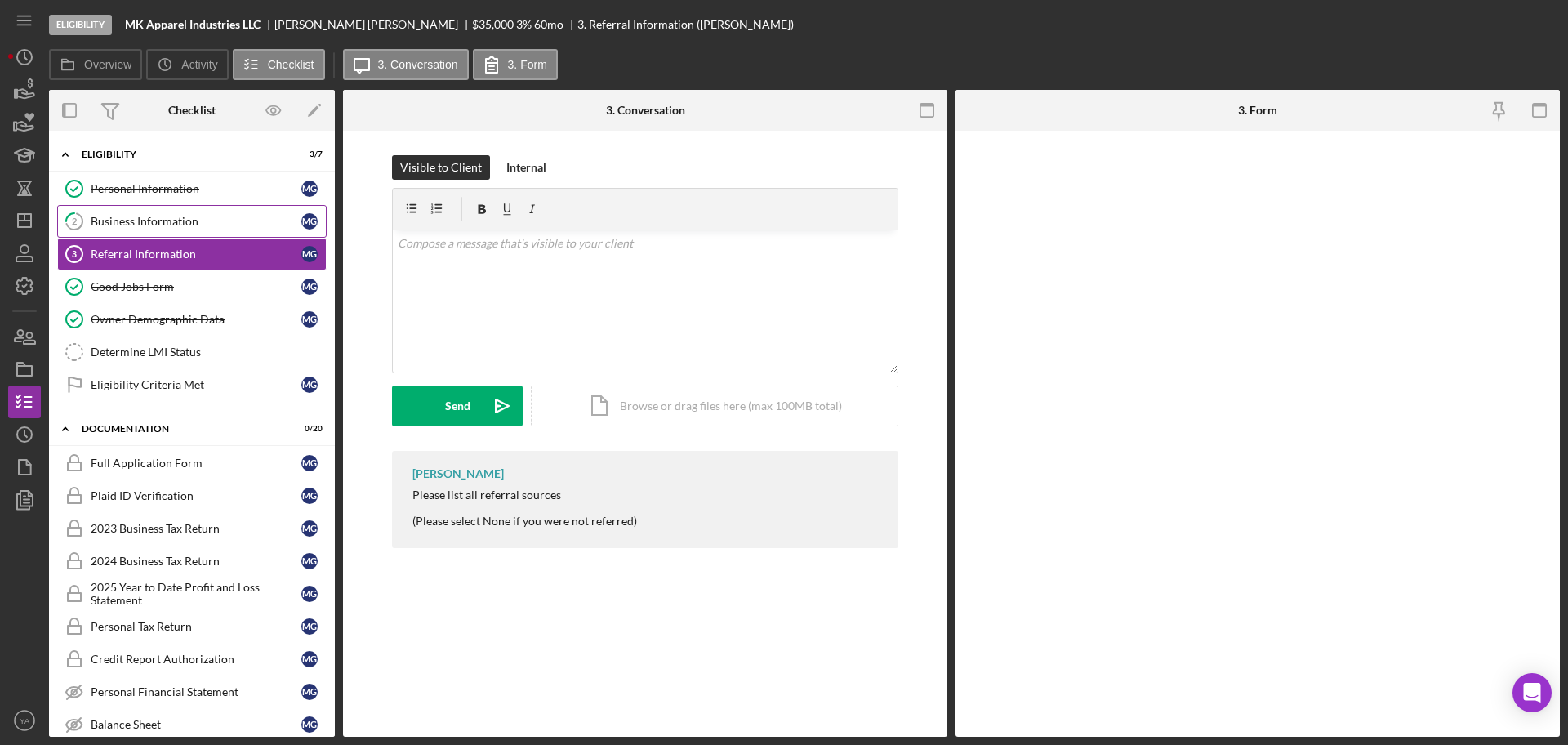
click at [242, 215] on div "Business Information" at bounding box center [196, 221] width 210 height 13
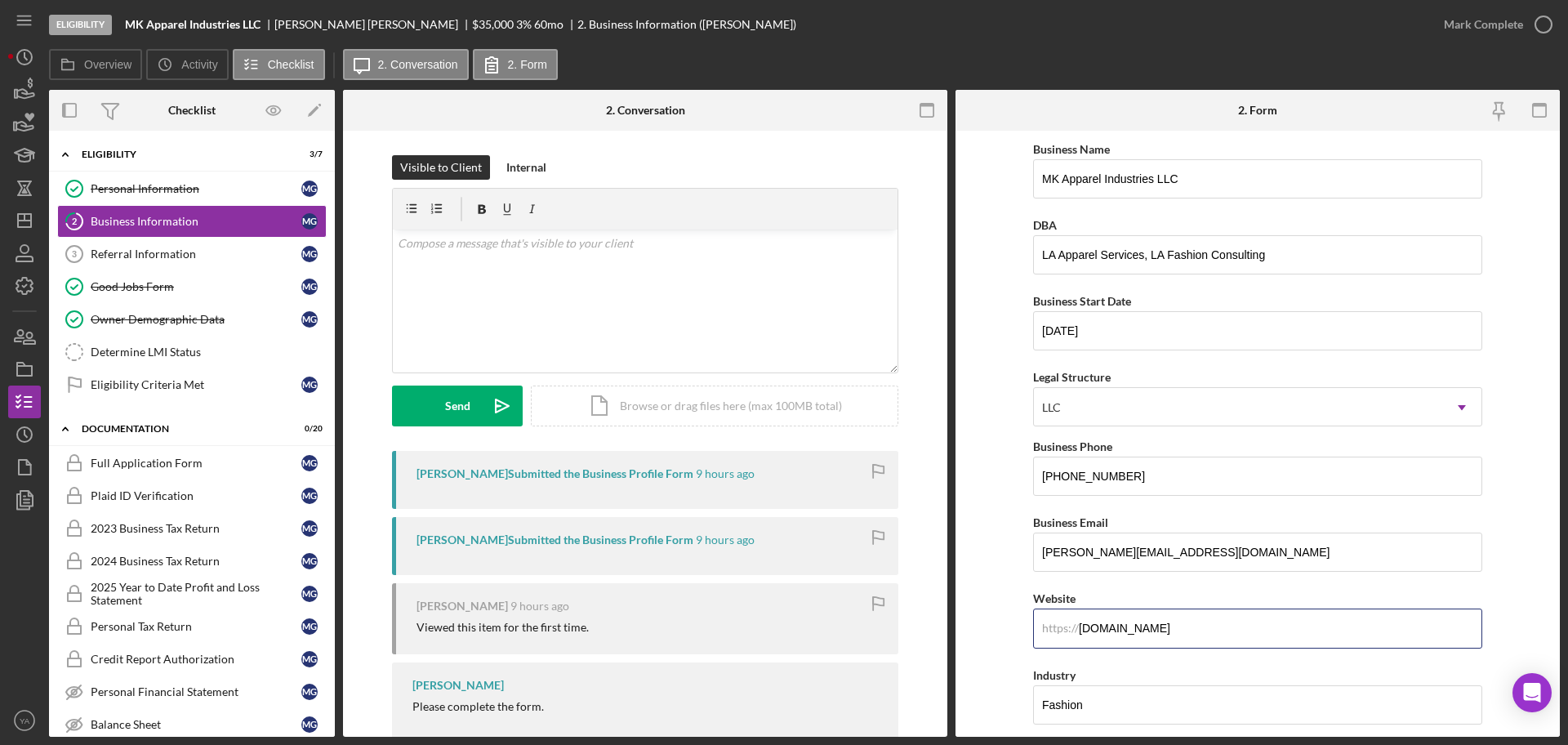
drag, startPoint x: 1257, startPoint y: 632, endPoint x: 1080, endPoint y: 651, distance: 178.0
click at [998, 589] on form "Business Name MK Apparel Industries LLC DBA LA Apparel Services, LA Fashion Con…" at bounding box center [1258, 434] width 604 height 606
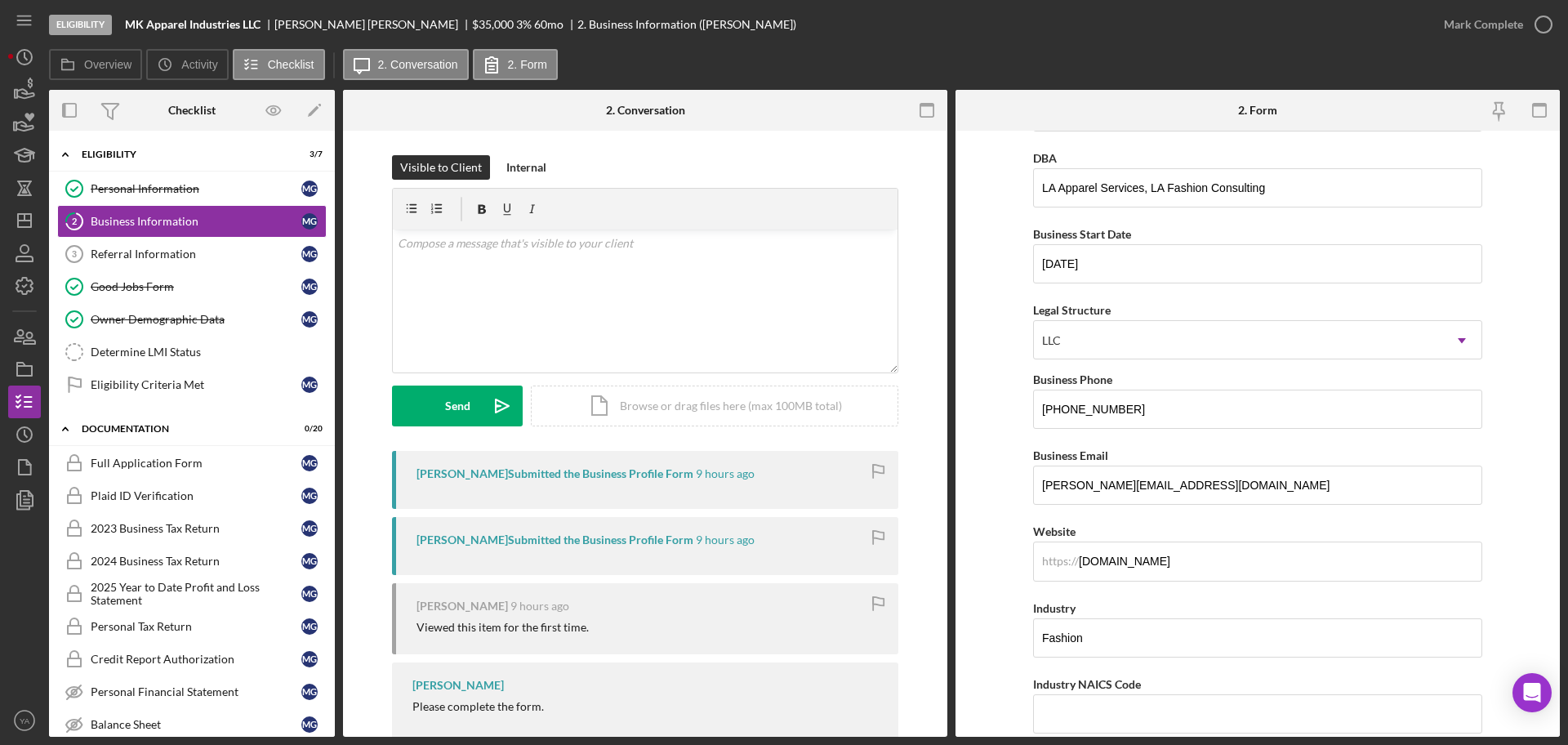
scroll to position [103, 0]
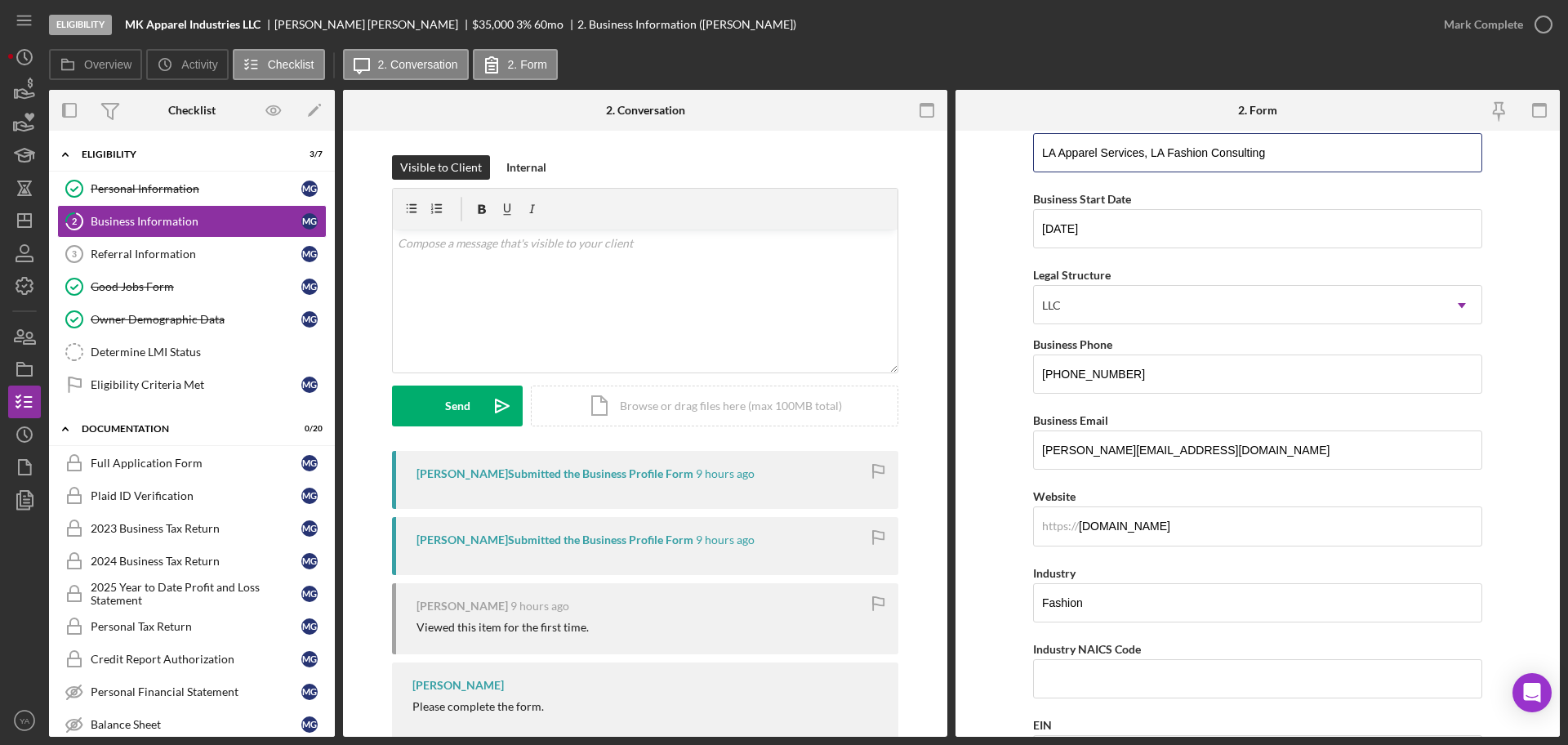
drag, startPoint x: 1273, startPoint y: 152, endPoint x: 928, endPoint y: 169, distance: 345.4
click at [928, 169] on div "Overview Internal Workflow Stage Eligibility Icon/Dropdown Arrow Archive (can u…" at bounding box center [804, 413] width 1511 height 647
drag, startPoint x: 663, startPoint y: 248, endPoint x: 673, endPoint y: 240, distance: 12.8
click at [671, 240] on div "v Color teal Color pink Remove color Add row above Add row below Add column bef…" at bounding box center [645, 301] width 505 height 143
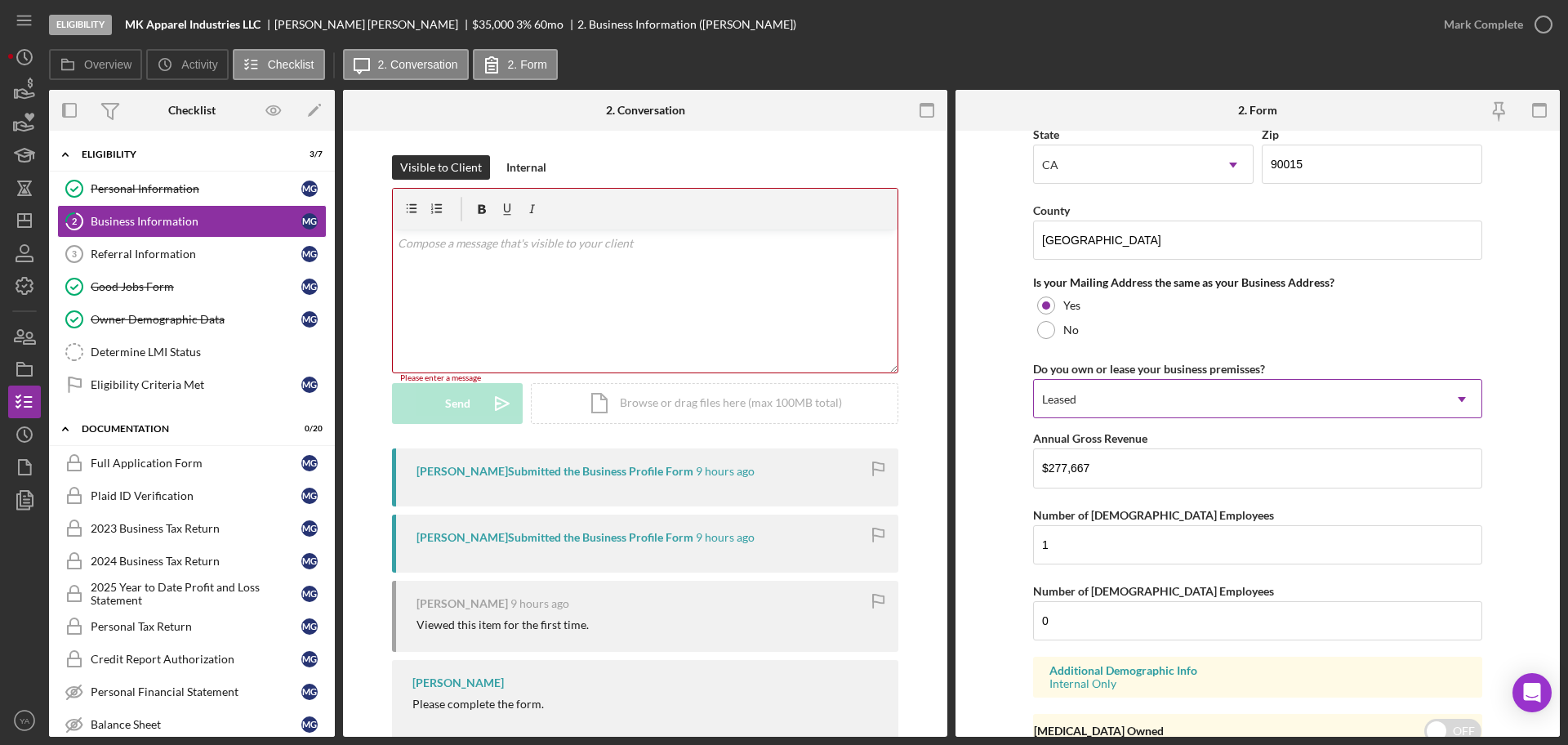
scroll to position [1105, 0]
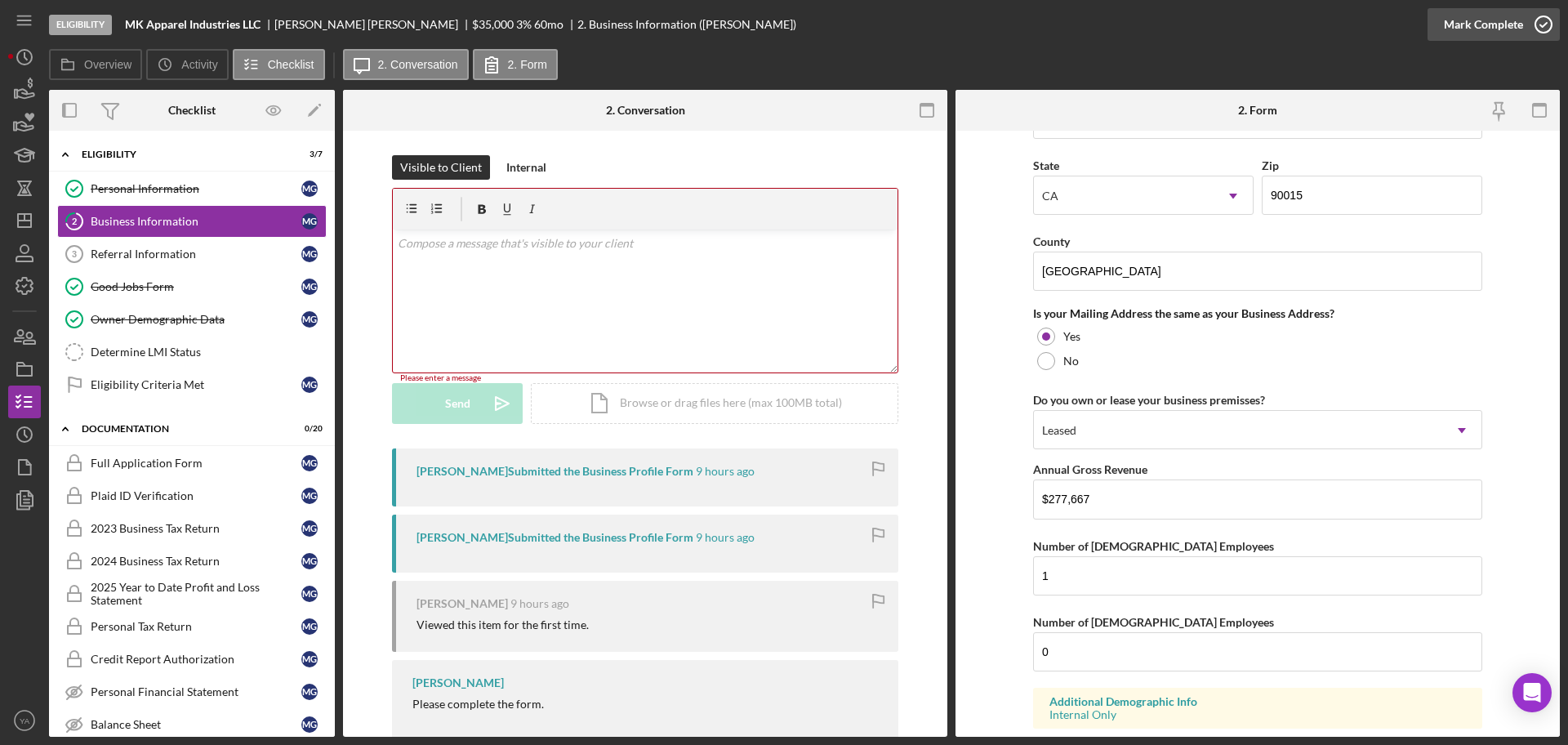
click at [1524, 28] on icon "button" at bounding box center [1544, 25] width 41 height 41
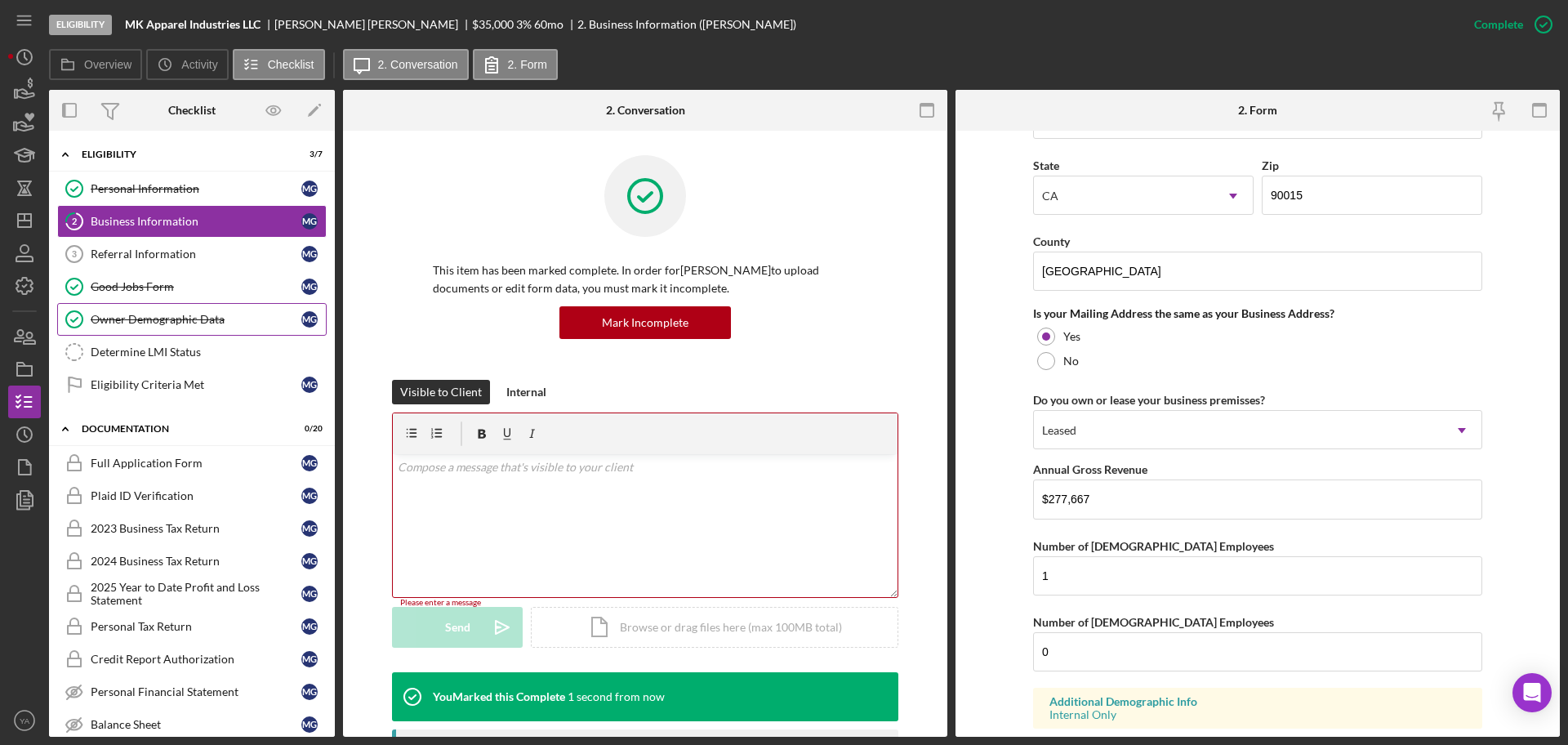
scroll to position [626, 0]
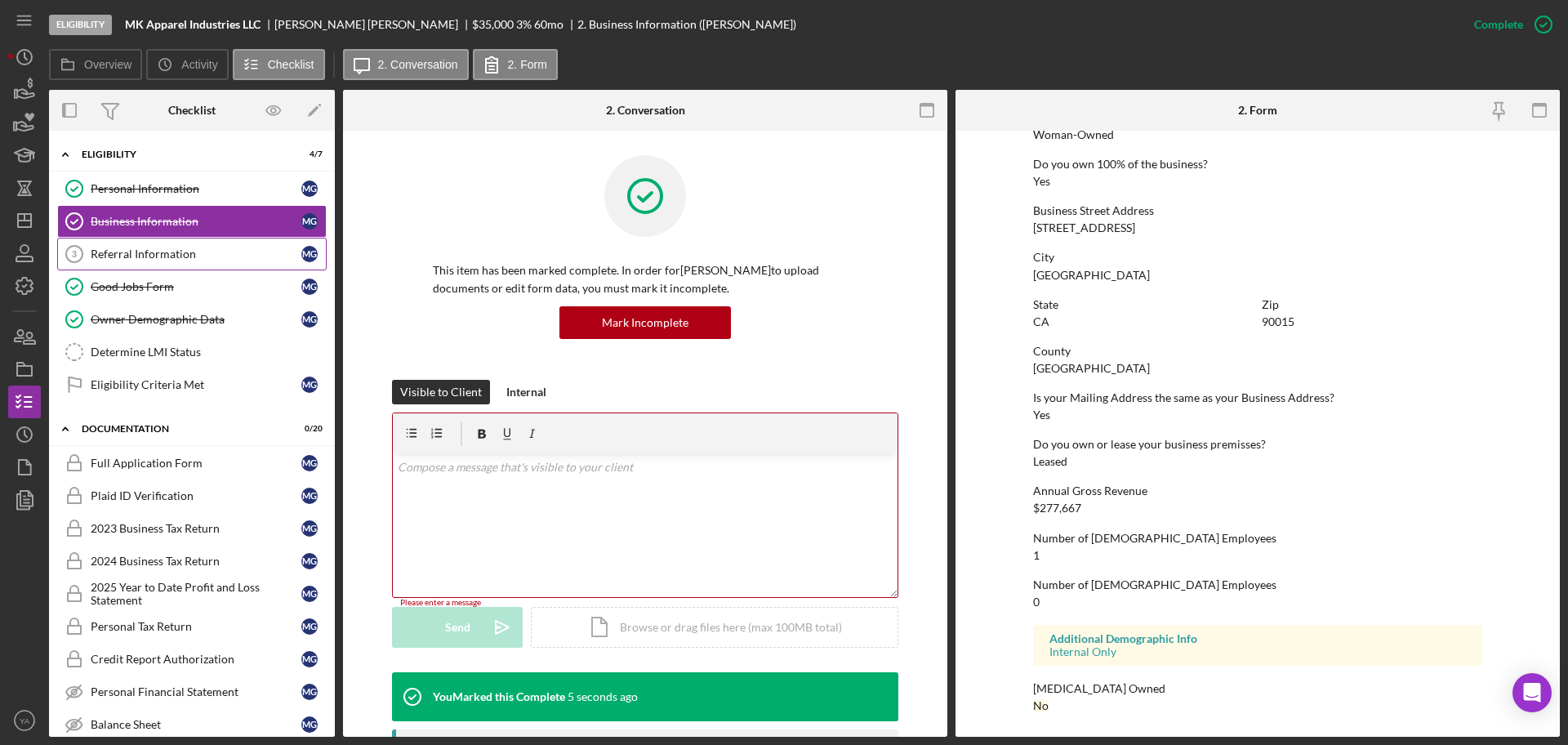
click at [192, 252] on div "Referral Information" at bounding box center [196, 254] width 210 height 13
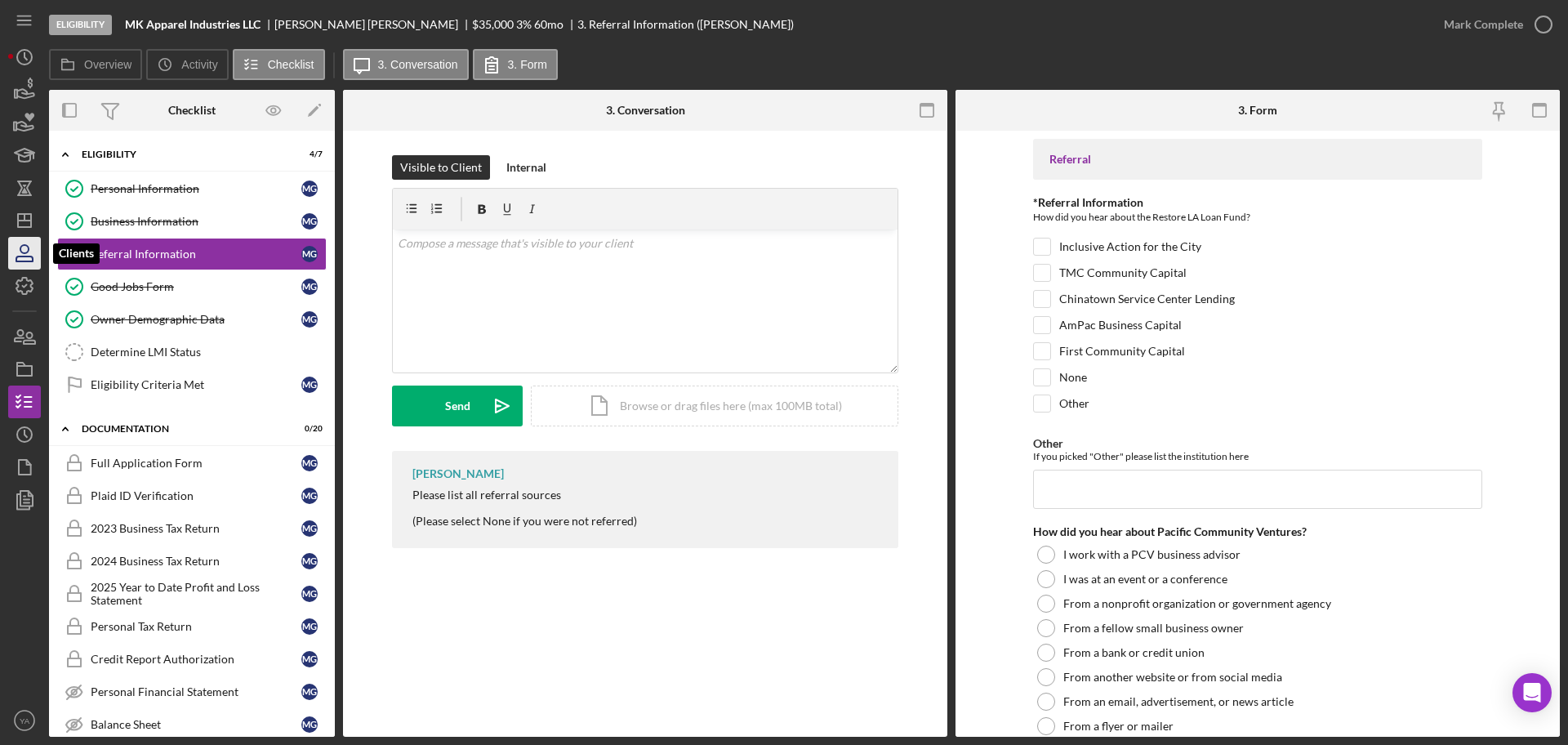
click at [37, 236] on icon "button" at bounding box center [24, 253] width 41 height 41
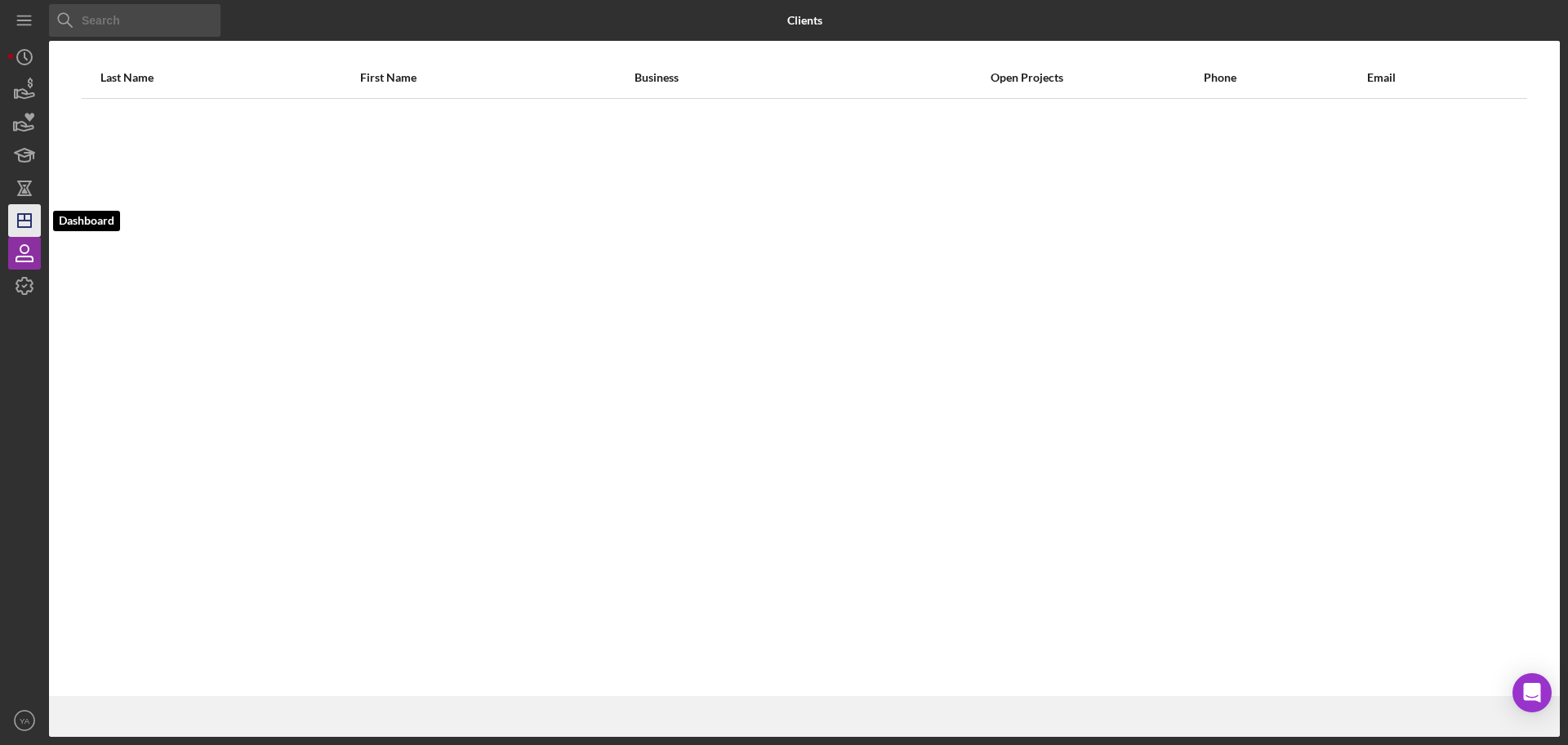
click at [37, 217] on icon "Icon/Dashboard" at bounding box center [24, 221] width 41 height 41
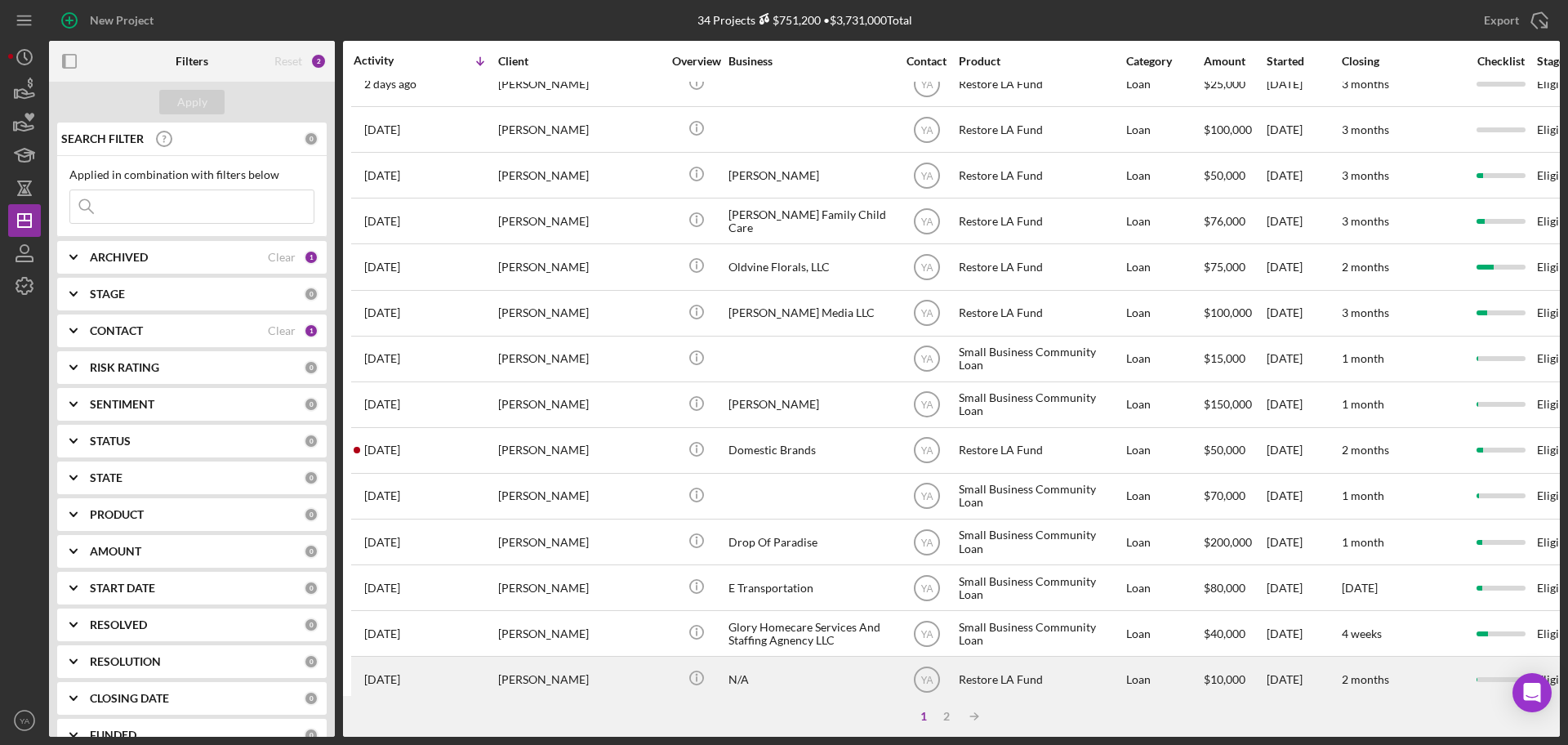
scroll to position [511, 0]
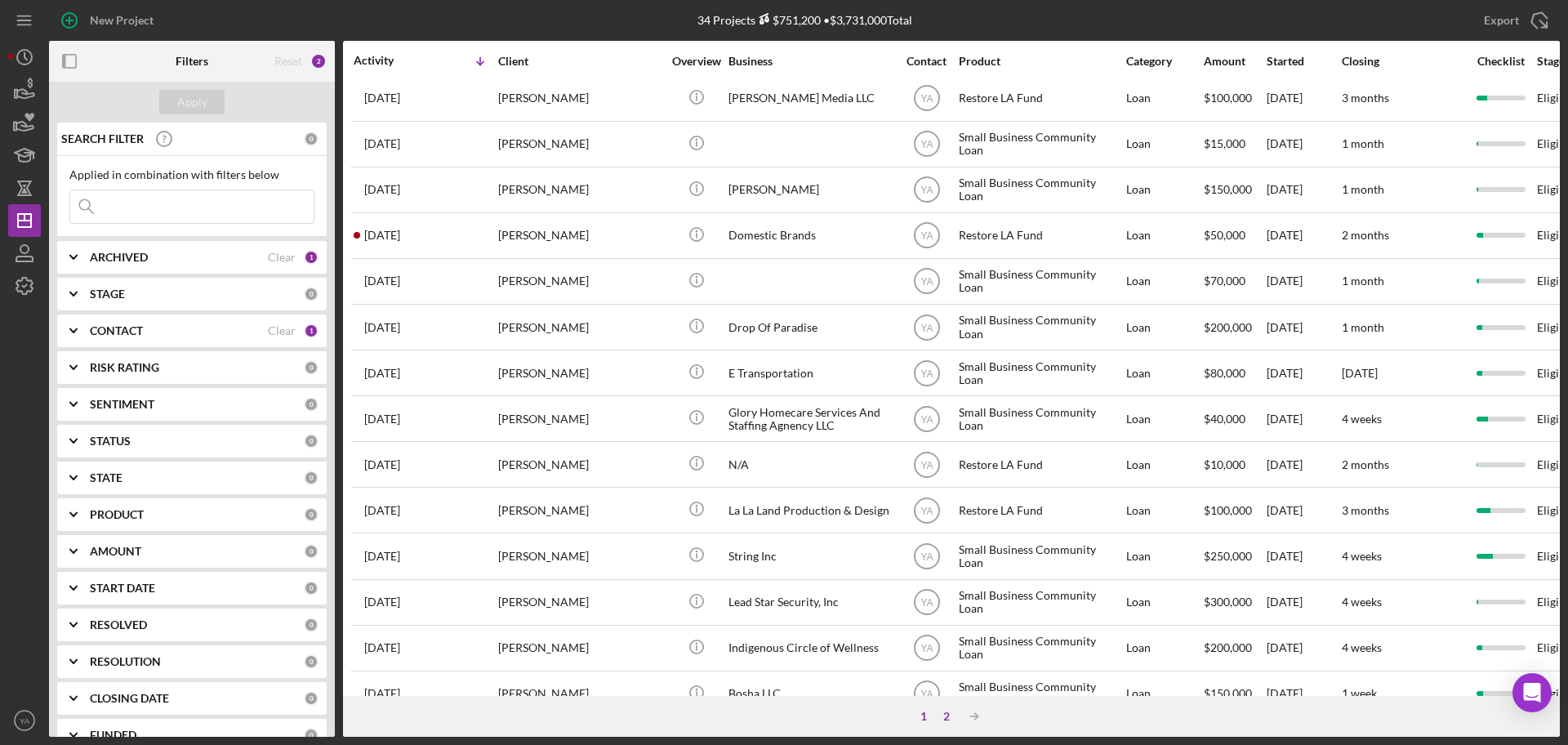
click at [938, 717] on div "2" at bounding box center [946, 717] width 23 height 13
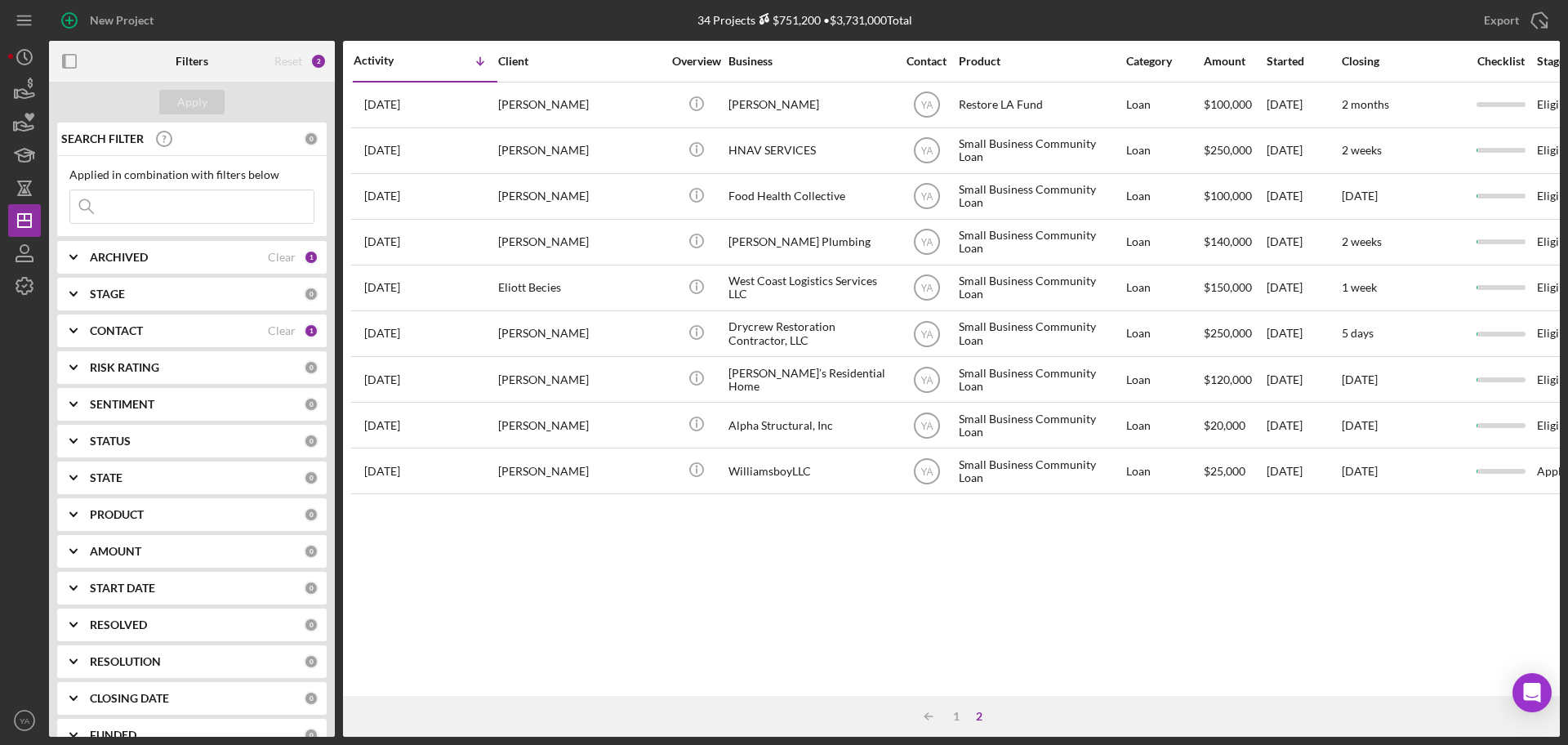
scroll to position [0, 0]
click at [967, 724] on div "Icon/Table Sort Arrow 1 2" at bounding box center [951, 716] width 1217 height 41
click at [959, 722] on div "1" at bounding box center [956, 717] width 23 height 13
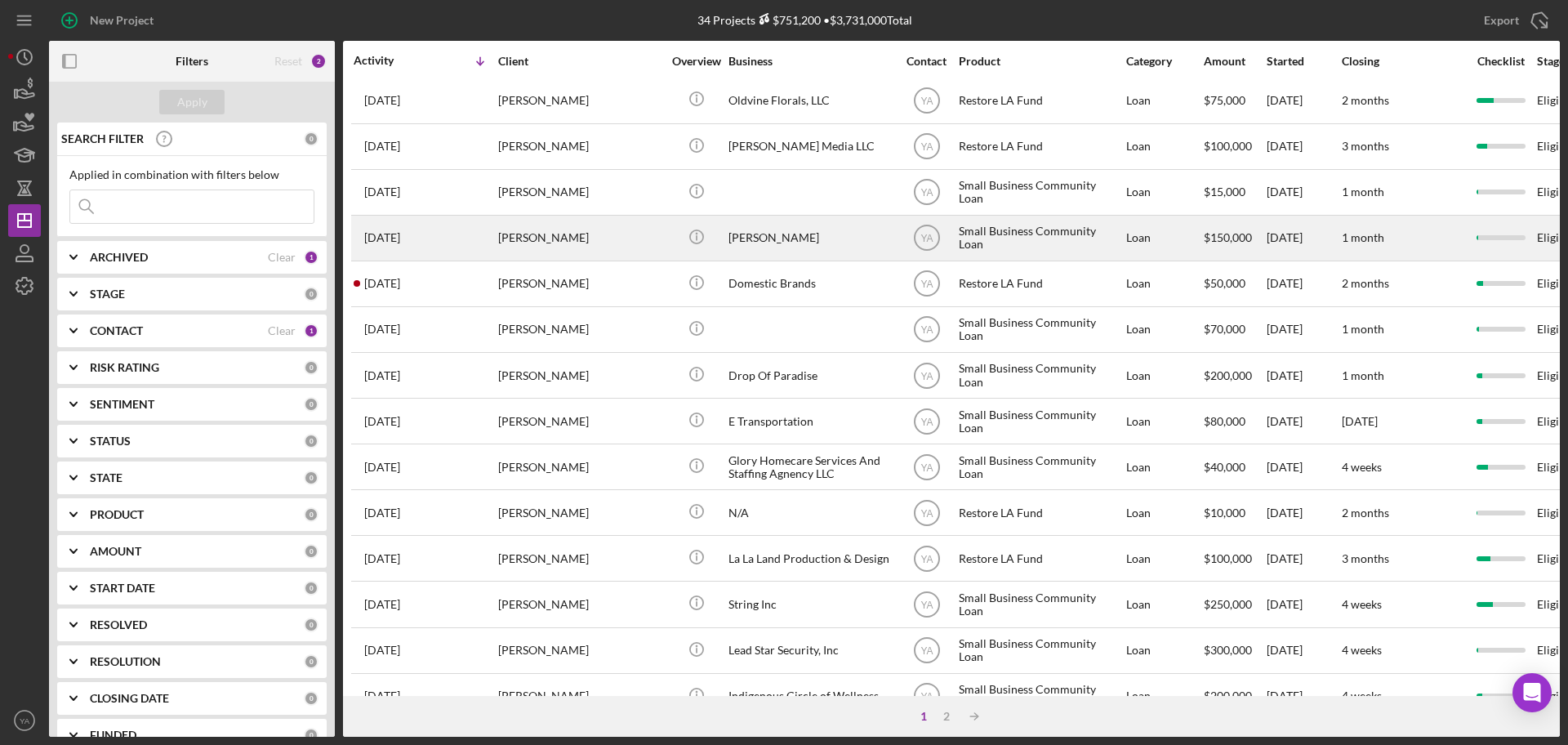
scroll to position [454, 0]
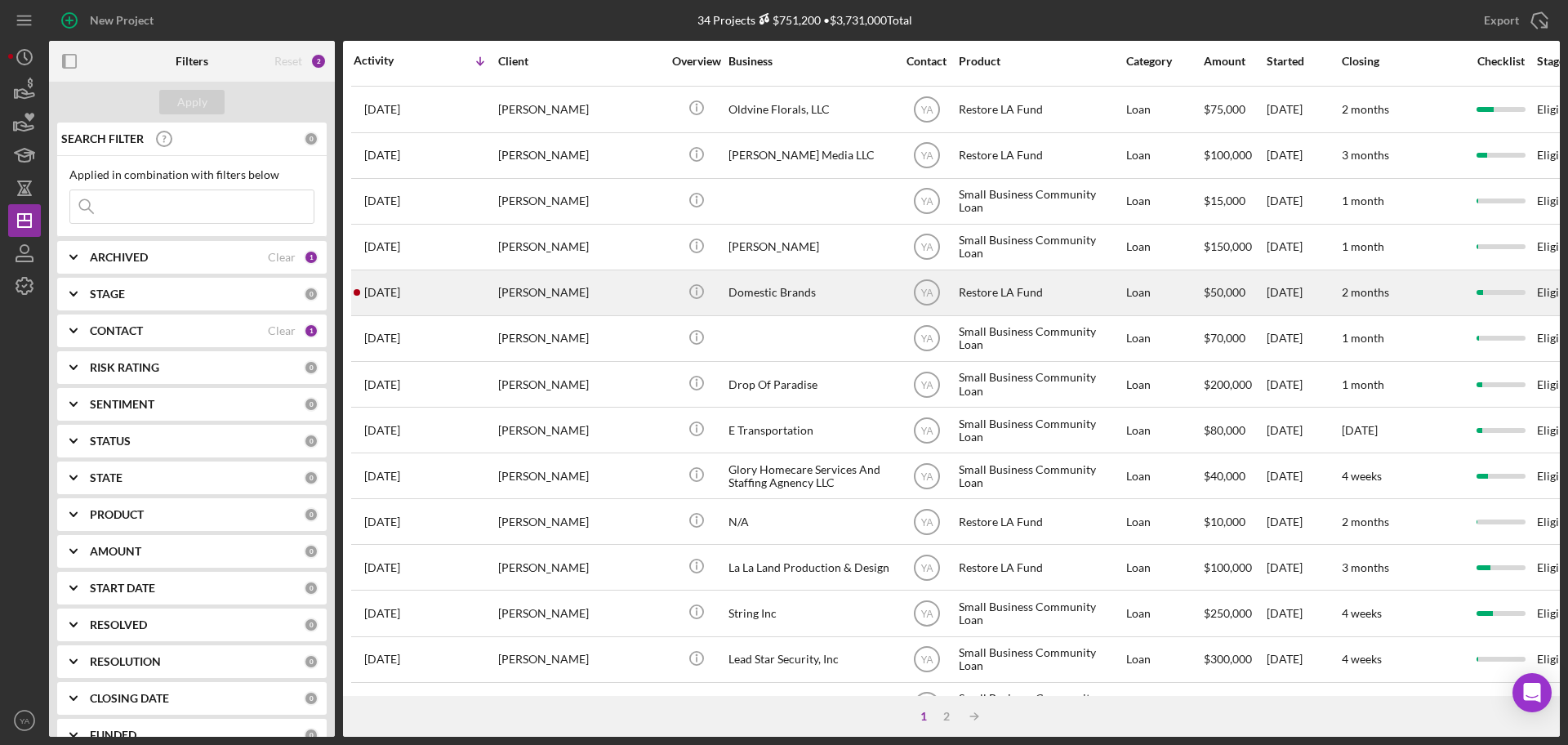
click at [587, 298] on div "[PERSON_NAME]" at bounding box center [579, 293] width 163 height 44
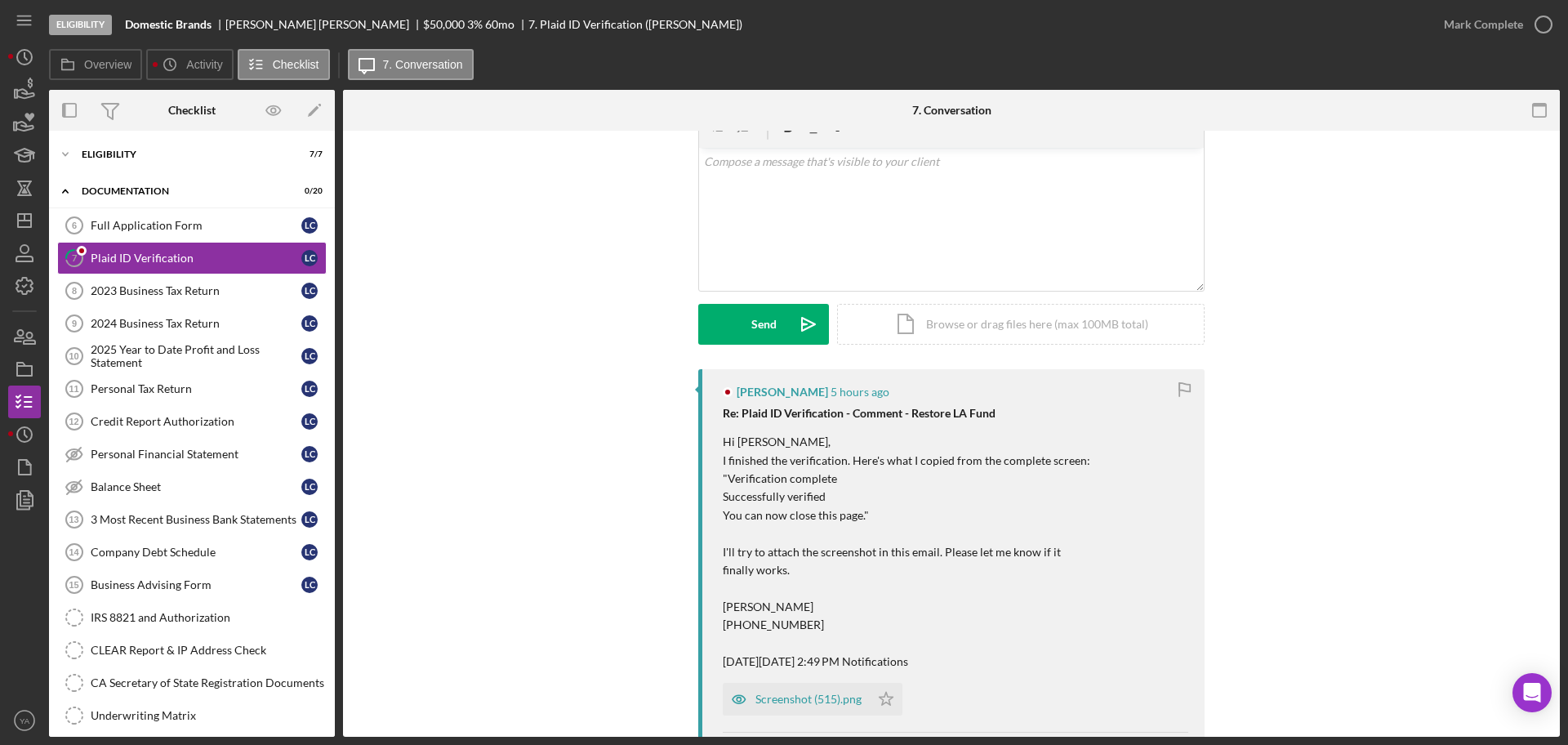
scroll to position [204, 0]
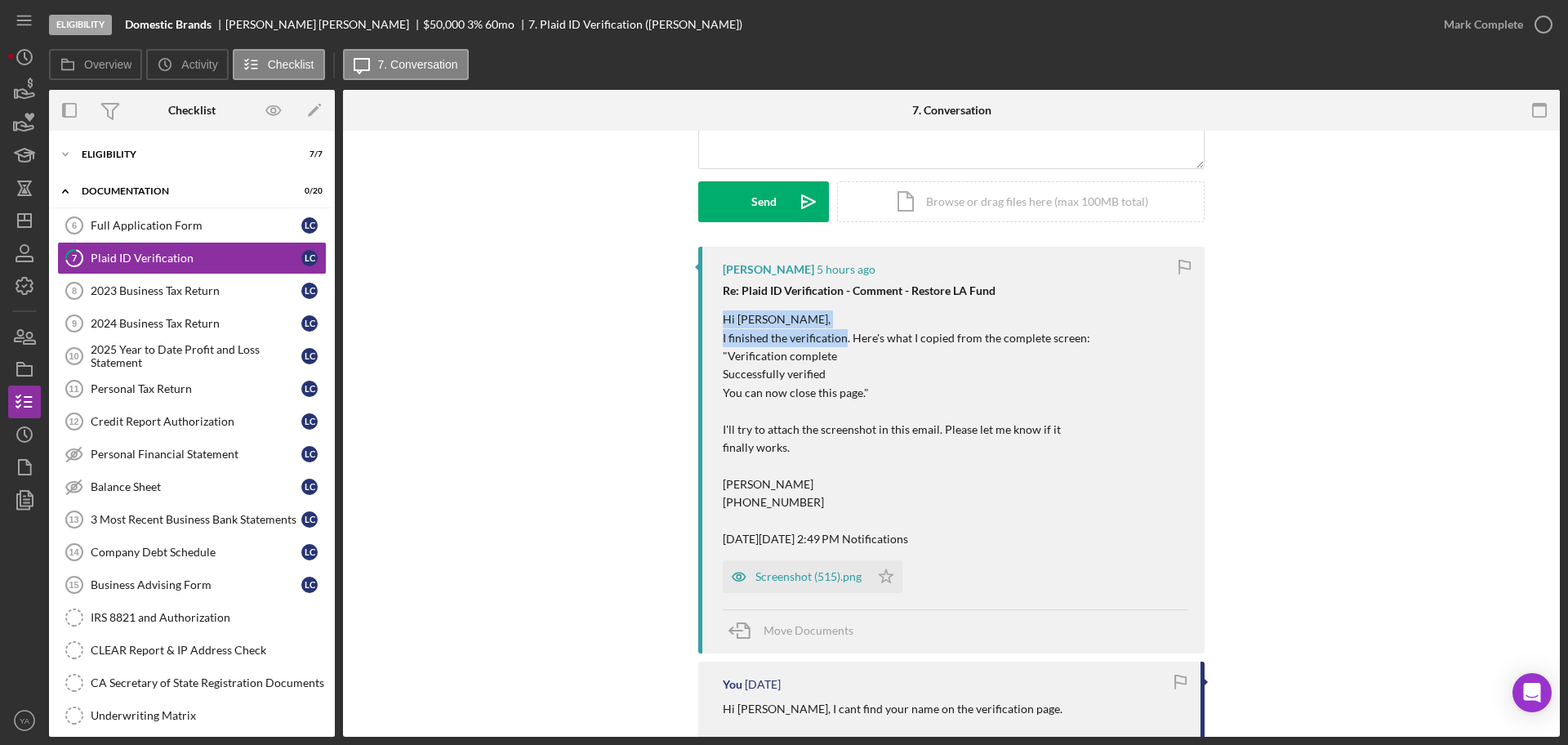
drag, startPoint x: 723, startPoint y: 311, endPoint x: 882, endPoint y: 344, distance: 162.4
click at [882, 344] on p "Hi [PERSON_NAME], I finished the verification. Here's what I copied from the co…" at bounding box center [906, 429] width 367 height 238
click at [882, 346] on p "Hi [PERSON_NAME], I finished the verification. Here's what I copied from the co…" at bounding box center [906, 429] width 367 height 238
click at [955, 340] on p "Hi [PERSON_NAME], I finished the verification. Here's what I copied from the co…" at bounding box center [906, 429] width 367 height 238
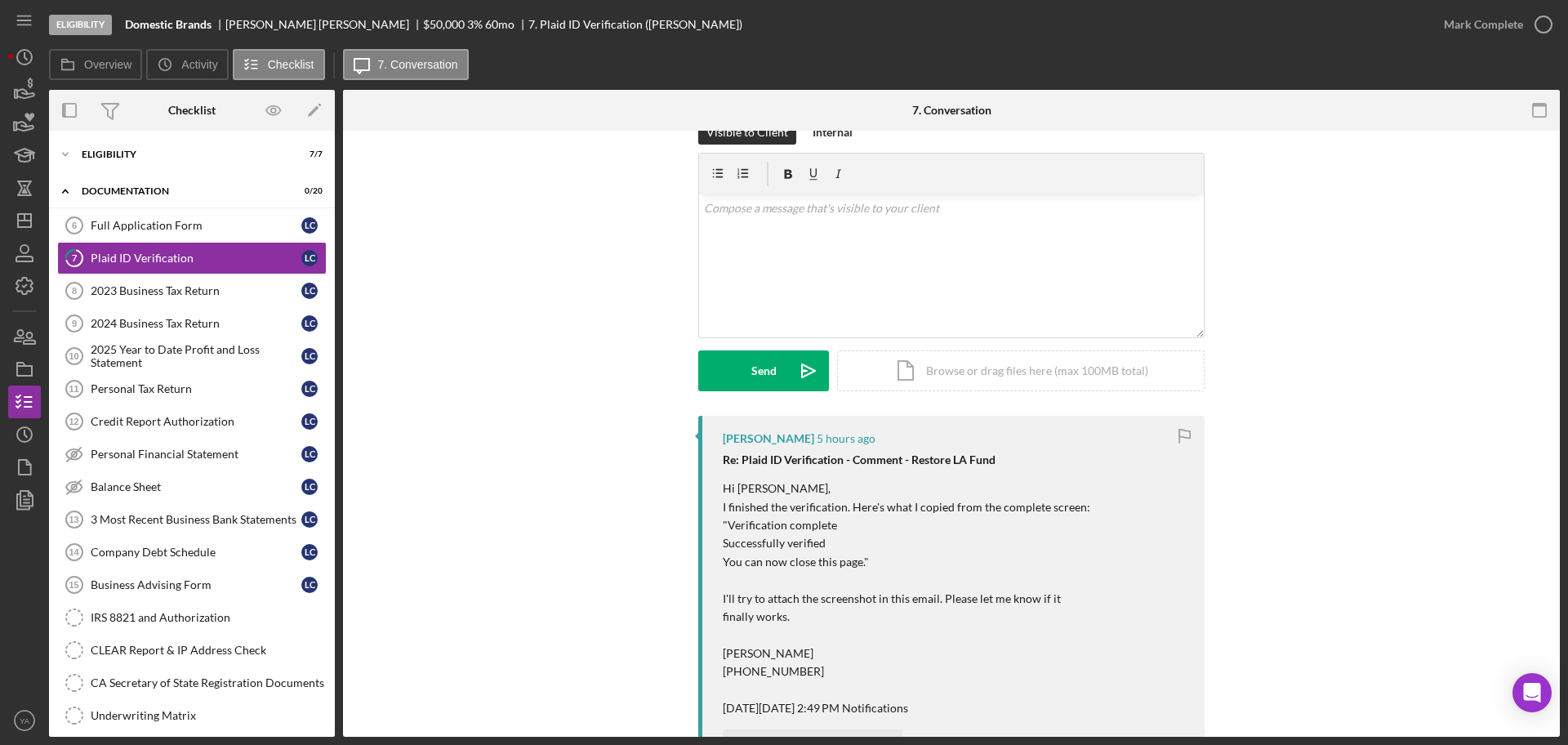
scroll to position [0, 0]
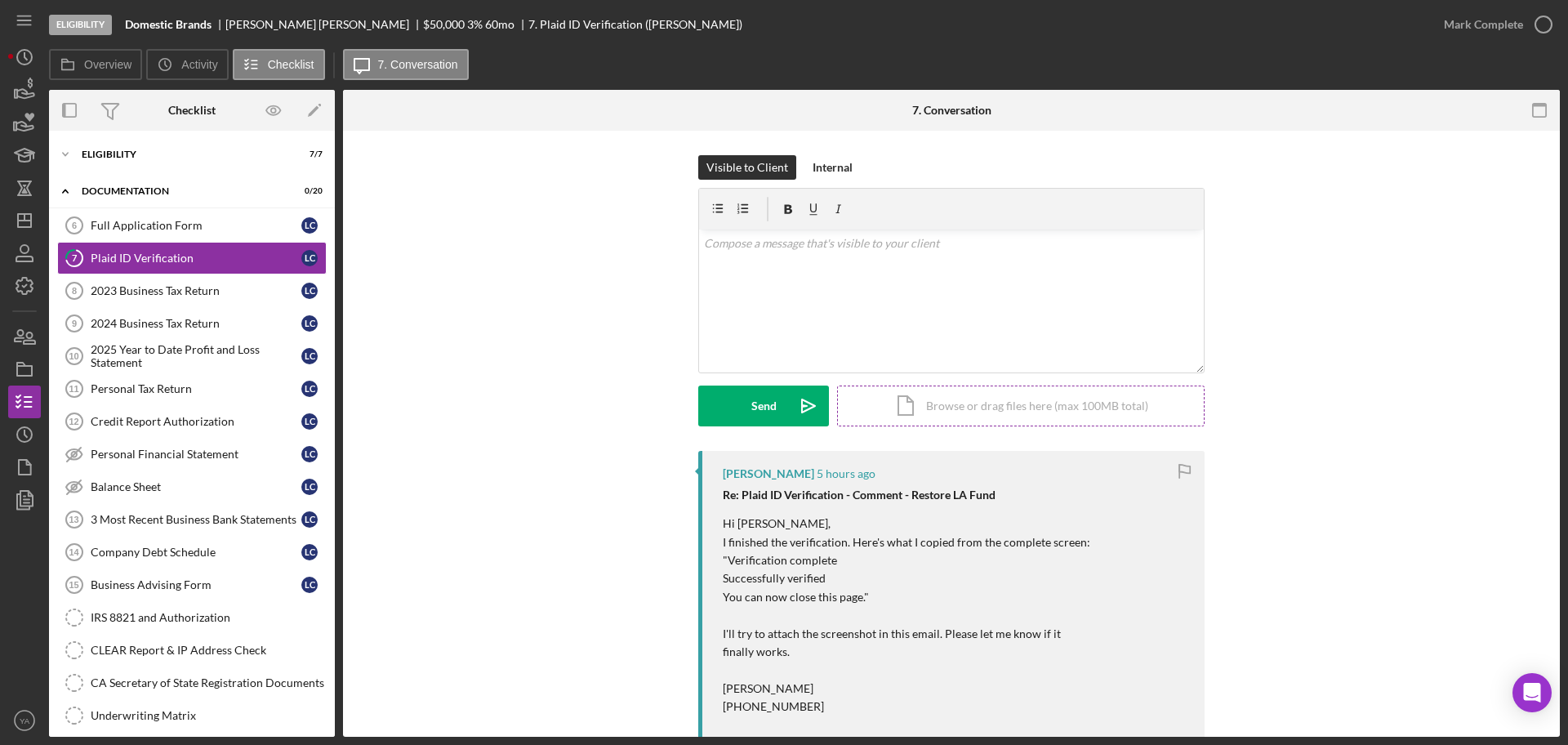
click at [962, 405] on div "Icon/Document Browse or drag files here (max 100MB total) Tap to choose files o…" at bounding box center [1020, 406] width 367 height 41
click at [825, 158] on div "Internal" at bounding box center [833, 167] width 40 height 25
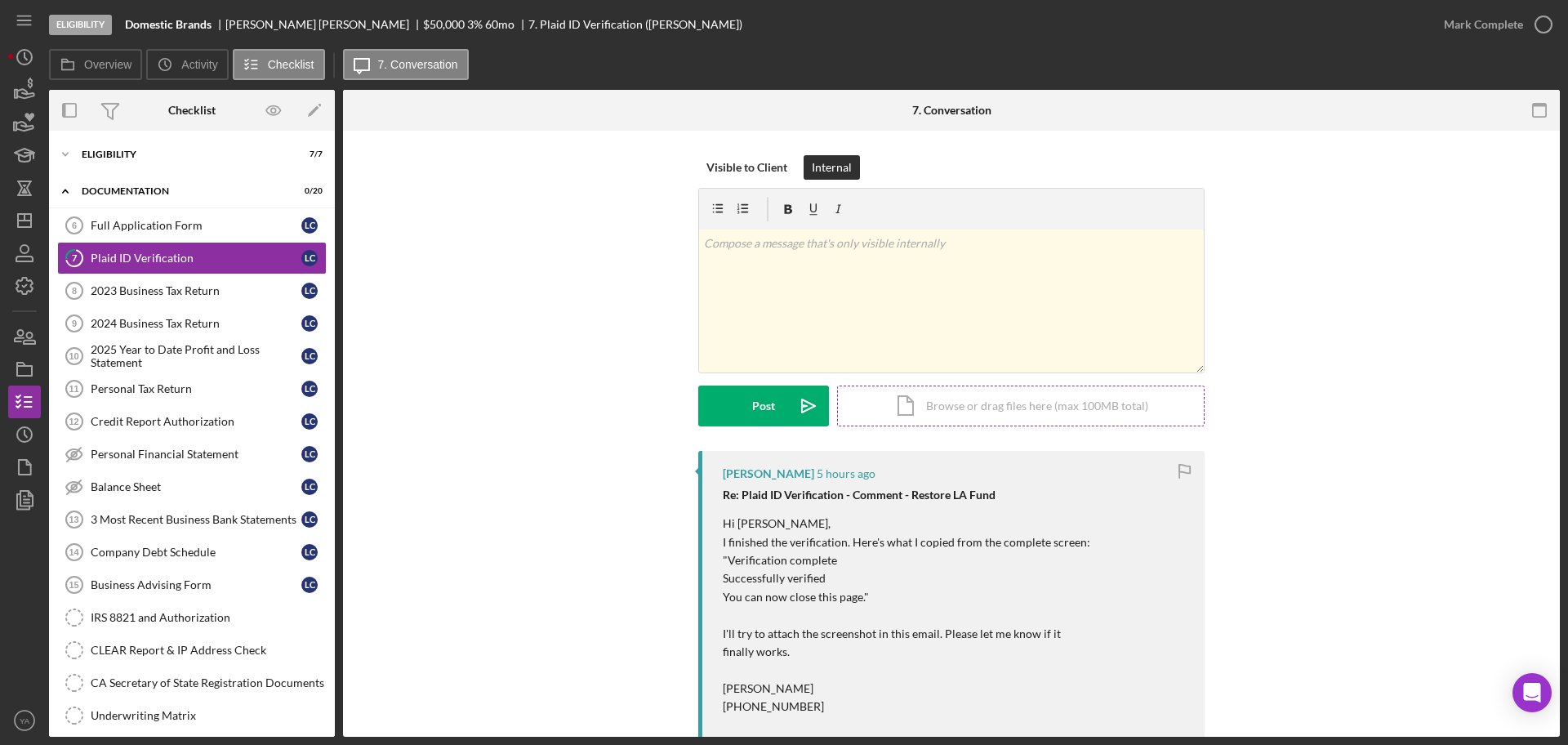
click at [971, 415] on div "Icon/Document Browse or drag files here (max 100MB total) Tap to choose files o…" at bounding box center [1020, 406] width 367 height 41
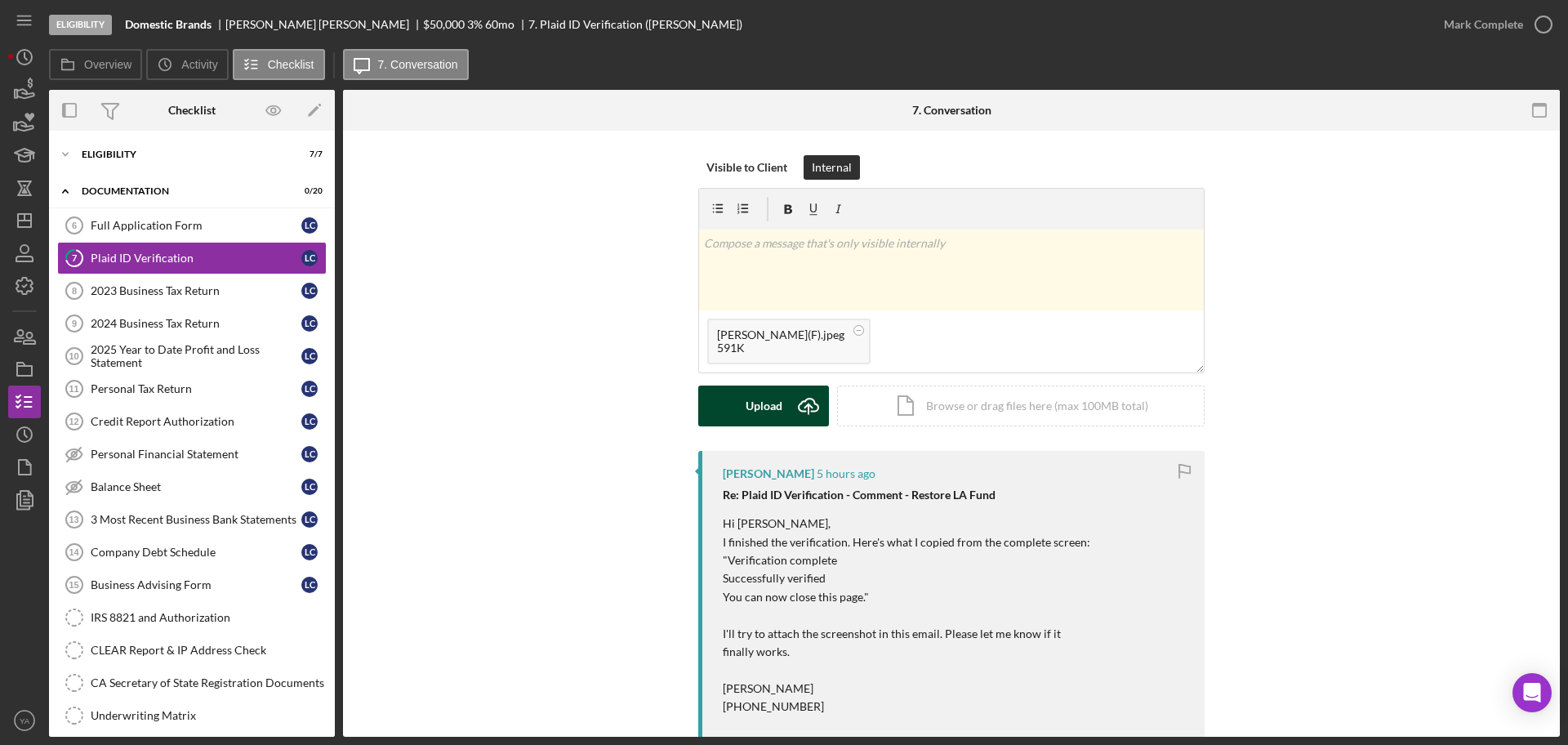
click at [763, 397] on div "Upload" at bounding box center [764, 406] width 37 height 41
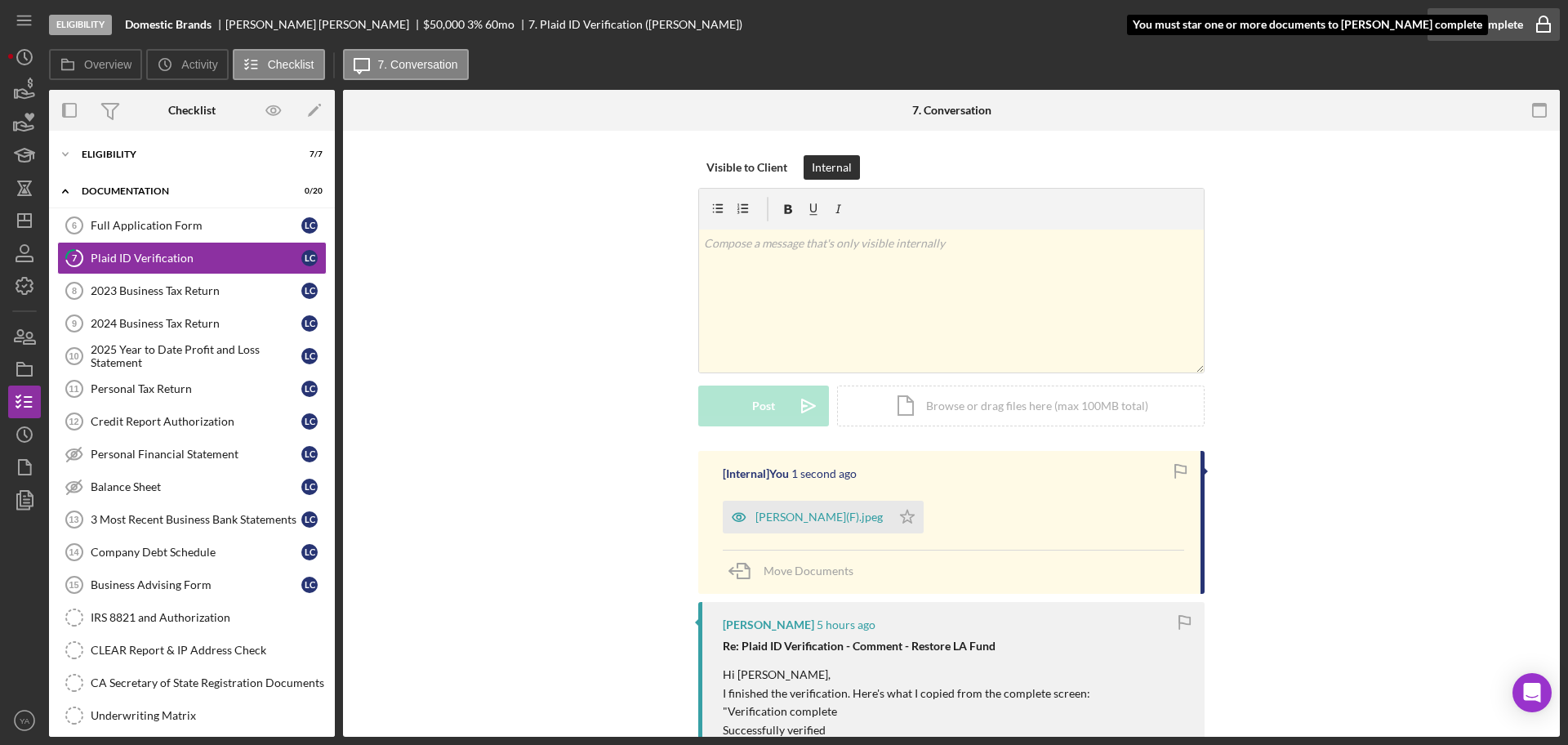
click at [1503, 37] on div "Mark Complete" at bounding box center [1483, 25] width 79 height 33
click at [924, 519] on icon "Icon/Star" at bounding box center [907, 517] width 33 height 33
click at [1514, 32] on div "Mark Complete" at bounding box center [1483, 25] width 79 height 33
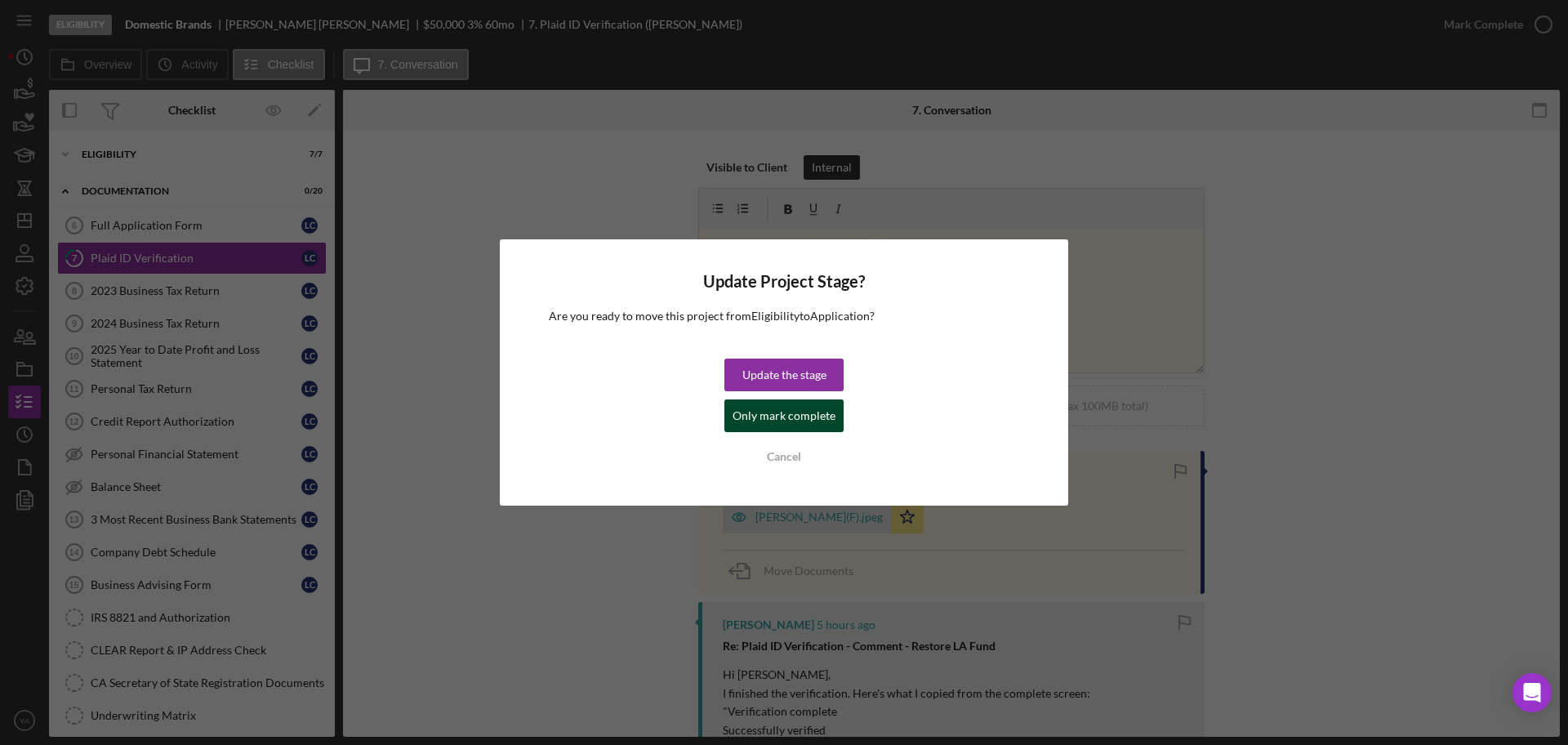
click at [829, 426] on div "Only mark complete" at bounding box center [784, 416] width 102 height 33
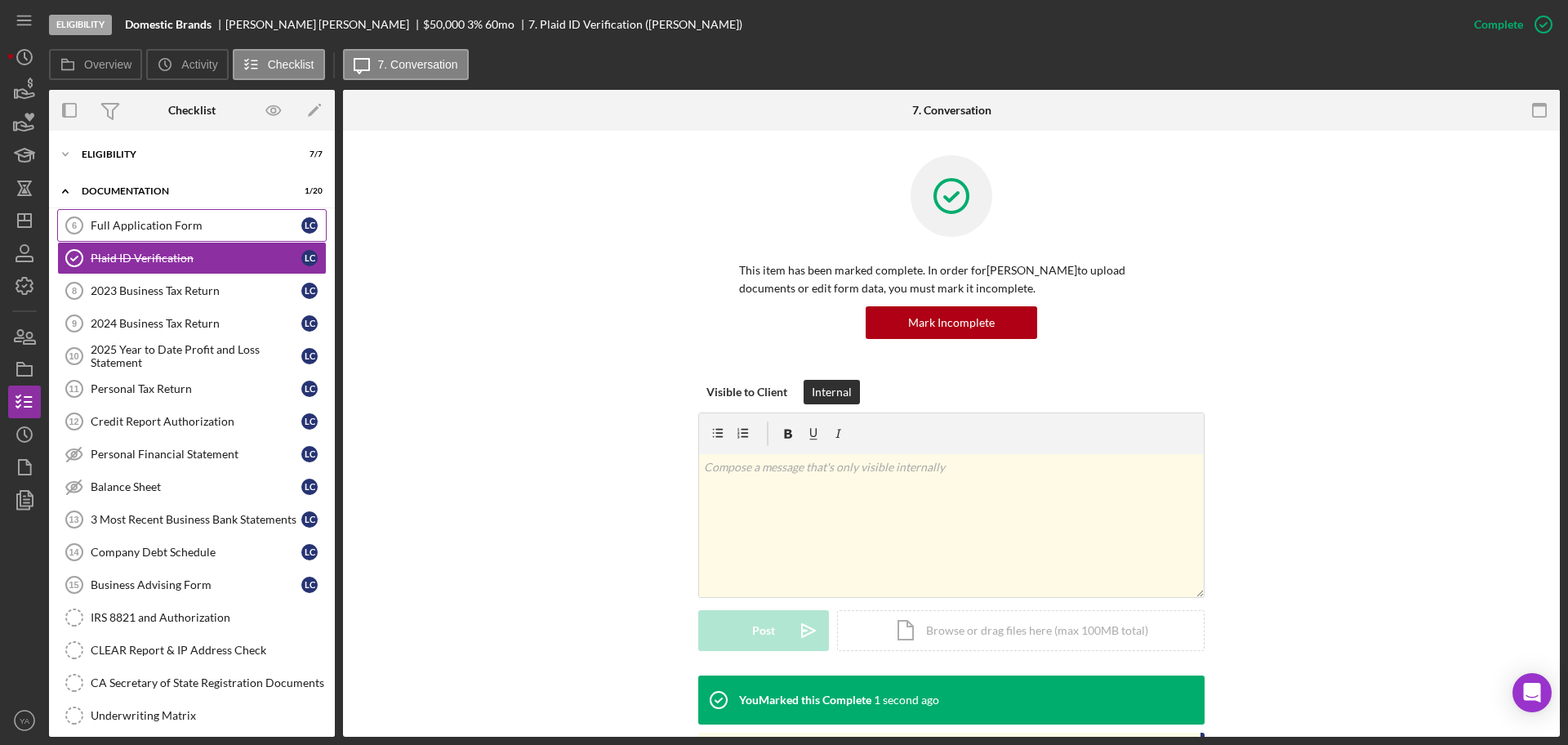
click at [191, 217] on link "Full Application Form 6 Full Application Form L C" at bounding box center [191, 226] width 269 height 33
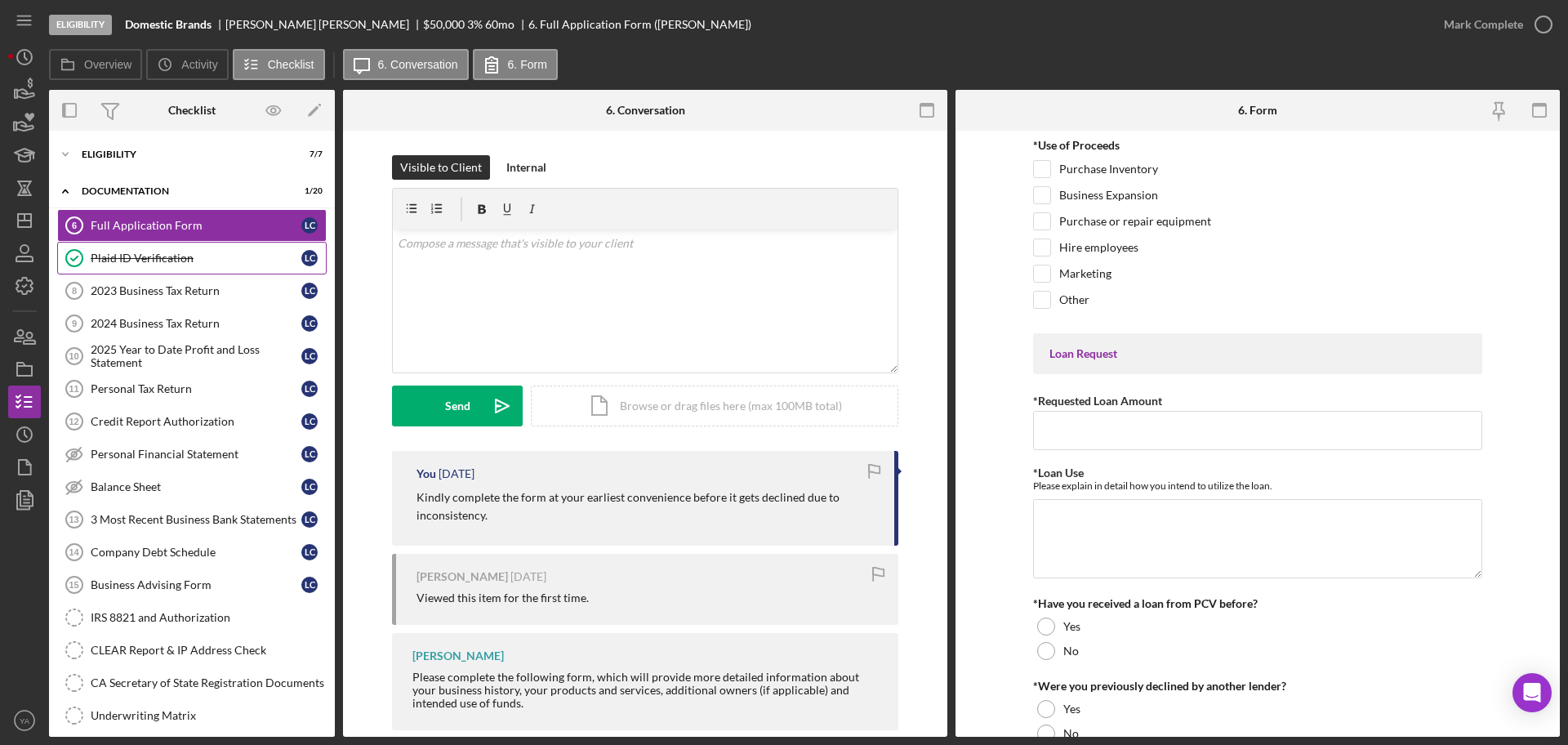
click at [209, 267] on link "Plaid ID Verification Plaid ID Verification L C" at bounding box center [191, 259] width 269 height 33
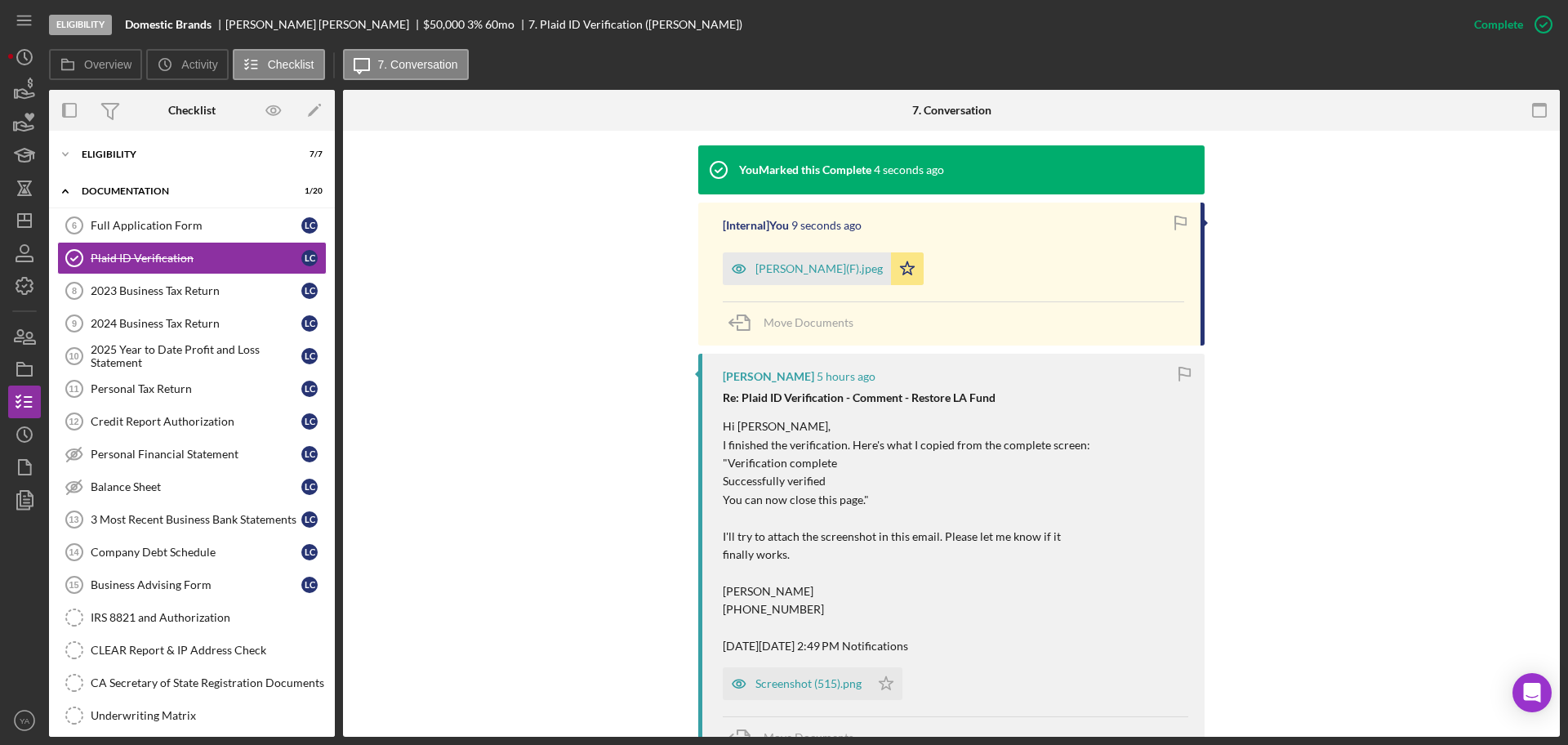
scroll to position [613, 0]
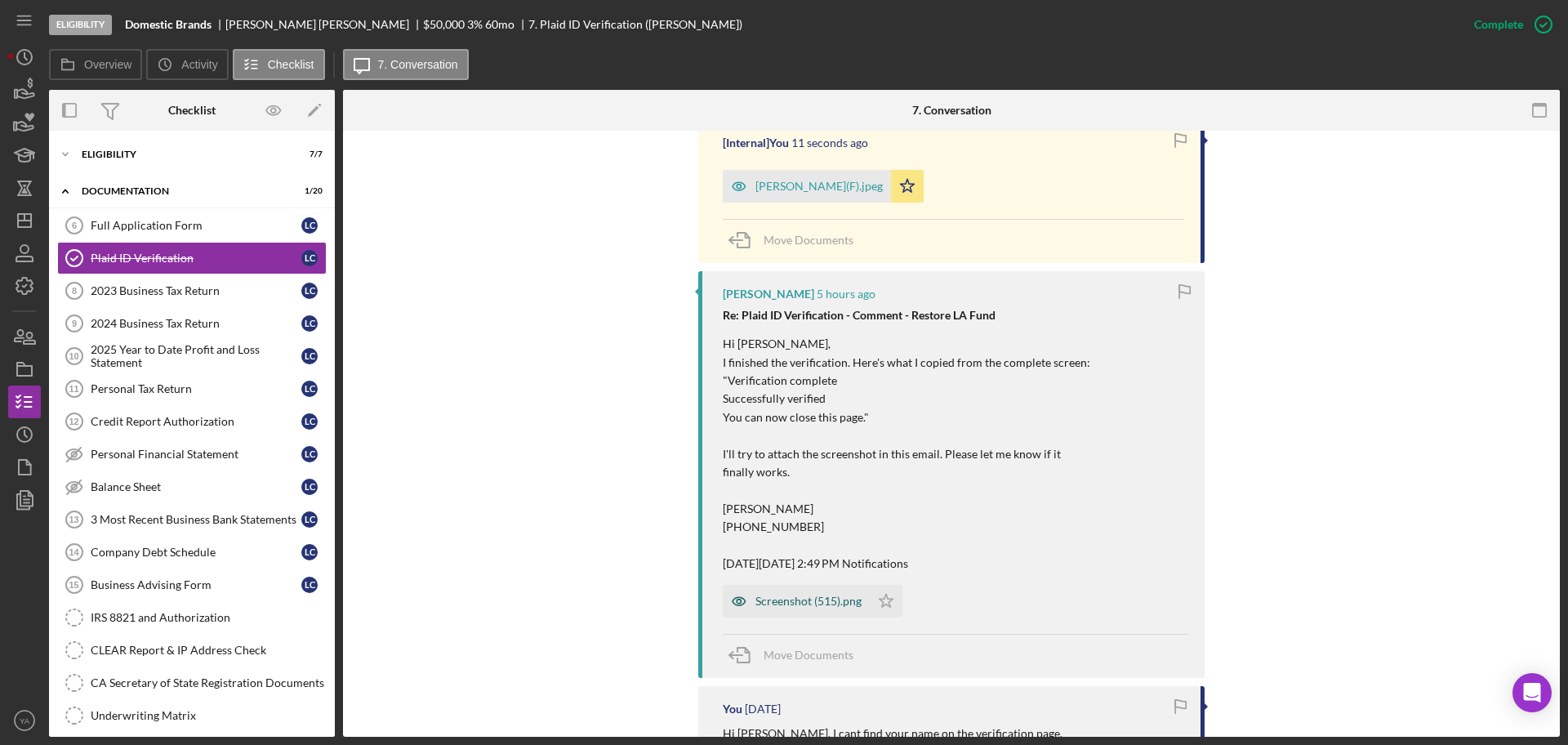
click at [779, 608] on div "Screenshot (515).png" at bounding box center [808, 602] width 106 height 13
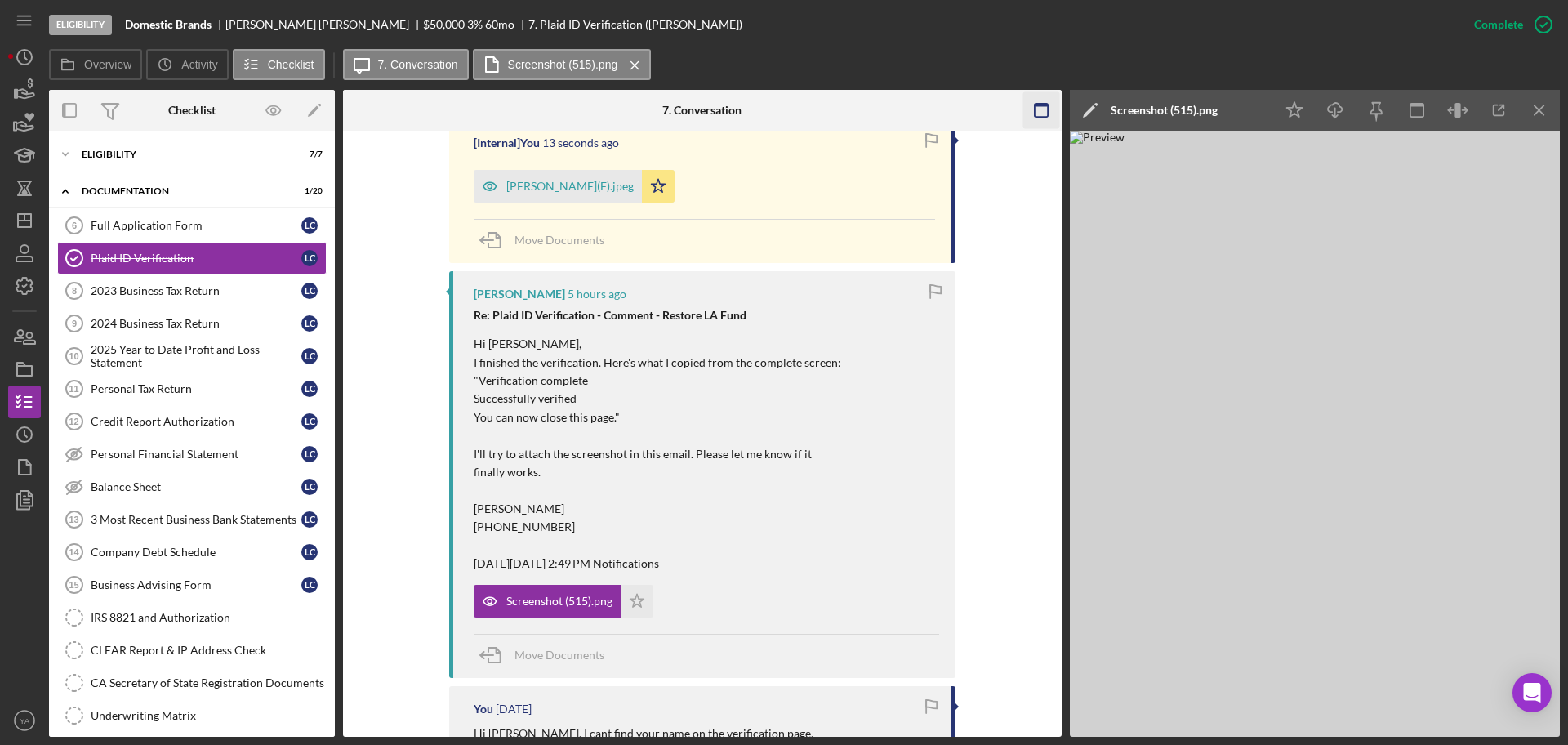
click at [1540, 117] on icon "Icon/Menu Close" at bounding box center [1540, 111] width 37 height 37
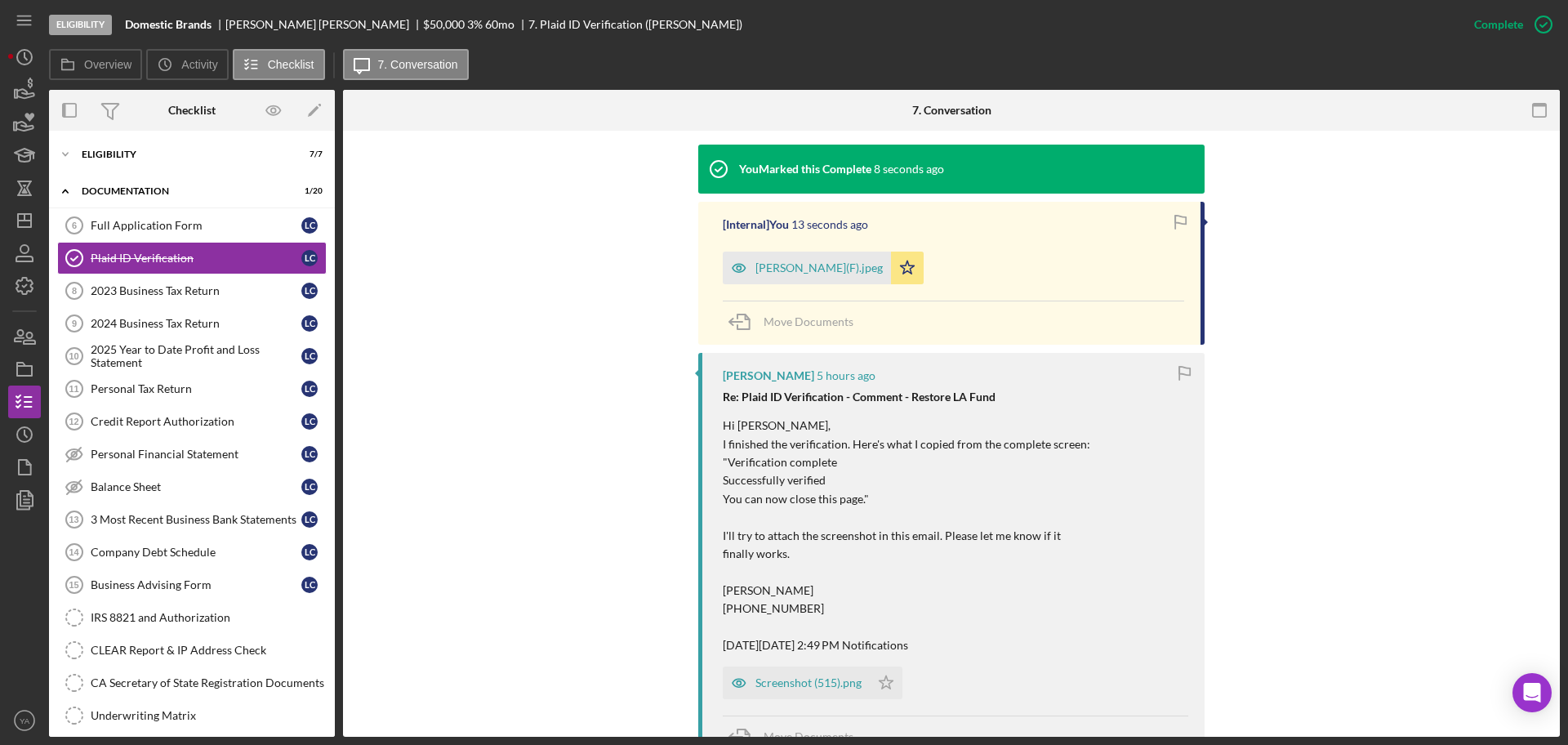
scroll to position [204, 0]
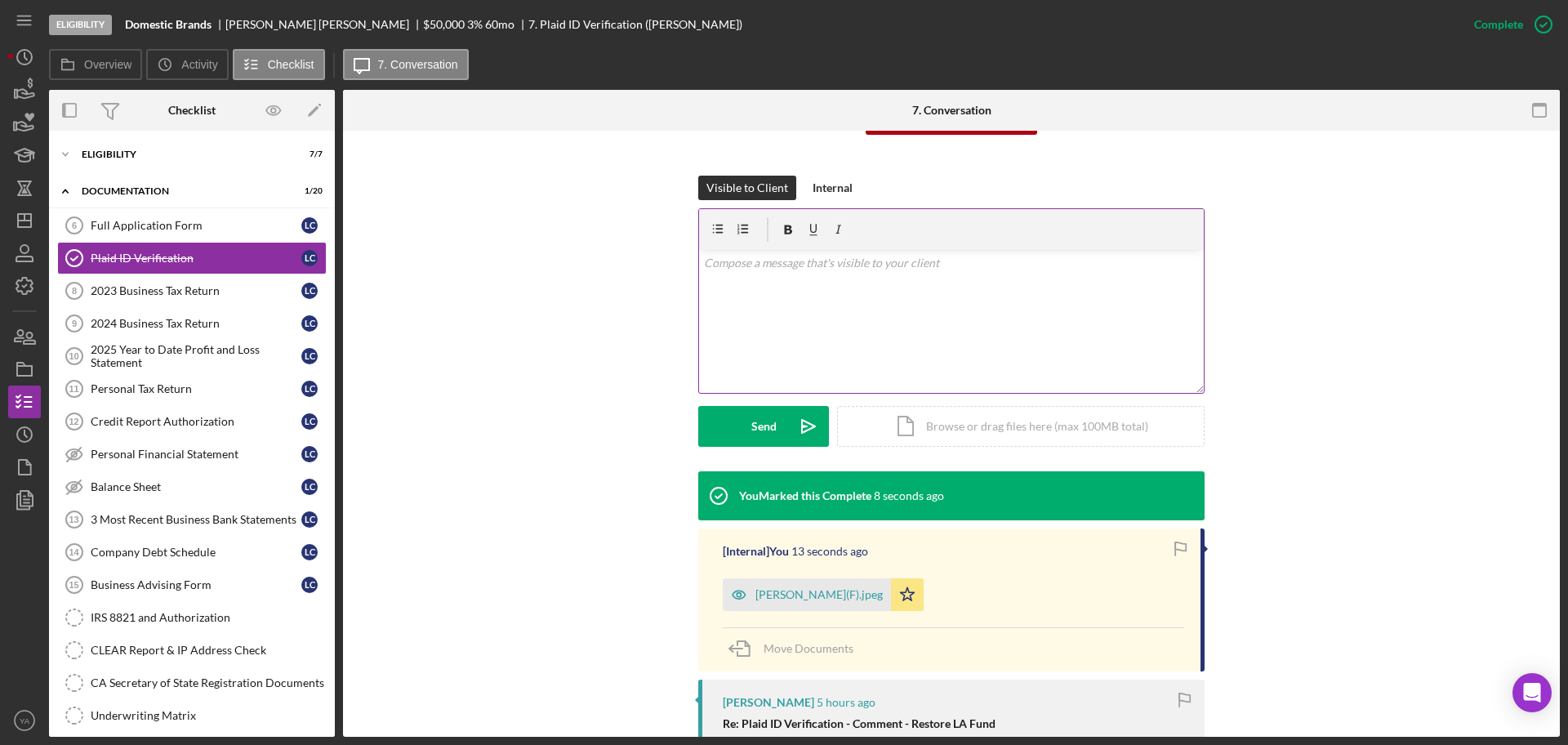
click at [853, 315] on div "v Color teal Color pink Remove color Add row above Add row below Add column bef…" at bounding box center [951, 322] width 505 height 143
drag, startPoint x: 856, startPoint y: 260, endPoint x: 813, endPoint y: 259, distance: 43.0
click at [813, 259] on p "Completed. You can proceed wiht the rest of the application" at bounding box center [951, 263] width 496 height 18
click at [873, 264] on p "Completed. You can proceed wiht the rest of the application" at bounding box center [951, 263] width 496 height 18
click at [866, 264] on p "Completed. You can proceed wiht the rest of the application" at bounding box center [951, 263] width 496 height 18
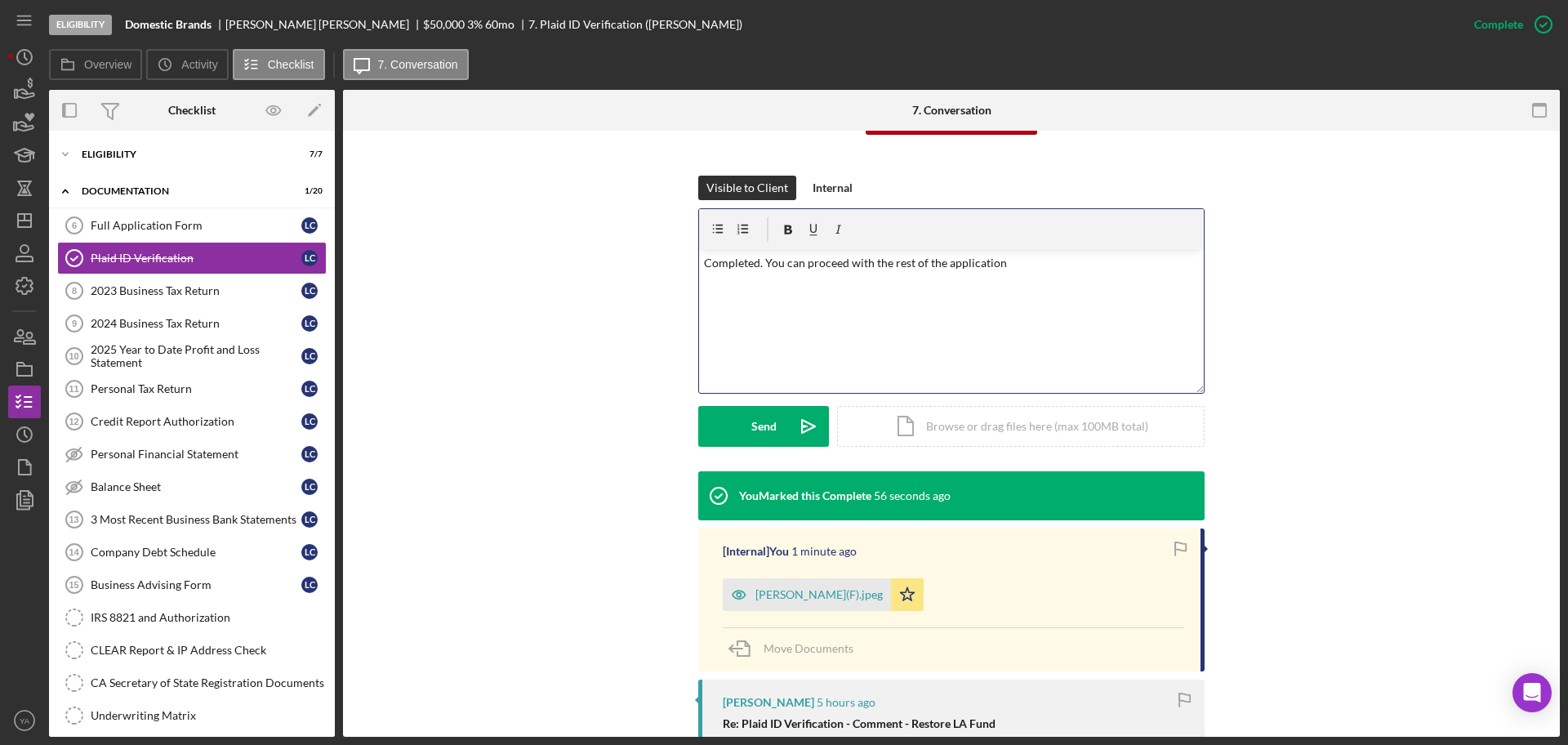
click at [1030, 258] on p "Completed. You can proceed with the rest of the application" at bounding box center [951, 263] width 496 height 18
click at [769, 279] on div "v Color teal Color pink Remove color Add row above Add row below Add column bef…" at bounding box center [951, 322] width 505 height 143
click at [1025, 271] on p "Completed. You can proceed with the rest of the application." at bounding box center [951, 272] width 496 height 37
click at [949, 299] on div "v Color teal Color pink Remove color Add row above Add row below Add column bef…" at bounding box center [951, 322] width 505 height 143
click at [820, 263] on p "Completed. You can proceed with the rest of the application." at bounding box center [951, 272] width 496 height 37
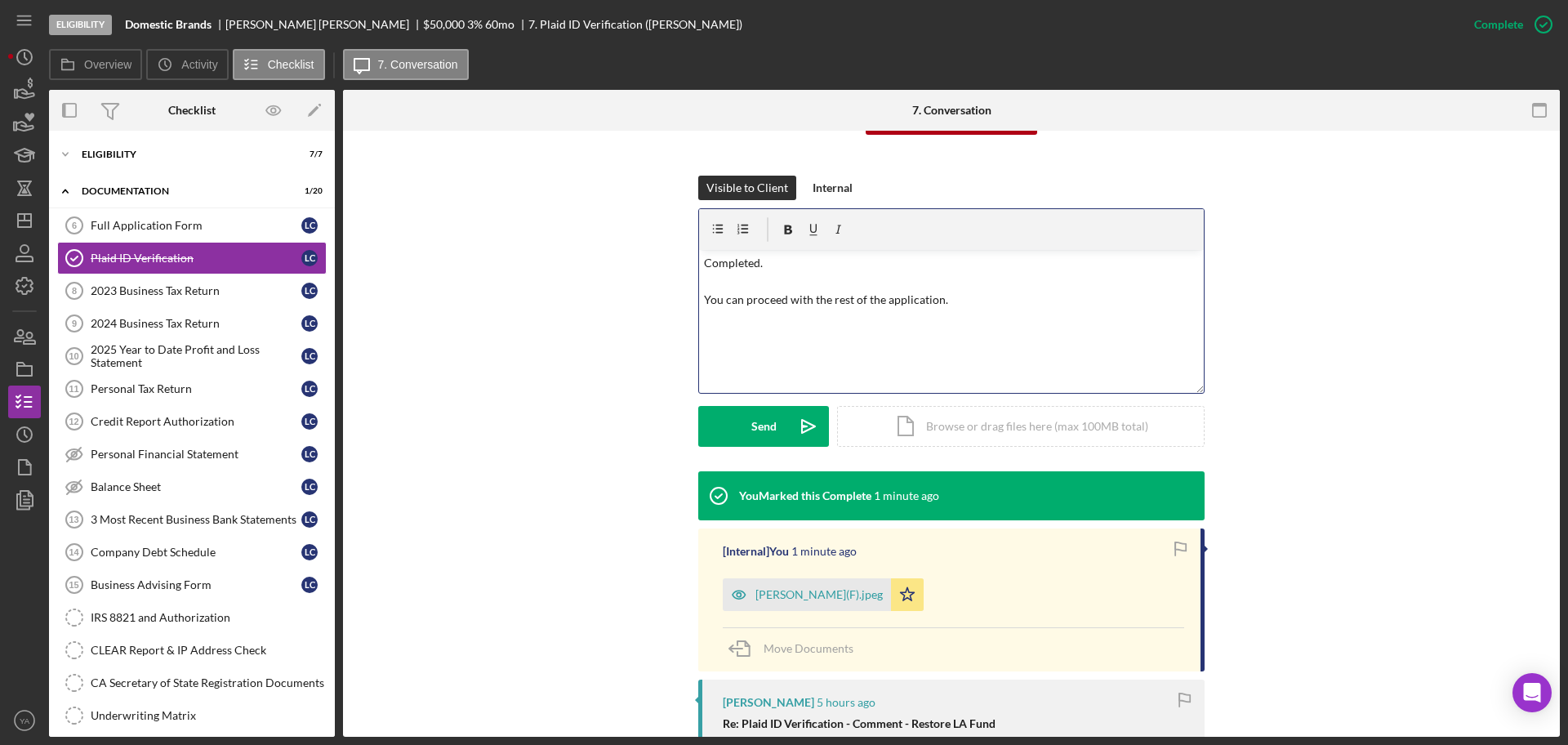
click at [964, 308] on p "Completed. You can proceed with the rest of the application." at bounding box center [951, 281] width 496 height 54
click at [743, 329] on p "Completed. You can proceed with the rest of the application. Thank YOu!" at bounding box center [951, 299] width 496 height 92
click at [704, 259] on p "Completed. You can proceed with the rest of the application. Thank You!" at bounding box center [951, 299] width 496 height 92
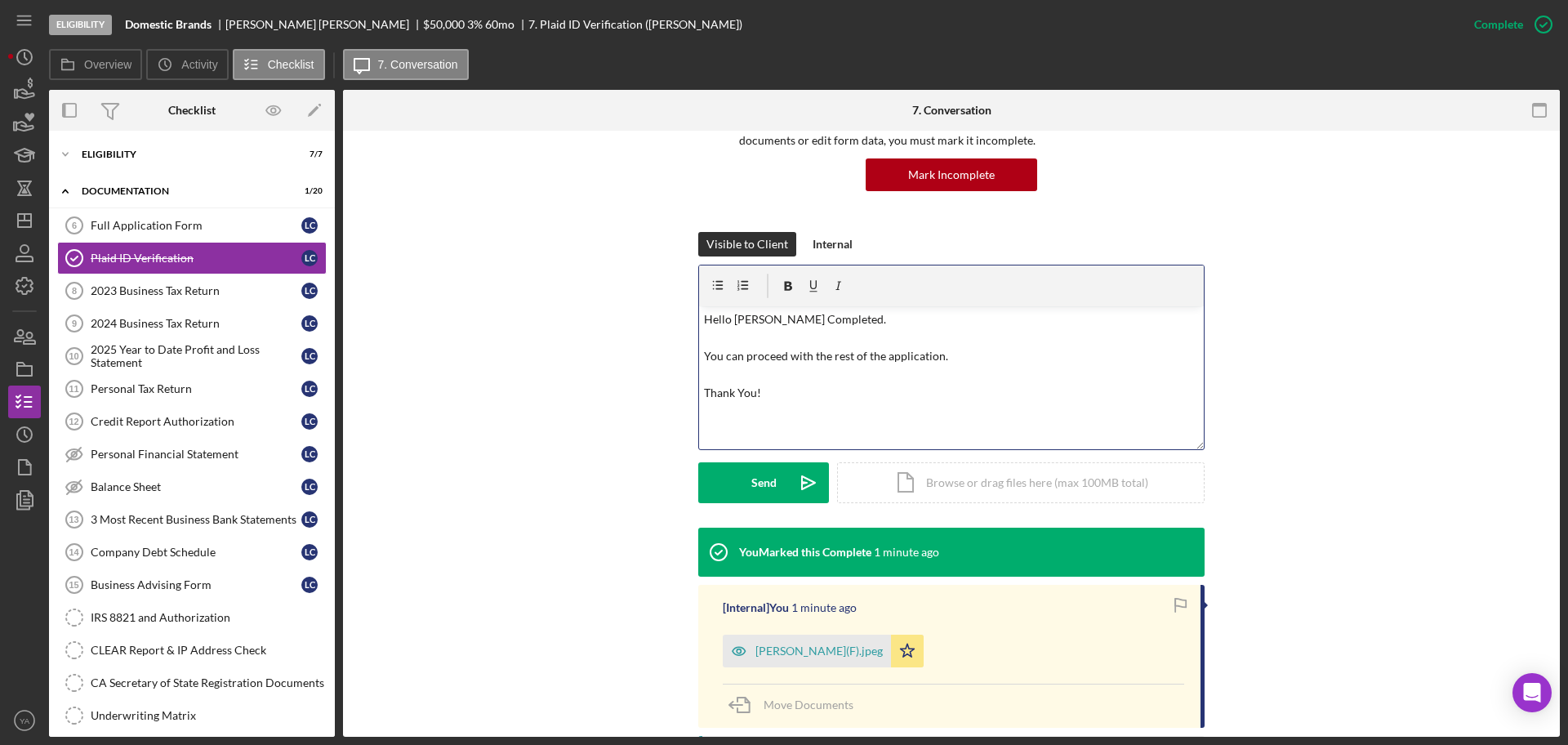
scroll to position [103, 0]
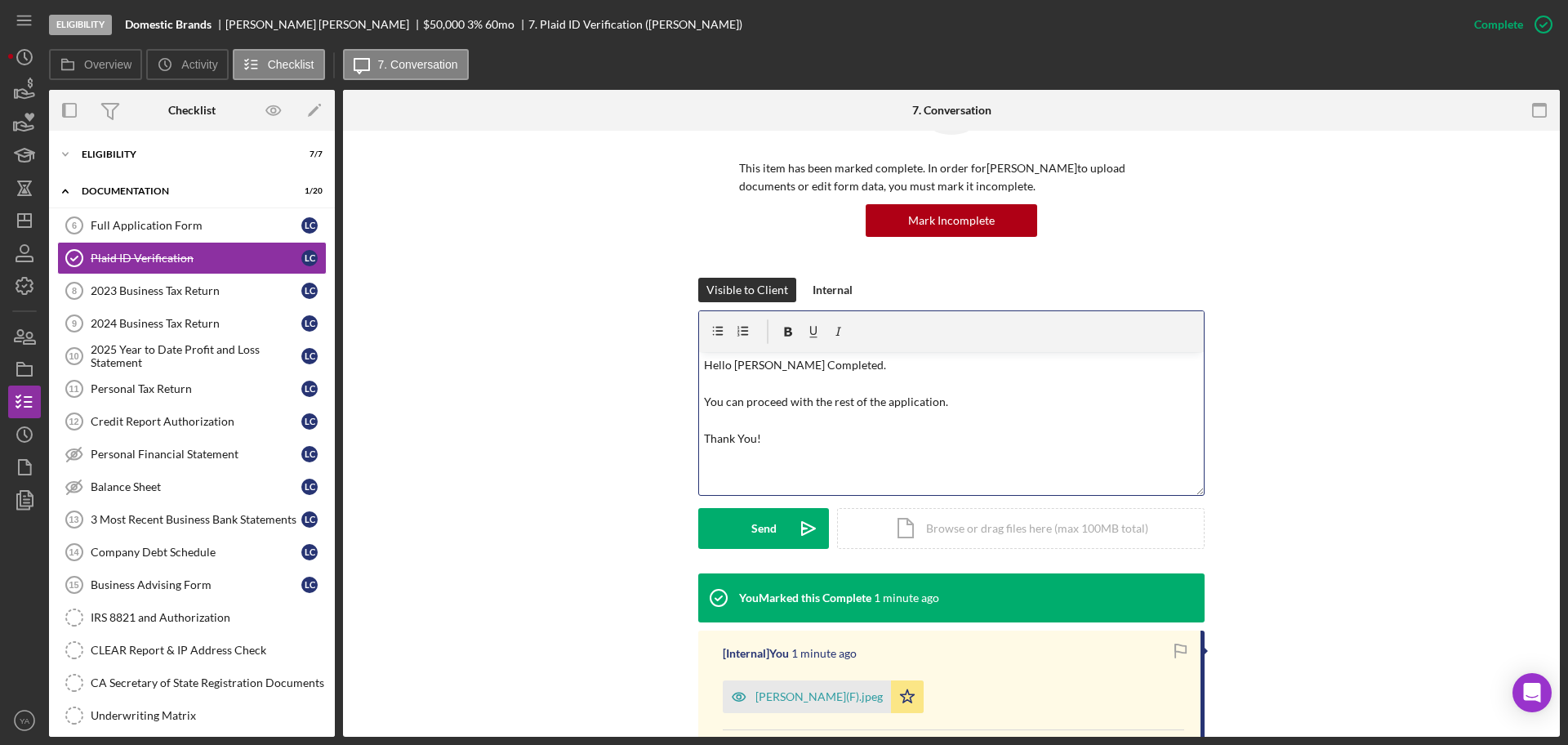
click at [715, 367] on p "Hello [PERSON_NAME] Completed. You can proceed with the rest of the application…" at bounding box center [951, 402] width 496 height 92
drag, startPoint x: 715, startPoint y: 367, endPoint x: 730, endPoint y: 361, distance: 16.2
click at [730, 361] on p "Hello [PERSON_NAME] Completed. You can proceed with the rest of the application…" at bounding box center [951, 402] width 496 height 92
click at [774, 359] on p "Hi [PERSON_NAME] Completed. You can proceed with the rest of the application. T…" at bounding box center [951, 402] width 496 height 92
click at [762, 366] on p "Hi [PERSON_NAME] Completed. You can proceed with the rest of the application. T…" at bounding box center [951, 402] width 496 height 92
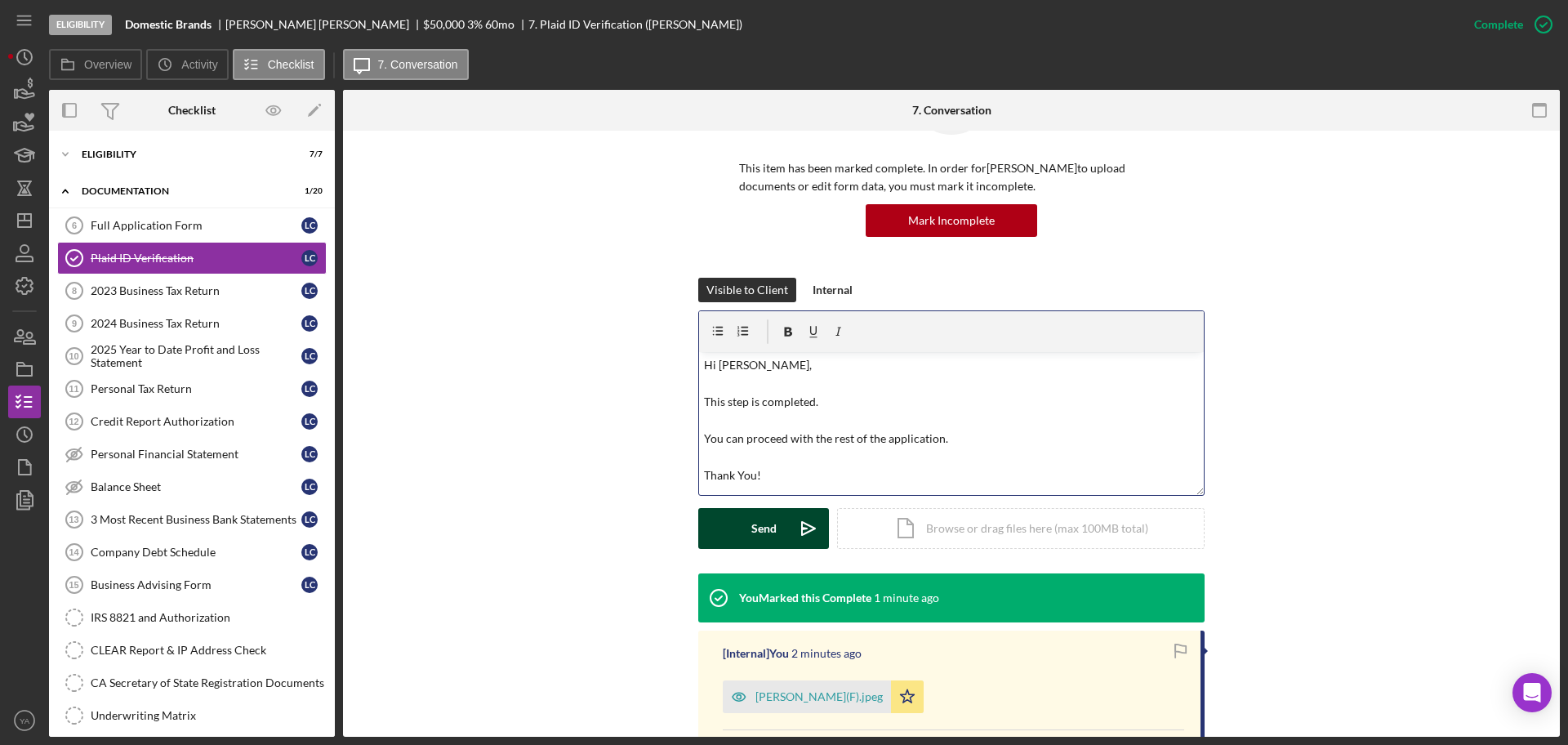
click at [778, 518] on button "Send Icon/icon-invite-send" at bounding box center [764, 528] width 131 height 41
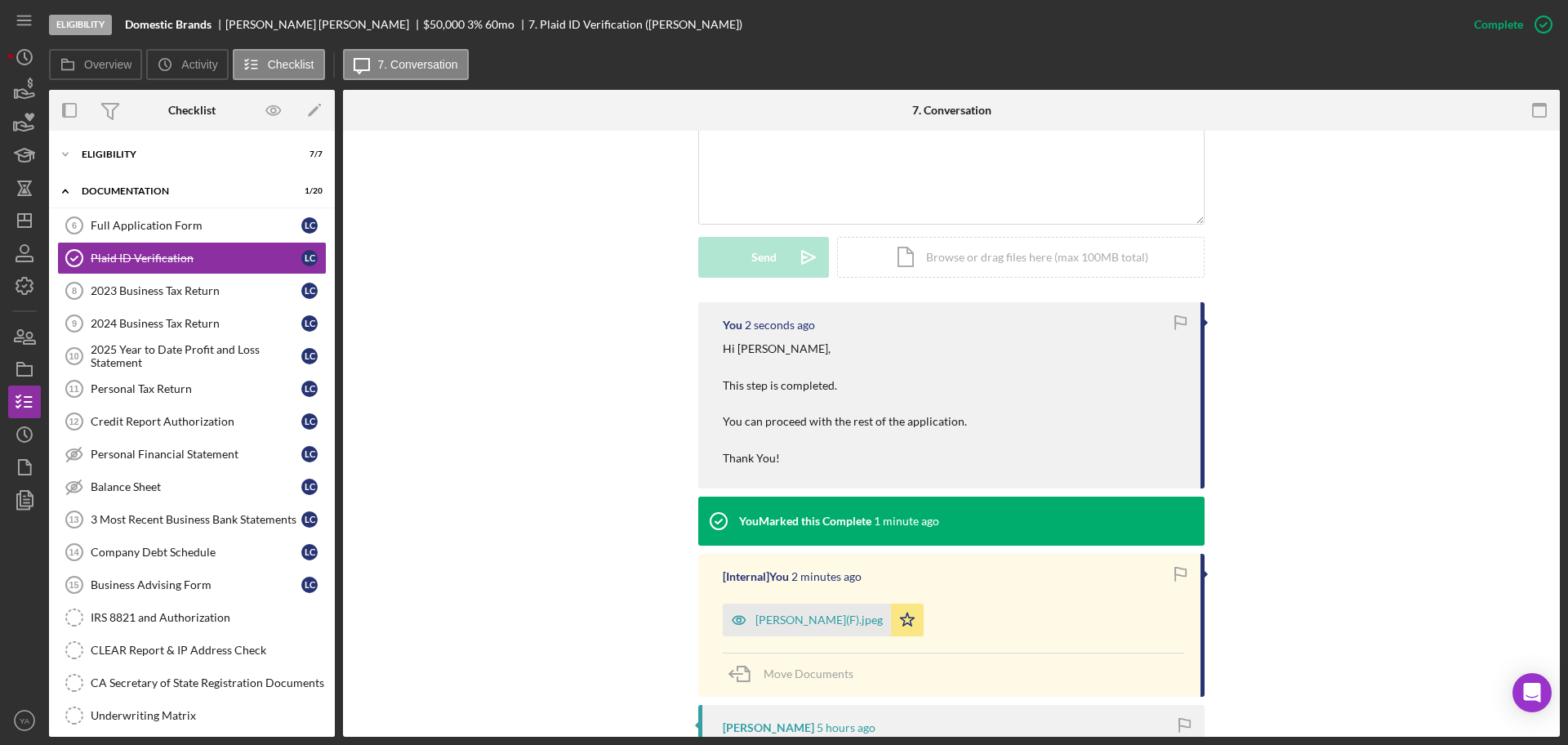
scroll to position [408, 0]
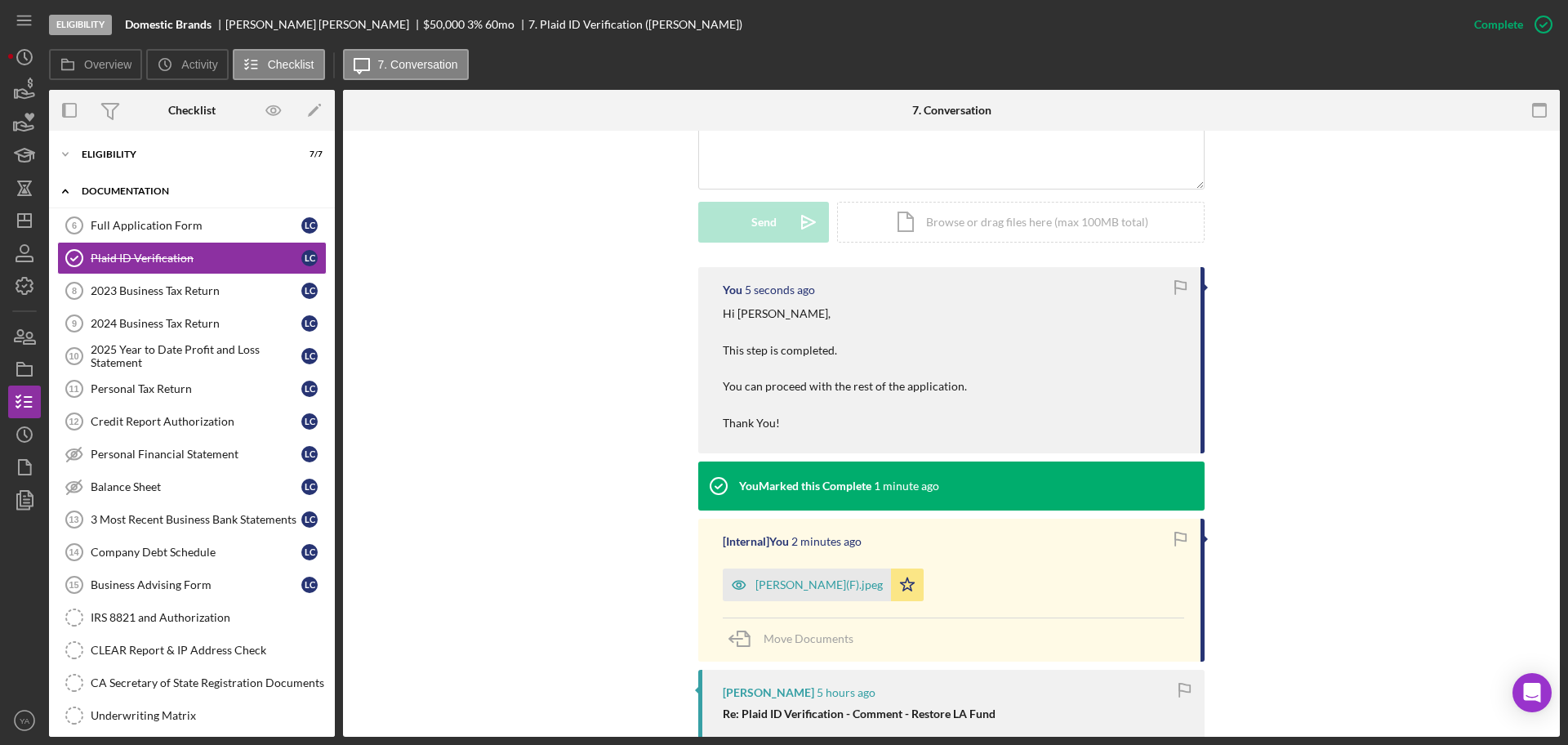
click at [57, 206] on div "Icon/Expander Documentation 1 / 20 Full Application Form 6 Full Application For…" at bounding box center [191, 524] width 286 height 695
click at [36, 218] on icon "Icon/Dashboard" at bounding box center [24, 221] width 41 height 41
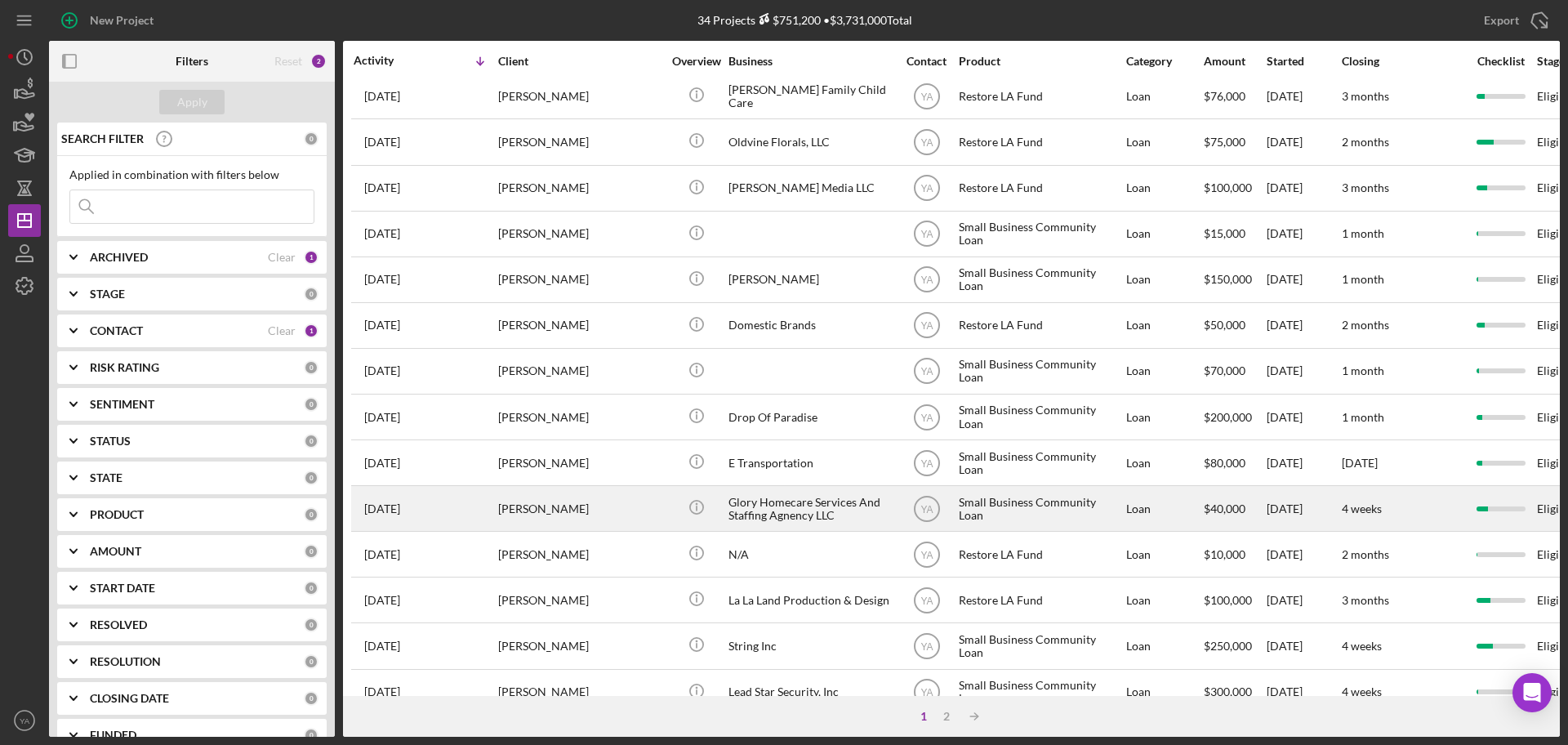
scroll to position [555, 0]
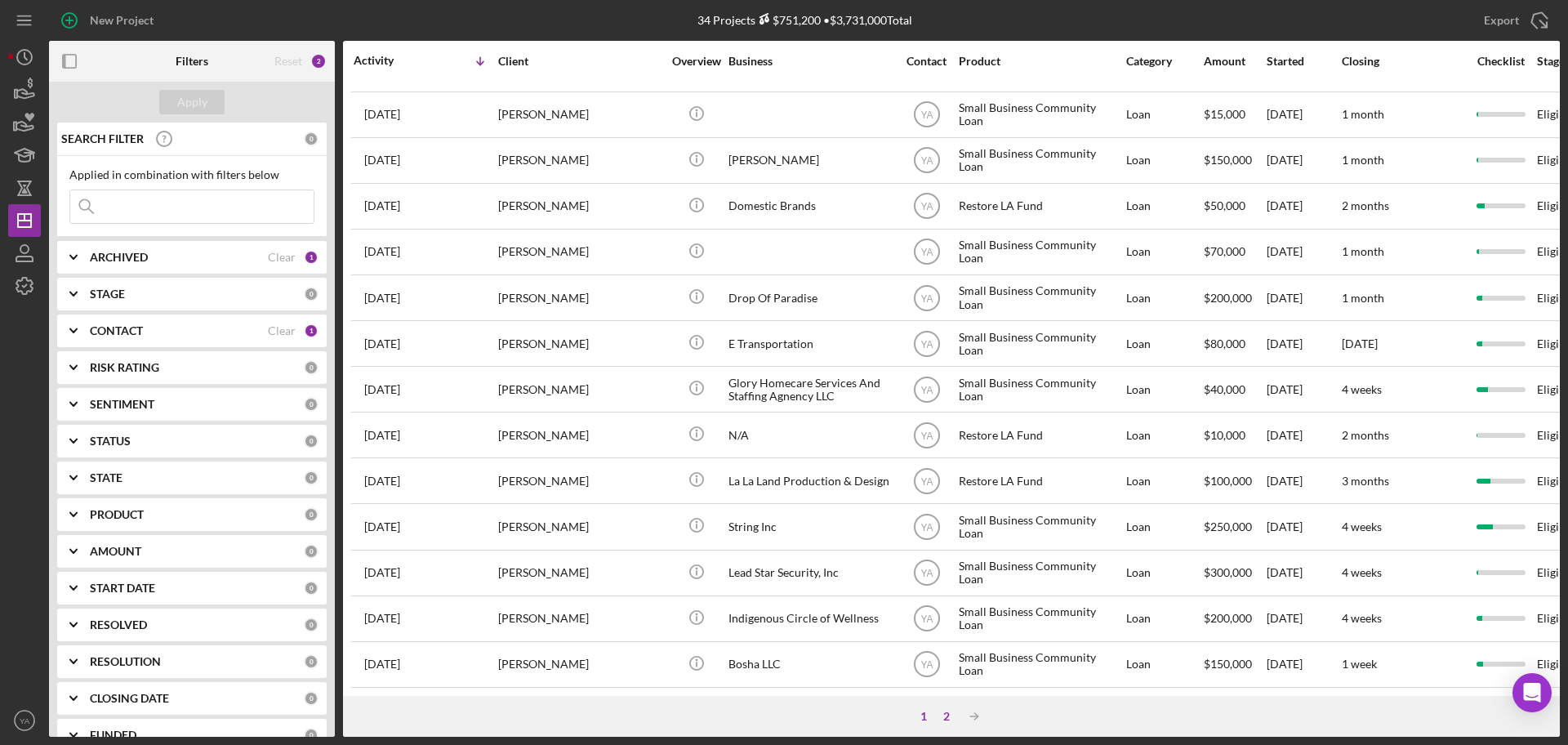
click at [951, 718] on div "2" at bounding box center [946, 717] width 23 height 13
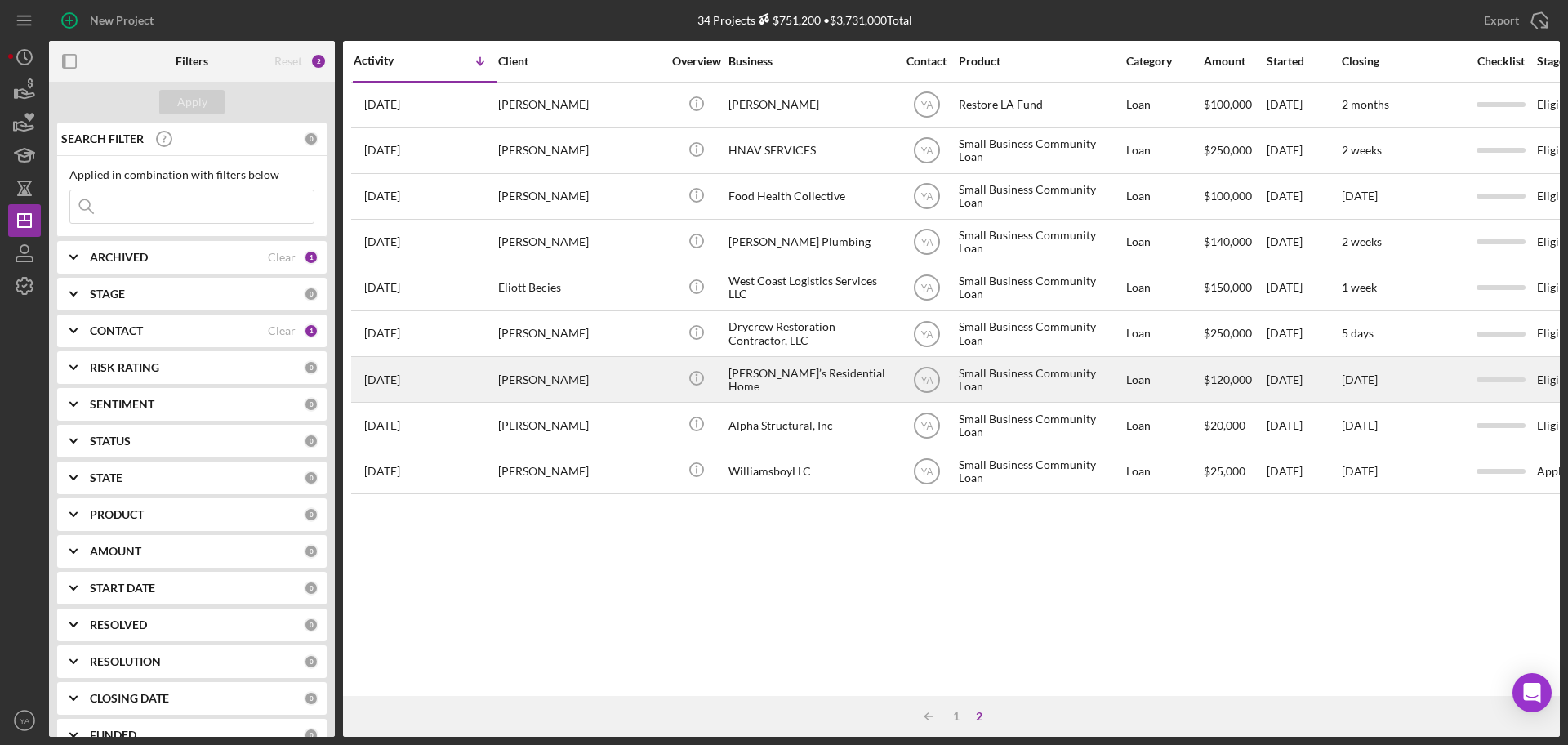
scroll to position [0, 0]
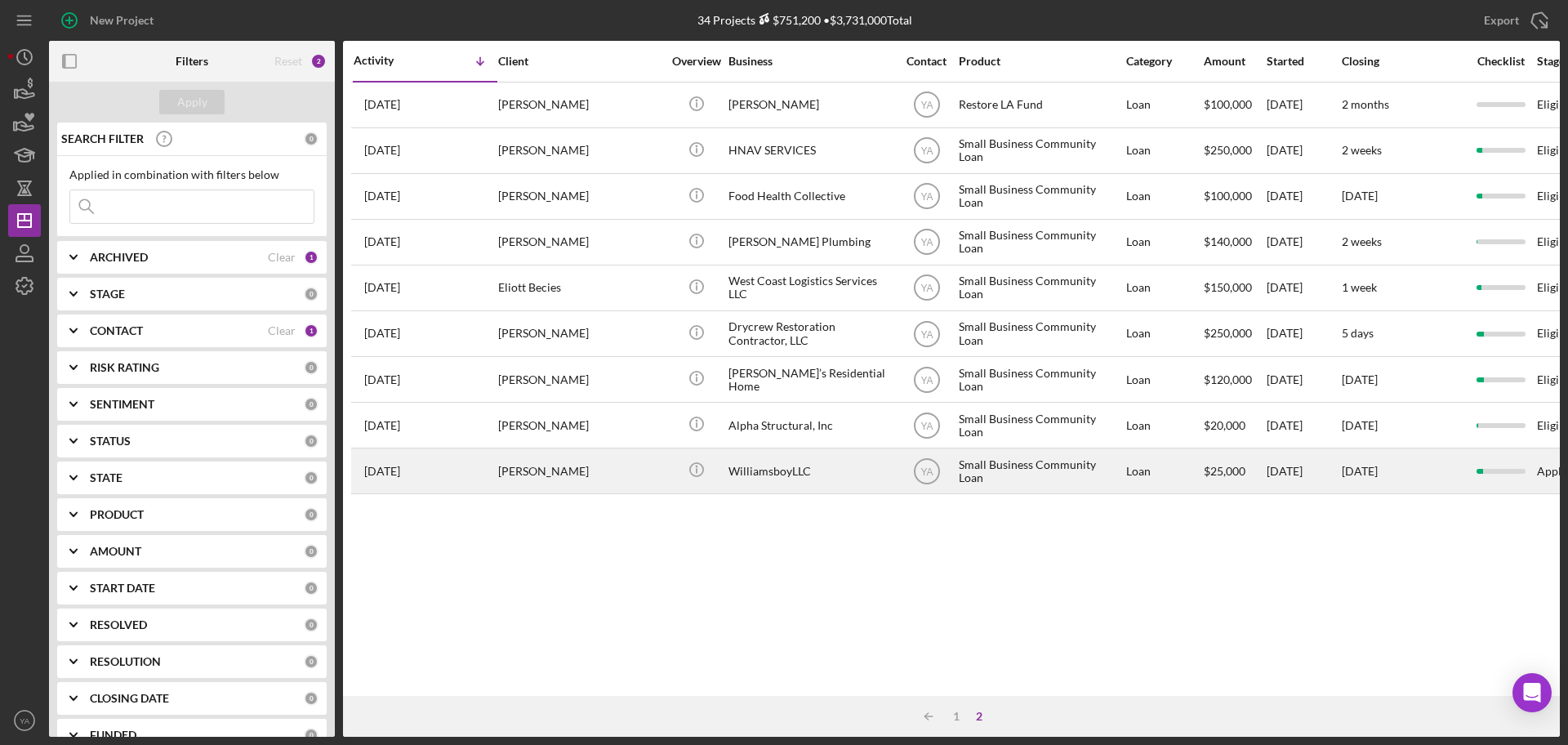
click at [591, 464] on div "[PERSON_NAME]" at bounding box center [579, 471] width 163 height 44
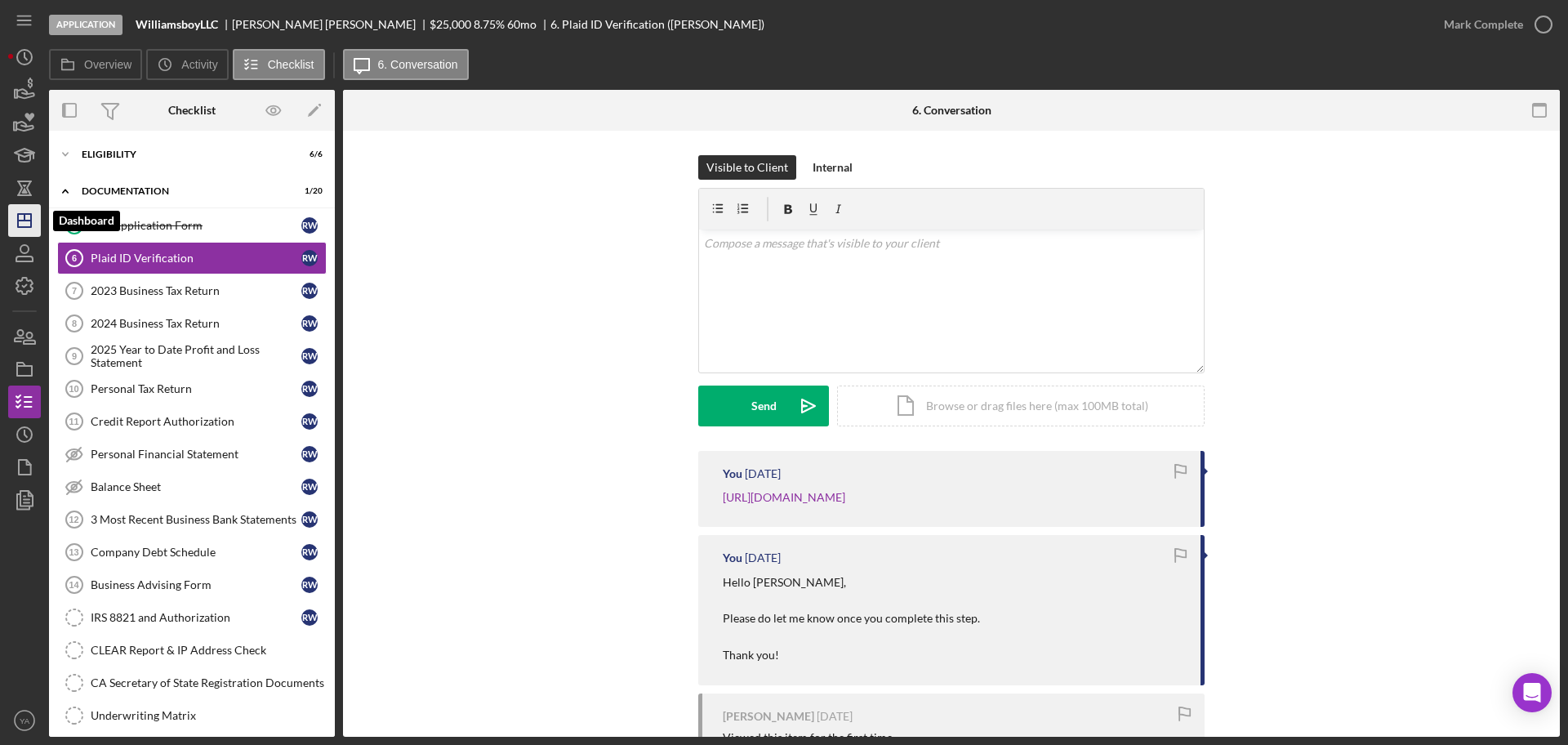
click at [8, 221] on icon "Icon/Dashboard" at bounding box center [24, 221] width 41 height 41
